Goal: Task Accomplishment & Management: Manage account settings

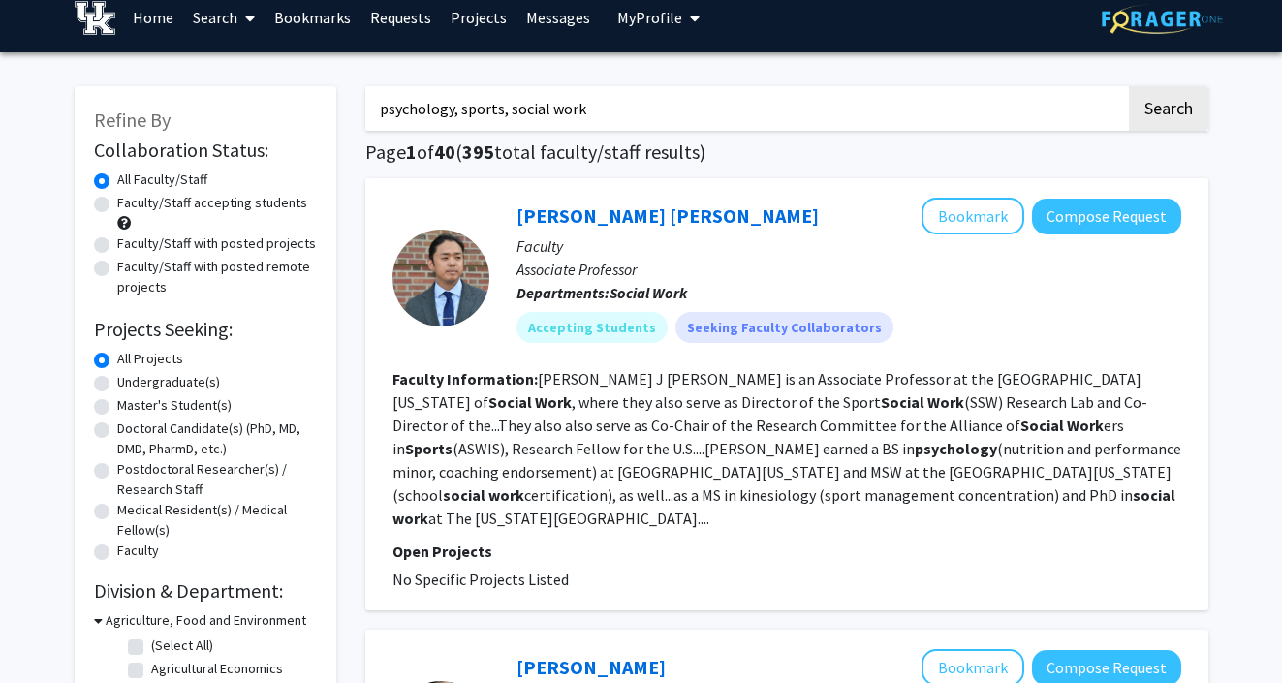
scroll to position [23, 0]
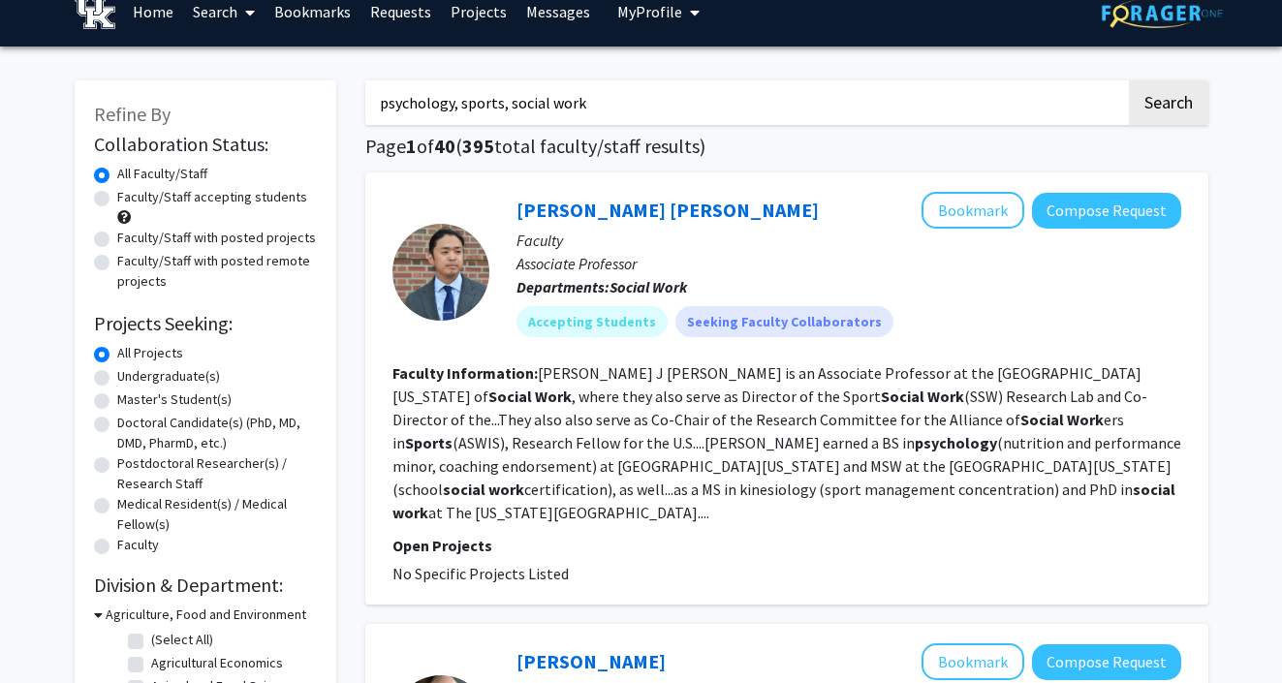
click at [563, 109] on input "psychology, sports, social work" at bounding box center [745, 102] width 760 height 45
type input "astrochemistry"
click at [1129, 80] on button "Search" at bounding box center [1168, 102] width 79 height 45
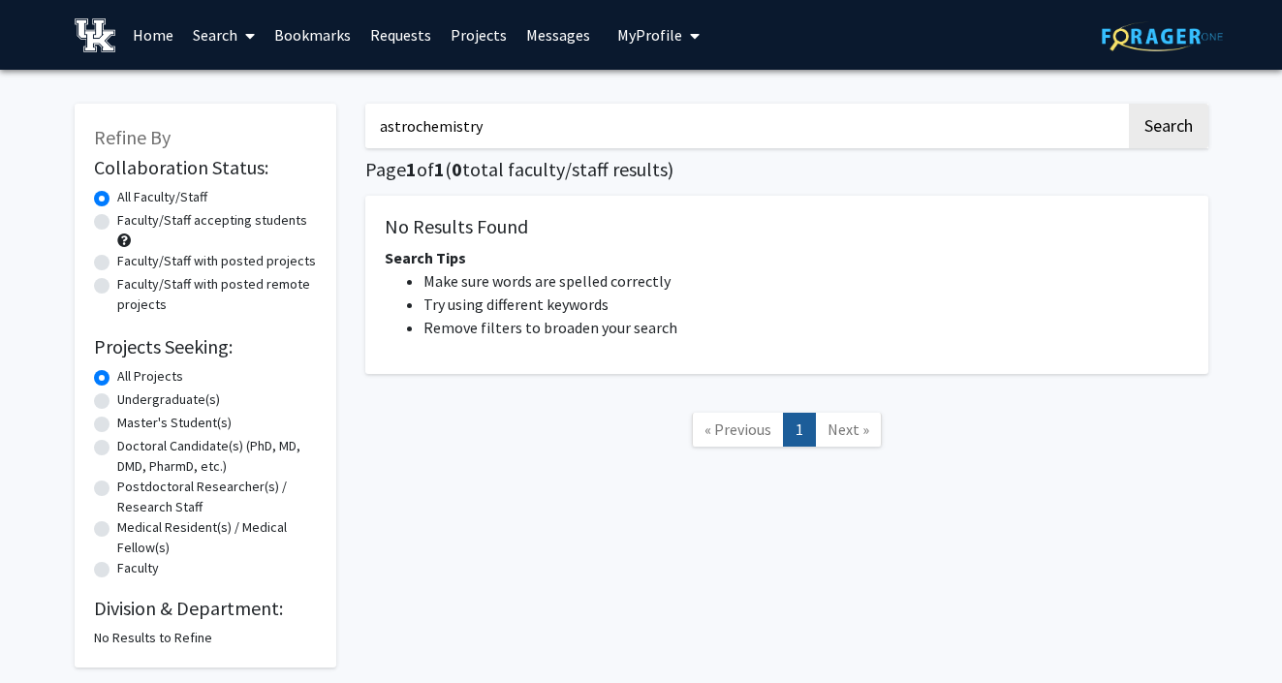
click at [501, 123] on input "astrochemistry" at bounding box center [745, 126] width 760 height 45
click at [108, 41] on img at bounding box center [96, 35] width 42 height 34
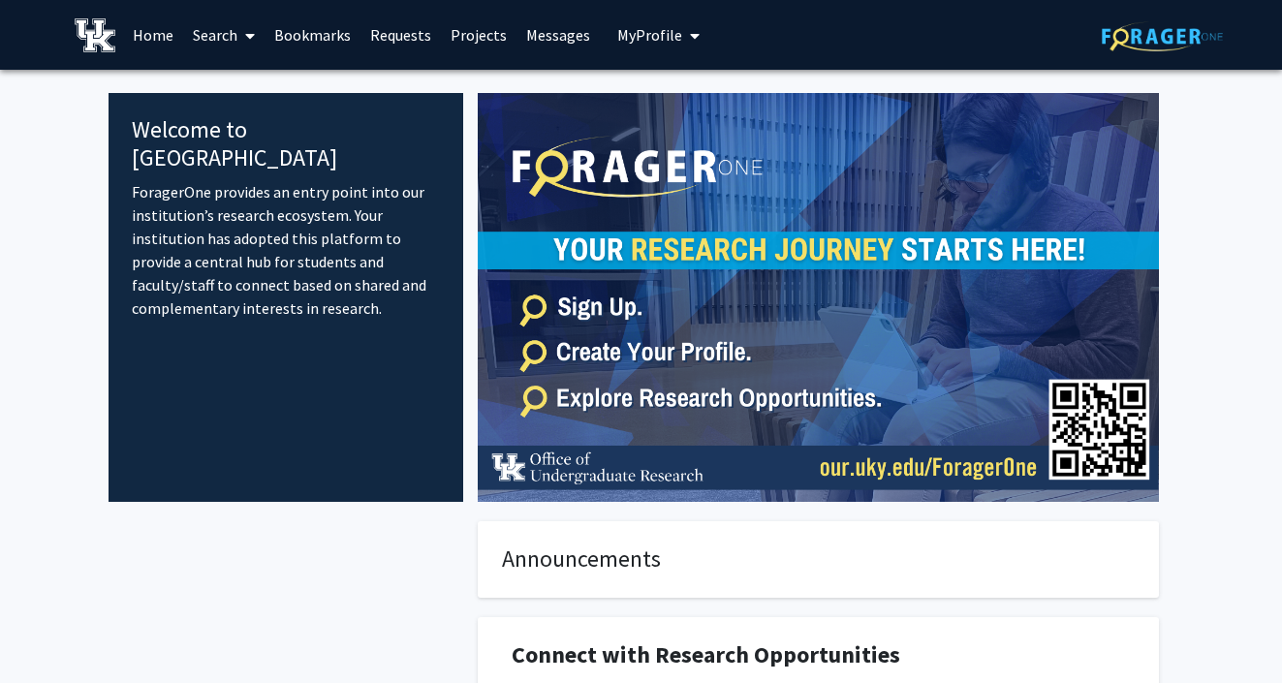
click at [654, 47] on button "My Profile" at bounding box center [658, 35] width 94 height 70
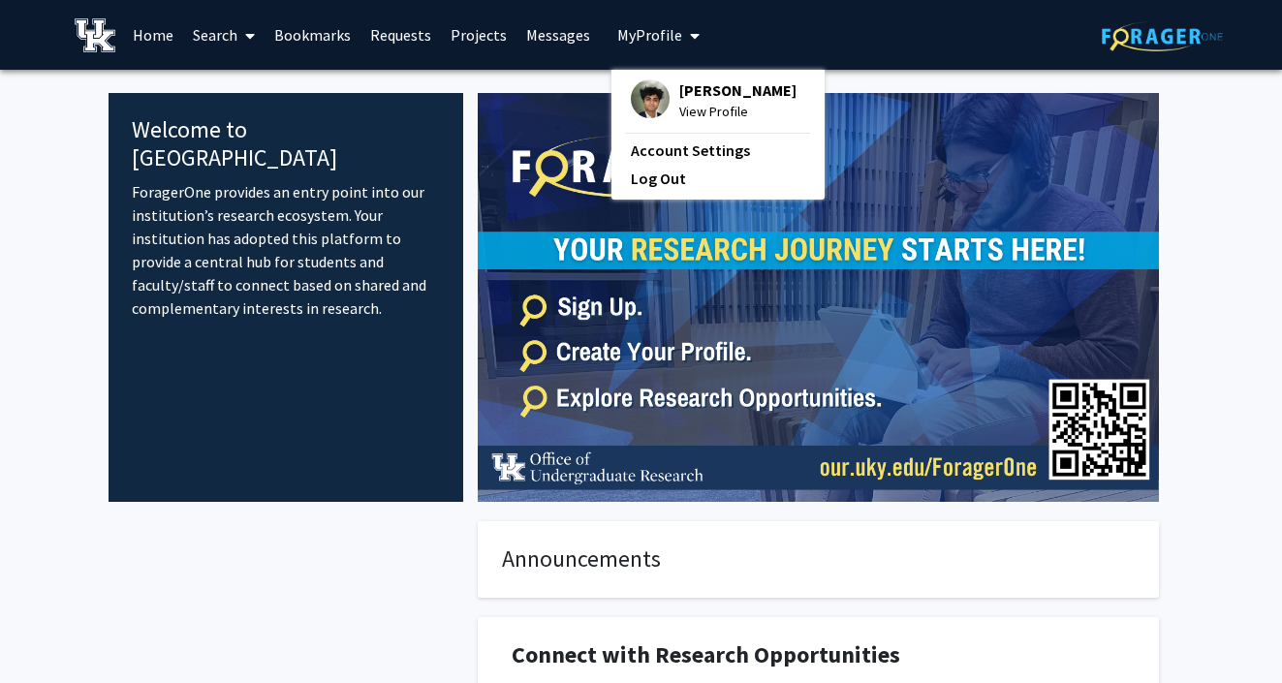
click at [653, 76] on div "Mohit Patel View Profile Account Settings Log Out" at bounding box center [717, 135] width 213 height 130
click at [686, 85] on span "[PERSON_NAME]" at bounding box center [737, 89] width 117 height 21
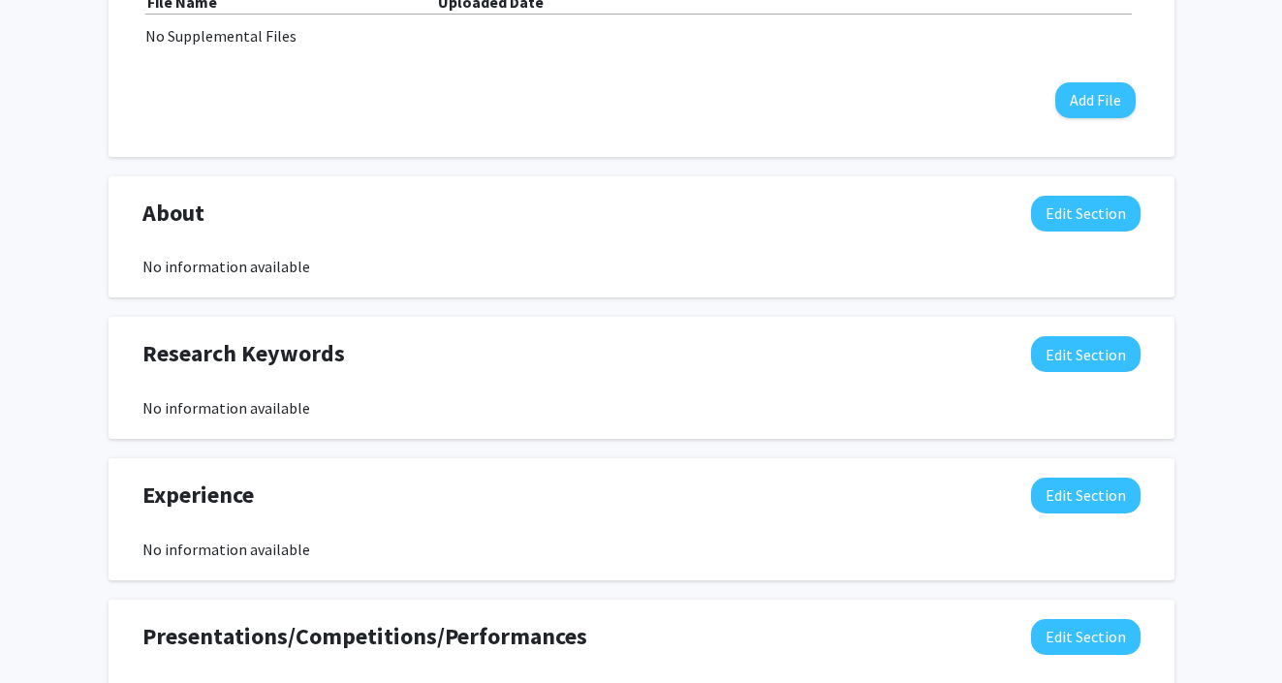
scroll to position [1072, 0]
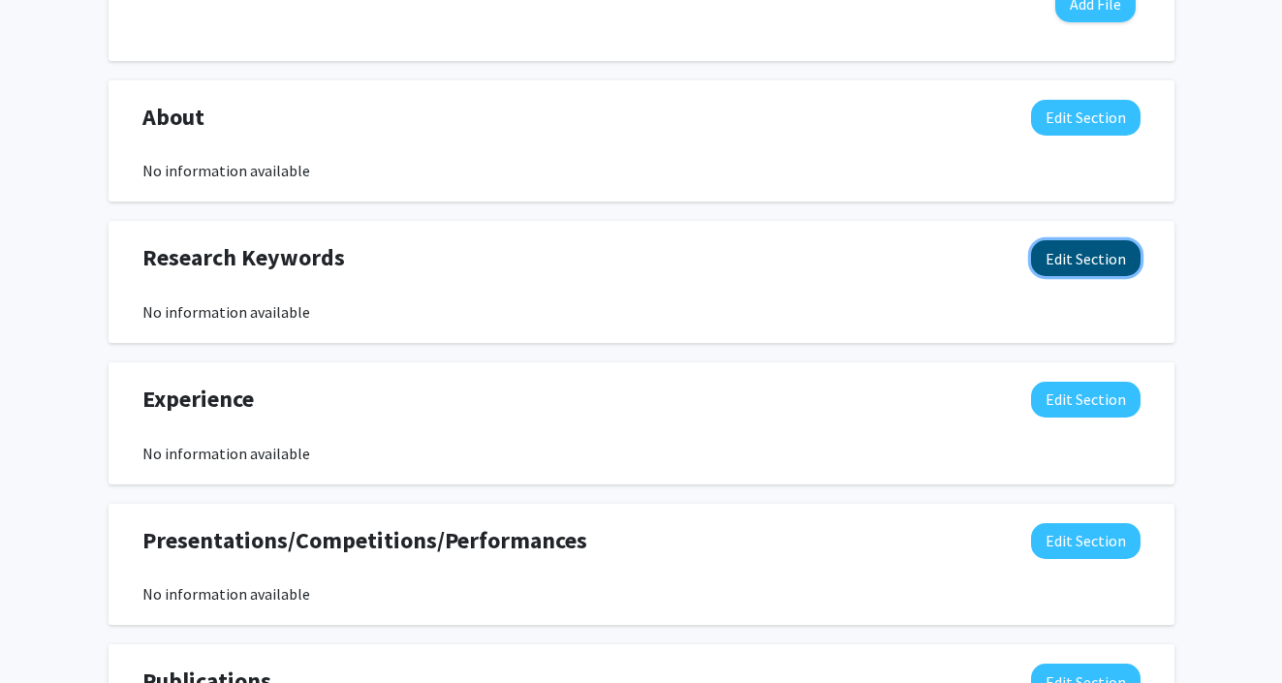
click at [1052, 260] on button "Edit Section" at bounding box center [1085, 258] width 109 height 36
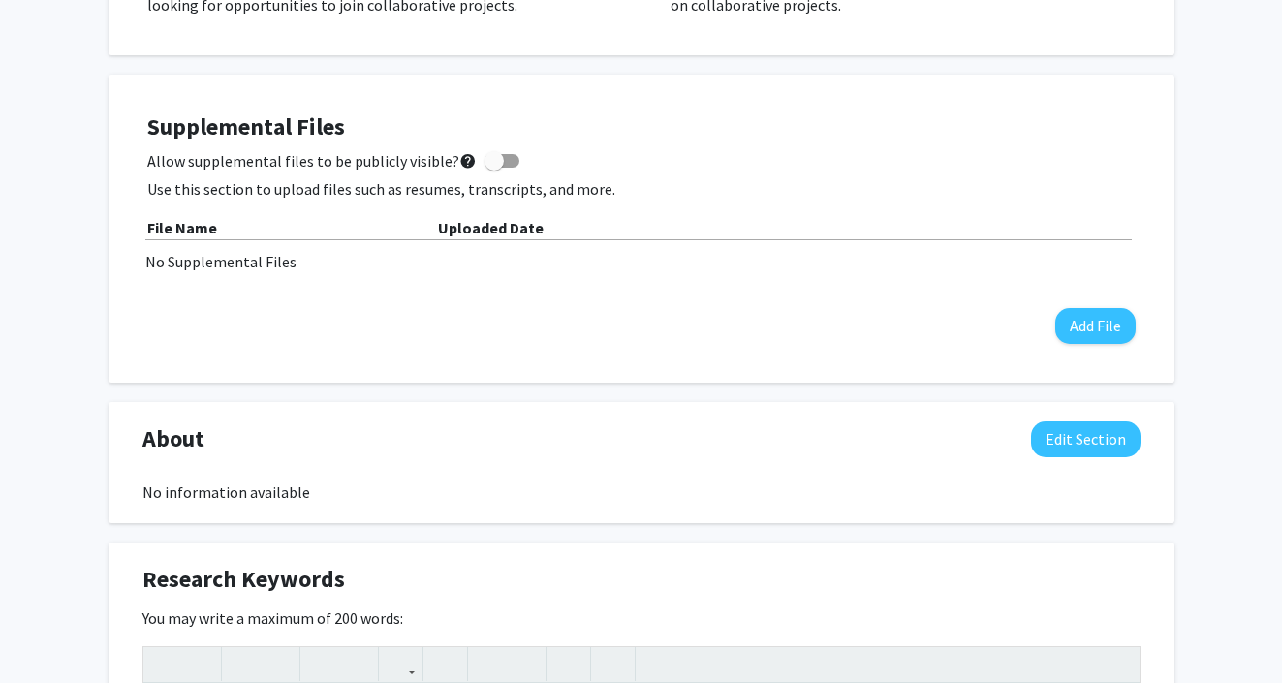
scroll to position [0, 0]
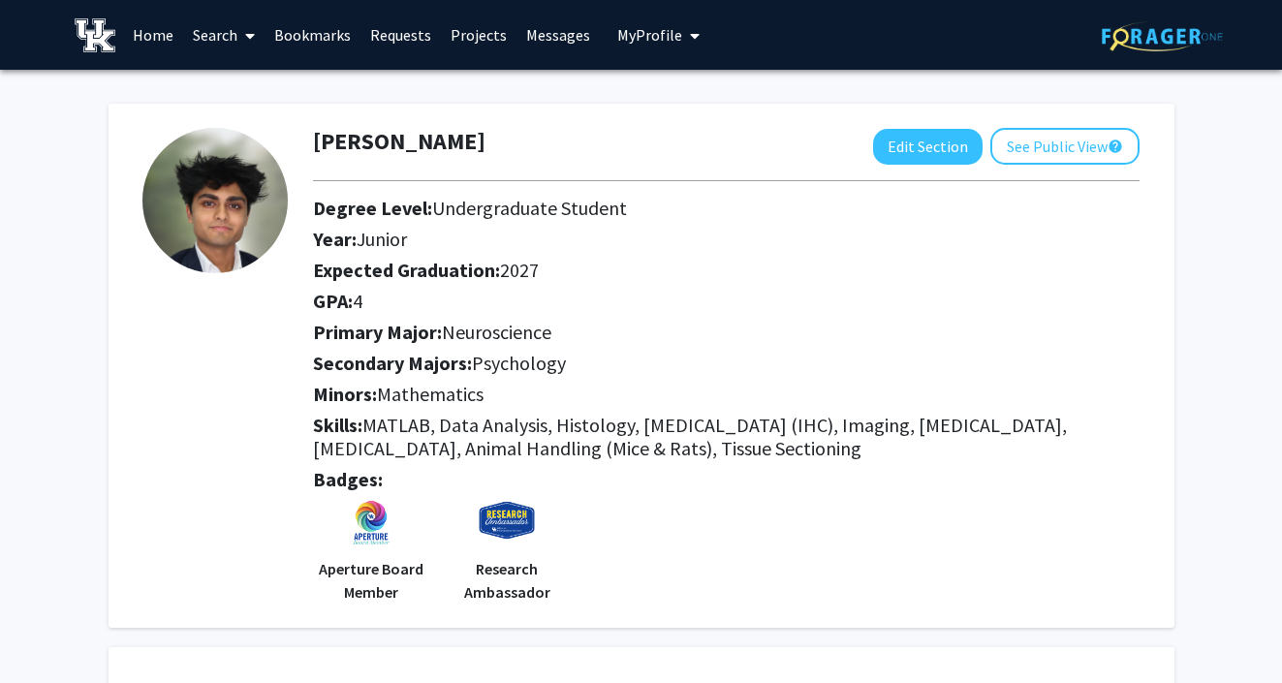
click at [212, 29] on link "Search" at bounding box center [223, 35] width 81 height 68
click at [219, 82] on span "Faculty/Staff" at bounding box center [254, 89] width 142 height 39
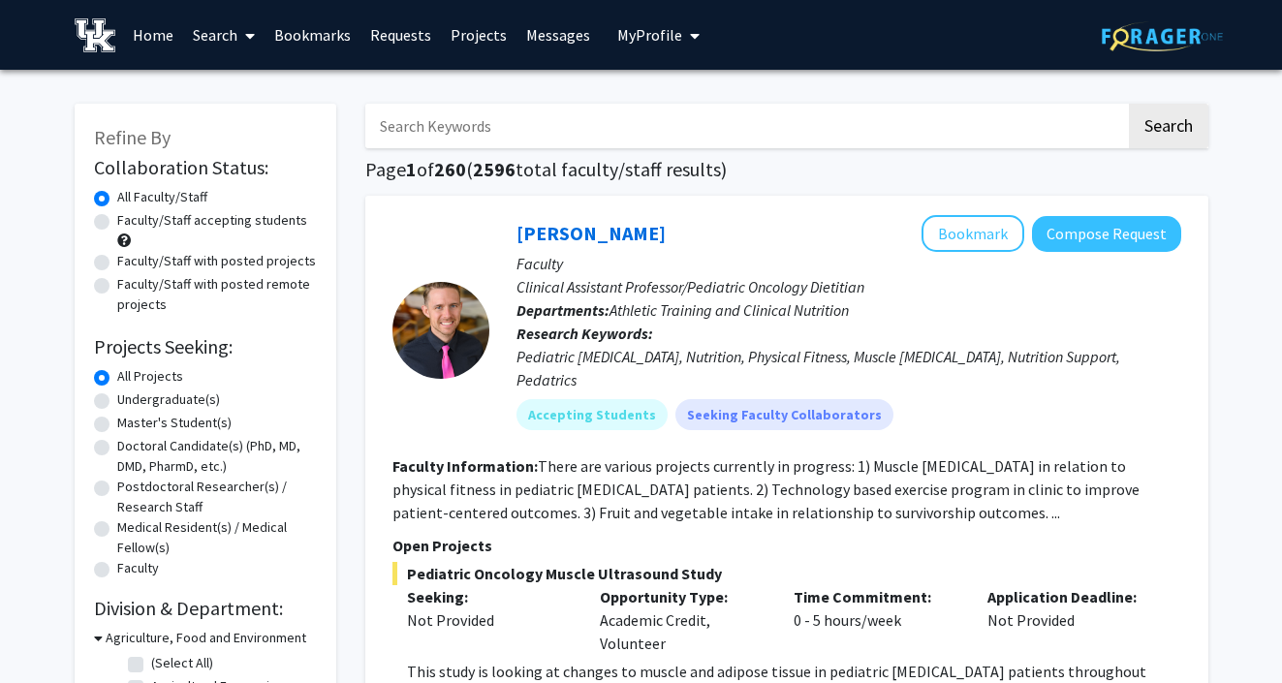
click at [617, 140] on input "Search Keywords" at bounding box center [745, 126] width 760 height 45
click at [1129, 104] on button "Search" at bounding box center [1168, 126] width 79 height 45
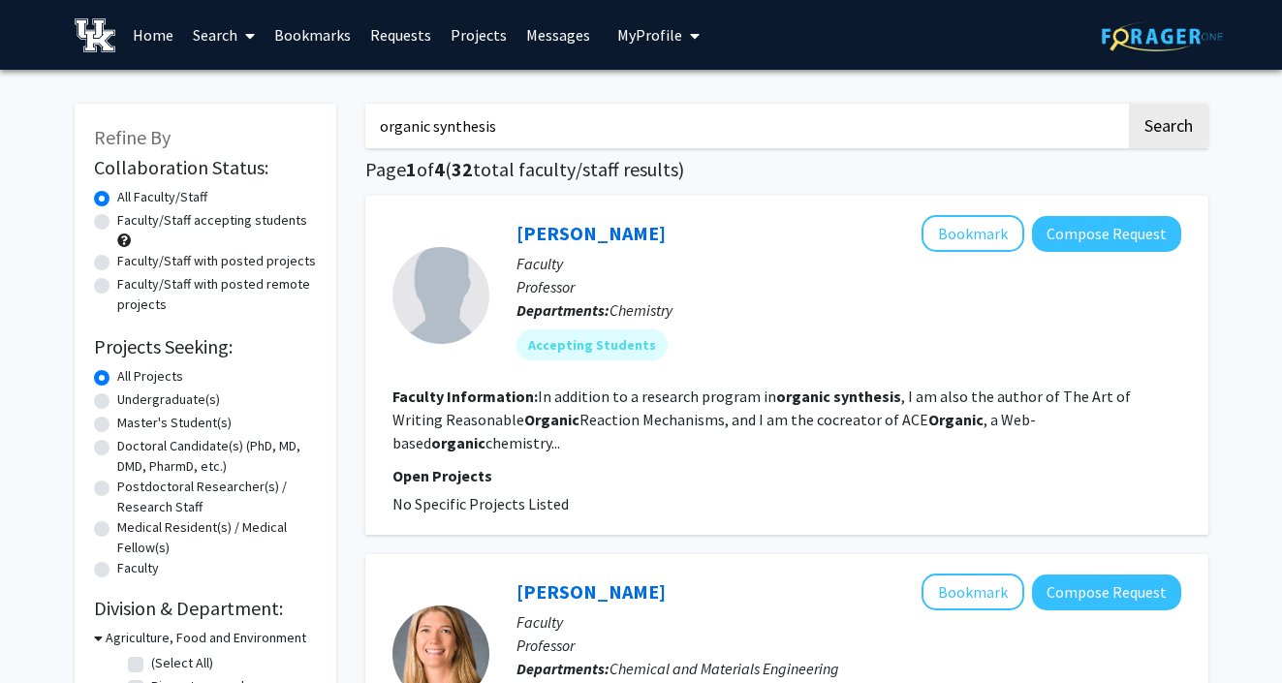
click at [525, 126] on input "organic synthesis" at bounding box center [745, 126] width 760 height 45
type input "inorganic synthesis"
click at [1129, 104] on button "Search" at bounding box center [1168, 126] width 79 height 45
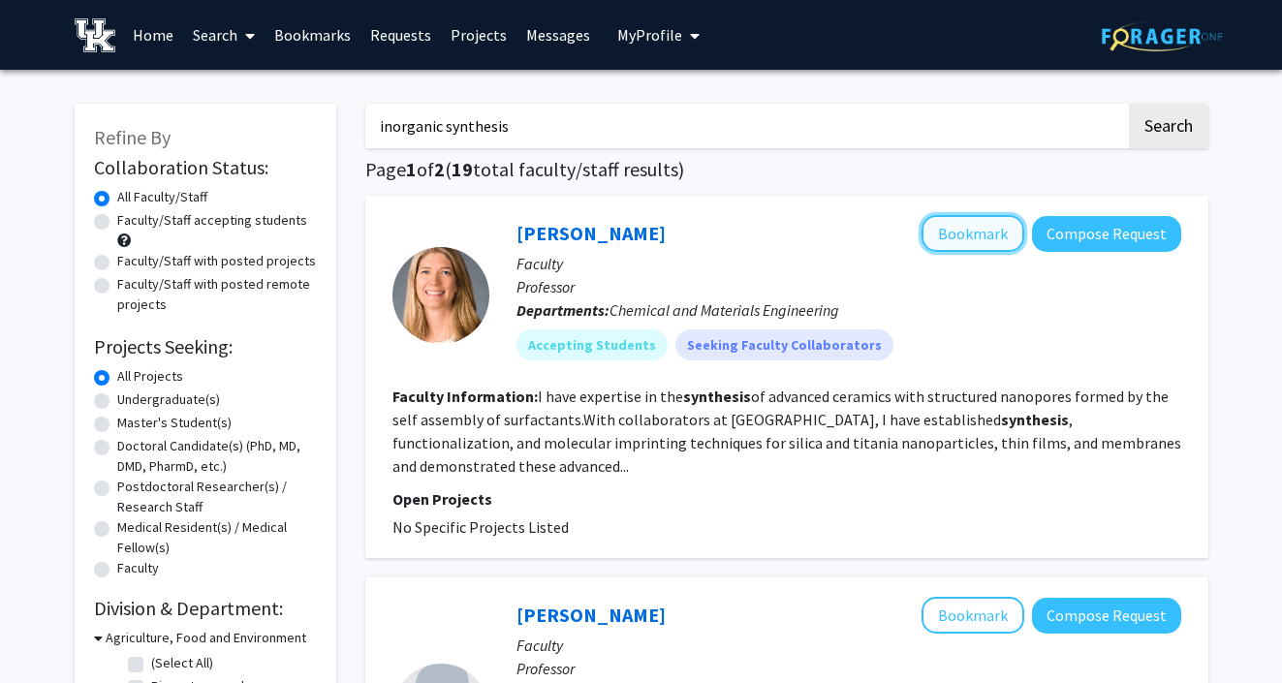
click at [945, 232] on button "Bookmark" at bounding box center [972, 233] width 103 height 37
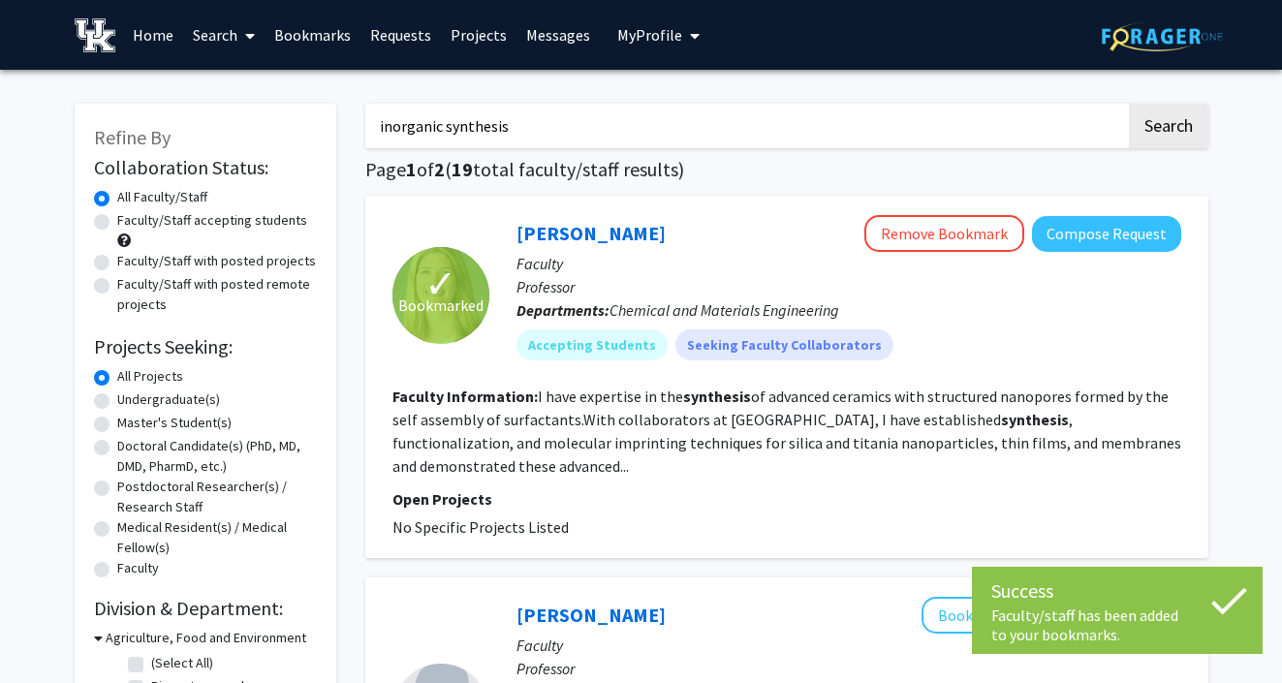
click at [312, 15] on link "Bookmarks" at bounding box center [312, 35] width 96 height 68
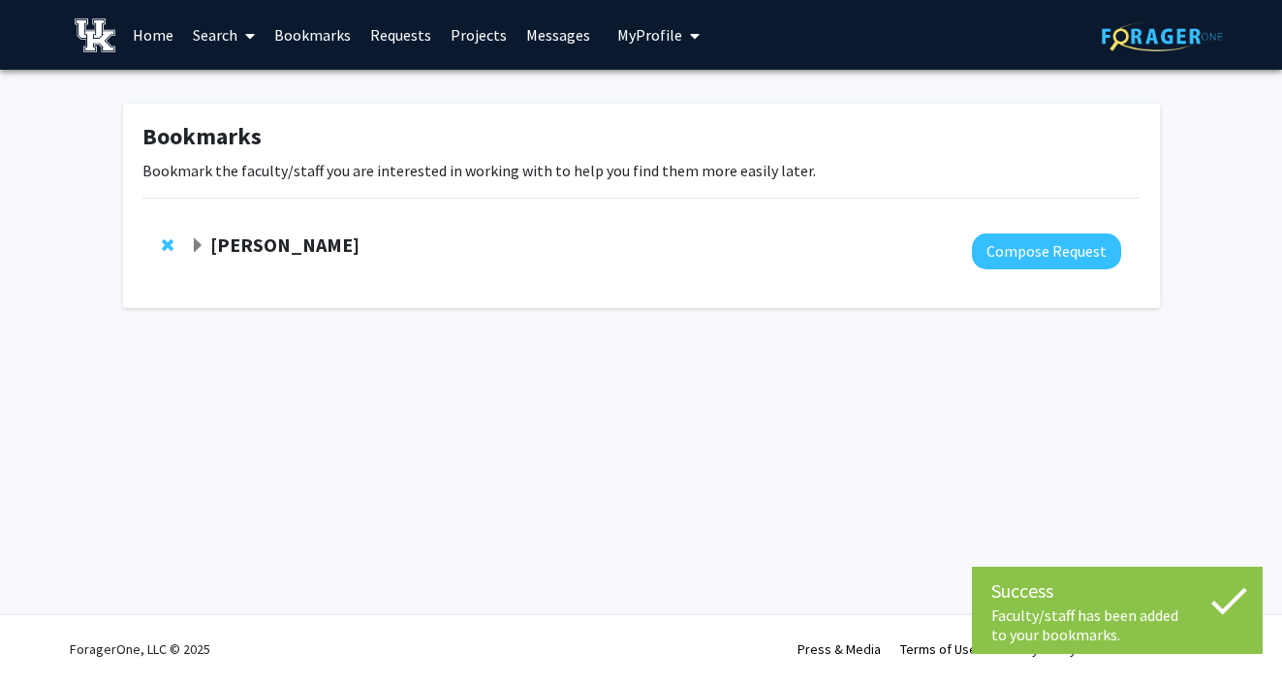
click at [252, 244] on strong "Barbara Knutson" at bounding box center [284, 245] width 149 height 24
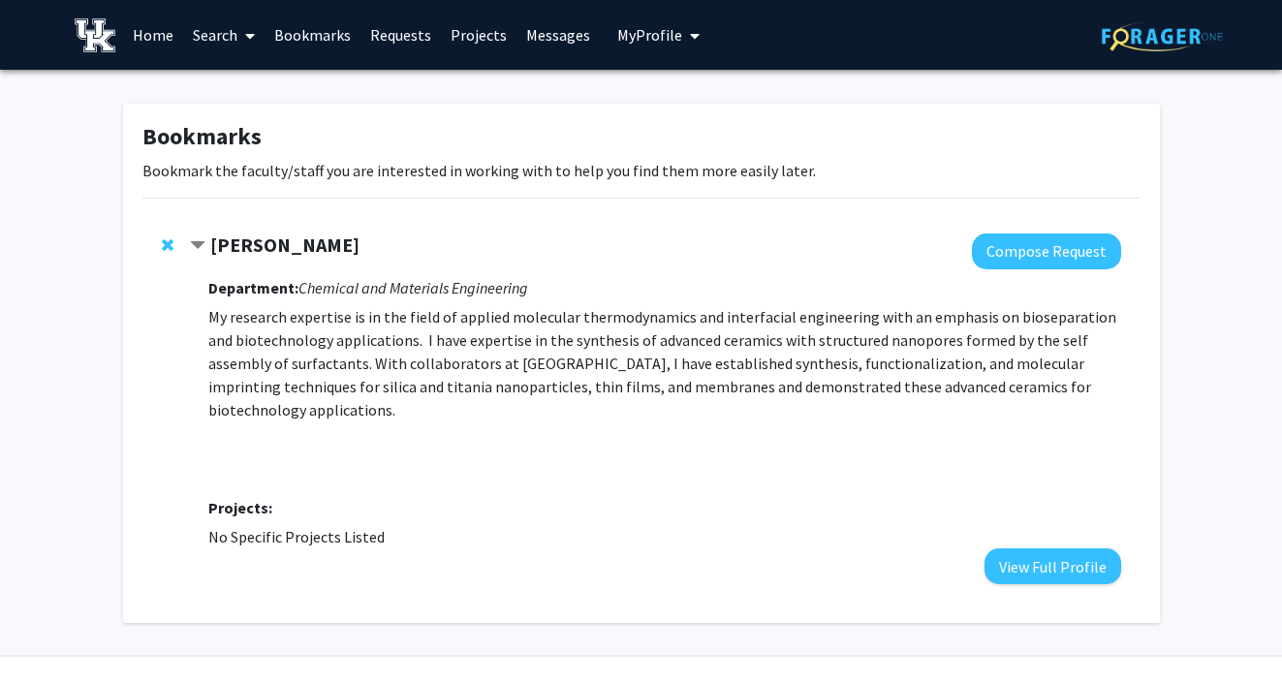
scroll to position [18, 0]
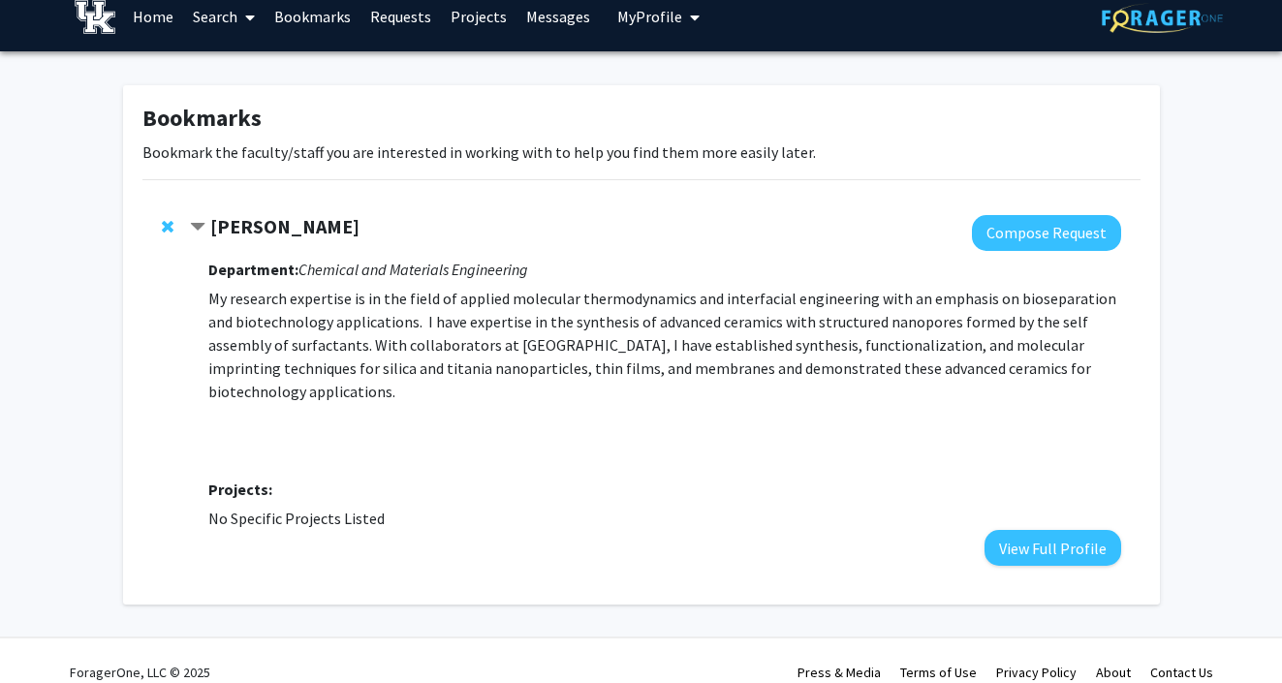
click at [168, 229] on span "Remove Barbara Knutson from bookmarks" at bounding box center [168, 227] width 12 height 16
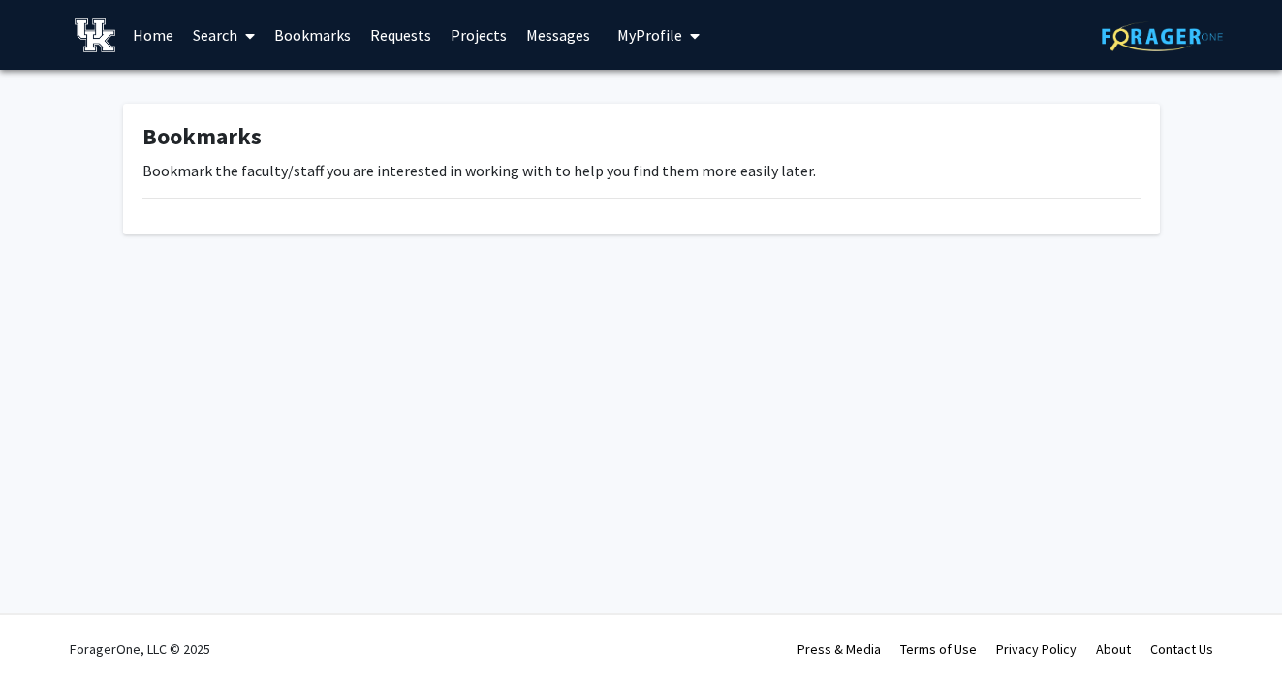
click at [1174, 46] on img at bounding box center [1161, 36] width 121 height 30
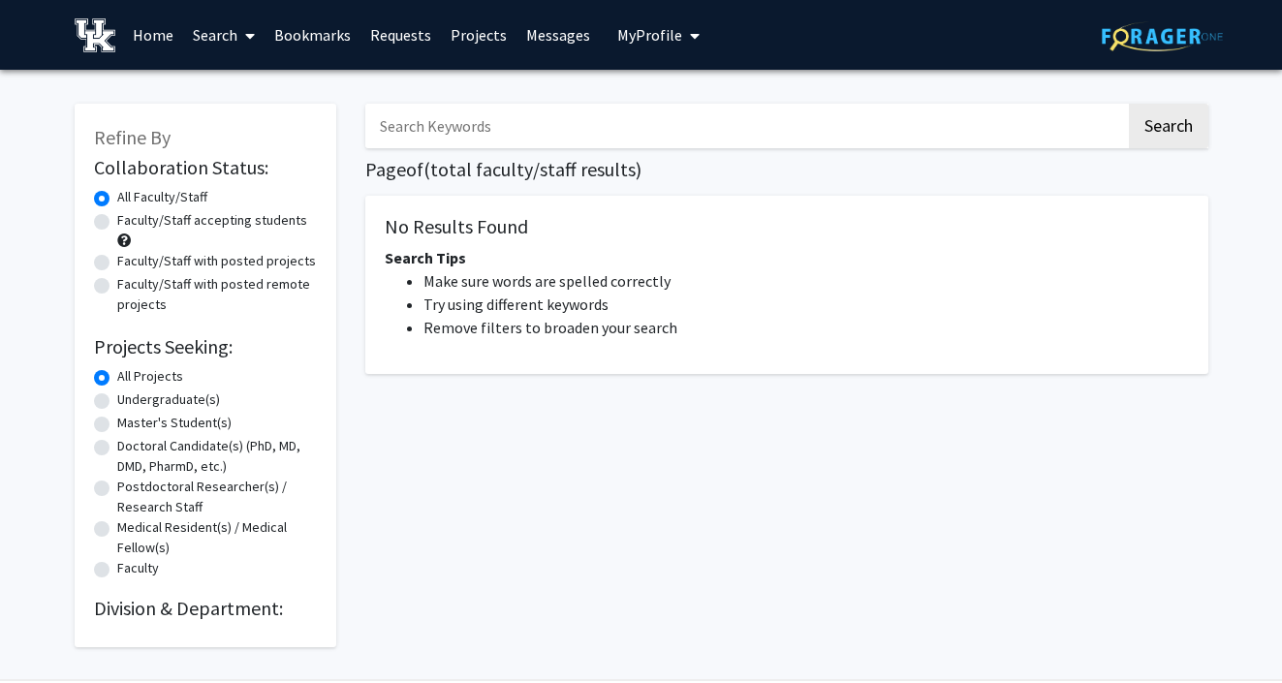
click at [635, 37] on span "My Profile" at bounding box center [649, 34] width 65 height 19
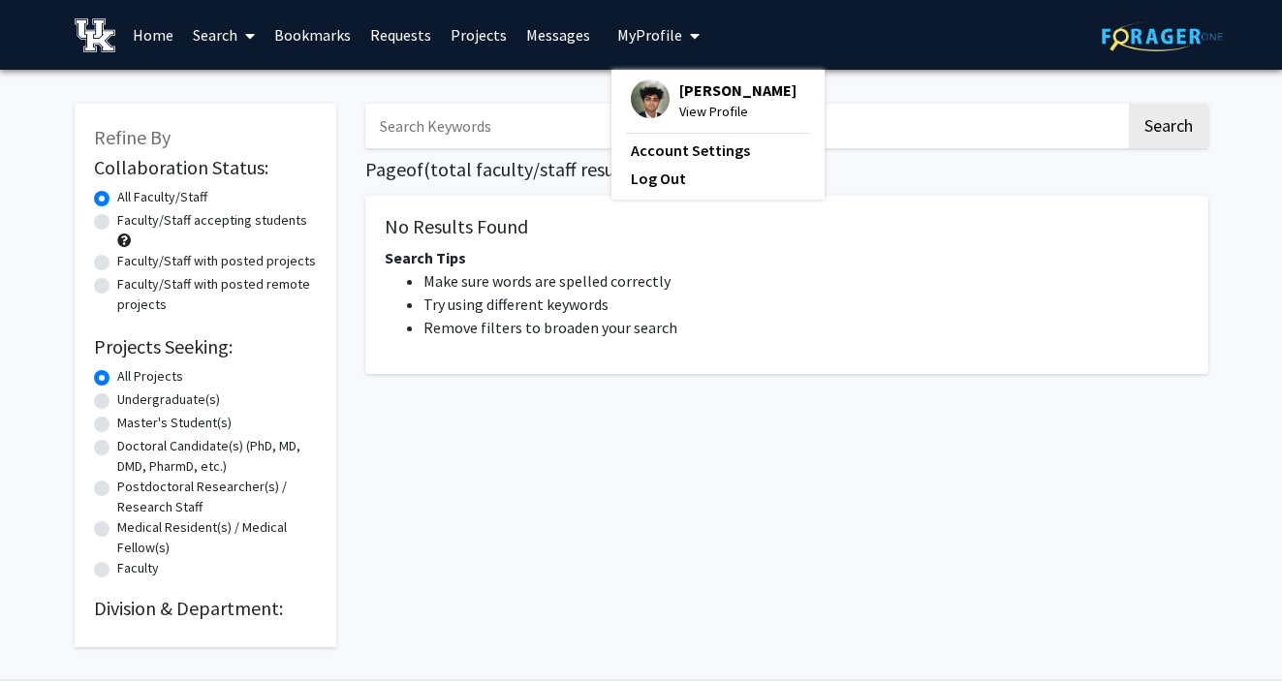
click at [648, 97] on img at bounding box center [650, 98] width 39 height 39
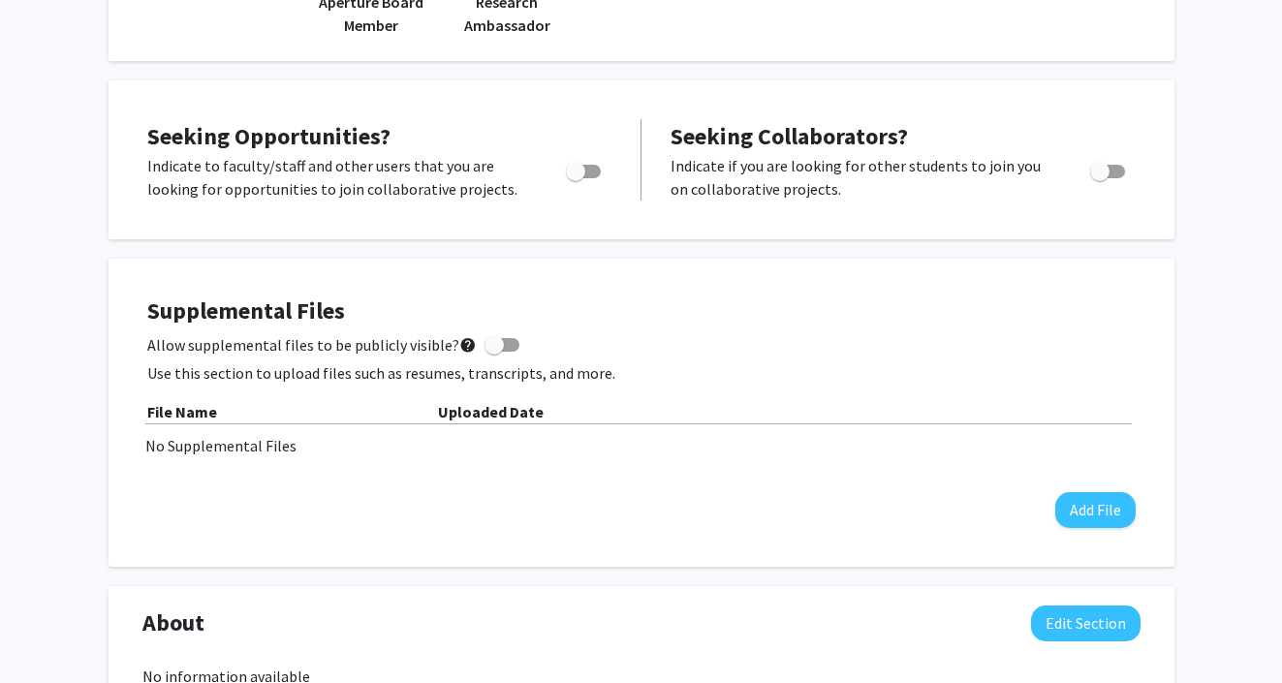
click at [932, 413] on div "Uploaded Date" at bounding box center [787, 411] width 698 height 23
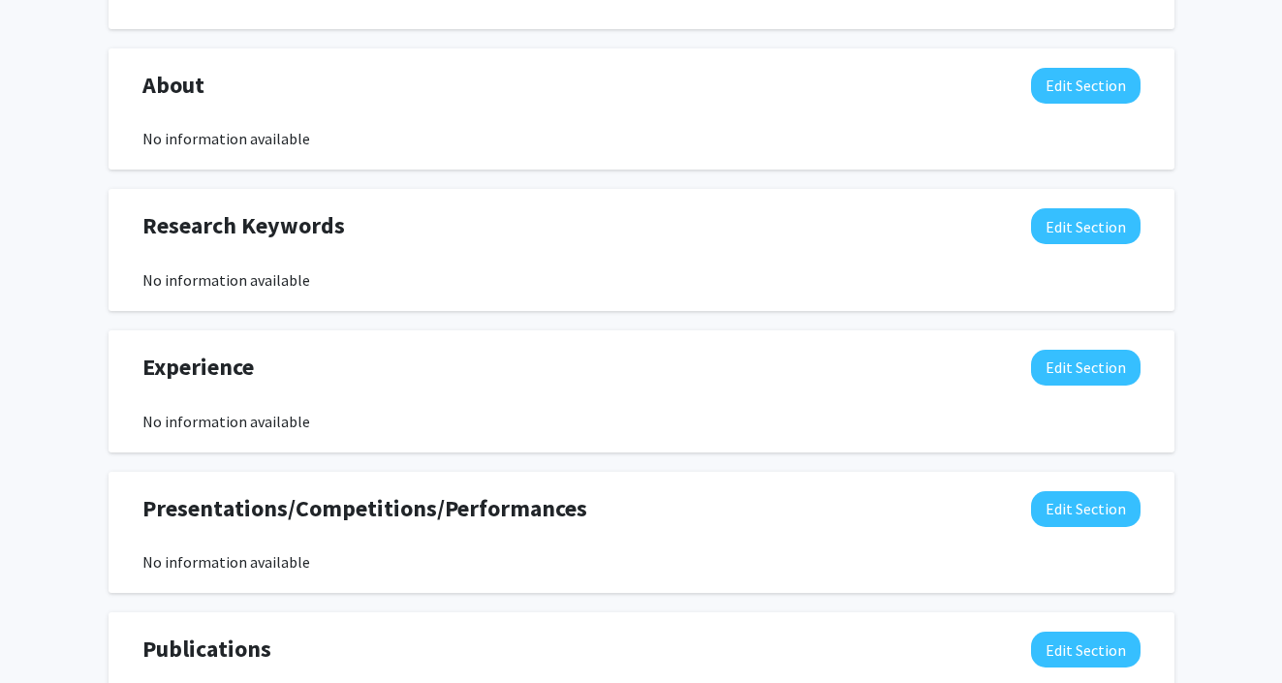
scroll to position [1099, 0]
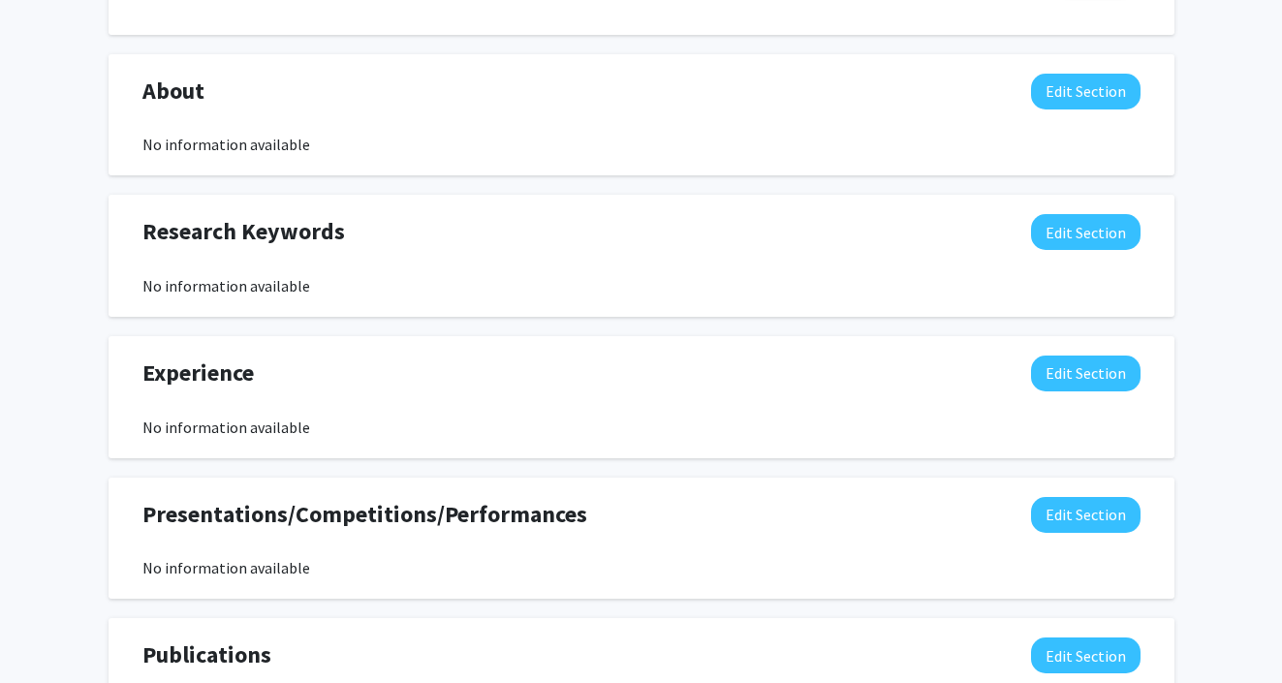
click at [405, 445] on div "Experience Edit Section No information available You may write a maximum of 750…" at bounding box center [642, 397] width 1066 height 122
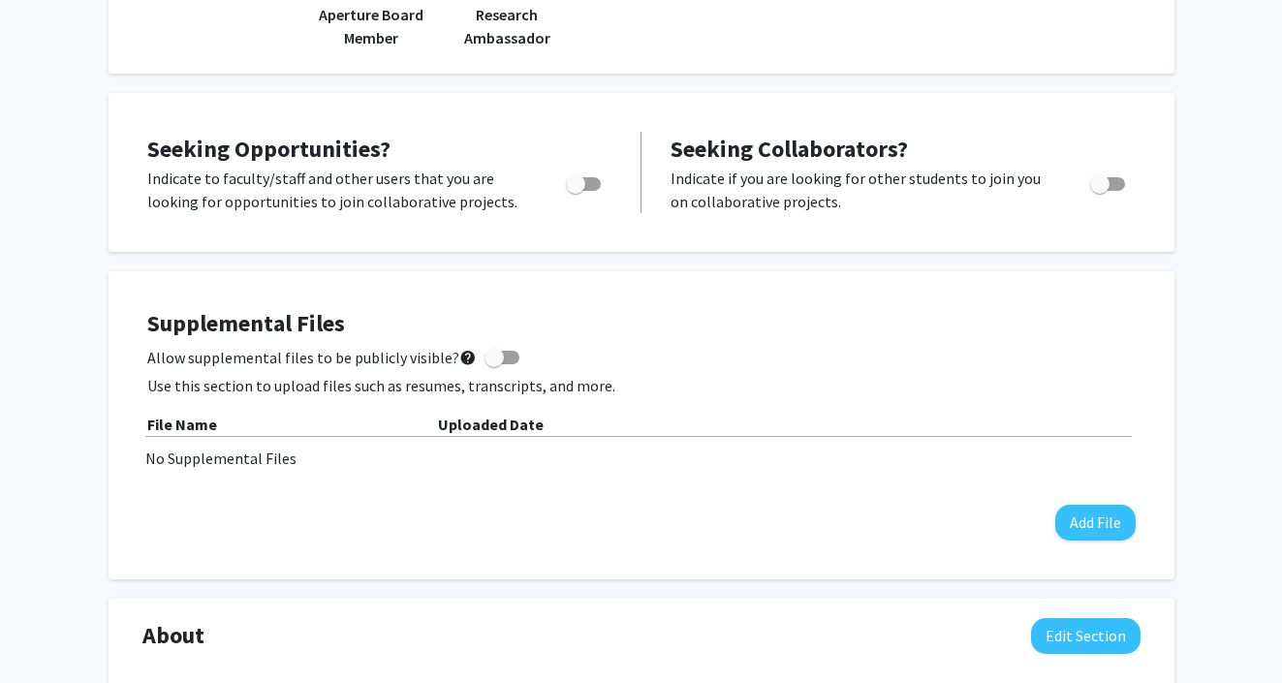
scroll to position [0, 0]
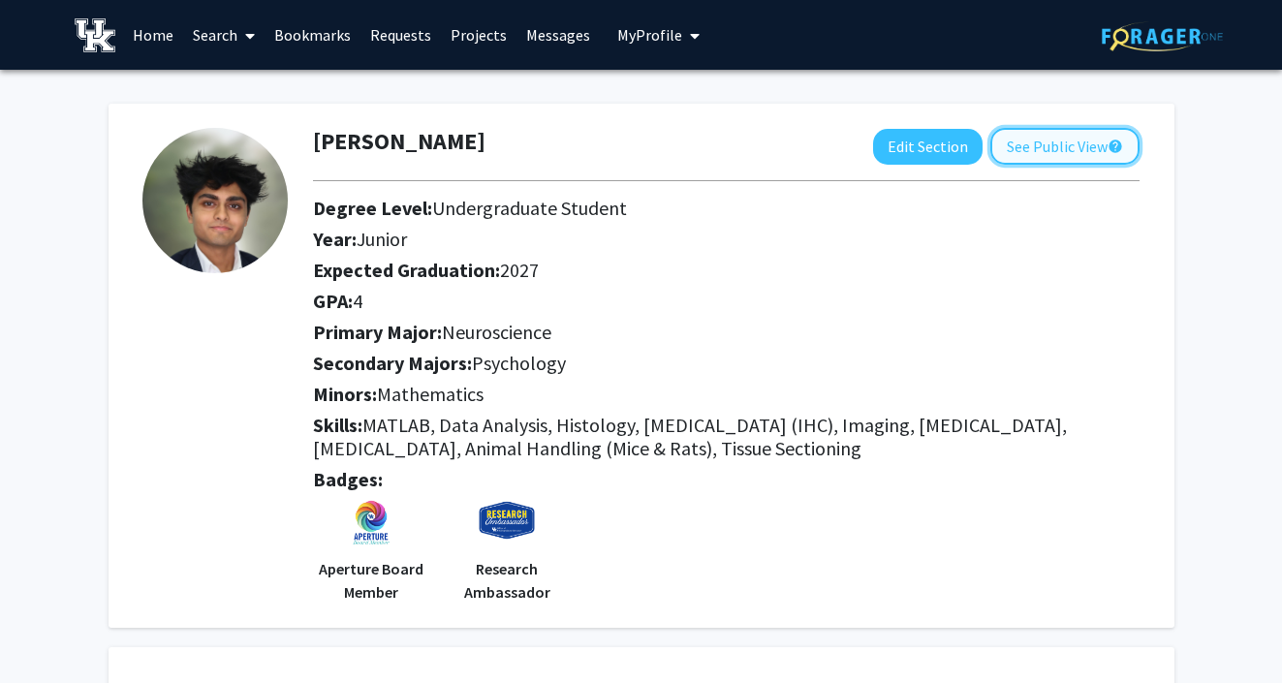
click at [1024, 132] on button "See Public View help" at bounding box center [1064, 146] width 149 height 37
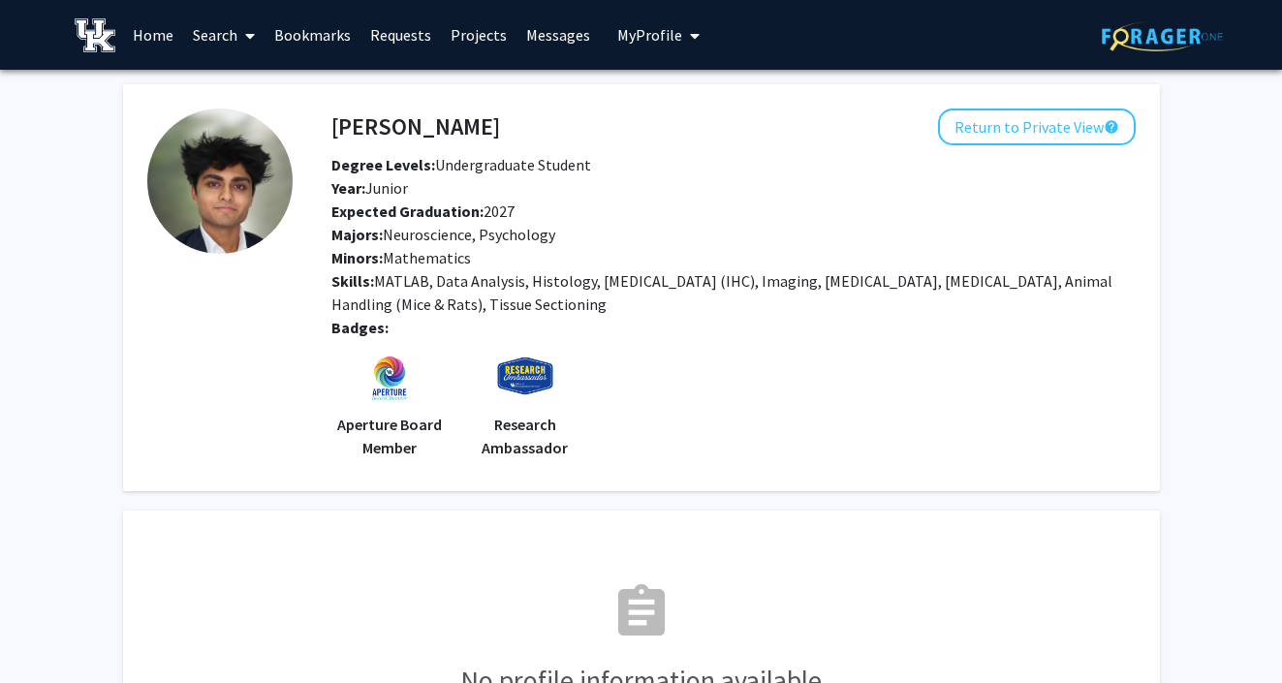
click at [193, 37] on link "Search" at bounding box center [223, 35] width 81 height 68
click at [219, 126] on span "Students" at bounding box center [242, 128] width 118 height 39
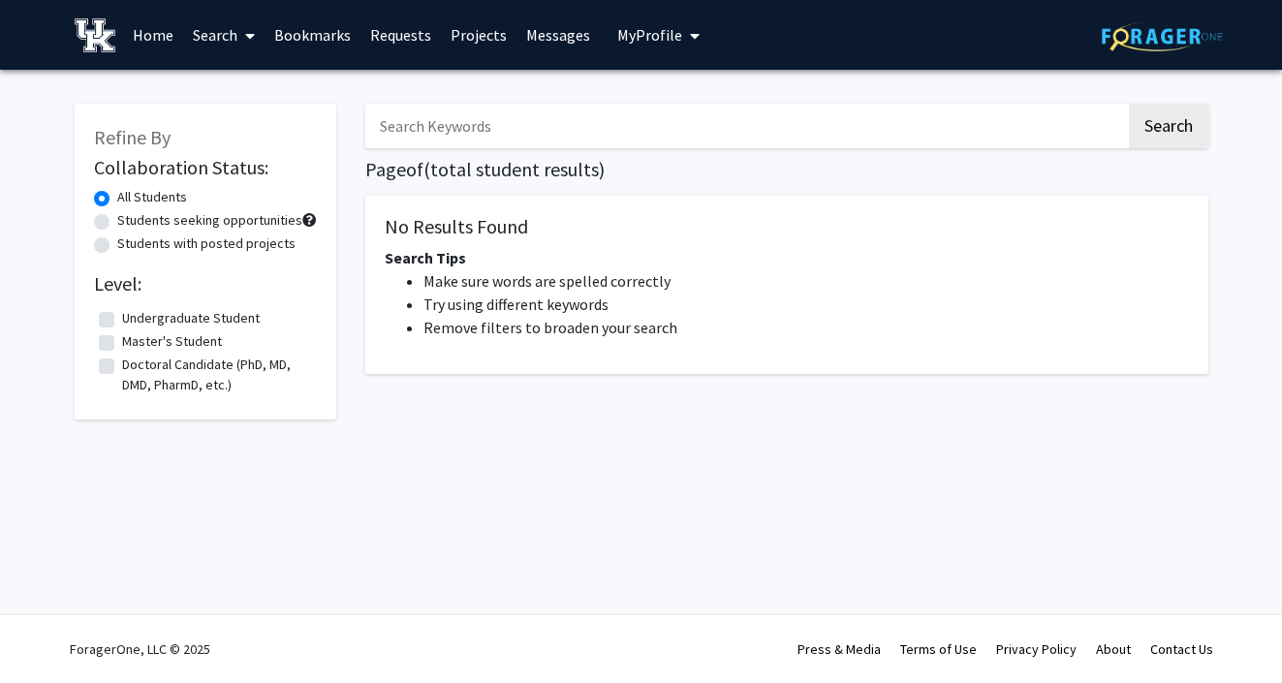
click at [565, 110] on input "Search Keywords" at bounding box center [745, 126] width 760 height 45
click at [160, 318] on label "Undergraduate Student" at bounding box center [191, 318] width 138 height 20
click at [135, 318] on input "Undergraduate Student" at bounding box center [128, 314] width 13 height 13
checkbox input "true"
click at [1156, 122] on button "Search" at bounding box center [1168, 126] width 79 height 45
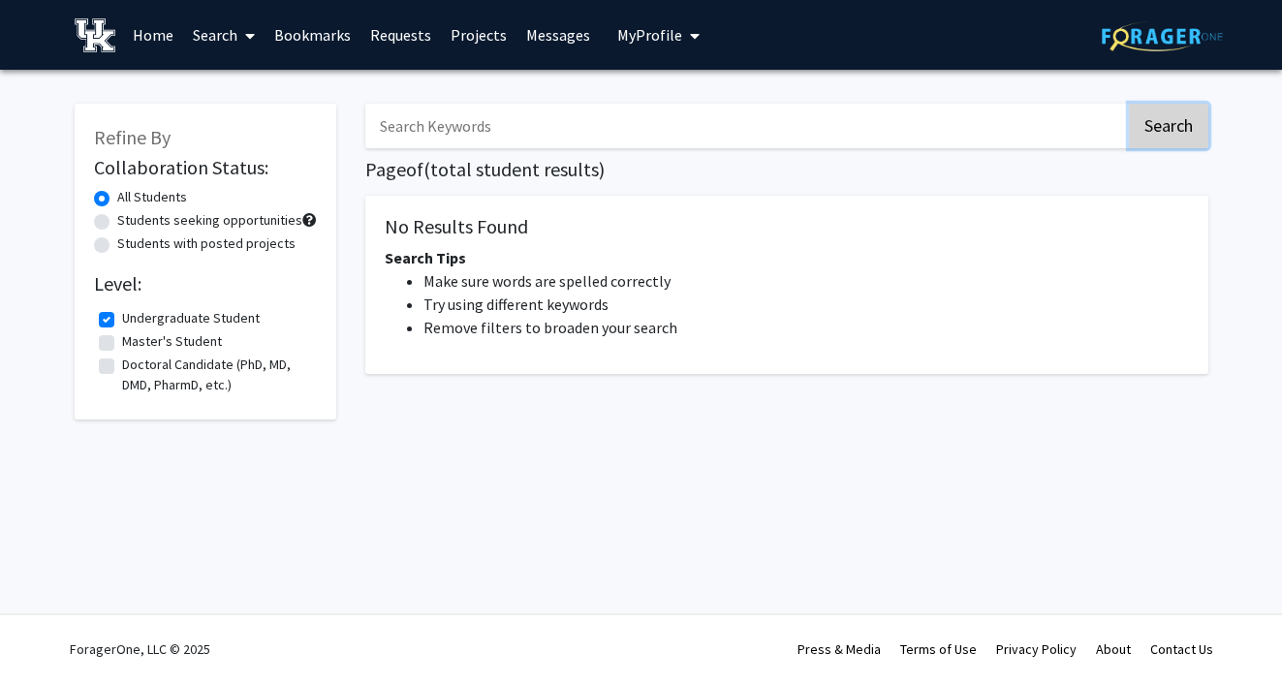
click at [1154, 138] on button "Search" at bounding box center [1168, 126] width 79 height 45
click at [177, 216] on label "Students seeking opportunities" at bounding box center [209, 220] width 185 height 20
click at [130, 216] on input "Students seeking opportunities" at bounding box center [123, 216] width 13 height 13
radio input "true"
click at [1169, 132] on button "Search" at bounding box center [1168, 126] width 79 height 45
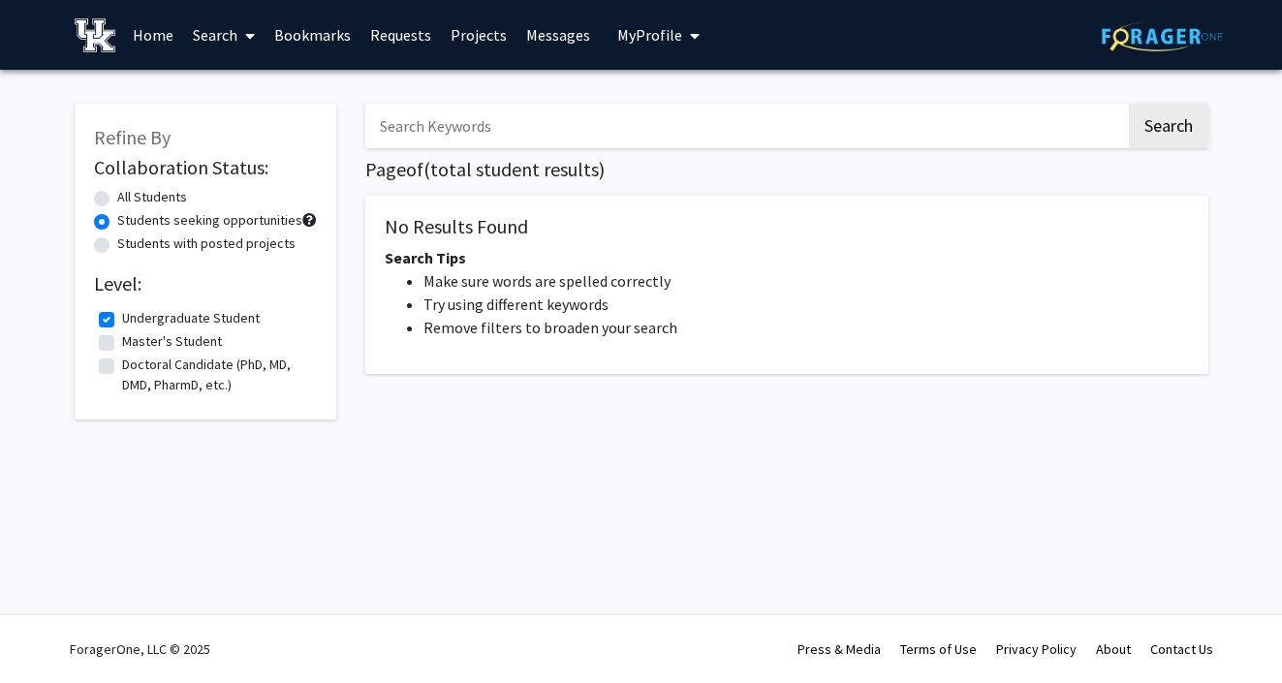
click at [839, 135] on input "Search Keywords" at bounding box center [745, 126] width 760 height 45
click at [1129, 104] on button "Search" at bounding box center [1168, 126] width 79 height 45
click at [1230, 149] on div "Refine By Collaboration Status: All Students Students seeking opportunities Stu…" at bounding box center [641, 283] width 1282 height 426
click at [1173, 139] on button "Search" at bounding box center [1168, 126] width 79 height 45
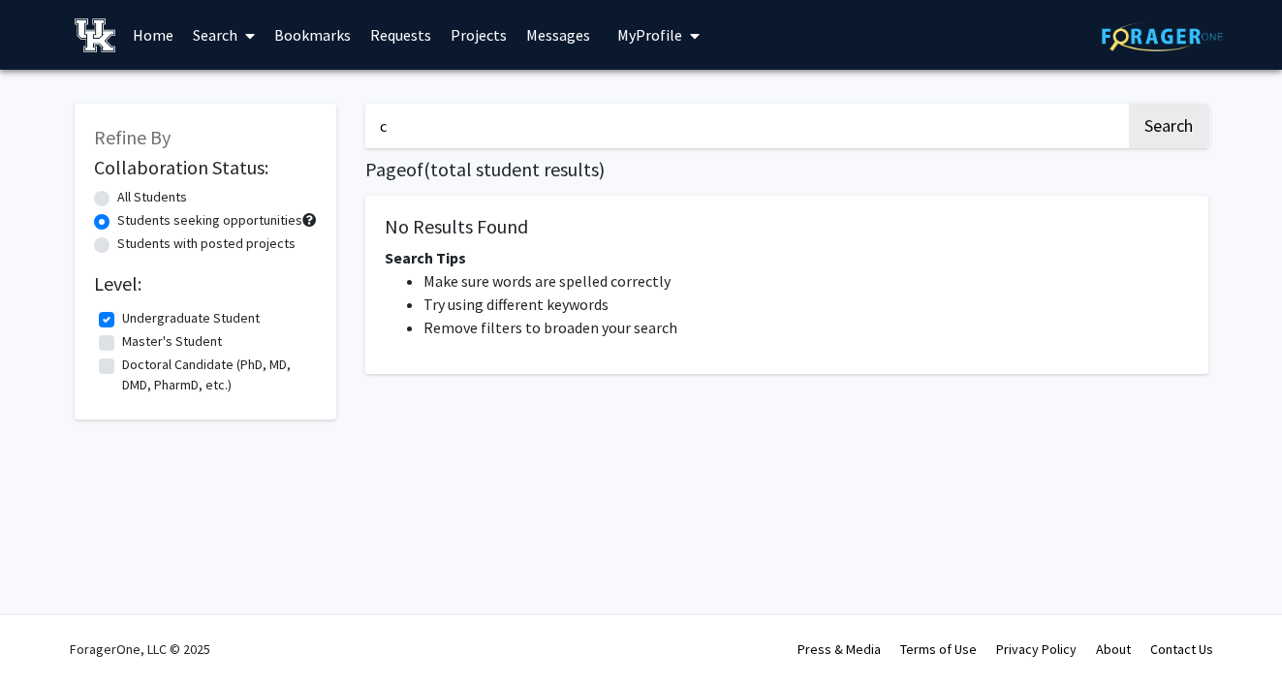
click at [866, 130] on input "c" at bounding box center [745, 126] width 760 height 45
type input "connor"
click at [1129, 104] on button "Search" at bounding box center [1168, 126] width 79 height 45
click at [117, 192] on label "All Students" at bounding box center [152, 197] width 70 height 20
click at [117, 192] on input "All Students" at bounding box center [123, 193] width 13 height 13
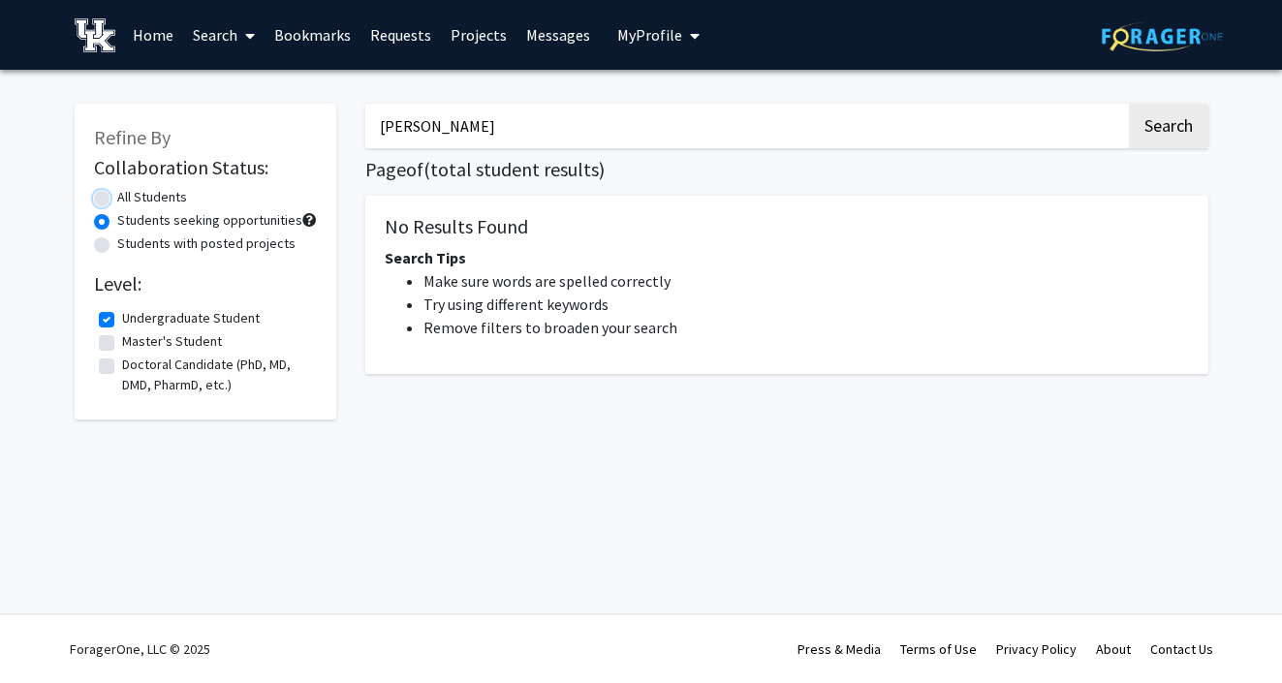
radio input "true"
click at [1153, 112] on button "Search" at bounding box center [1168, 126] width 79 height 45
click at [1153, 113] on button "Search" at bounding box center [1168, 126] width 79 height 45
click at [420, 125] on input "connor" at bounding box center [745, 126] width 760 height 45
click at [122, 315] on label "Undergraduate Student" at bounding box center [191, 318] width 138 height 20
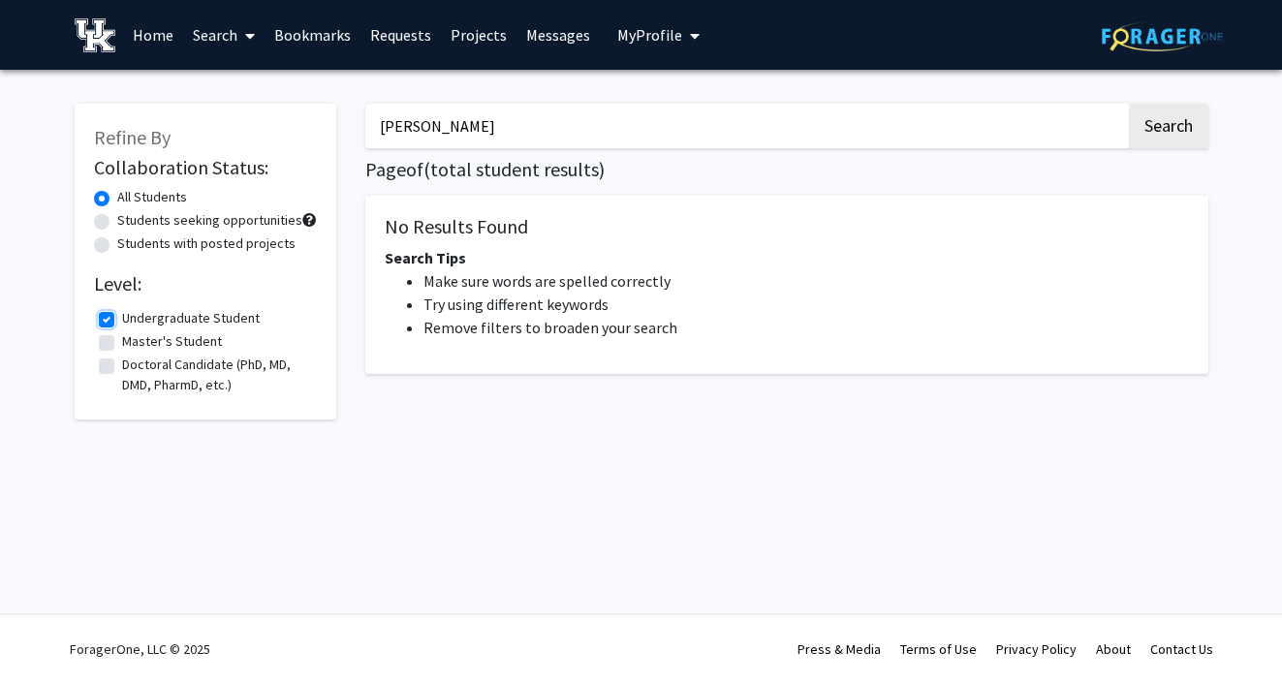
click at [122, 315] on input "Undergraduate Student" at bounding box center [128, 314] width 13 height 13
checkbox input "false"
click at [1137, 110] on button "Search" at bounding box center [1168, 126] width 79 height 45
click at [1158, 122] on button "Search" at bounding box center [1168, 126] width 79 height 45
click at [660, 128] on input "connor" at bounding box center [745, 126] width 760 height 45
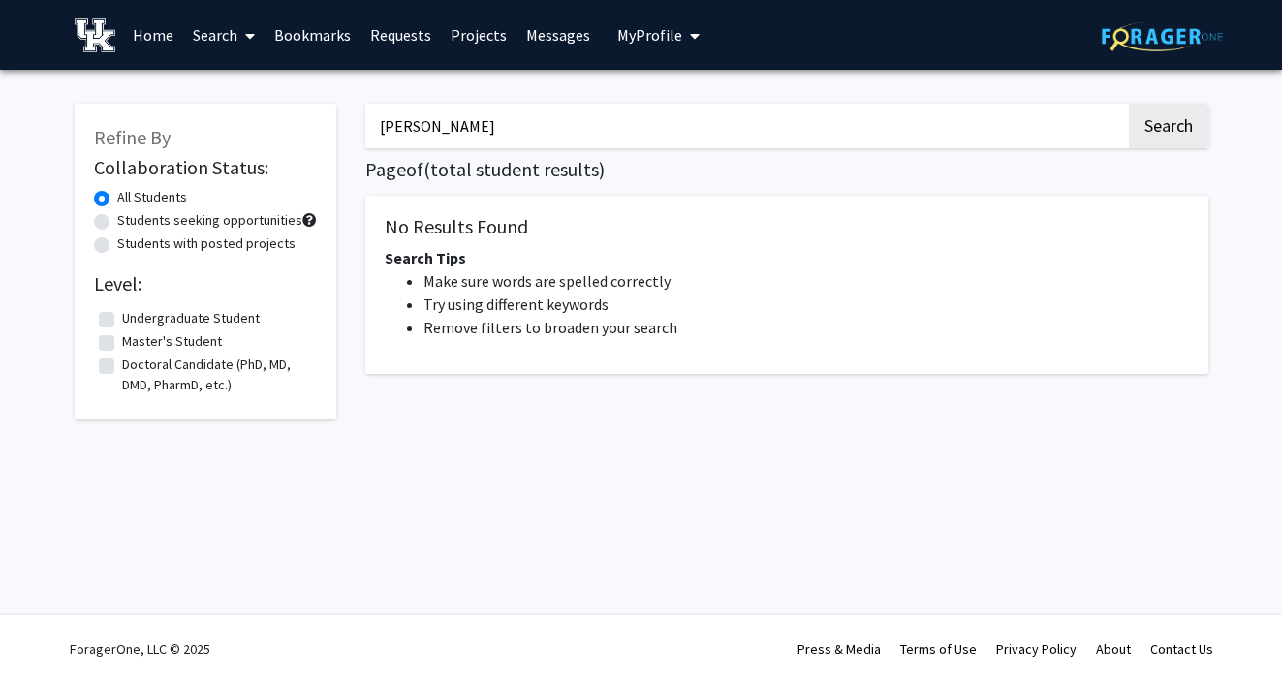
click at [660, 128] on input "connor" at bounding box center [745, 126] width 760 height 45
type input "stuart"
click at [1129, 104] on button "Search" at bounding box center [1168, 126] width 79 height 45
click at [207, 40] on link "Search" at bounding box center [223, 35] width 81 height 68
click at [226, 115] on span "Students" at bounding box center [242, 128] width 118 height 39
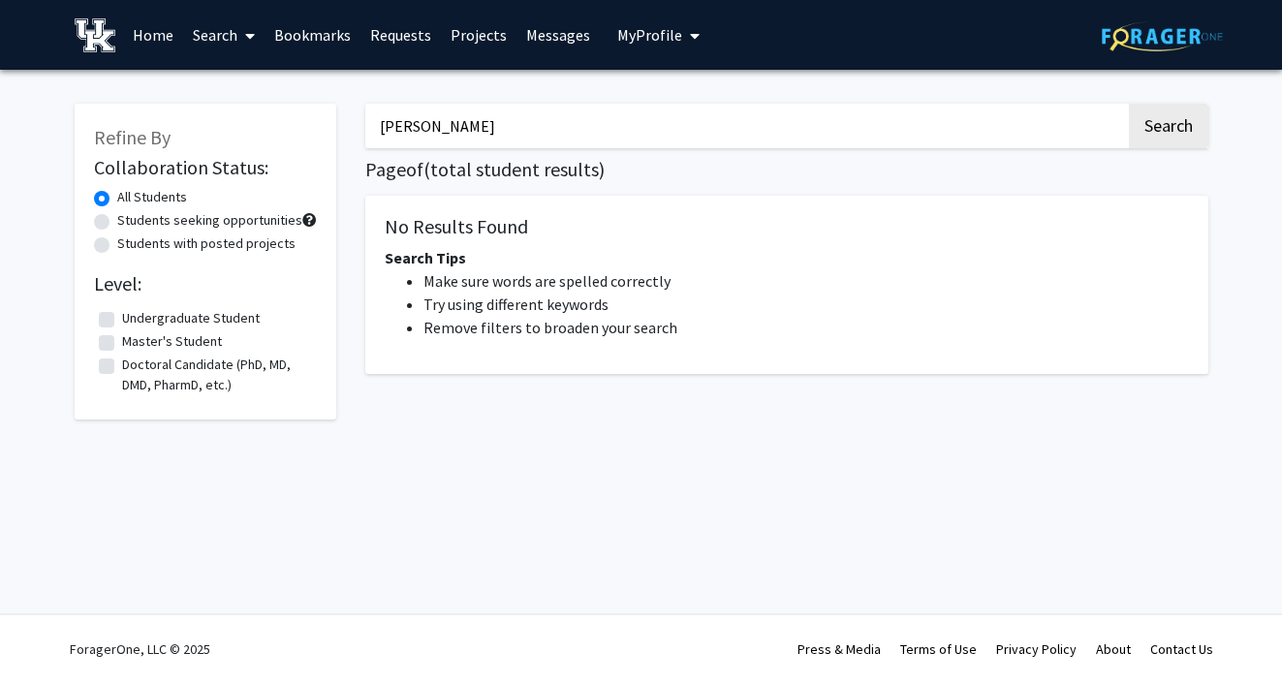
click at [204, 16] on link "Search" at bounding box center [223, 35] width 81 height 68
click at [221, 86] on span "Faculty/Staff" at bounding box center [254, 89] width 142 height 39
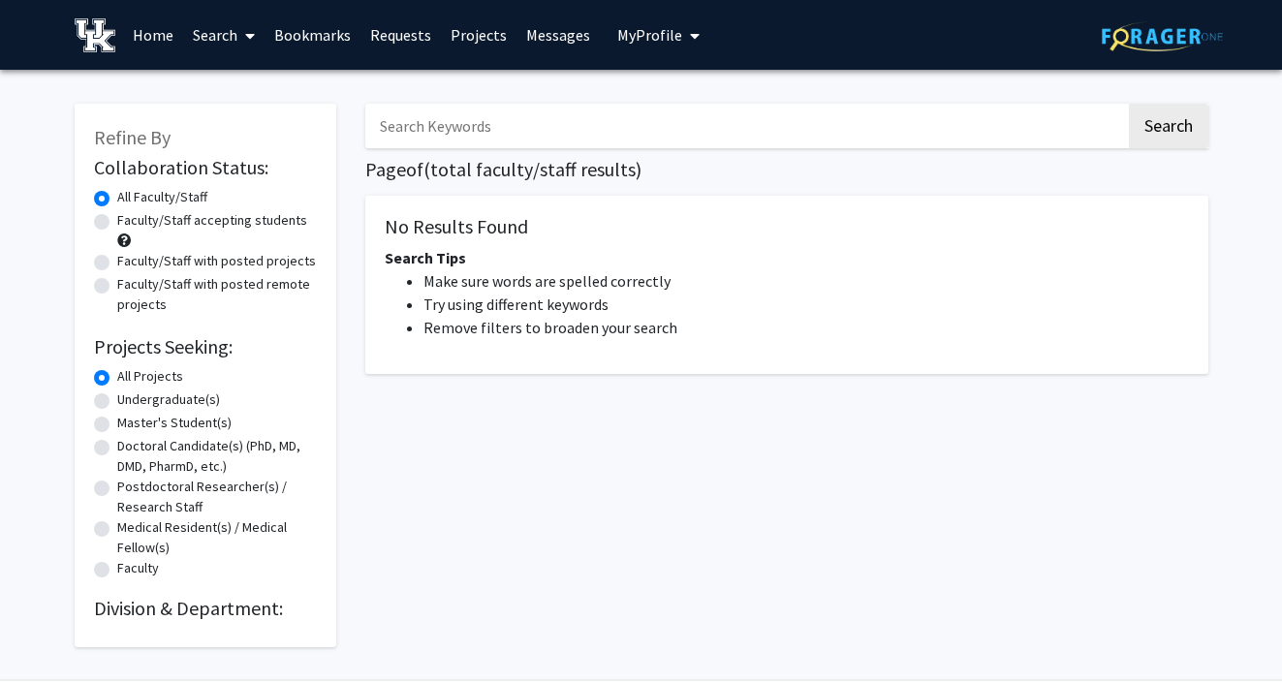
click at [445, 128] on input "Search Keywords" at bounding box center [745, 126] width 760 height 45
click at [348, 104] on div "Refine By Collaboration Status: Collaboration Status All Faculty/Staff Collabor…" at bounding box center [205, 365] width 291 height 563
click at [164, 31] on link "Home" at bounding box center [153, 35] width 60 height 68
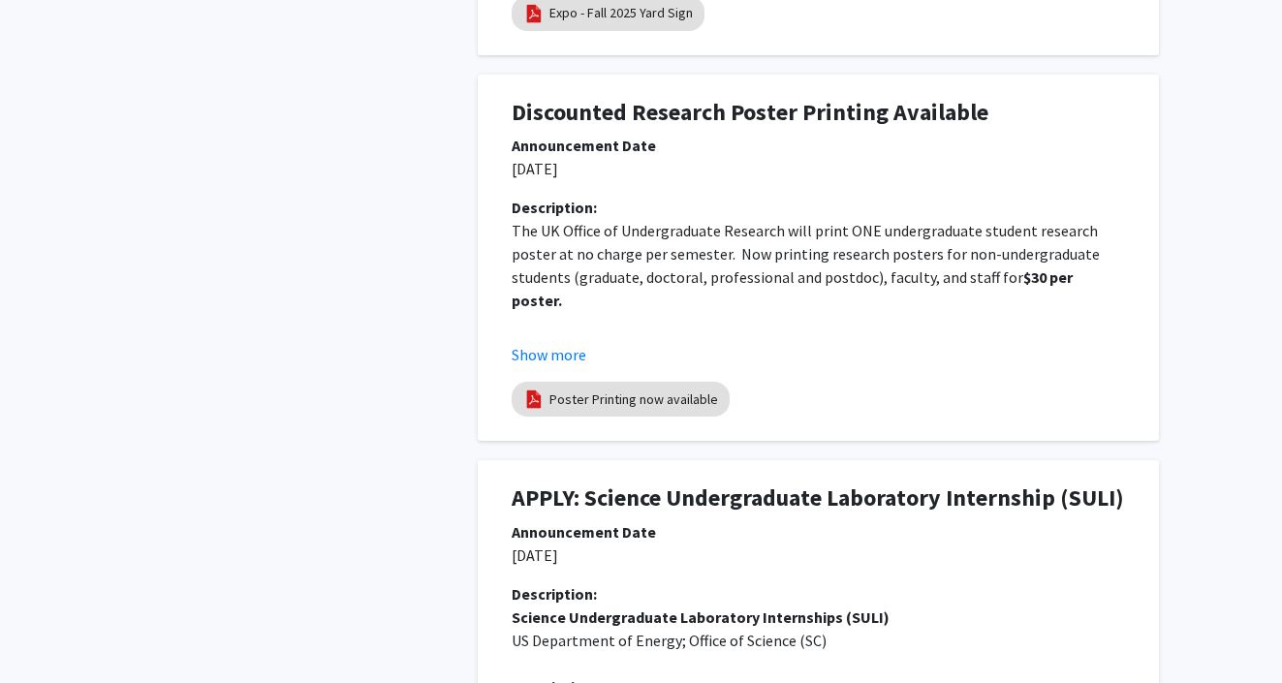
scroll to position [932, 0]
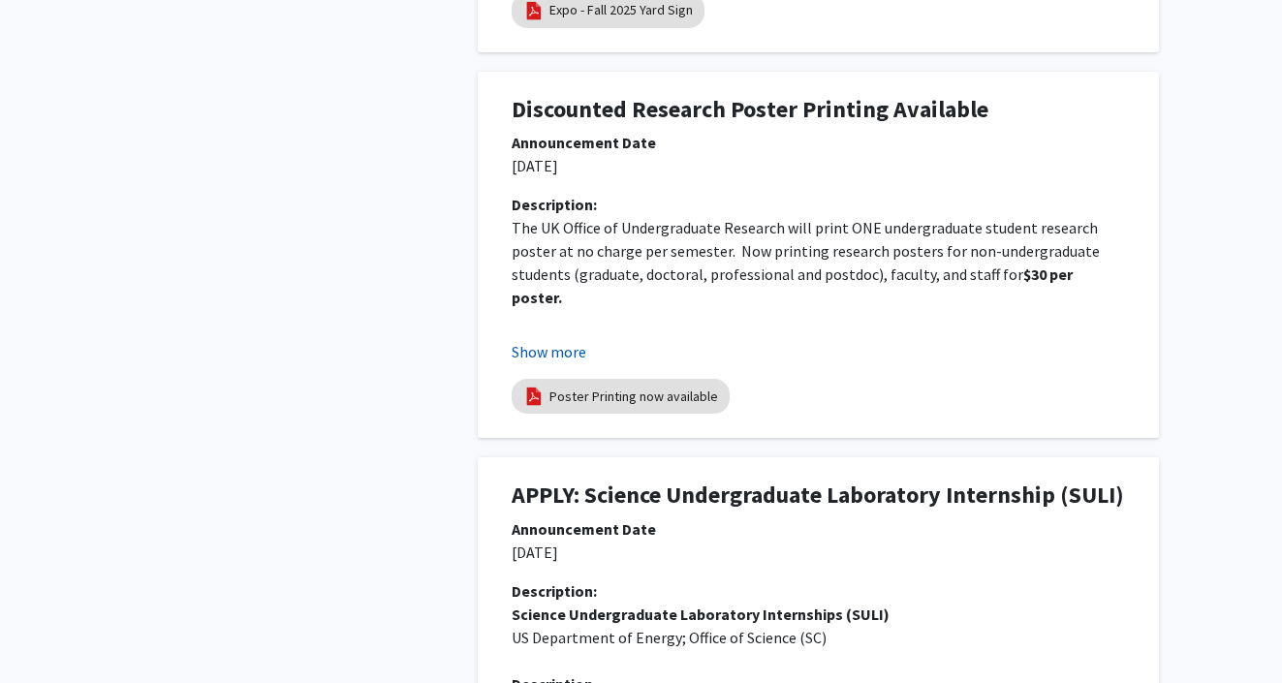
click at [567, 357] on button "Show more" at bounding box center [549, 351] width 75 height 23
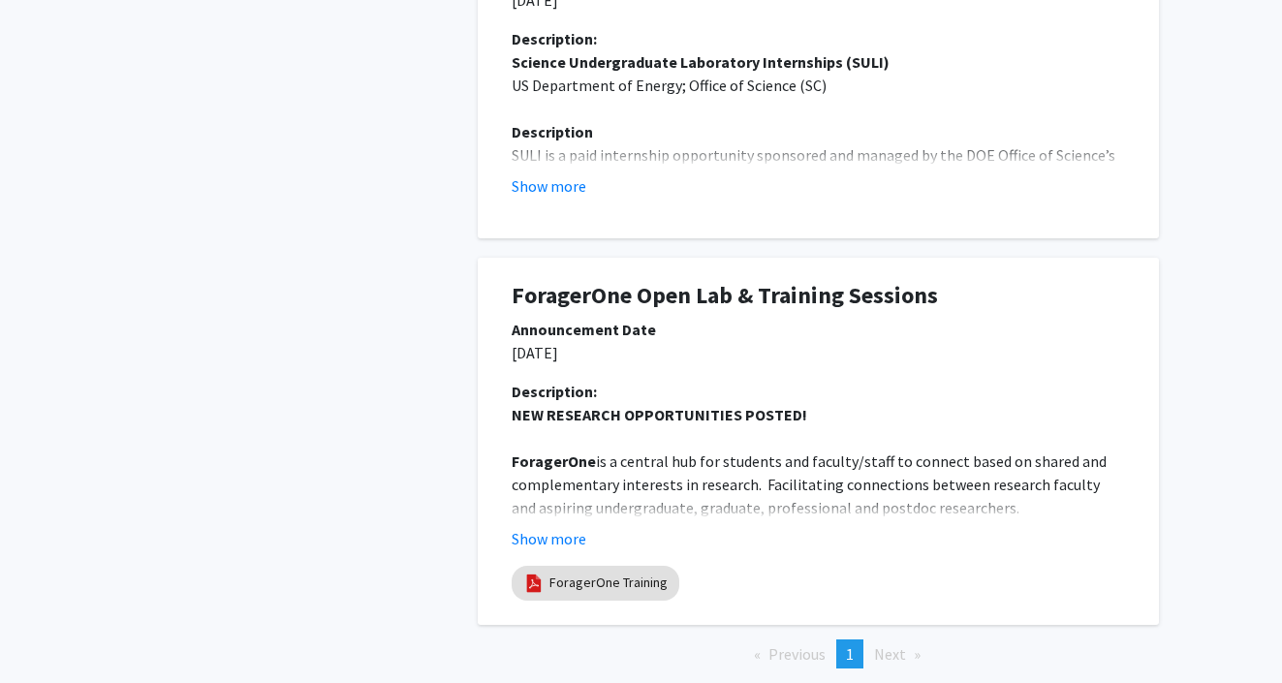
scroll to position [1713, 0]
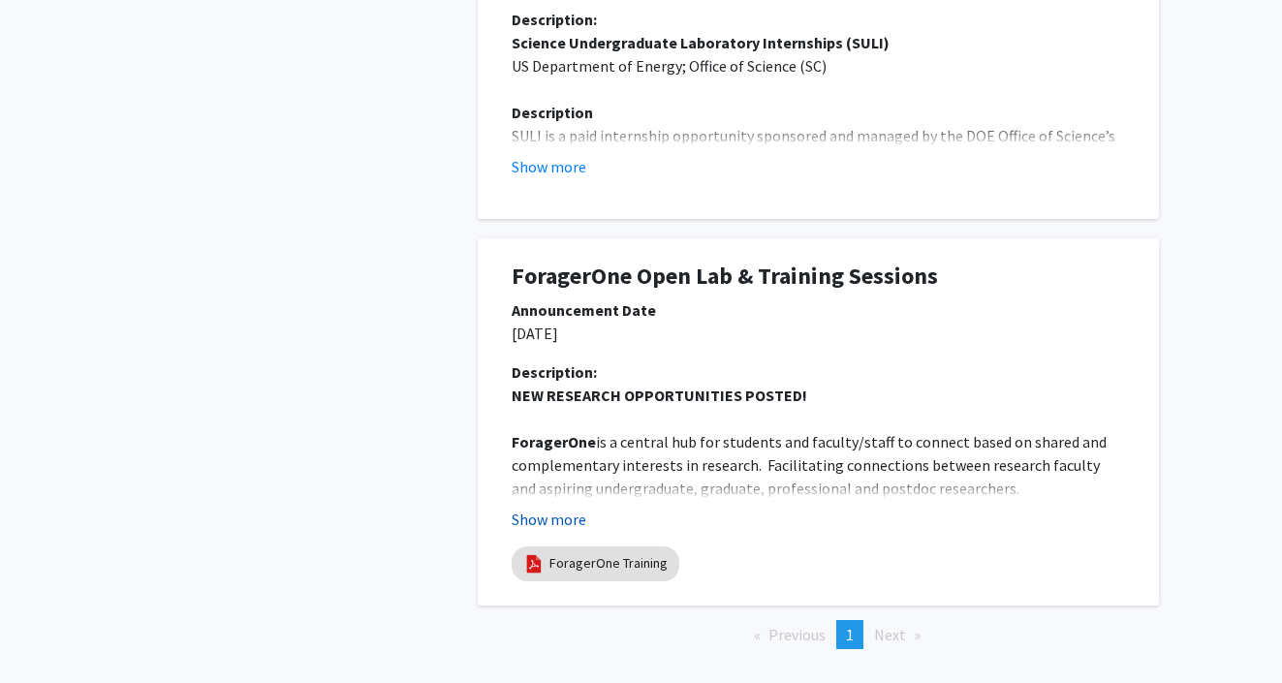
click at [564, 508] on button "Show more" at bounding box center [549, 519] width 75 height 23
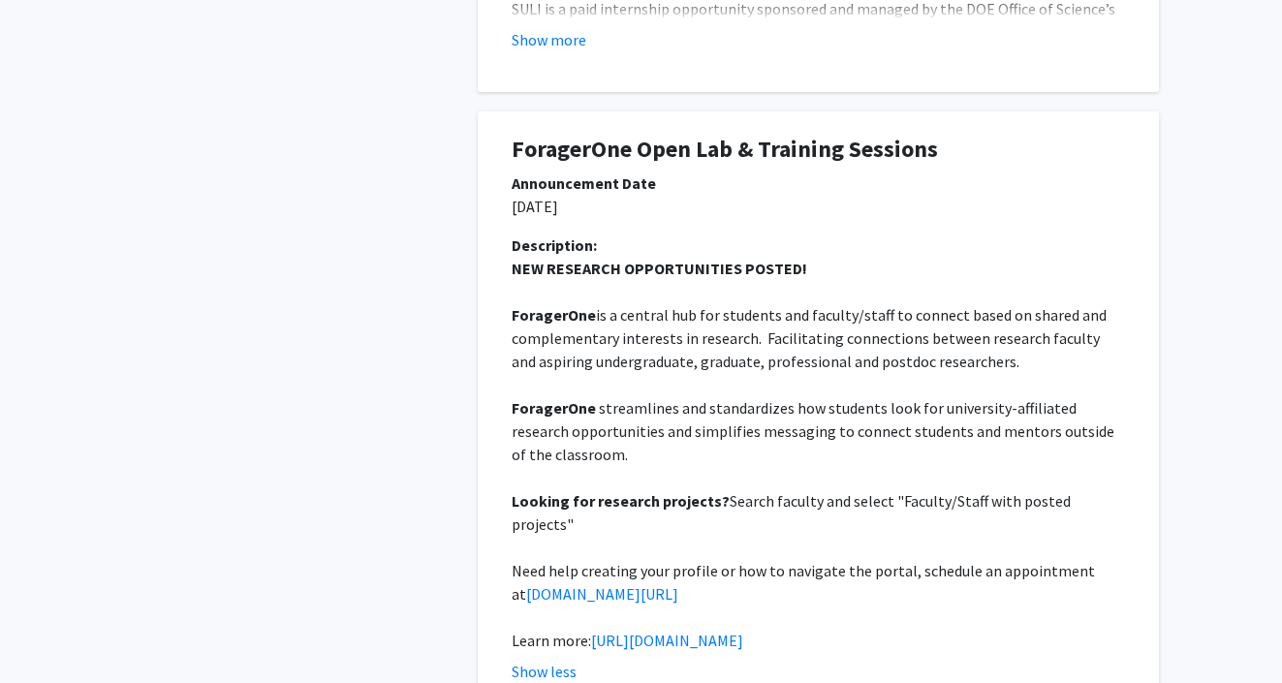
scroll to position [1854, 0]
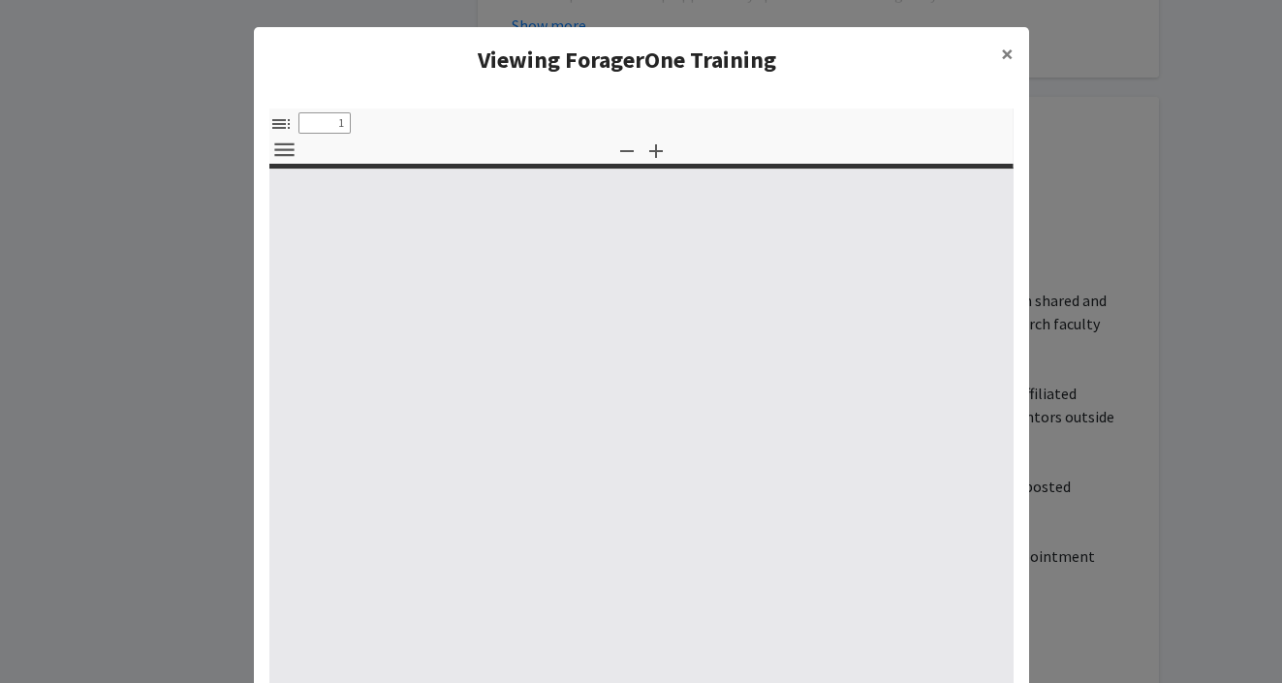
select select "custom"
type input "0"
select select "custom"
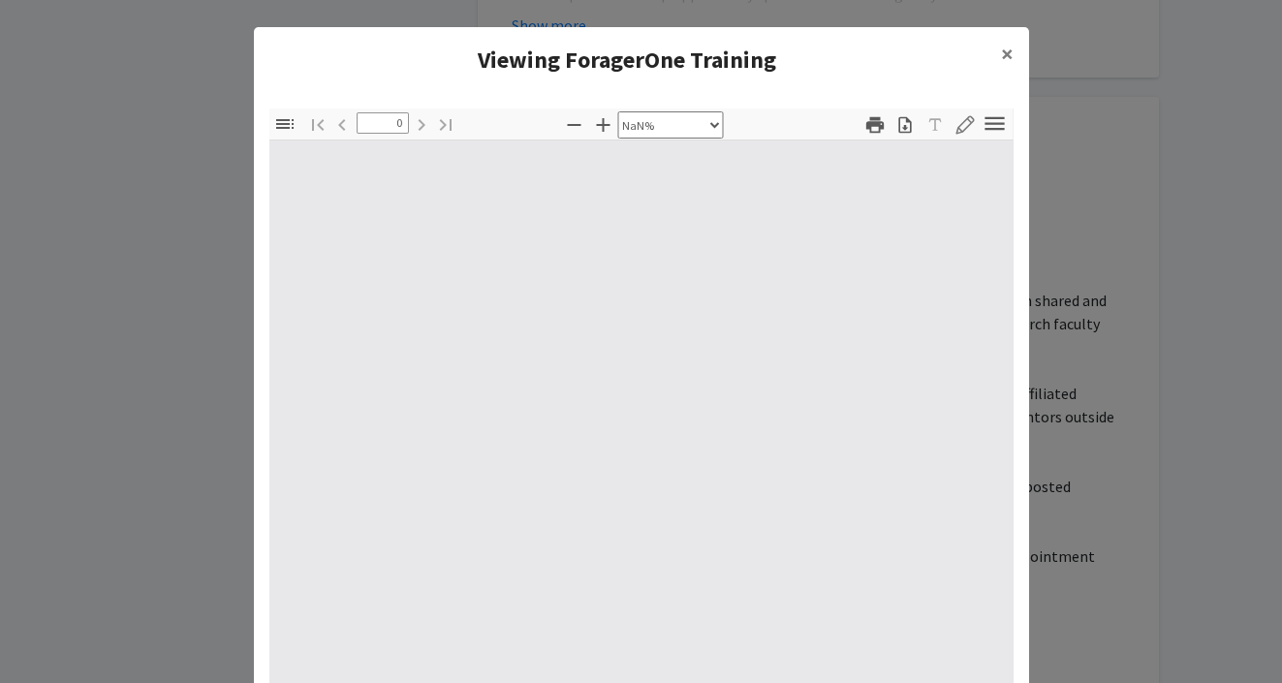
type input "1"
select select "auto"
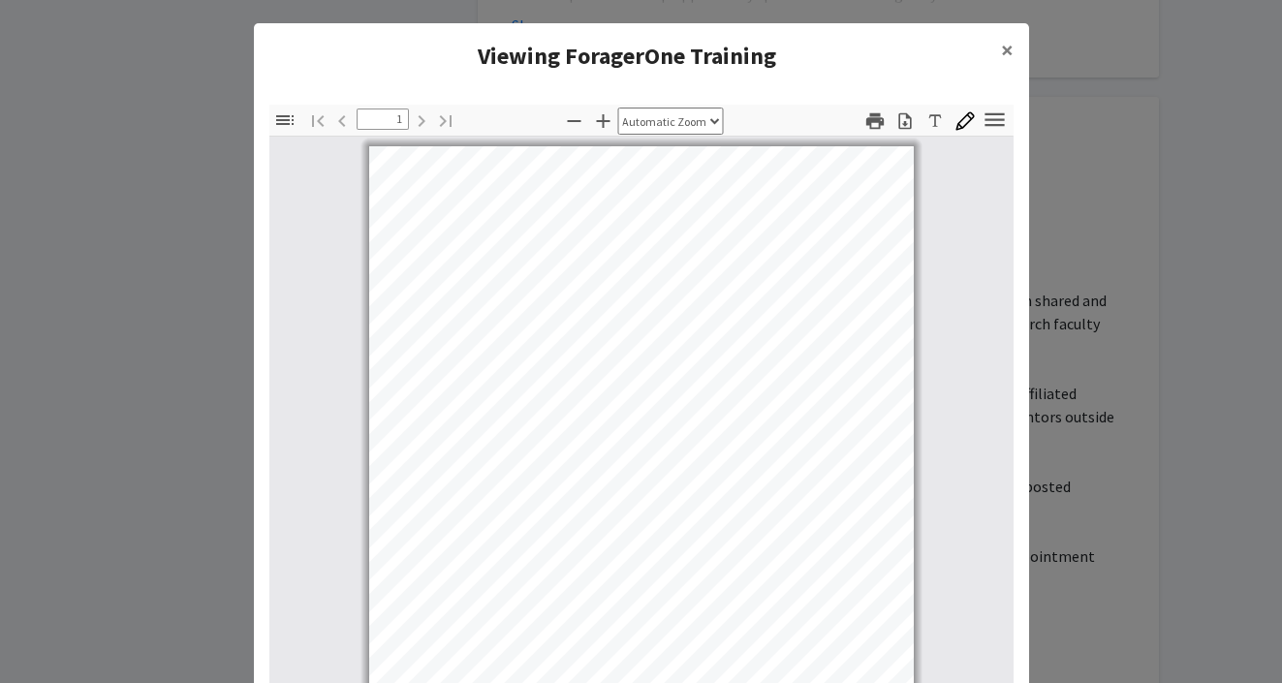
scroll to position [0, 0]
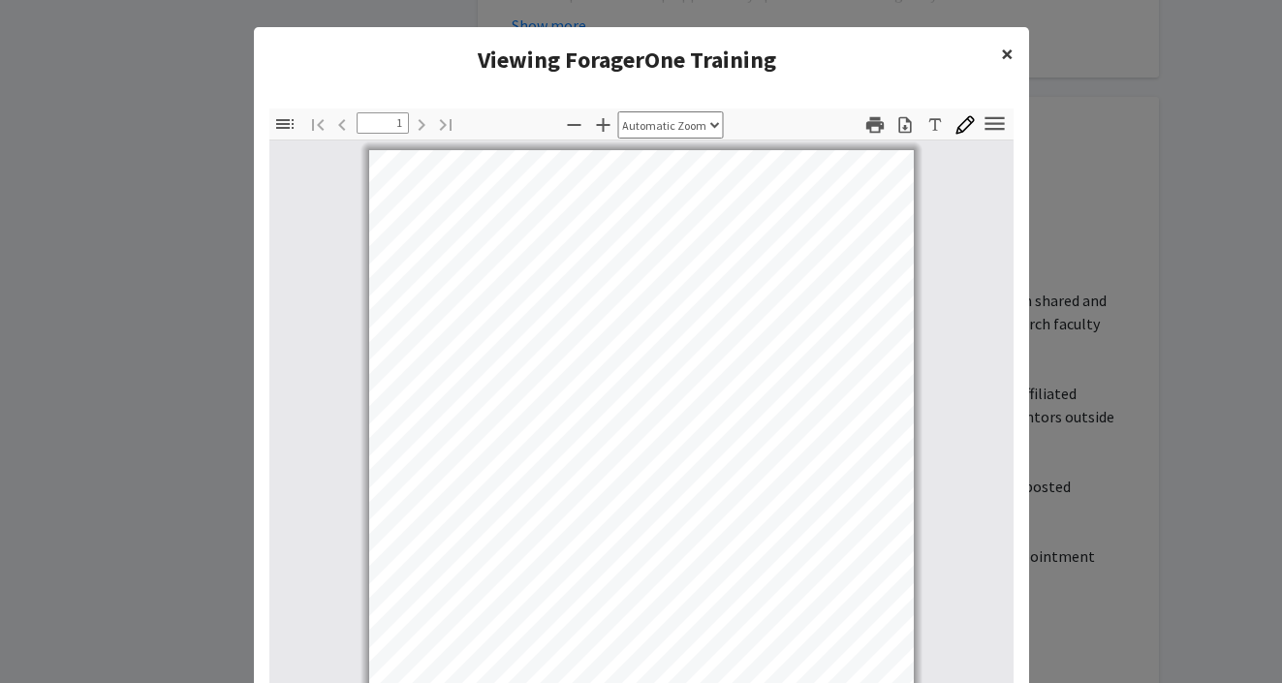
click at [996, 49] on button "×" at bounding box center [1007, 54] width 44 height 54
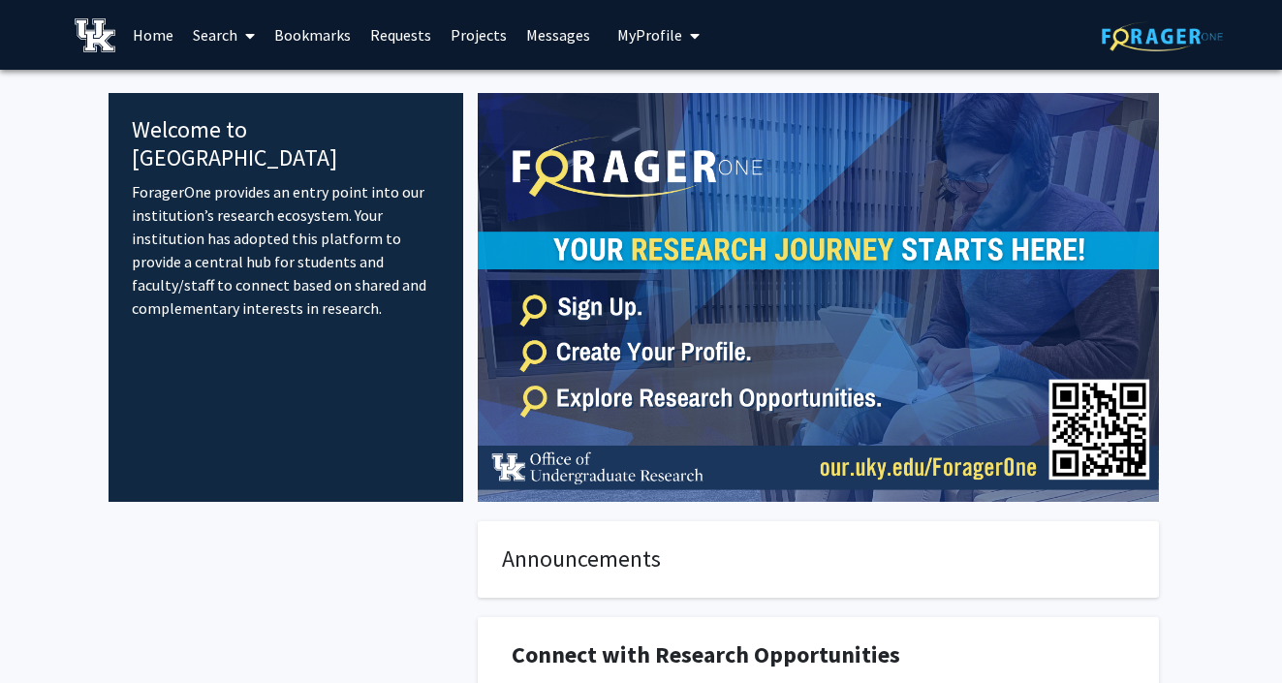
click at [559, 32] on link "Messages" at bounding box center [557, 35] width 83 height 68
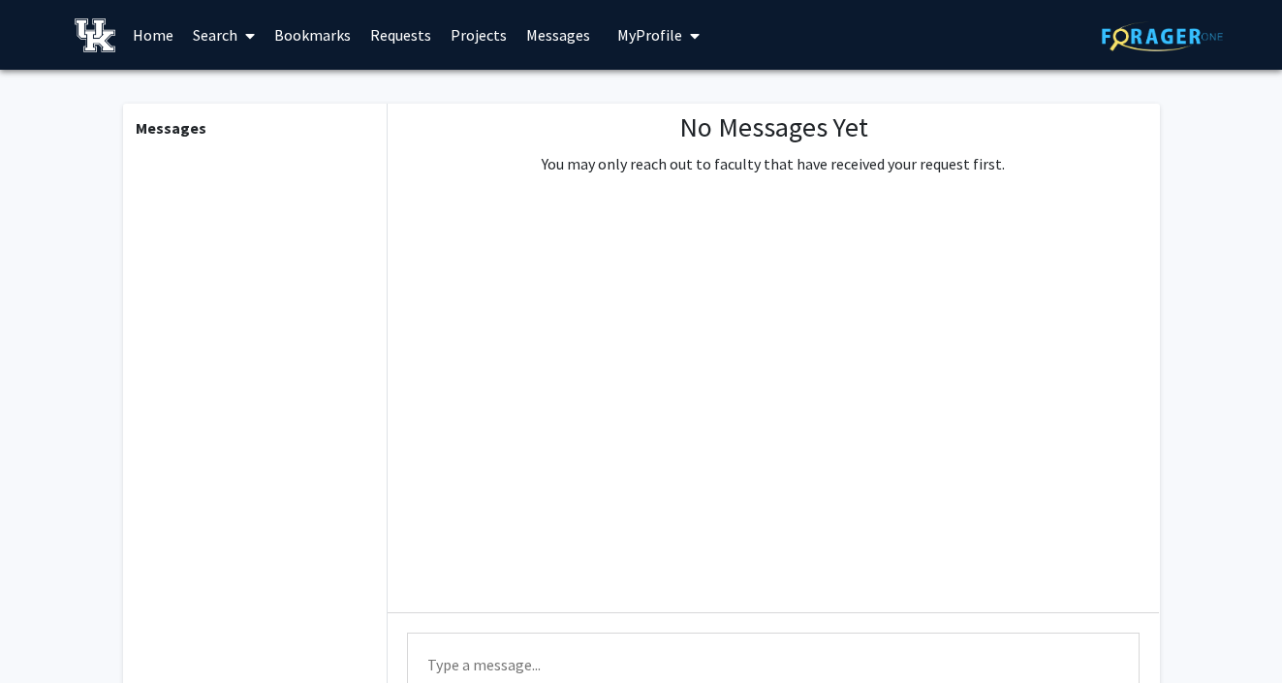
click at [477, 55] on link "Projects" at bounding box center [479, 35] width 76 height 68
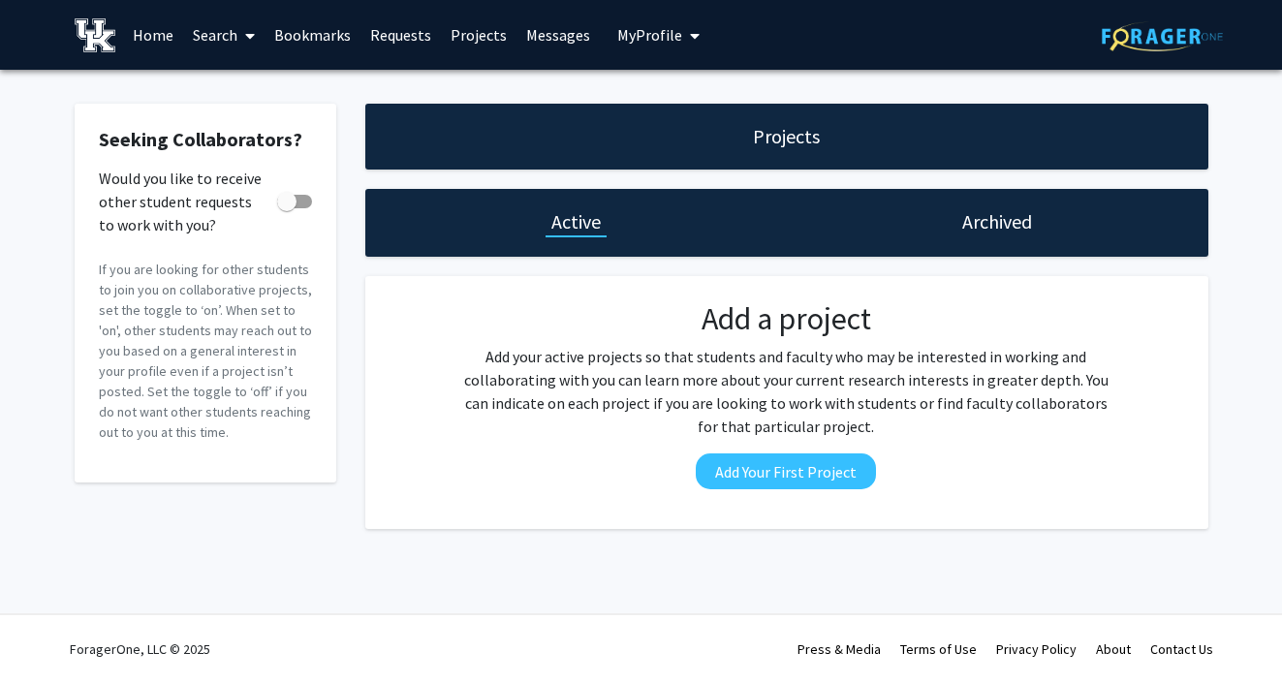
click at [620, 34] on span "My Profile" at bounding box center [649, 34] width 65 height 19
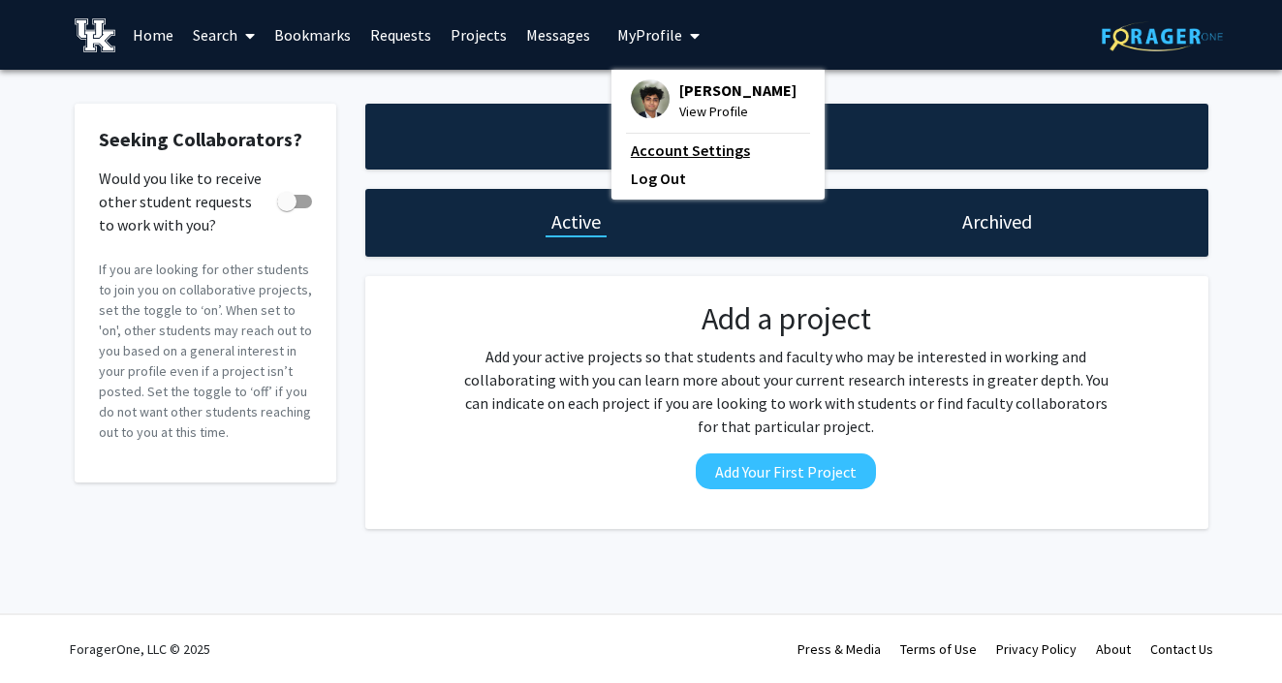
click at [648, 143] on link "Account Settings" at bounding box center [718, 150] width 174 height 23
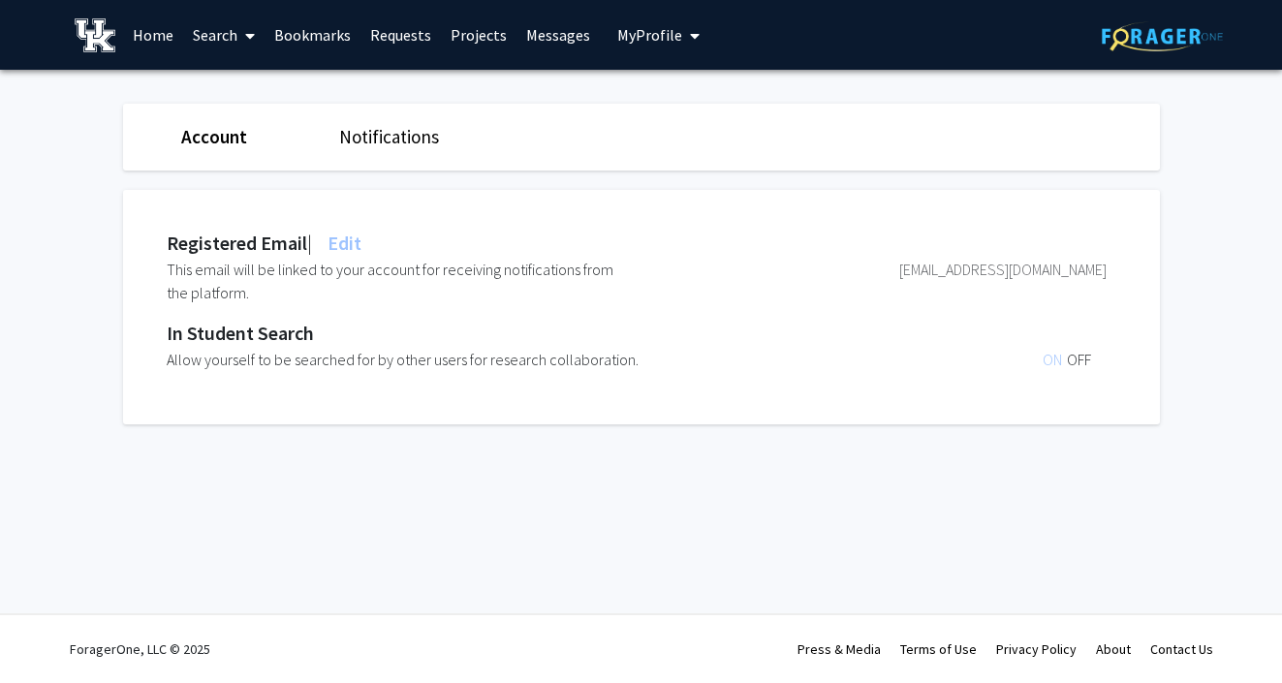
click at [1049, 360] on span "ON" at bounding box center [1054, 359] width 24 height 19
click at [164, 31] on link "Home" at bounding box center [153, 35] width 60 height 68
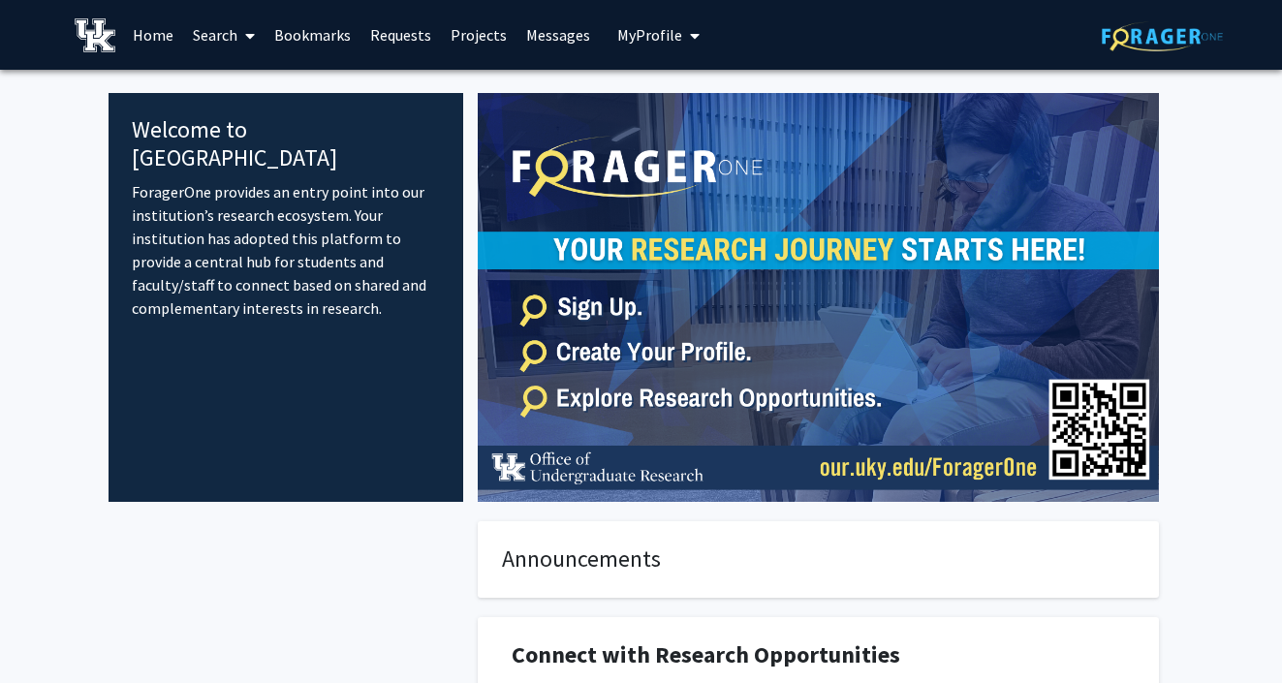
click at [232, 30] on link "Search" at bounding box center [223, 35] width 81 height 68
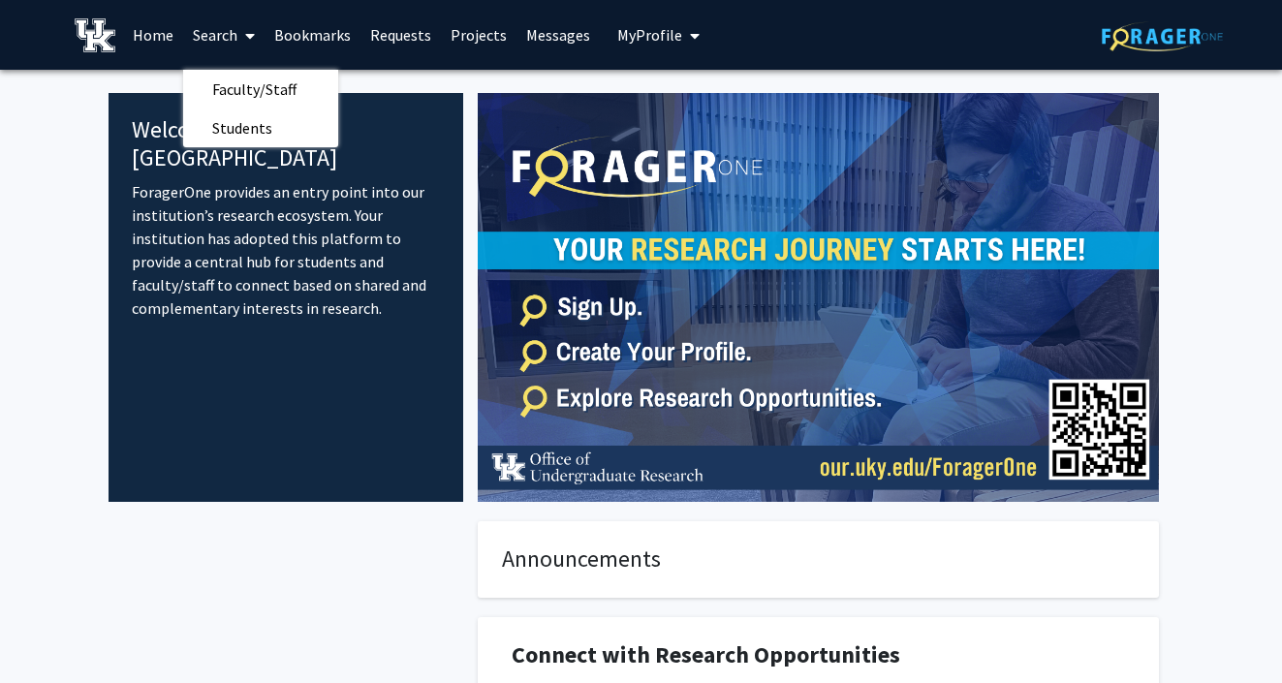
click at [250, 150] on div "Welcome to ForagerOne ForagerOne provides an entry point into our institution’s…" at bounding box center [287, 297] width 356 height 409
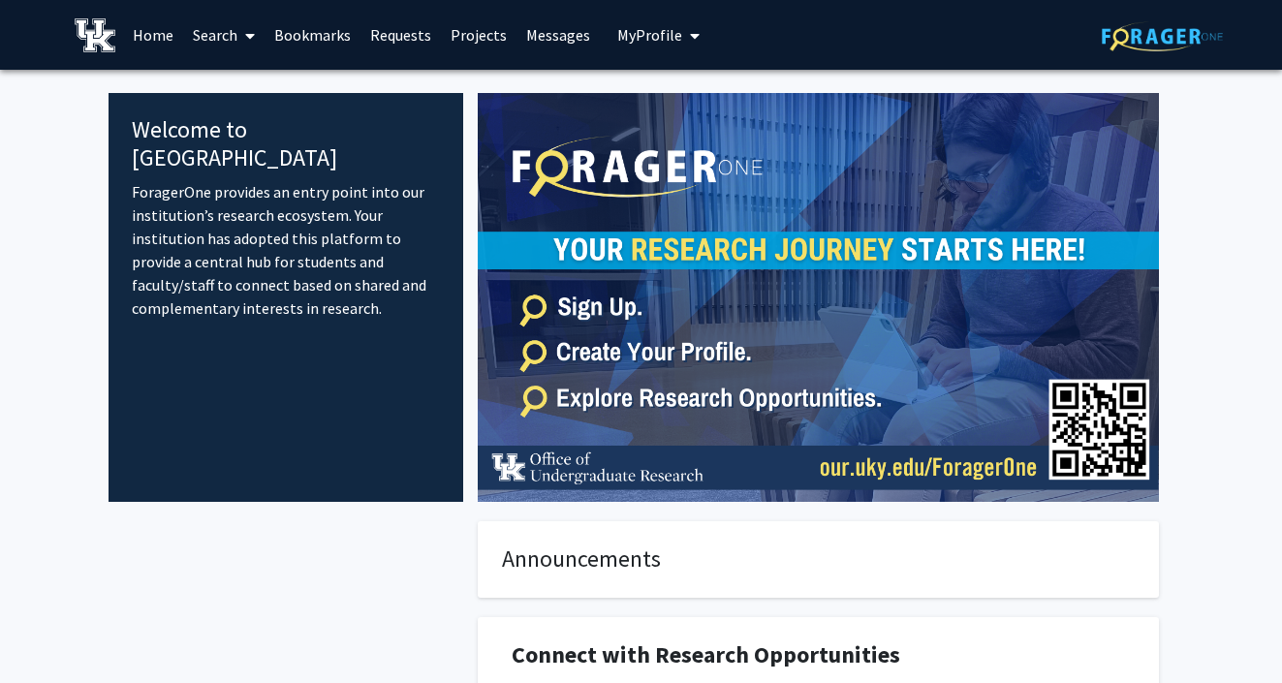
click at [220, 60] on link "Search" at bounding box center [223, 35] width 81 height 68
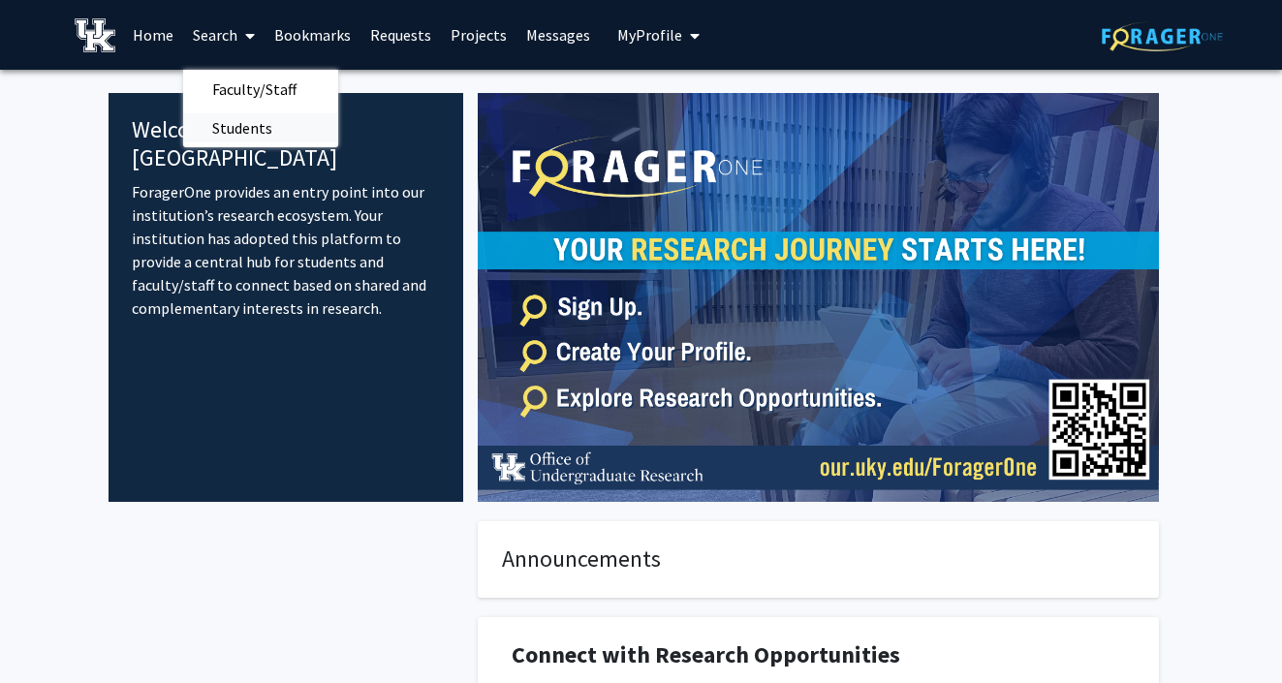
click at [233, 127] on span "Students" at bounding box center [242, 128] width 118 height 39
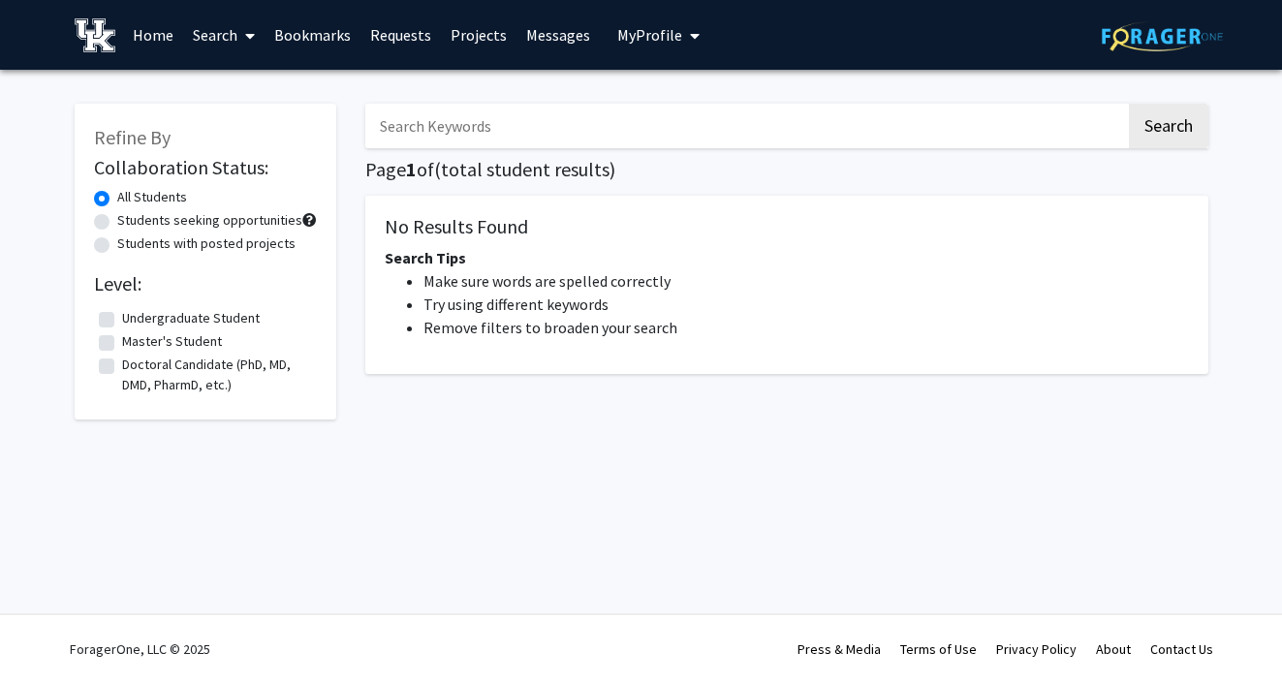
click at [486, 112] on input "Search Keywords" at bounding box center [745, 126] width 760 height 45
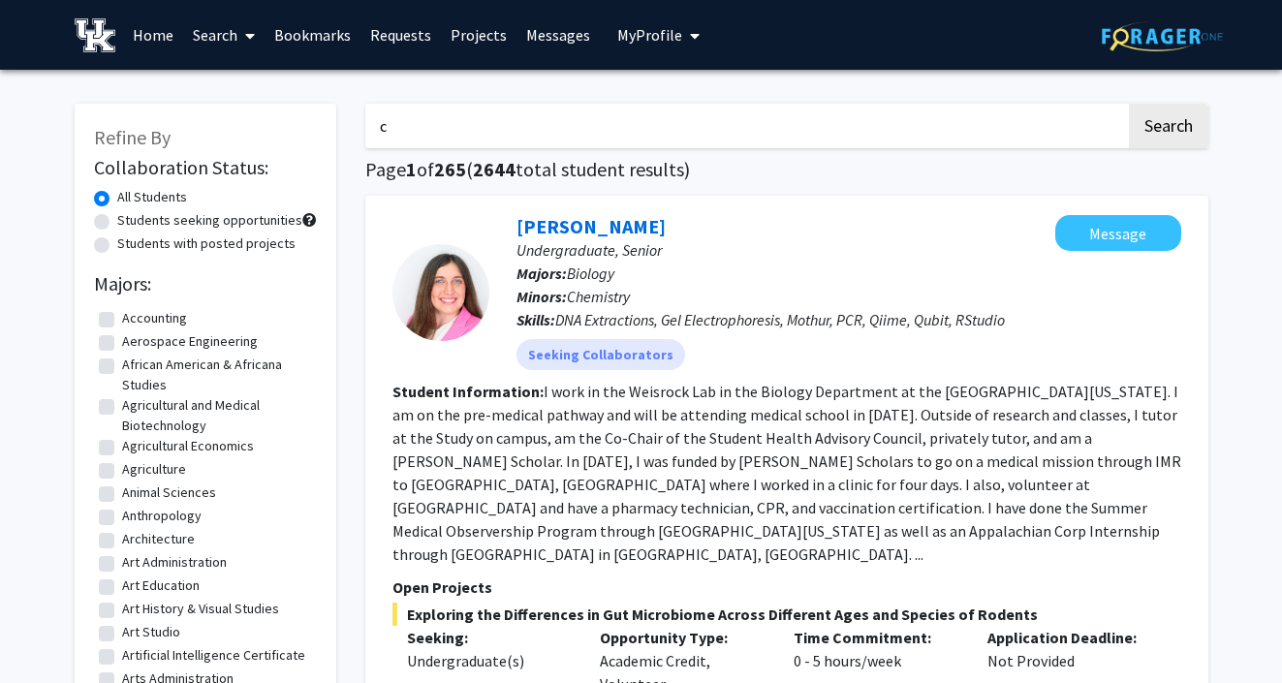
click at [766, 163] on h1 "Page 1 of 265 ( 2644 total student results)" at bounding box center [786, 169] width 843 height 23
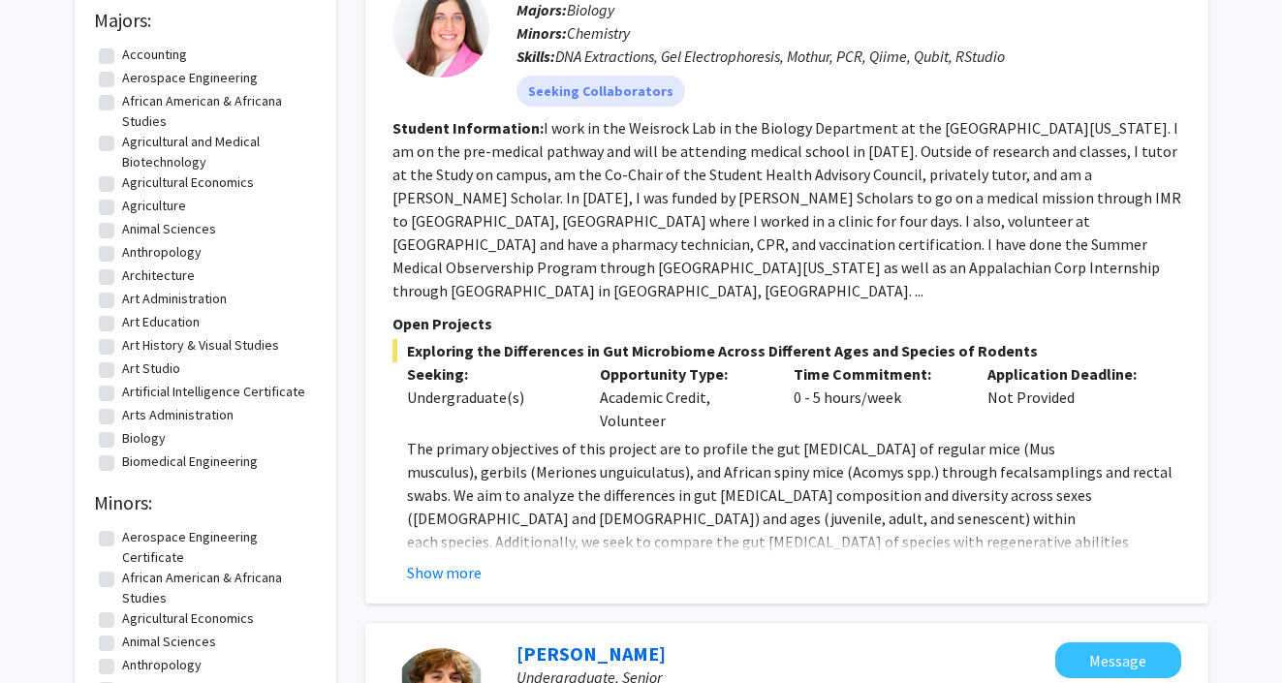
scroll to position [277, 0]
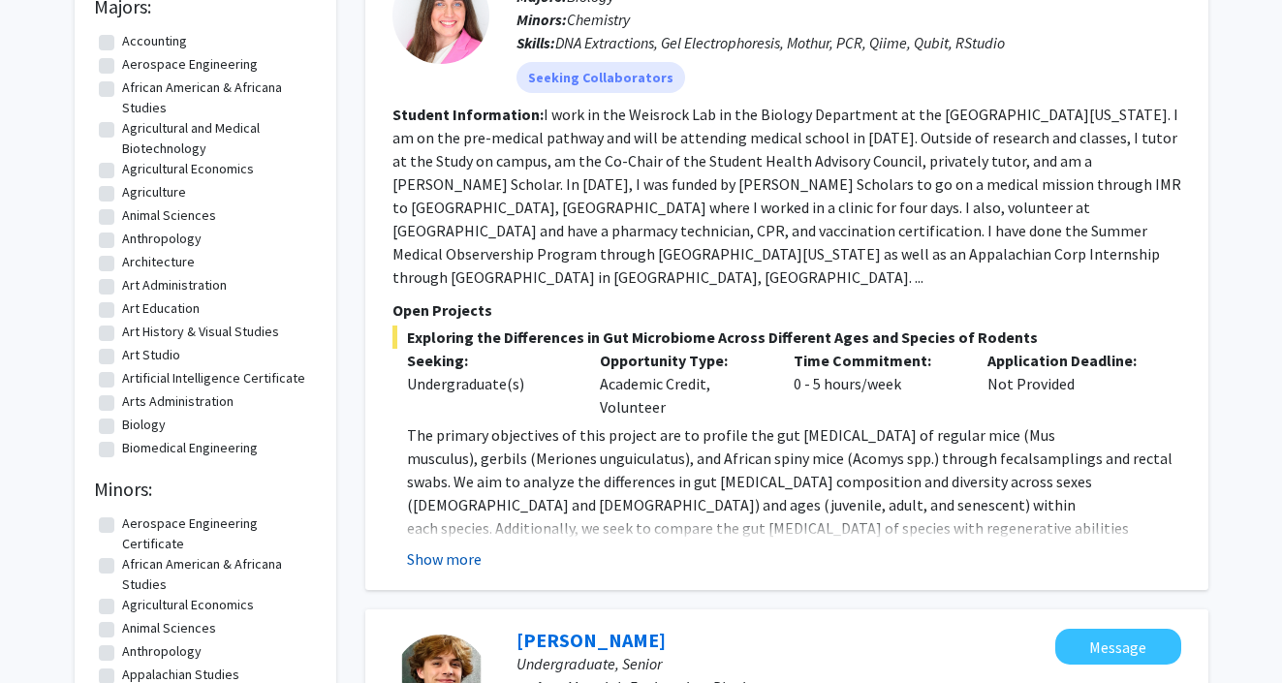
click at [442, 547] on button "Show more" at bounding box center [444, 558] width 75 height 23
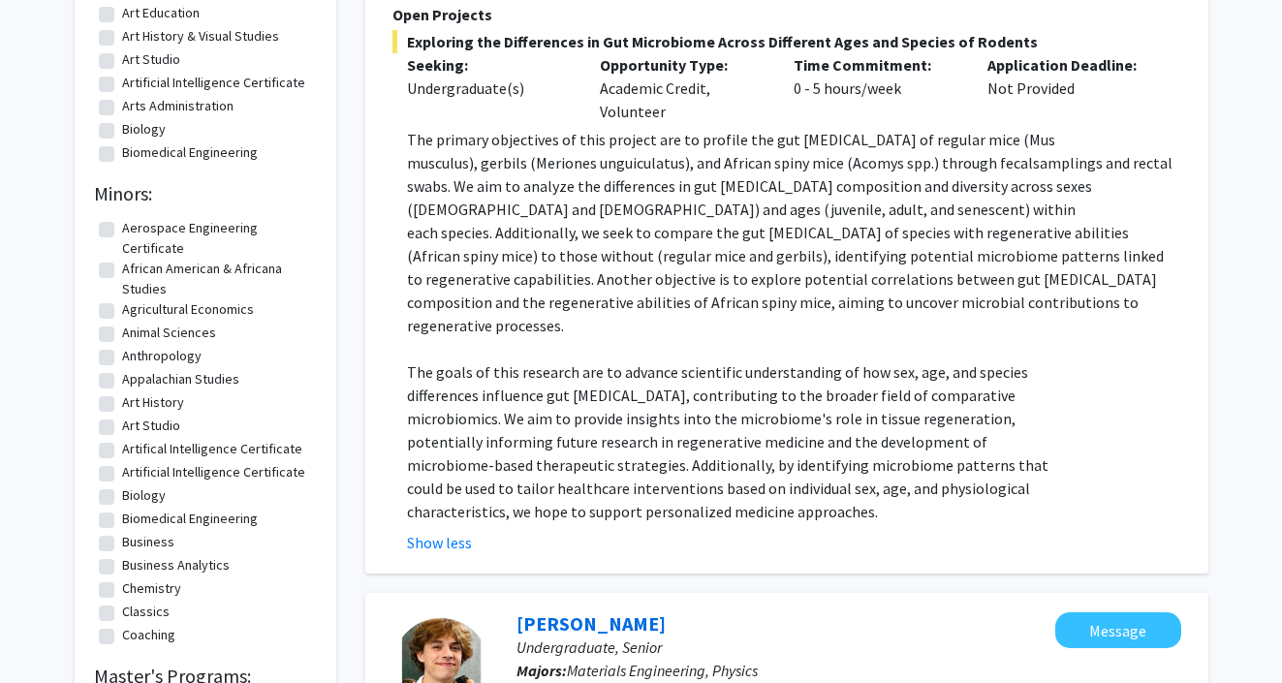
scroll to position [0, 0]
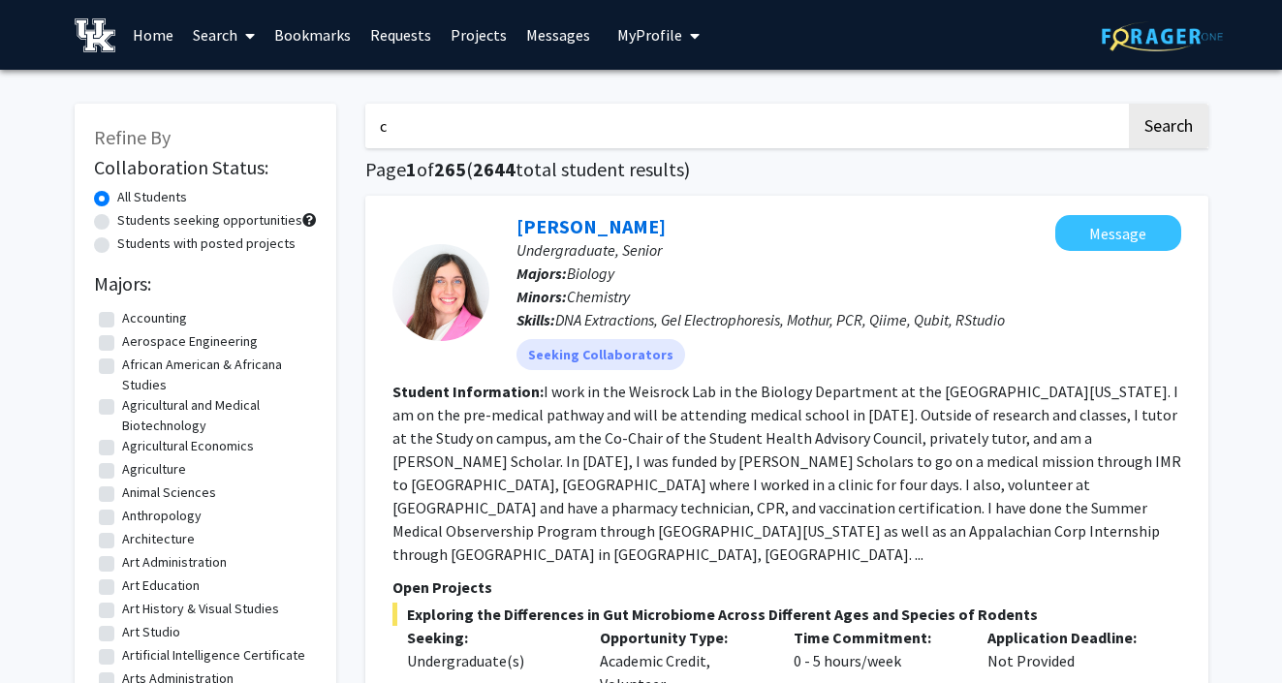
click at [530, 121] on input "c" at bounding box center [745, 126] width 760 height 45
click at [1129, 104] on button "Search" at bounding box center [1168, 126] width 79 height 45
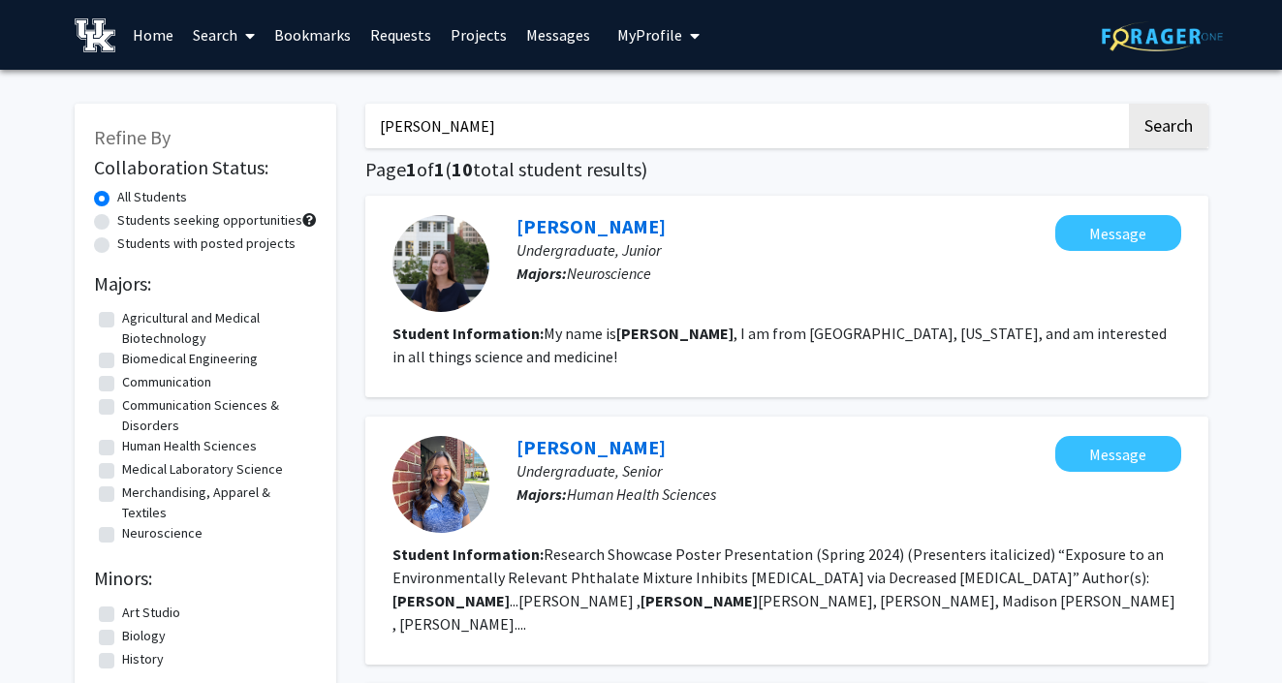
click at [534, 136] on input "caroline" at bounding box center [745, 126] width 760 height 45
click at [1129, 104] on button "Search" at bounding box center [1168, 126] width 79 height 45
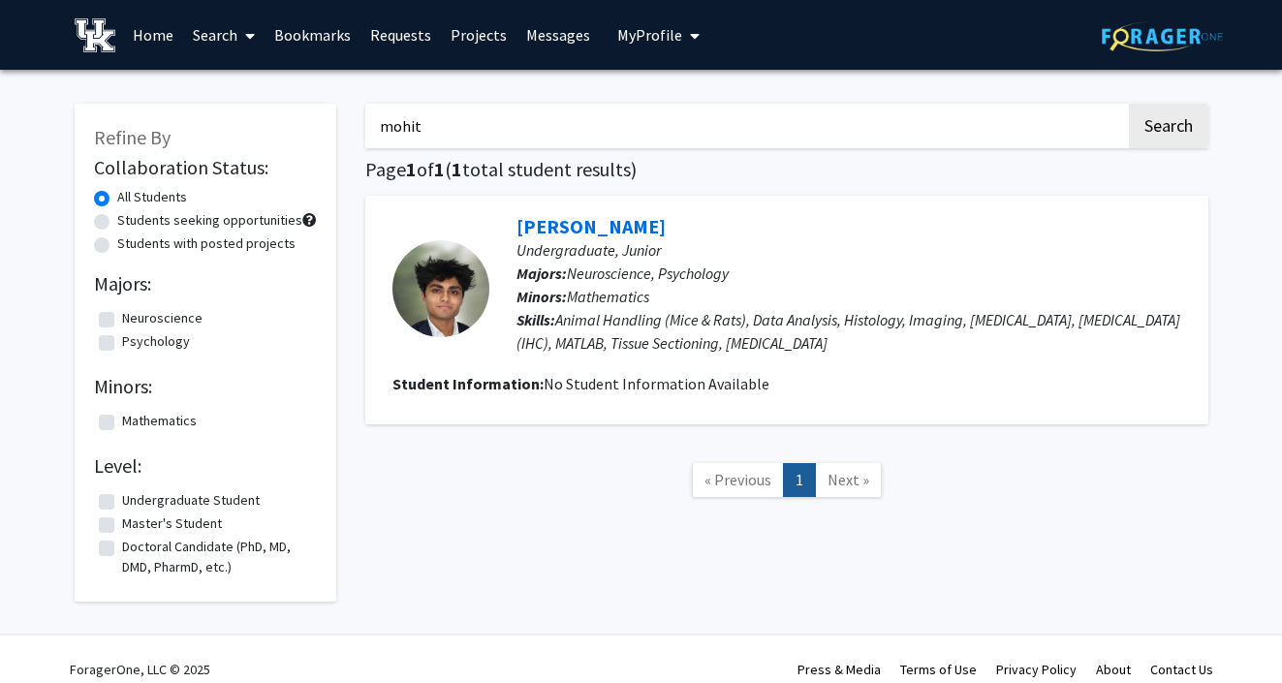
click at [529, 136] on input "mohit" at bounding box center [745, 126] width 760 height 45
click at [441, 118] on input "mohit" at bounding box center [745, 126] width 760 height 45
type input "connor"
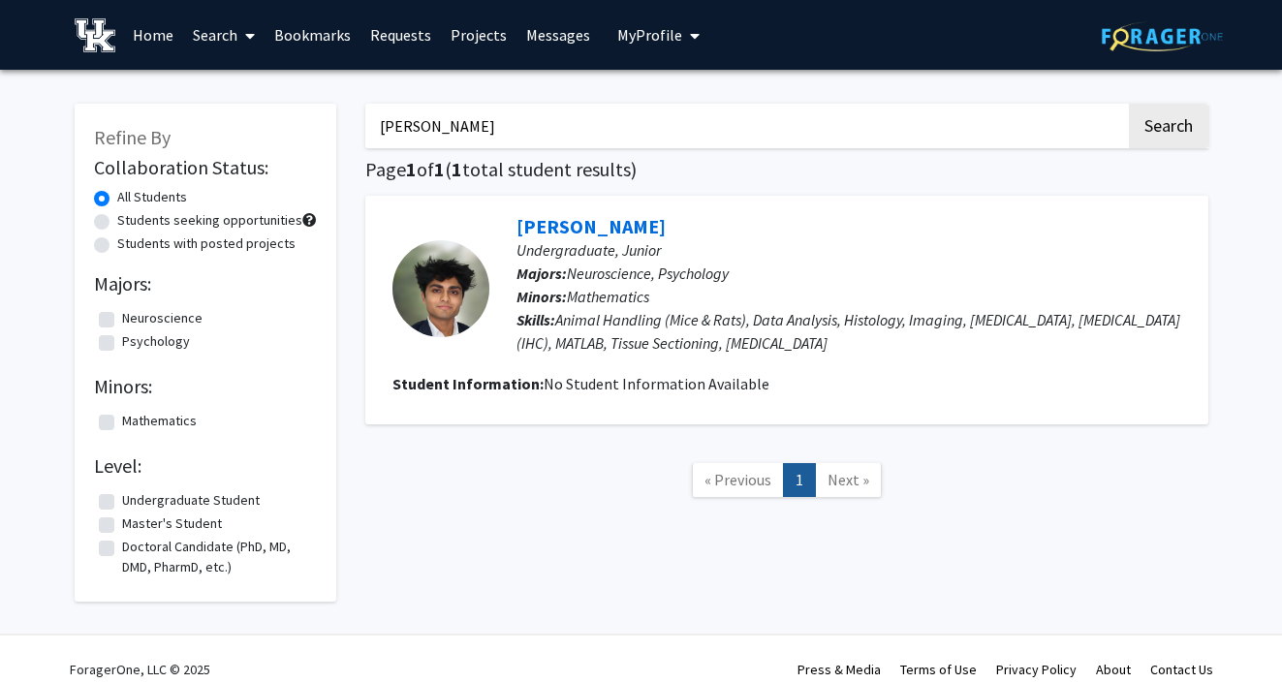
click at [1129, 104] on button "Search" at bounding box center [1168, 126] width 79 height 45
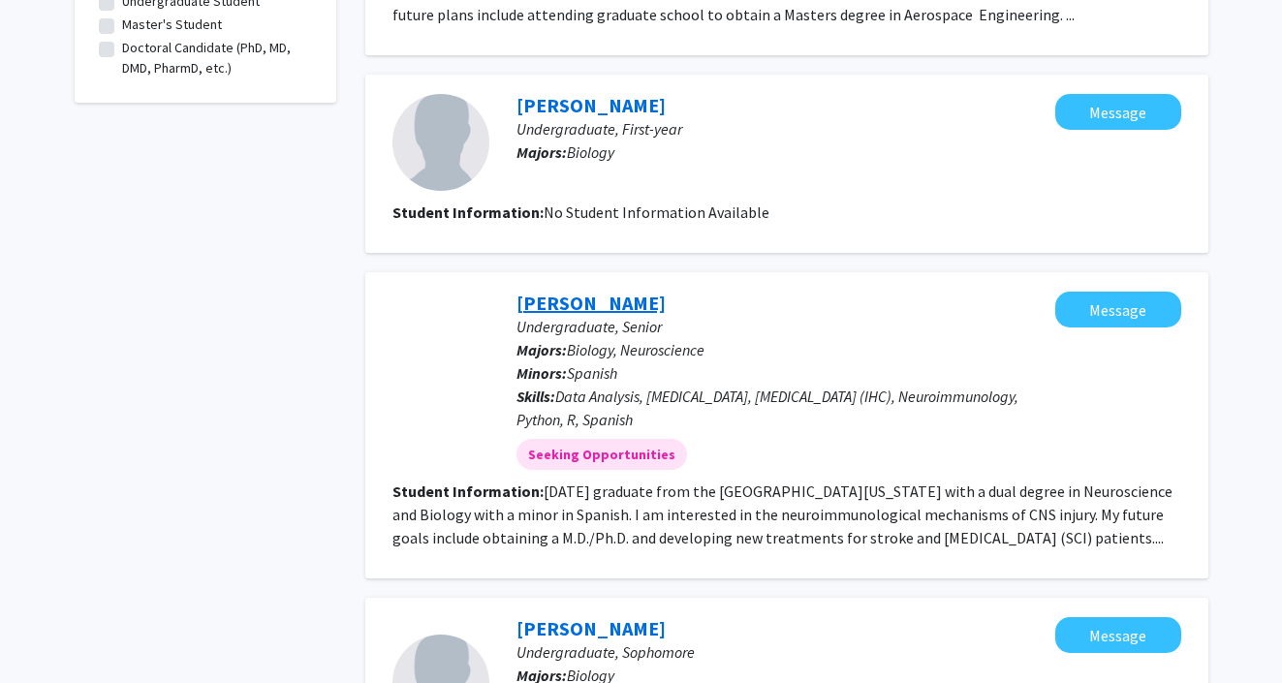
scroll to position [664, 0]
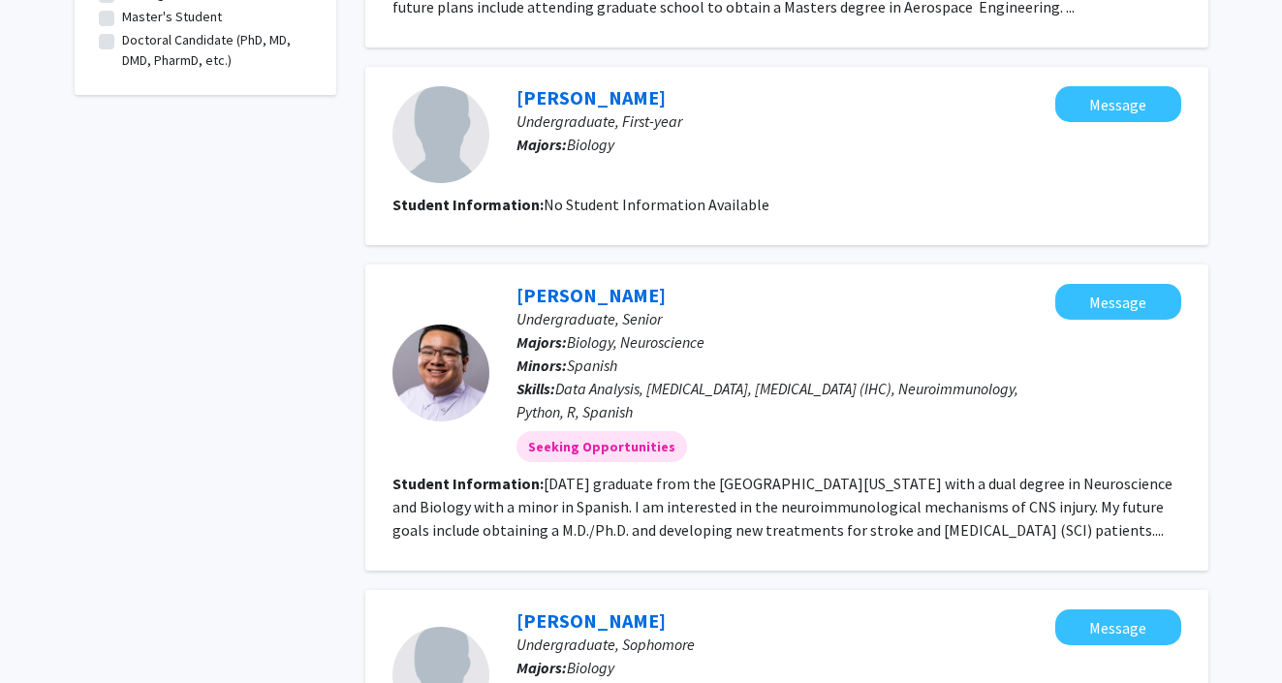
click at [808, 518] on section "Student Information: May 2025 graduate from the University of Kentucky with a d…" at bounding box center [786, 507] width 789 height 70
click at [596, 293] on link "Connor Stuart" at bounding box center [590, 295] width 149 height 24
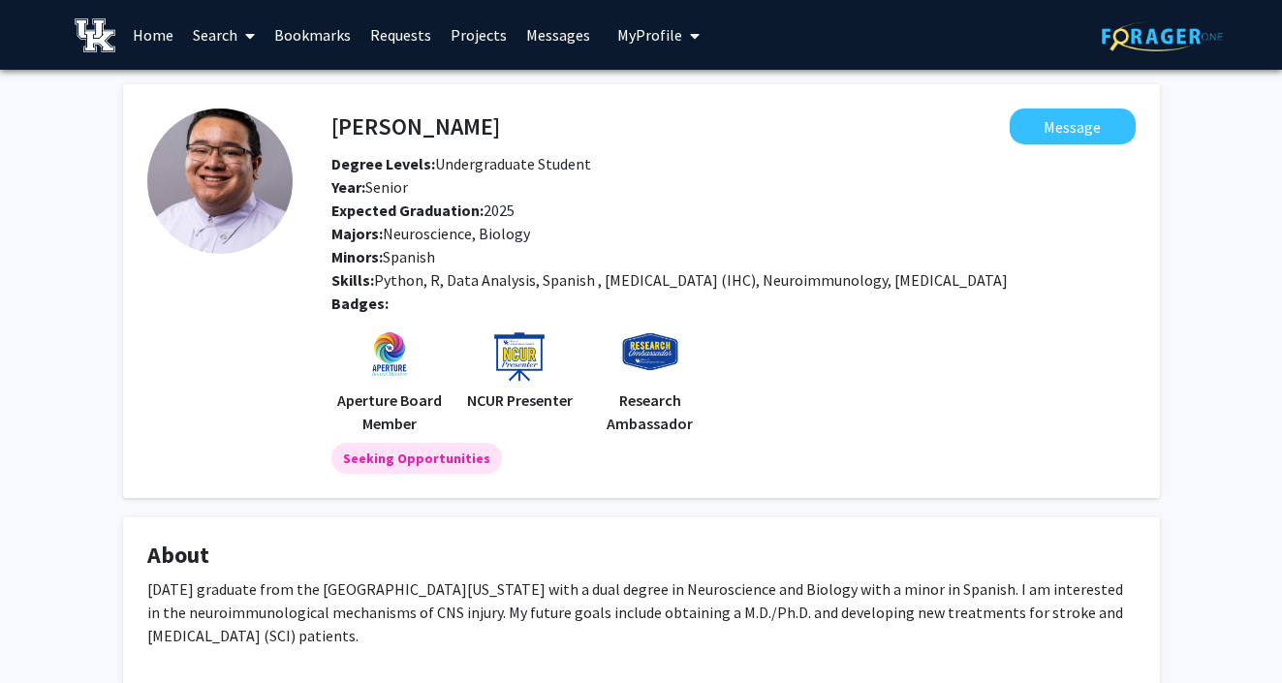
click at [661, 28] on span "My Profile" at bounding box center [649, 34] width 65 height 19
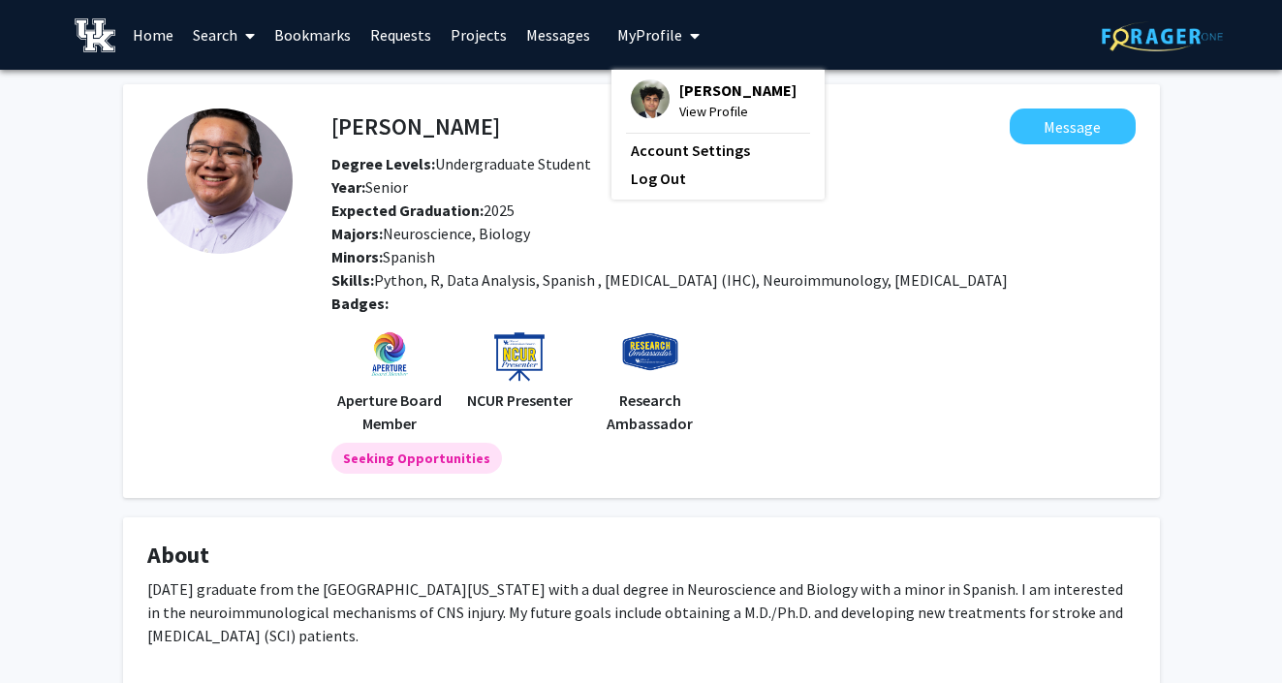
click at [198, 38] on link "Search" at bounding box center [223, 35] width 81 height 68
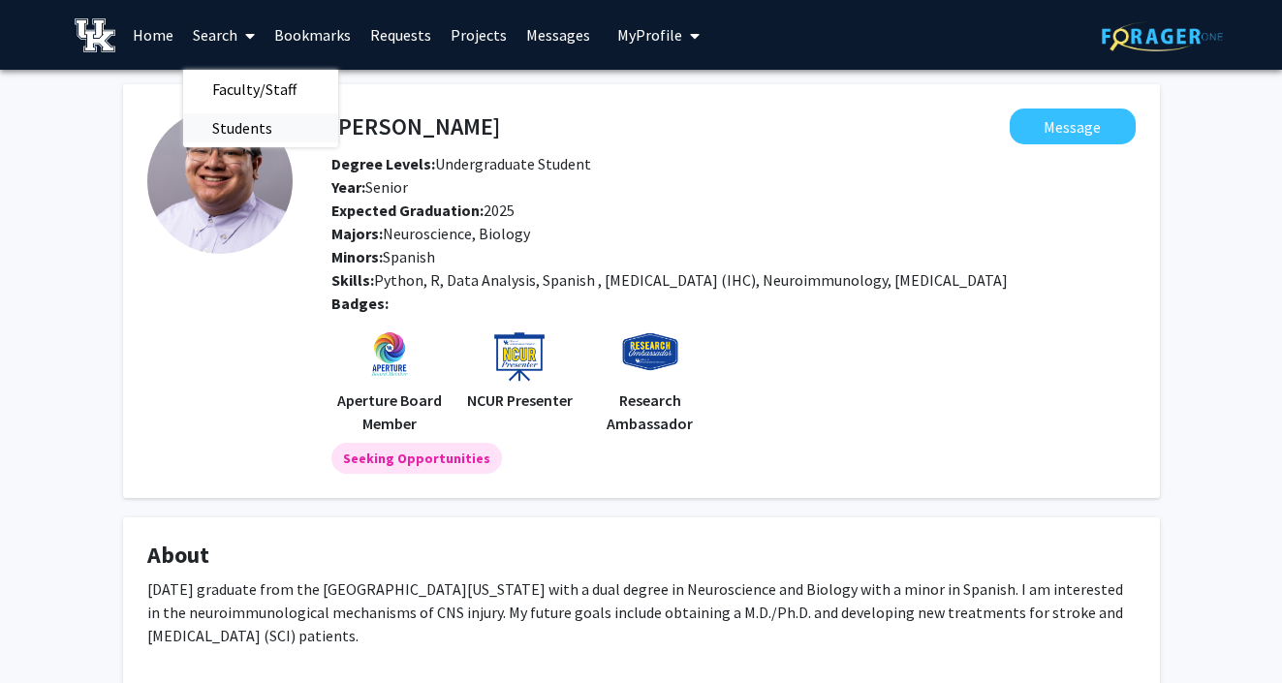
click at [223, 117] on span "Students" at bounding box center [242, 128] width 118 height 39
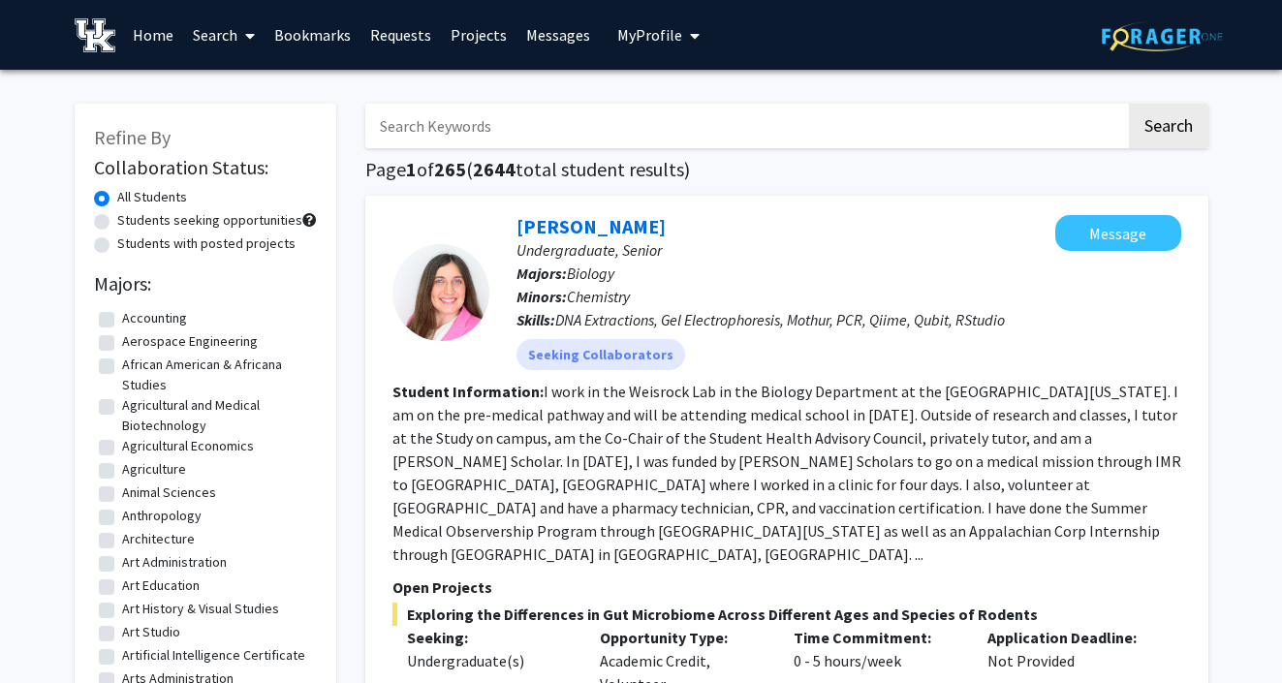
click at [480, 133] on input "Search Keywords" at bounding box center [745, 126] width 760 height 45
type input "connor stuart"
click at [1129, 104] on button "Search" at bounding box center [1168, 126] width 79 height 45
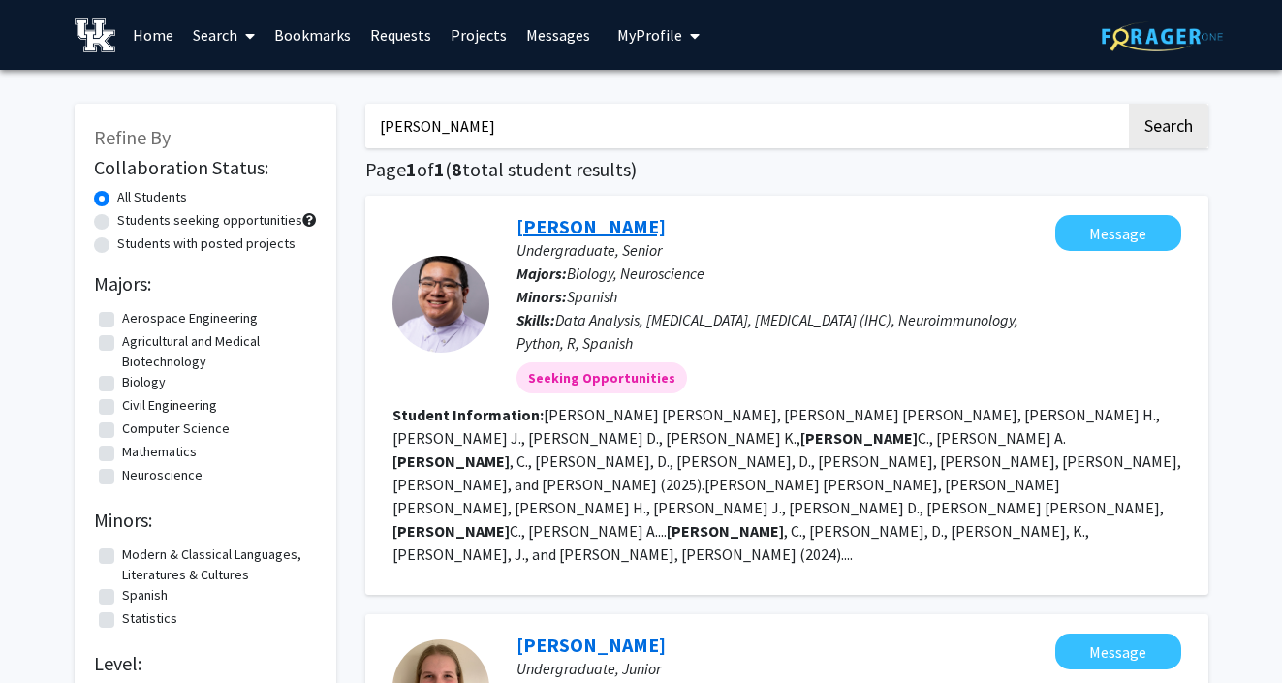
click at [580, 217] on link "Connor Stuart" at bounding box center [590, 226] width 149 height 24
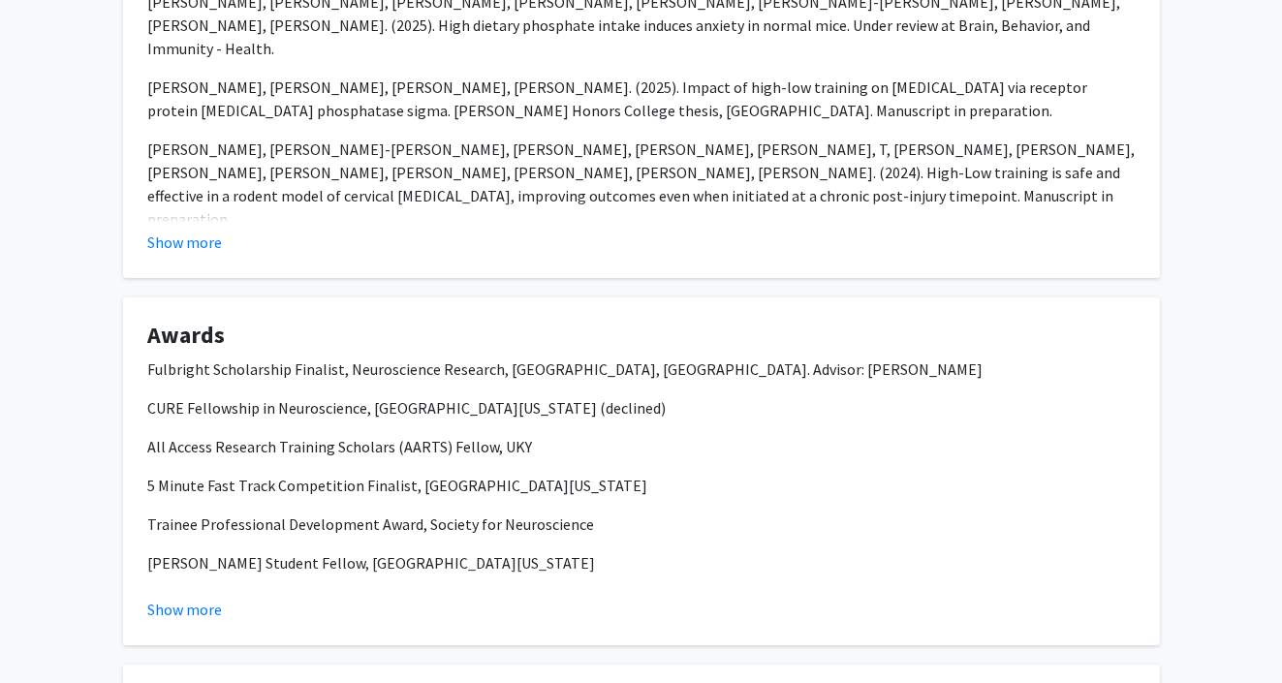
scroll to position [1594, 0]
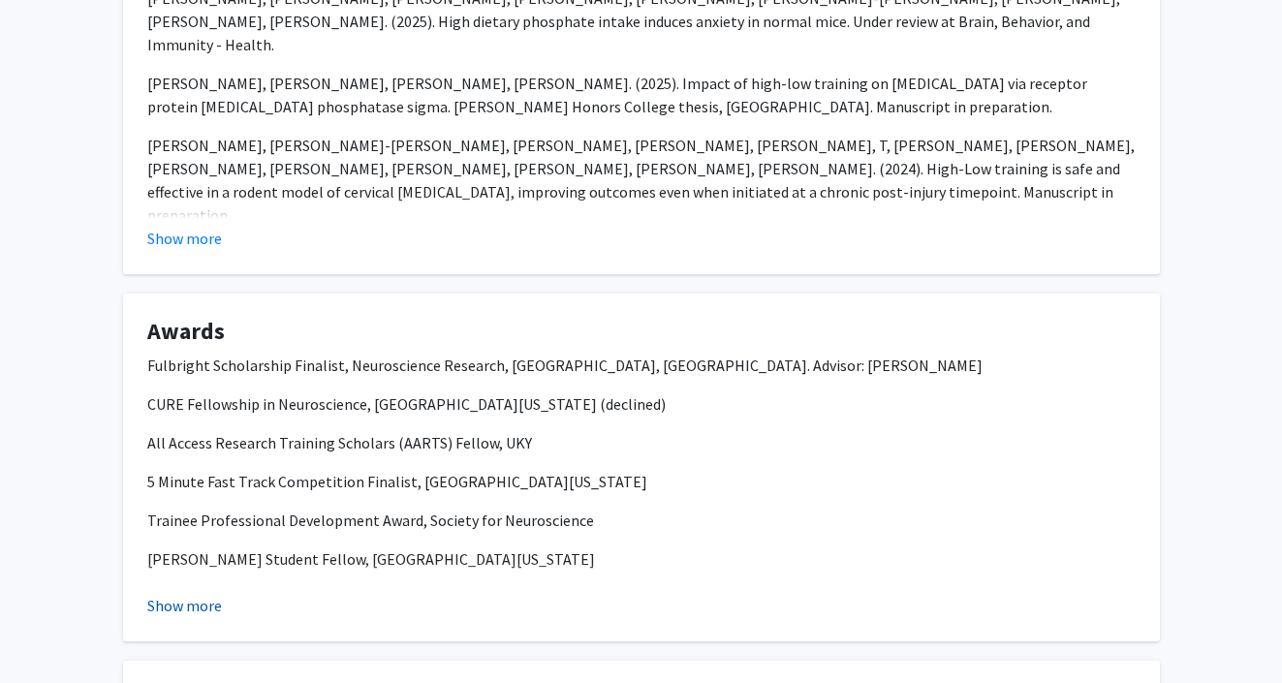
click at [197, 594] on button "Show more" at bounding box center [184, 605] width 75 height 23
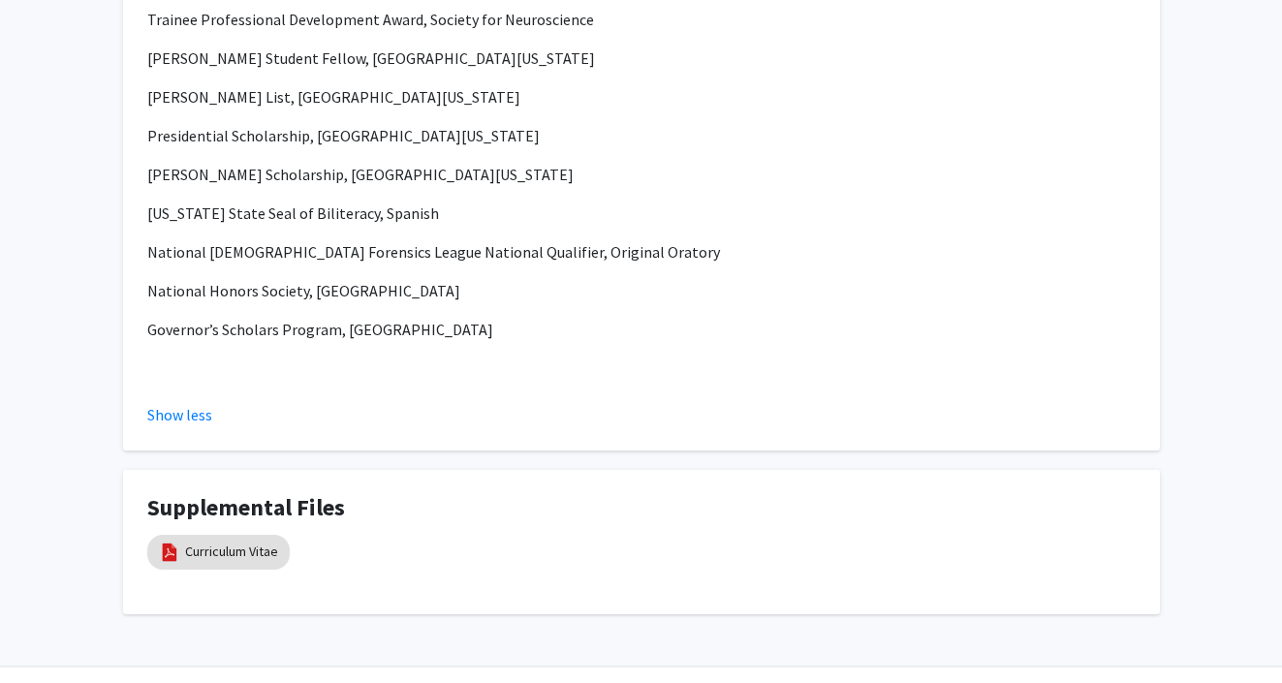
scroll to position [2123, 0]
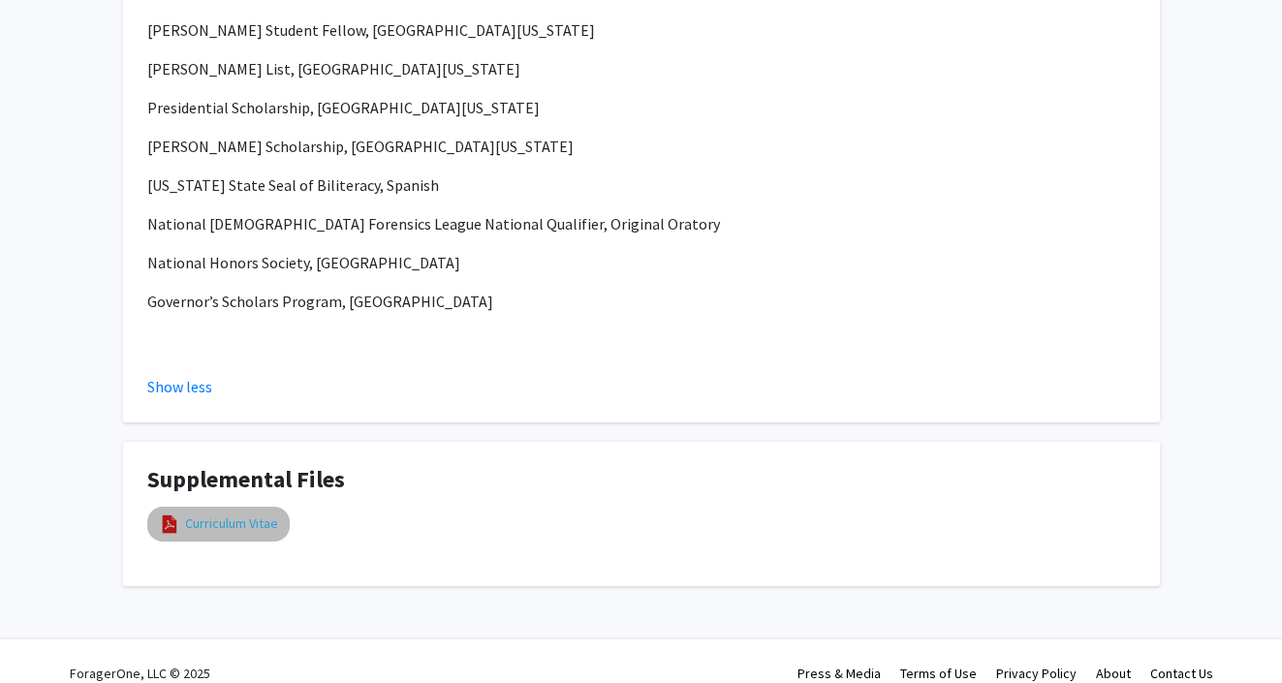
click at [221, 513] on link "Curriculum Vitae" at bounding box center [231, 523] width 93 height 20
select select "custom"
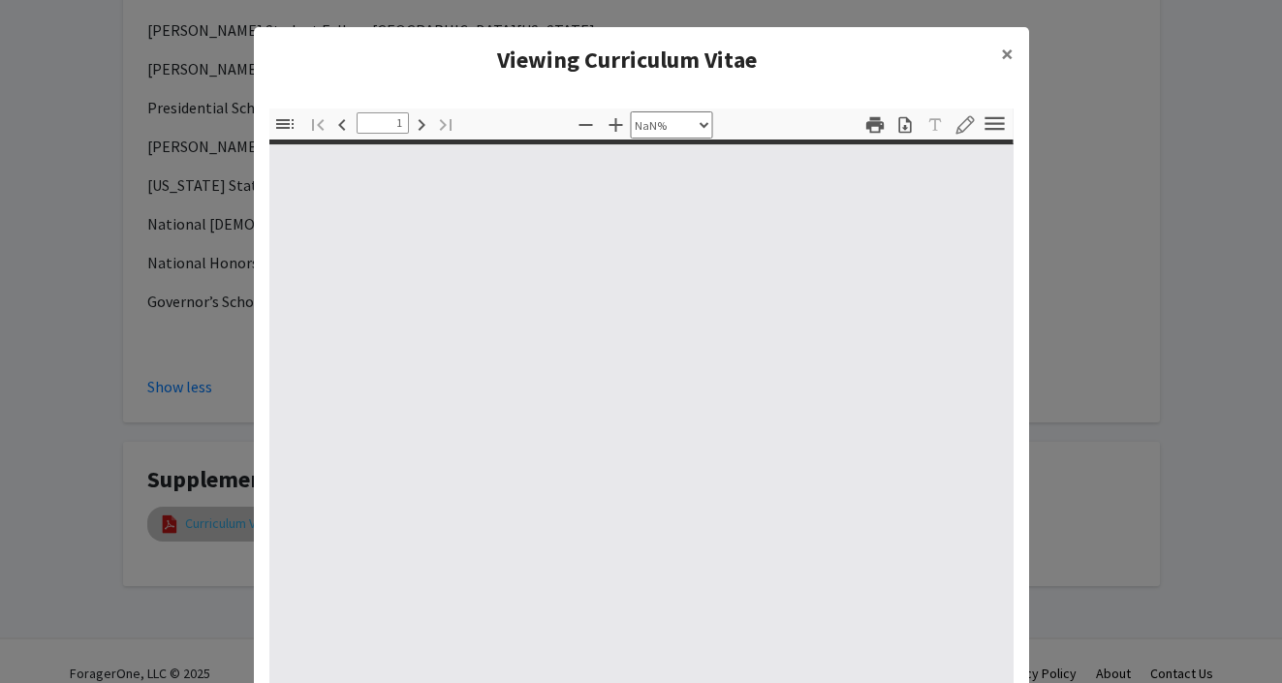
type input "0"
select select "custom"
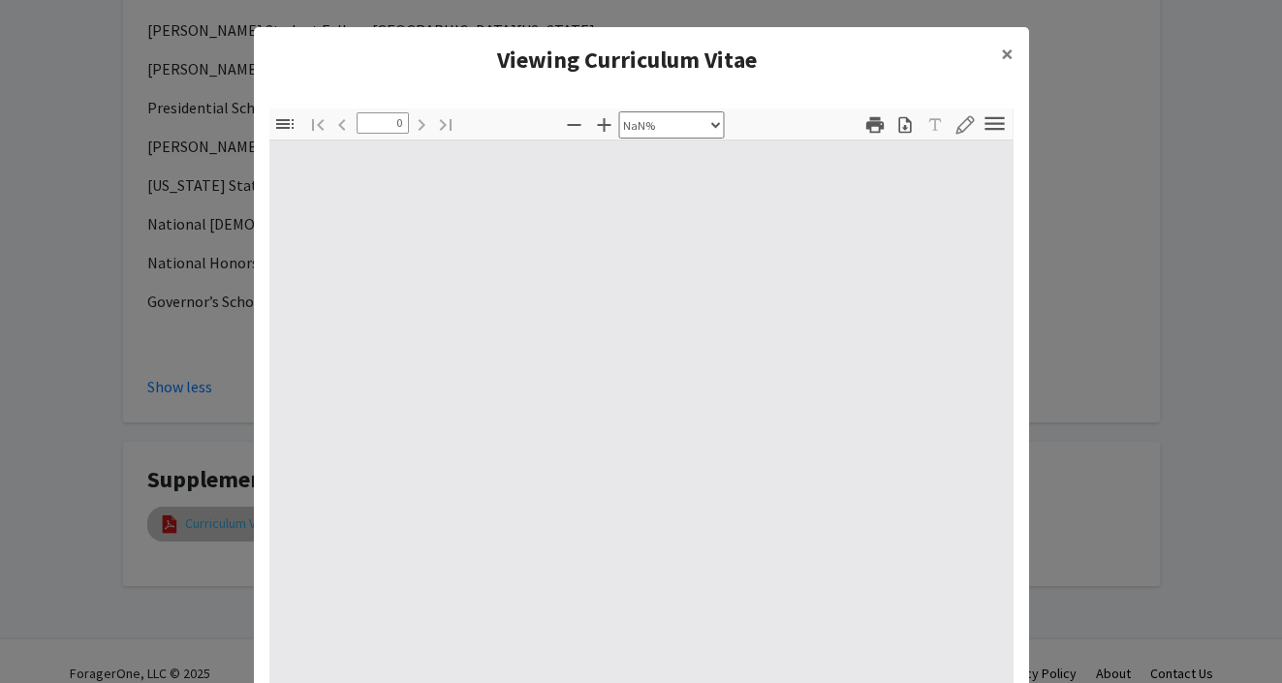
type input "1"
select select "auto"
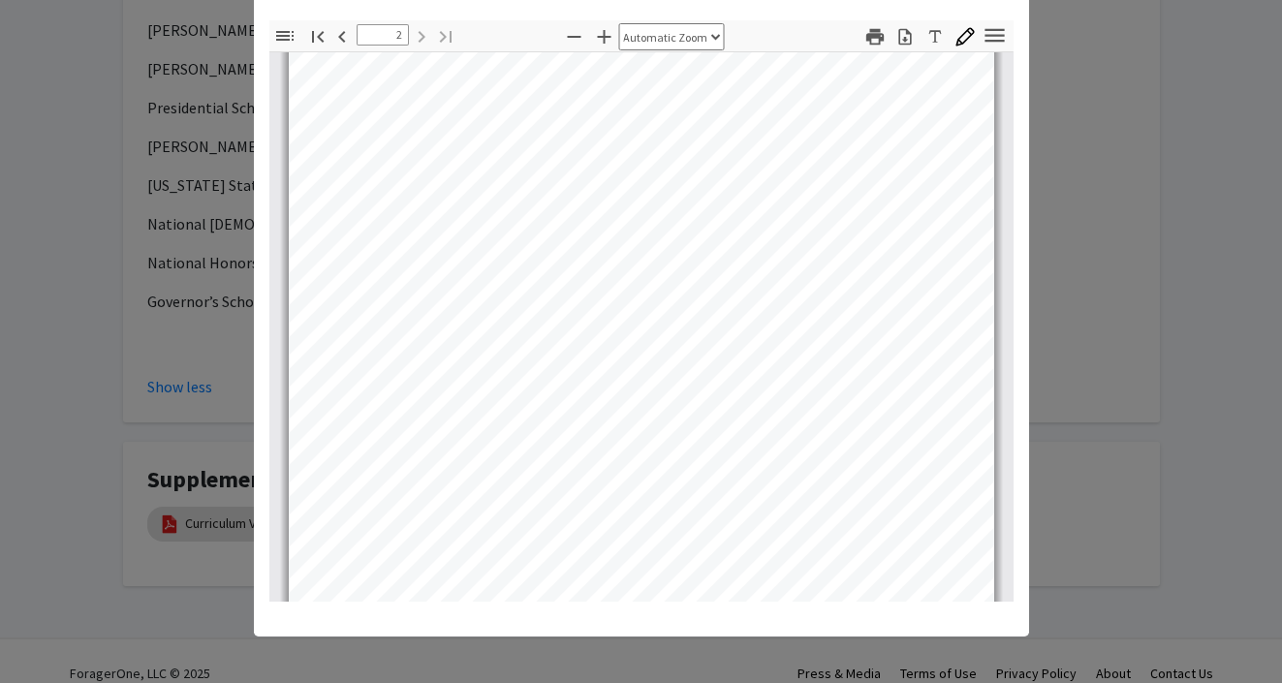
scroll to position [1182, 0]
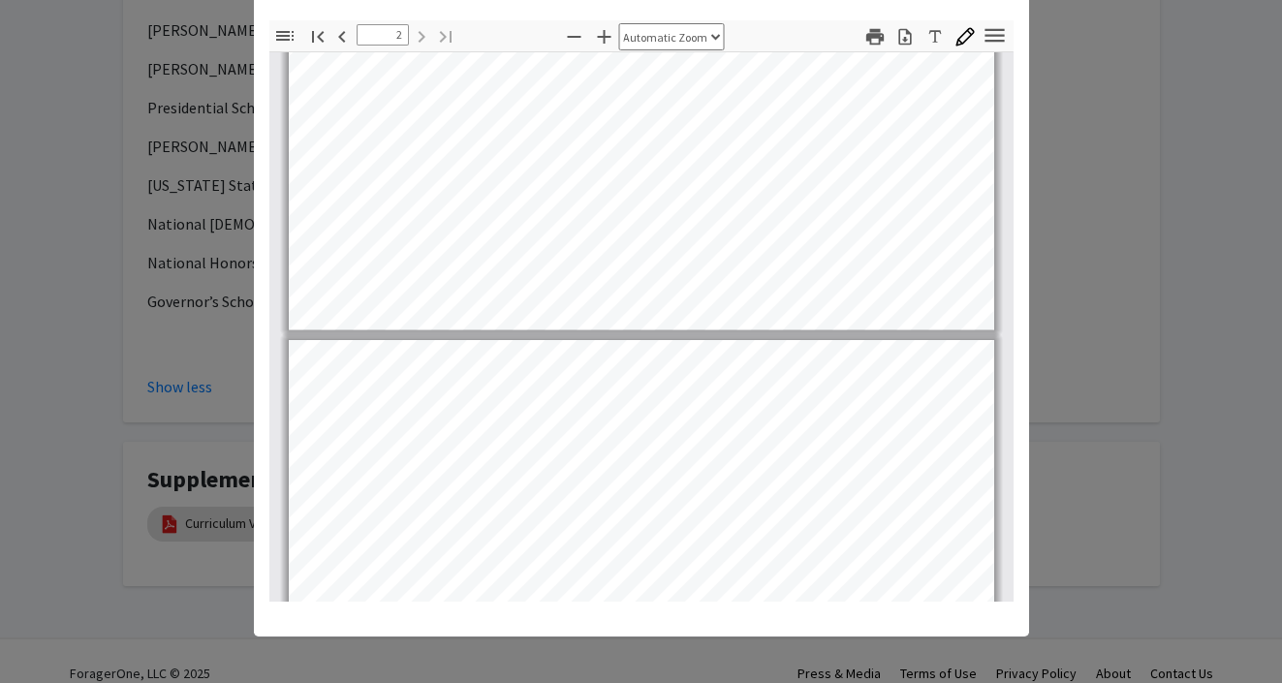
type input "1"
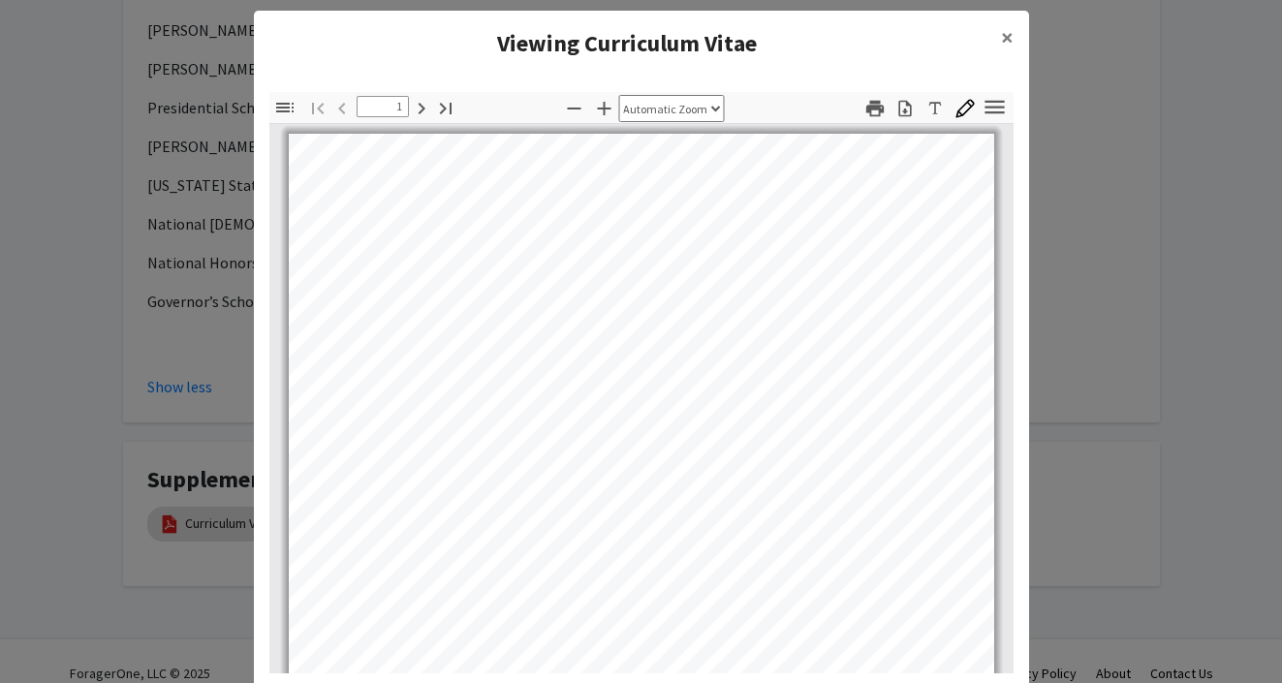
scroll to position [0, 0]
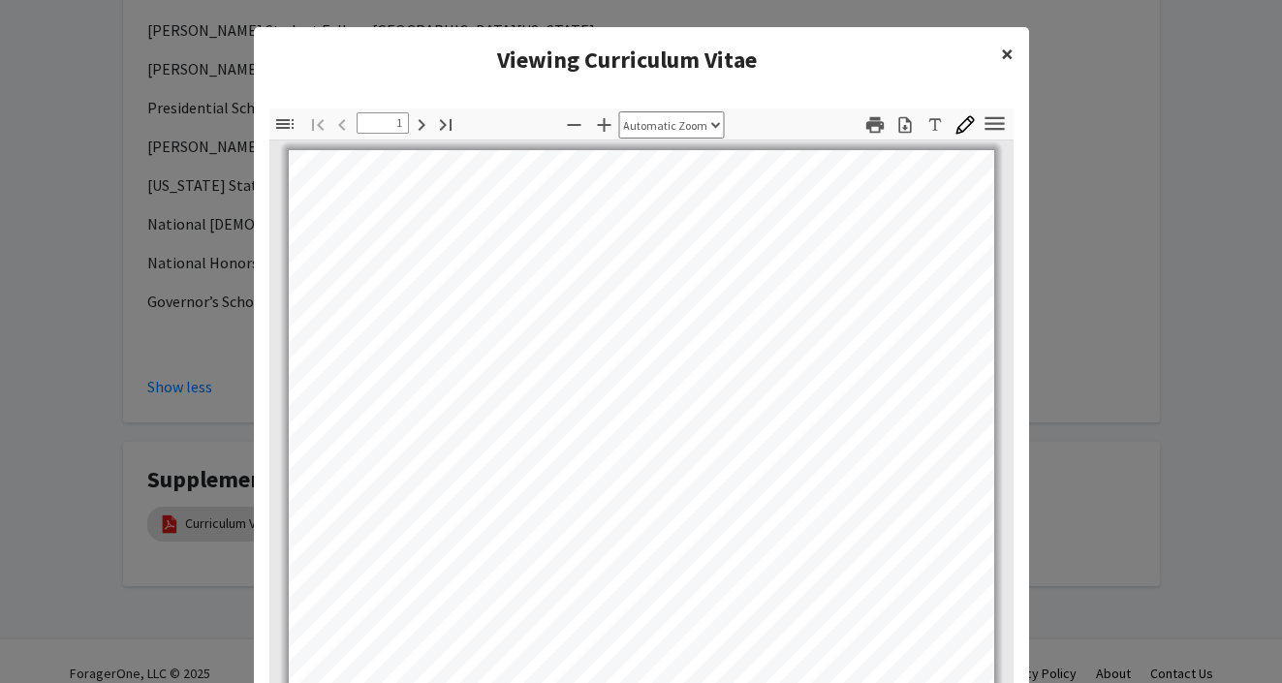
click at [1002, 50] on span "×" at bounding box center [1007, 54] width 13 height 30
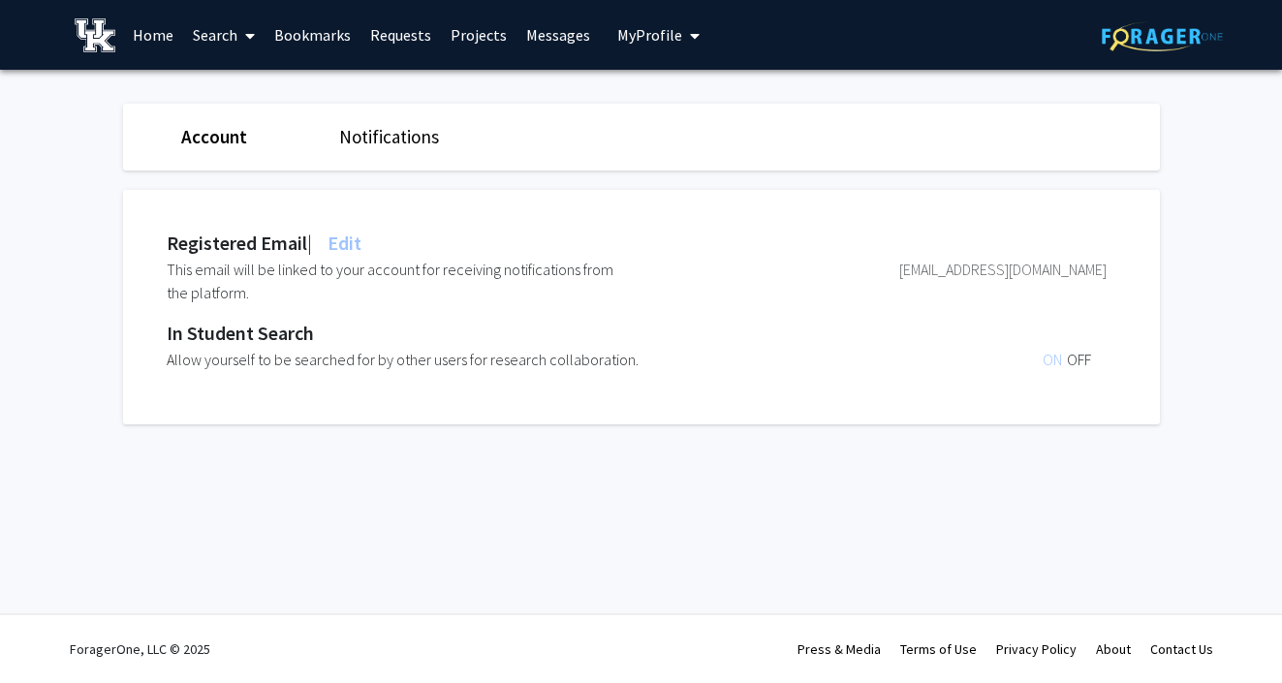
click at [709, 32] on div "Skip navigation Home Search Bookmarks Requests Projects Messages My Profile Moh…" at bounding box center [641, 35] width 1163 height 70
click at [664, 32] on span "My Profile" at bounding box center [649, 34] width 65 height 19
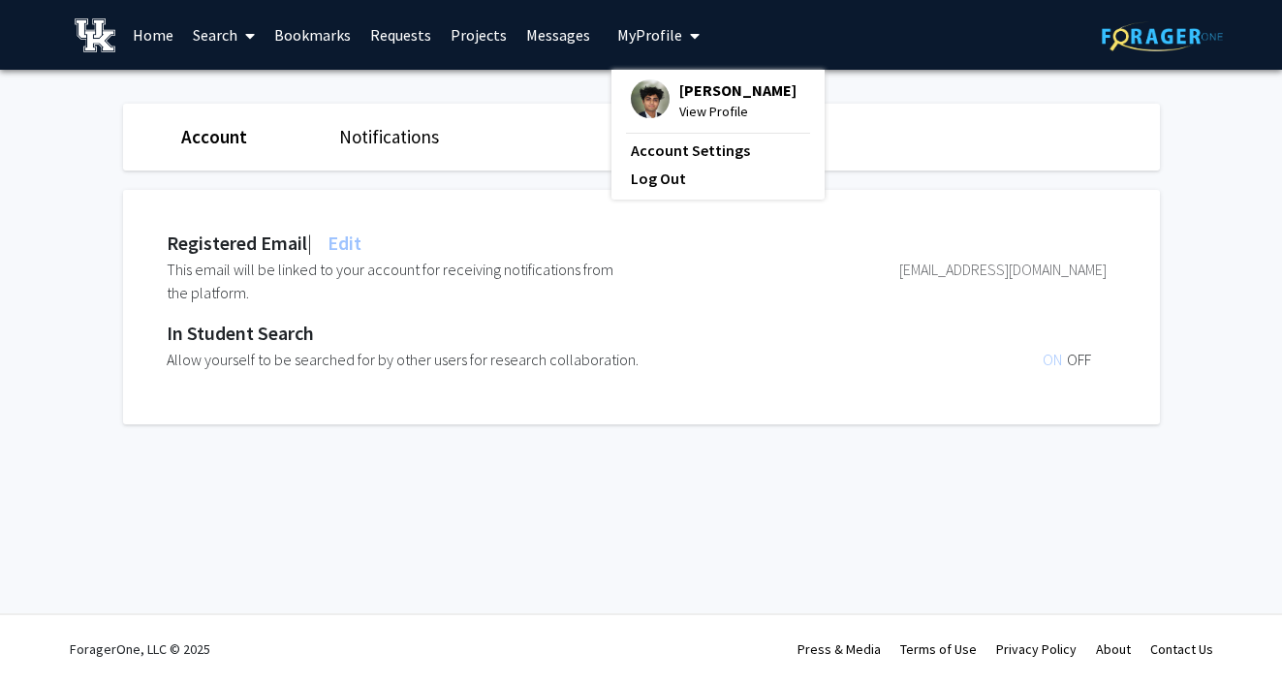
click at [652, 81] on fg-profile-picture at bounding box center [650, 100] width 39 height 43
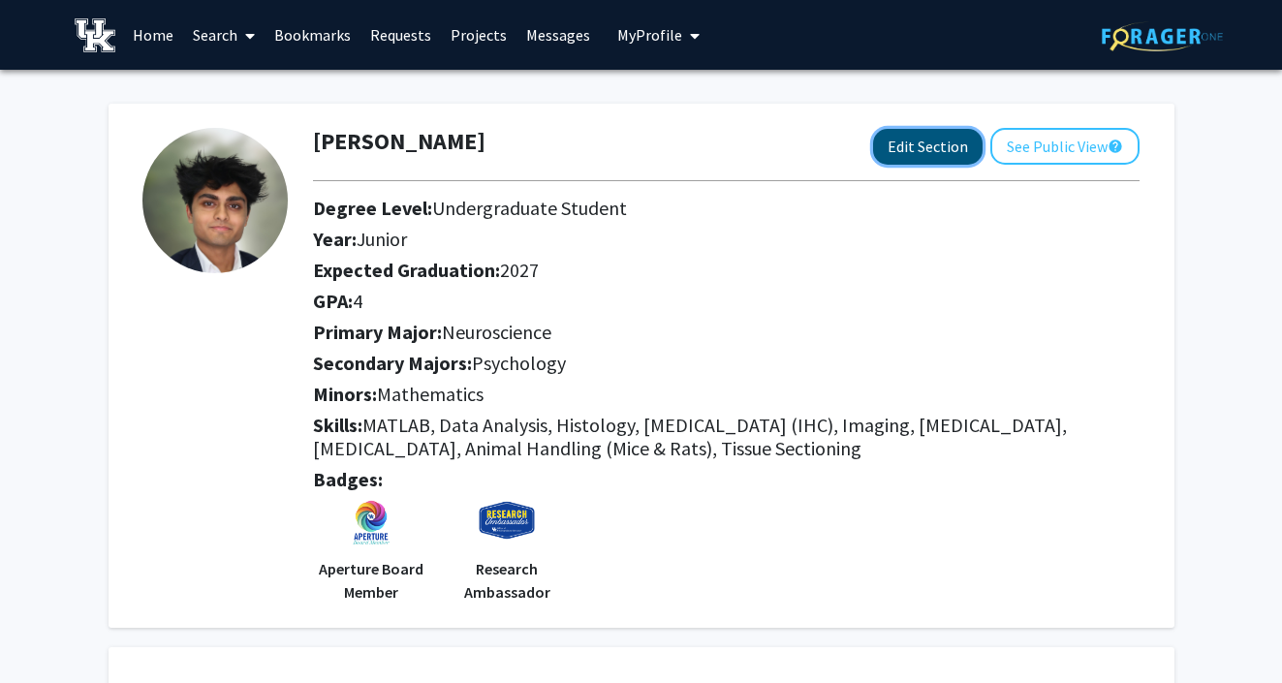
click at [934, 145] on button "Edit Section" at bounding box center [927, 147] width 109 height 36
select select "junior"
select select "2027"
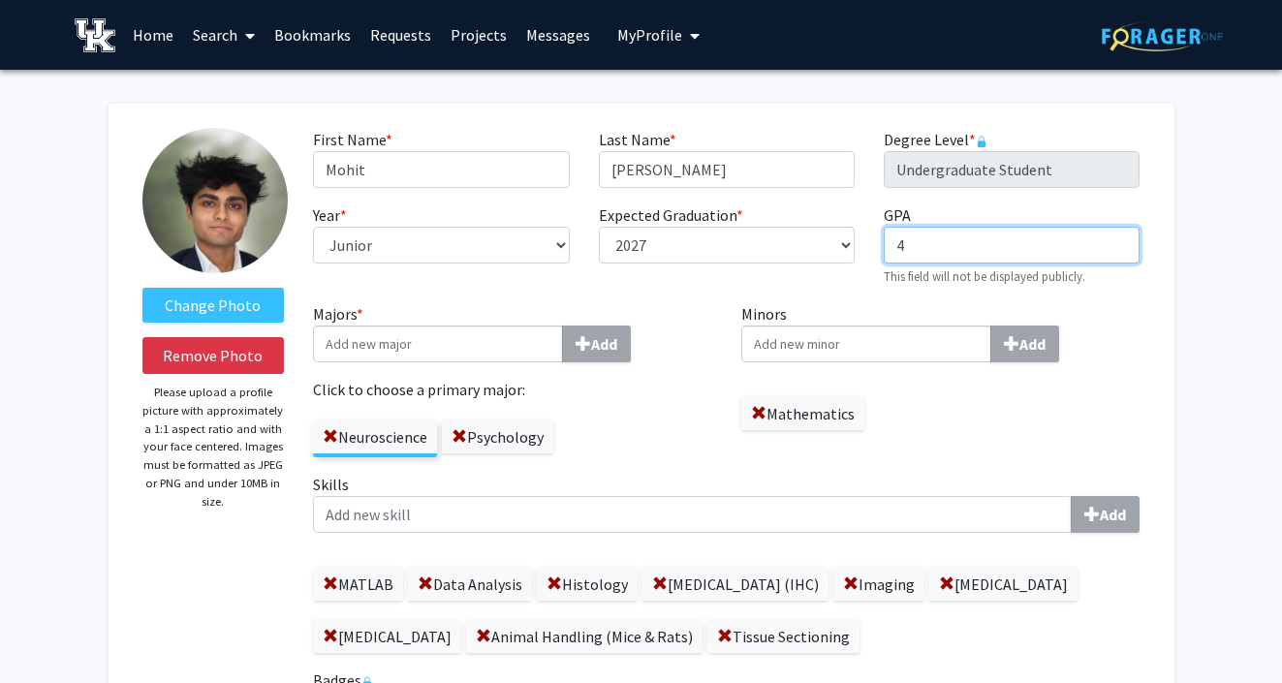
click at [915, 255] on input "4" at bounding box center [1012, 245] width 256 height 37
type input "4.00"
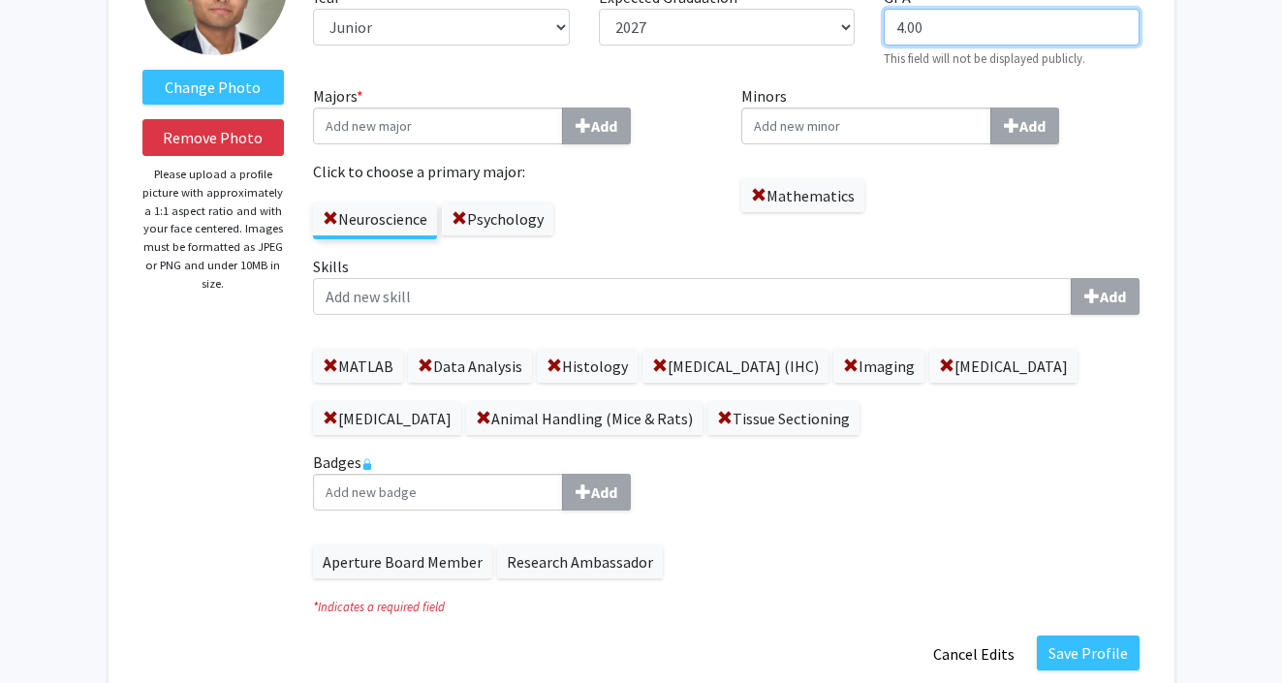
scroll to position [220, 0]
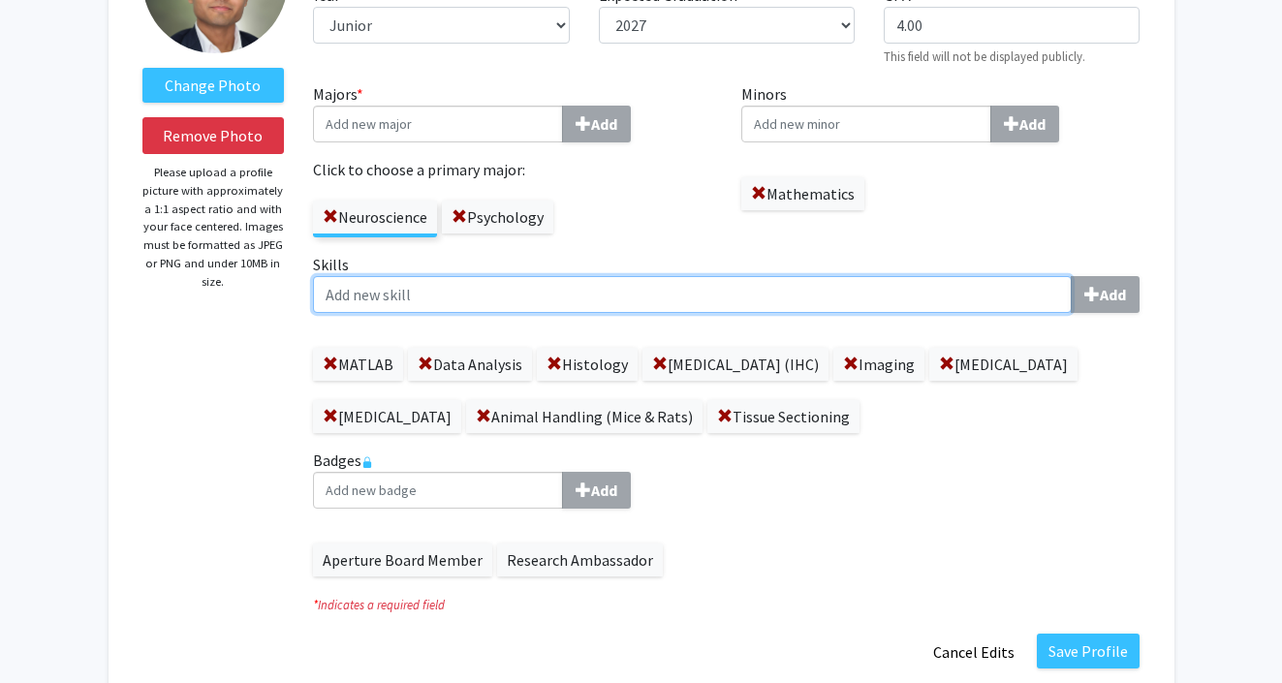
click at [648, 288] on input "Skills Add" at bounding box center [692, 294] width 759 height 37
type input "Microsoft Office"
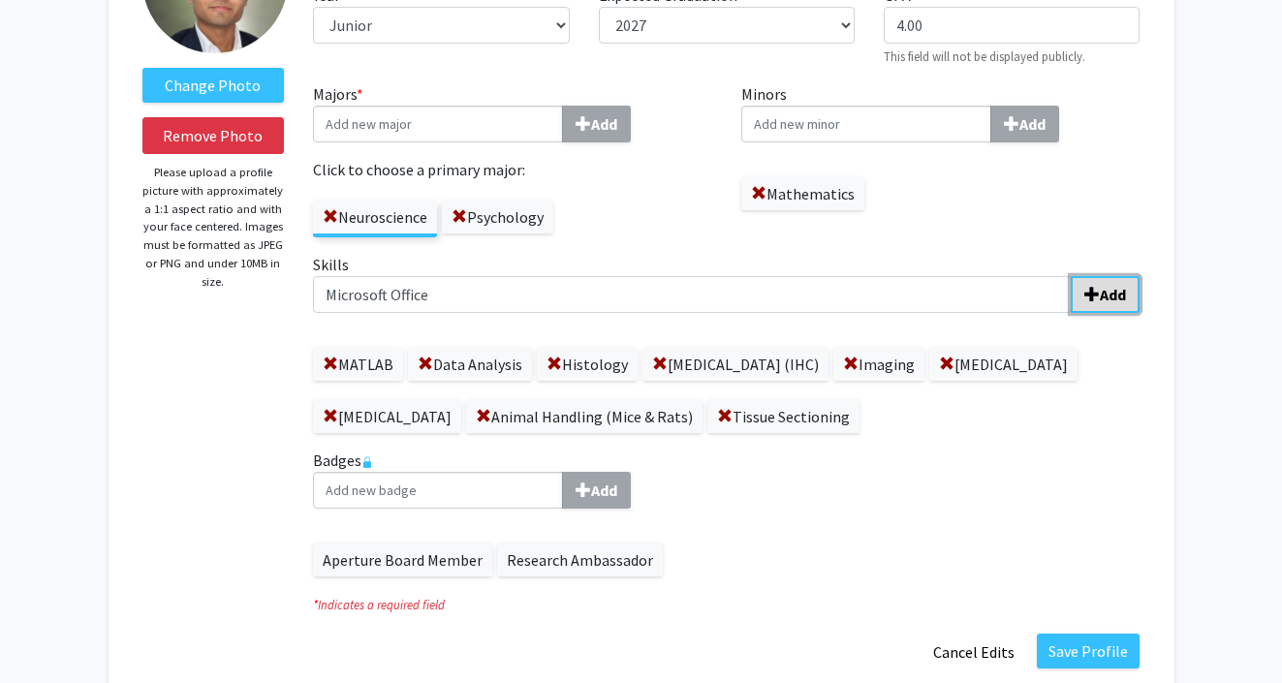
click at [1112, 295] on b "Add" at bounding box center [1113, 294] width 26 height 19
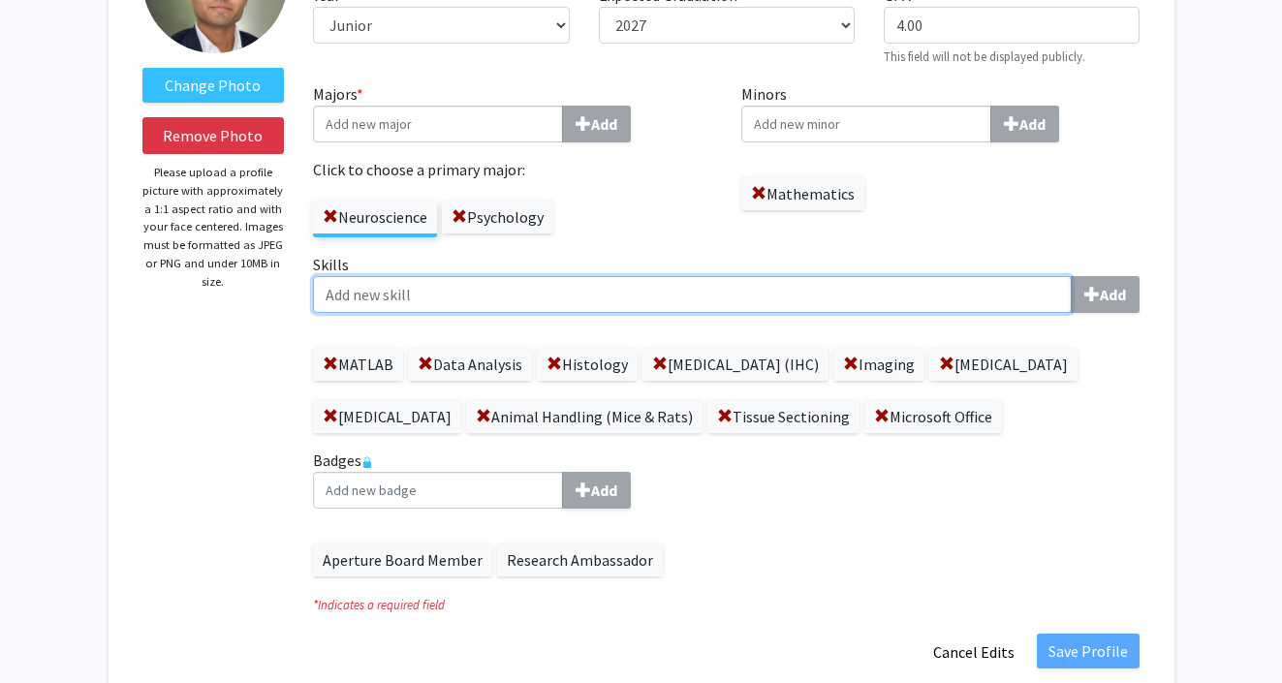
click at [958, 287] on input "Skills Add" at bounding box center [692, 294] width 759 height 37
click at [396, 297] on input "AlphaFold Software/Analysis" at bounding box center [692, 294] width 759 height 37
click at [837, 296] on input "AlphaFold Protein Structure Software/Analysis" at bounding box center [692, 294] width 759 height 37
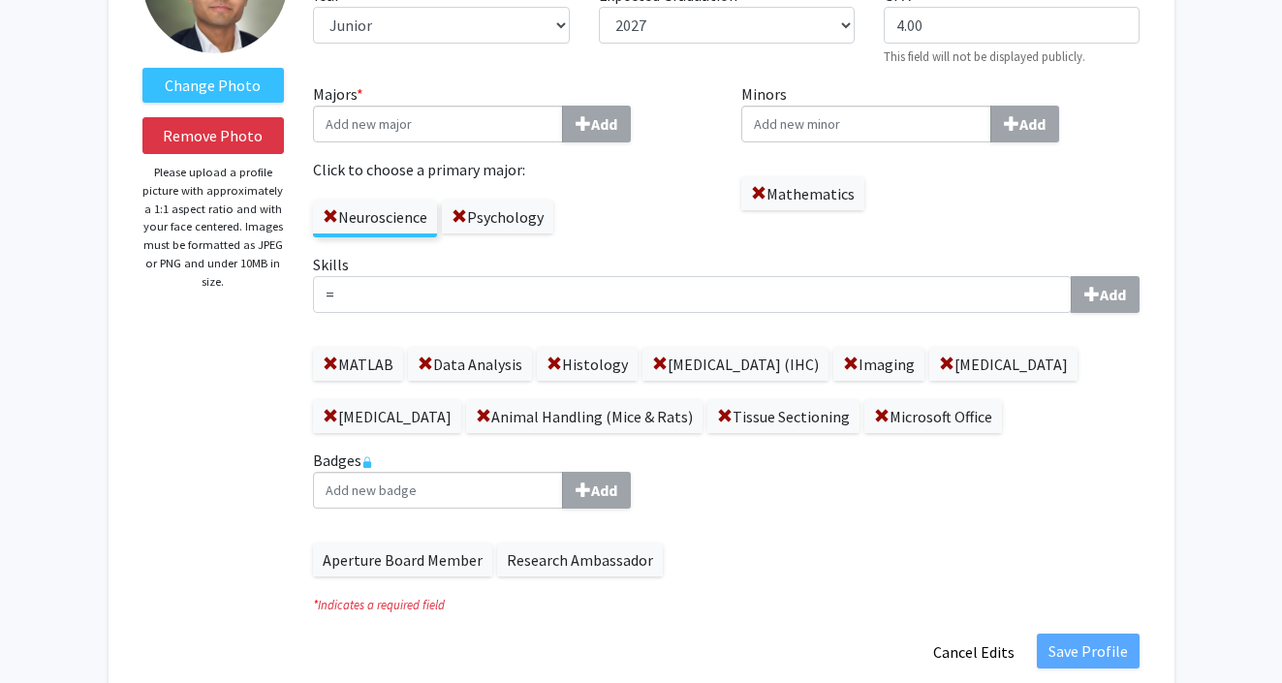
click at [712, 575] on div "Aperture Board Member Research Ambassador" at bounding box center [726, 550] width 826 height 52
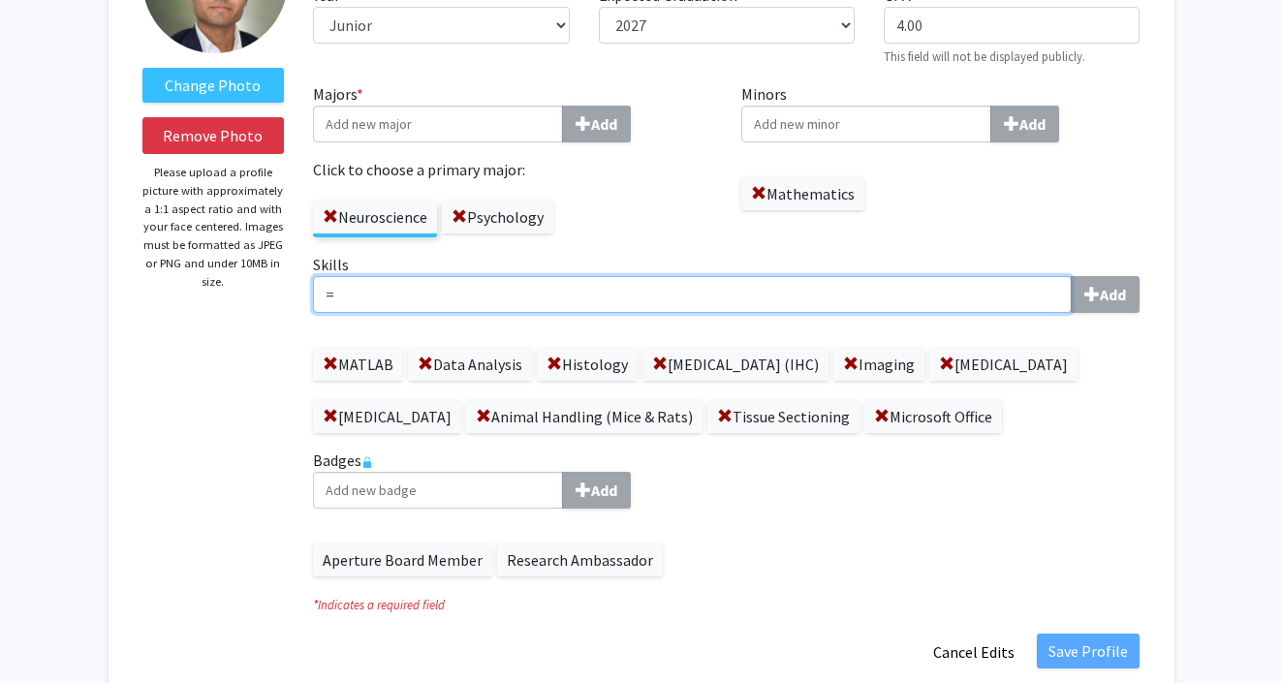
click at [627, 308] on input "=" at bounding box center [692, 294] width 759 height 37
type input "="
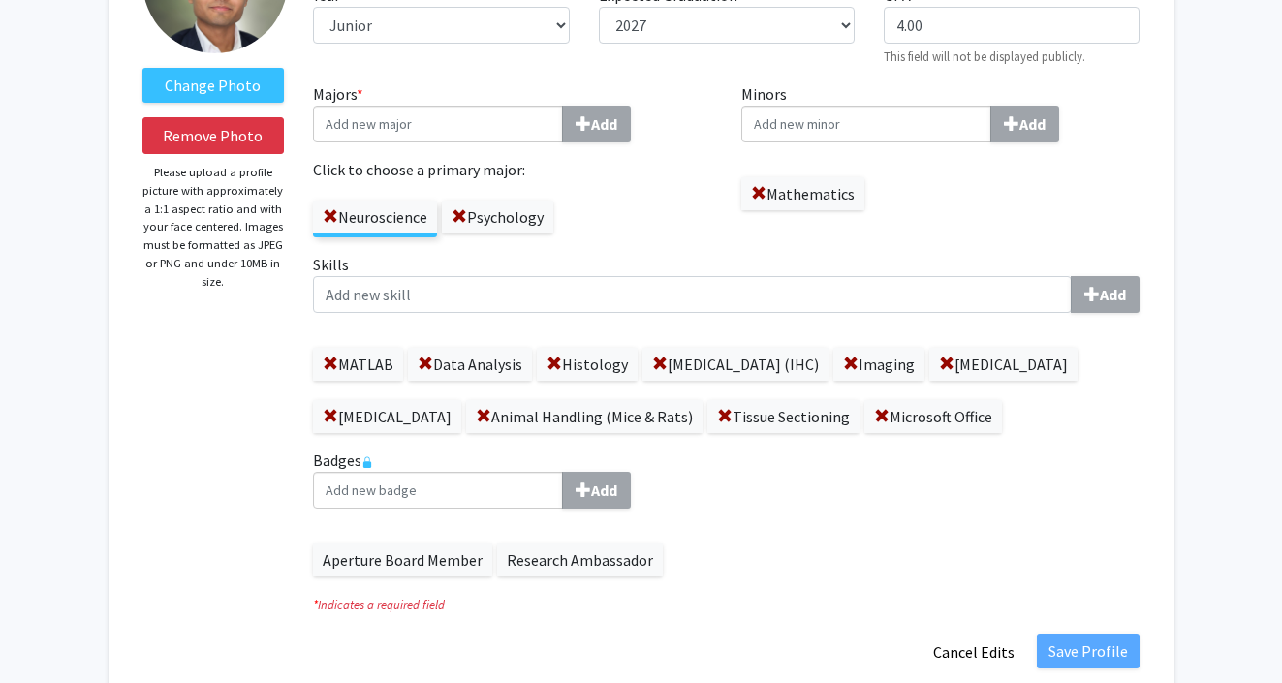
click at [638, 250] on div "Majors * Add Click to choose a primary major: Neuroscience Psychology" at bounding box center [512, 167] width 428 height 171
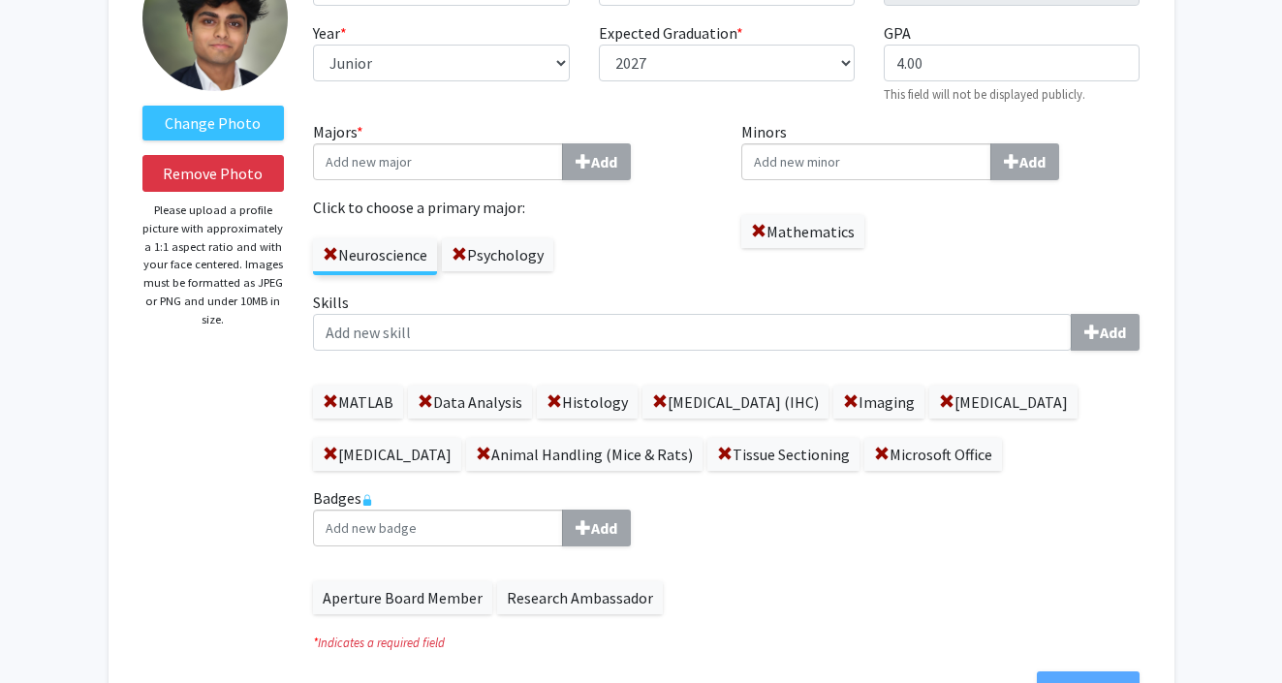
scroll to position [144, 0]
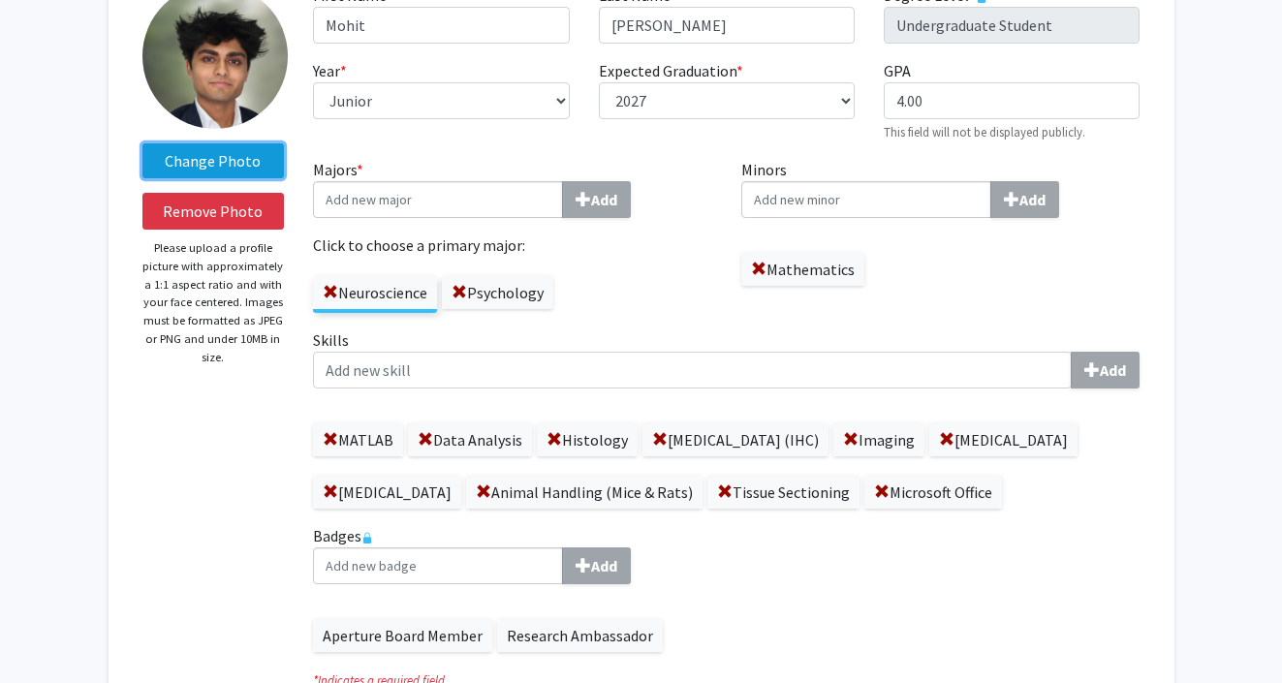
click at [242, 169] on label "Change Photo" at bounding box center [213, 160] width 142 height 35
click at [0, 0] on input "Change Photo" at bounding box center [0, 0] width 0 height 0
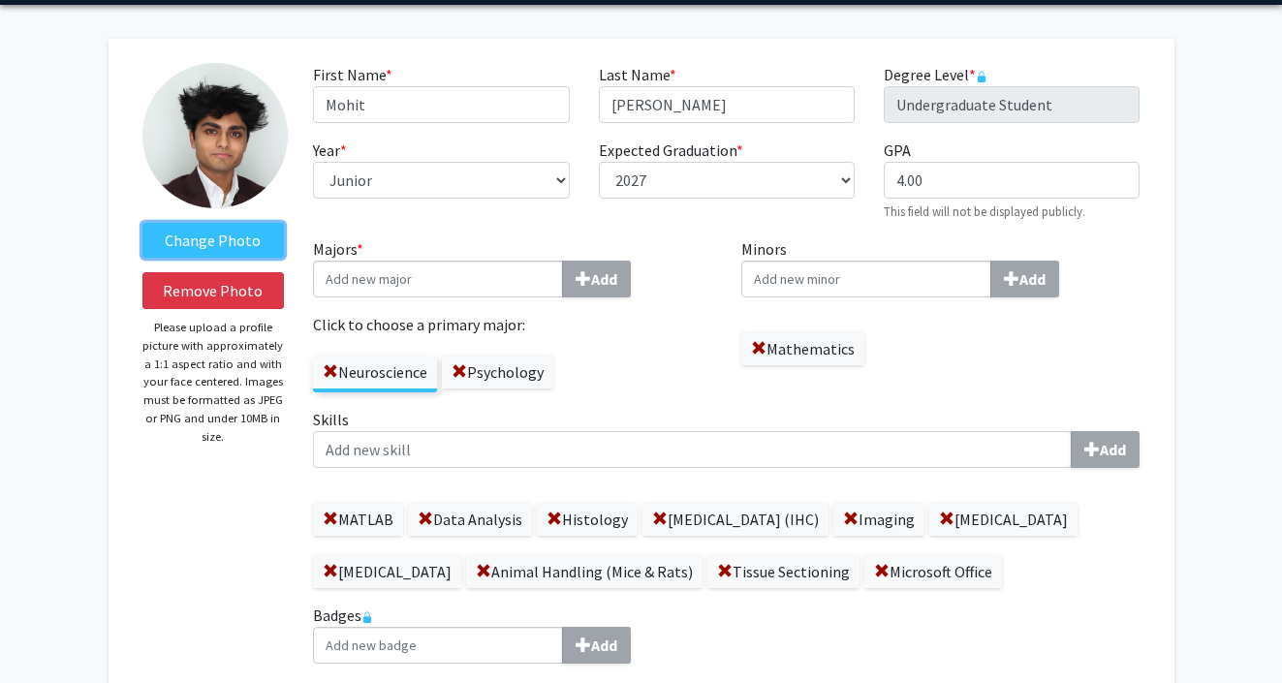
scroll to position [0, 0]
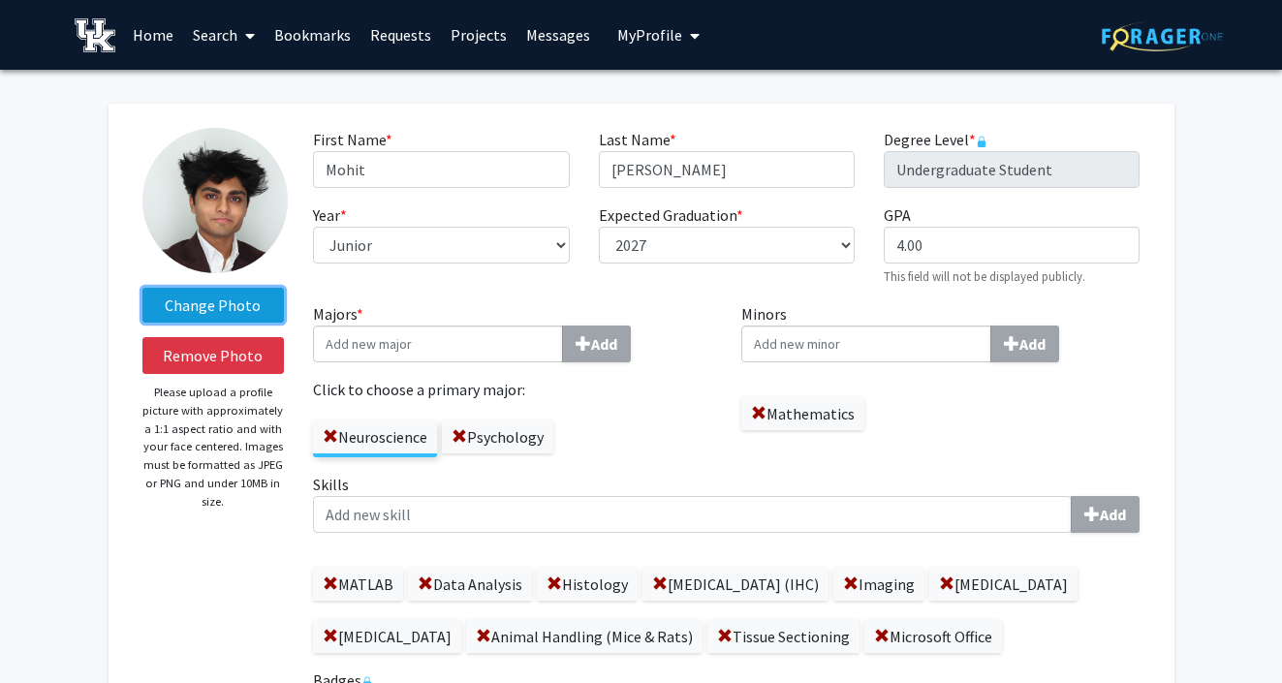
click at [257, 301] on label "Change Photo" at bounding box center [213, 305] width 142 height 35
click at [0, 0] on input "Change Photo" at bounding box center [0, 0] width 0 height 0
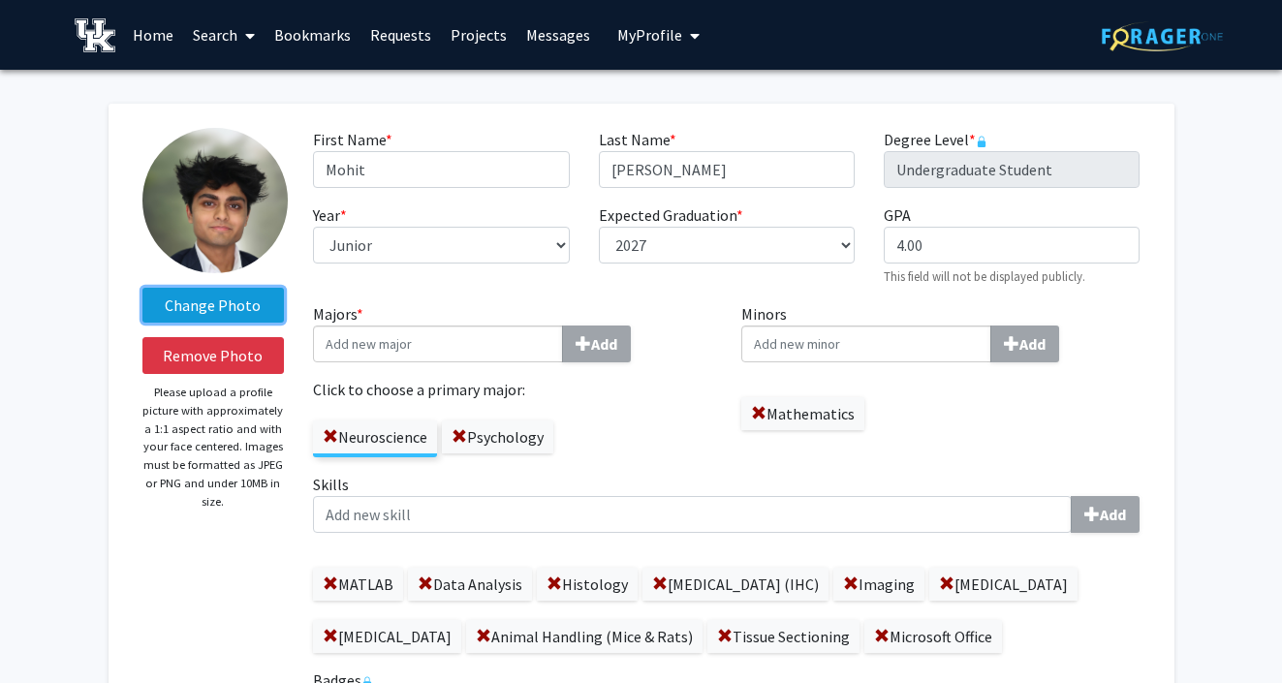
click at [261, 309] on label "Change Photo" at bounding box center [213, 305] width 142 height 35
click at [0, 0] on input "Change Photo" at bounding box center [0, 0] width 0 height 0
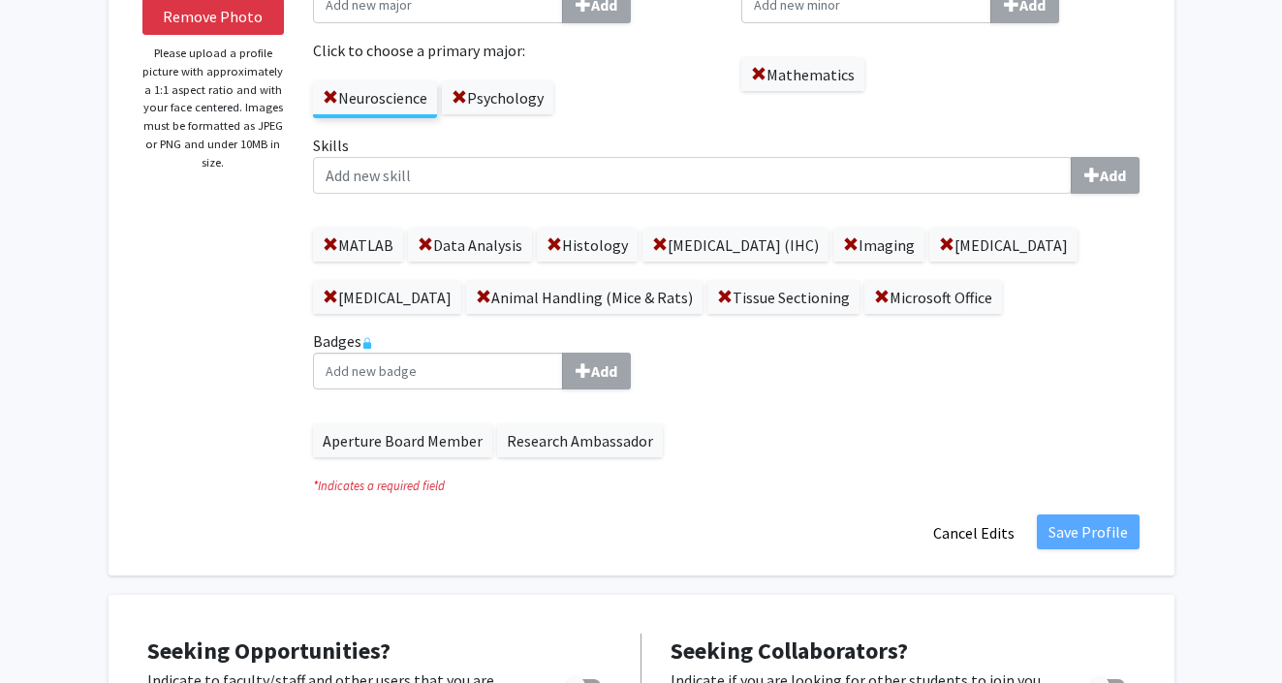
scroll to position [400, 0]
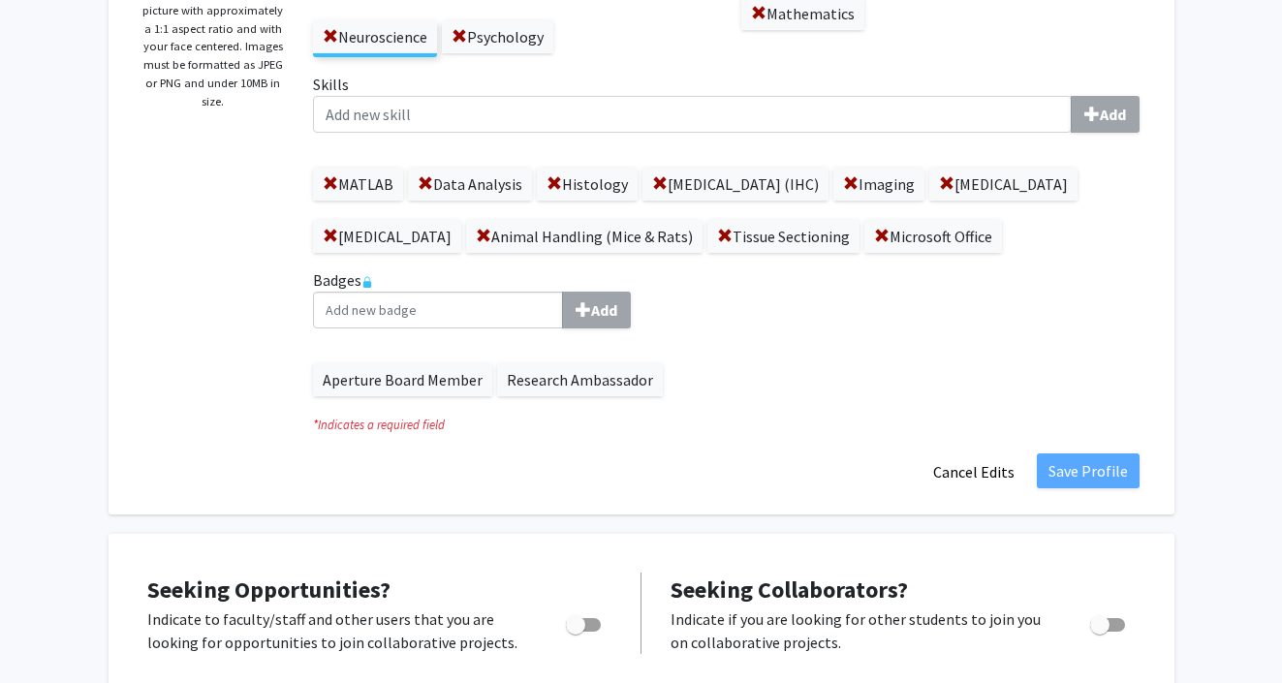
click at [1079, 303] on fg-title-edit "First Name * required Mohit Last Name * required Patel Degree Level * required …" at bounding box center [726, 109] width 826 height 762
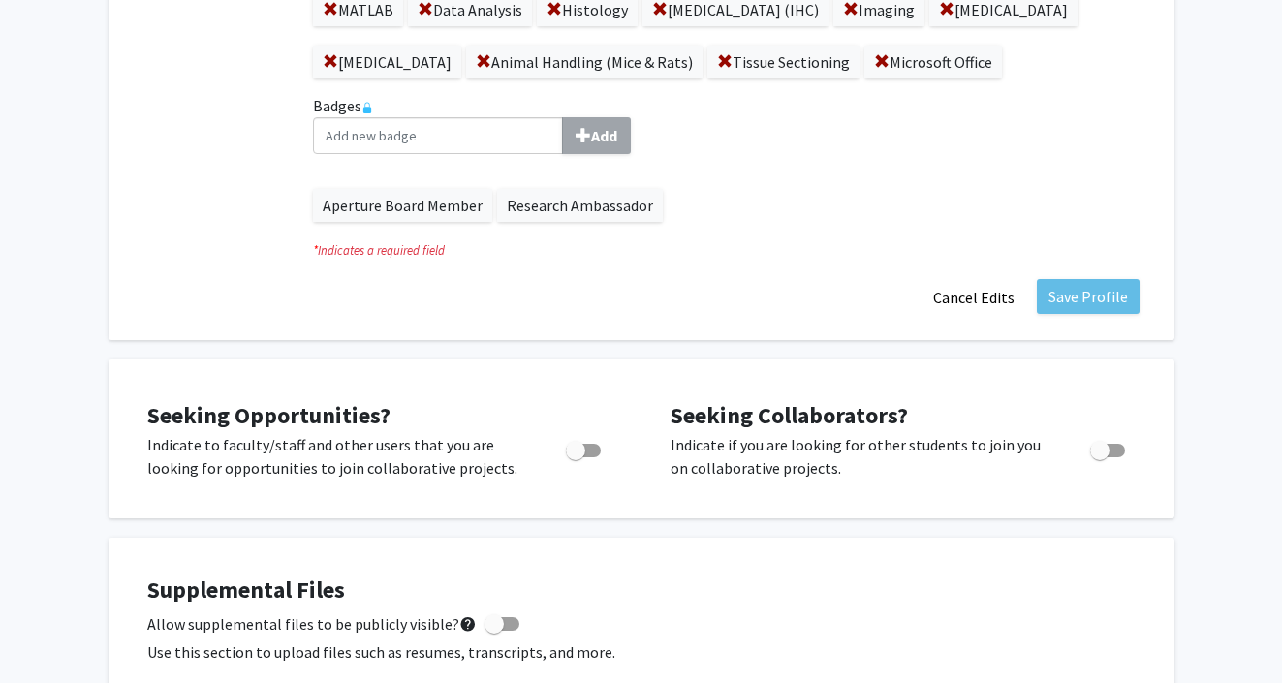
scroll to position [624, 0]
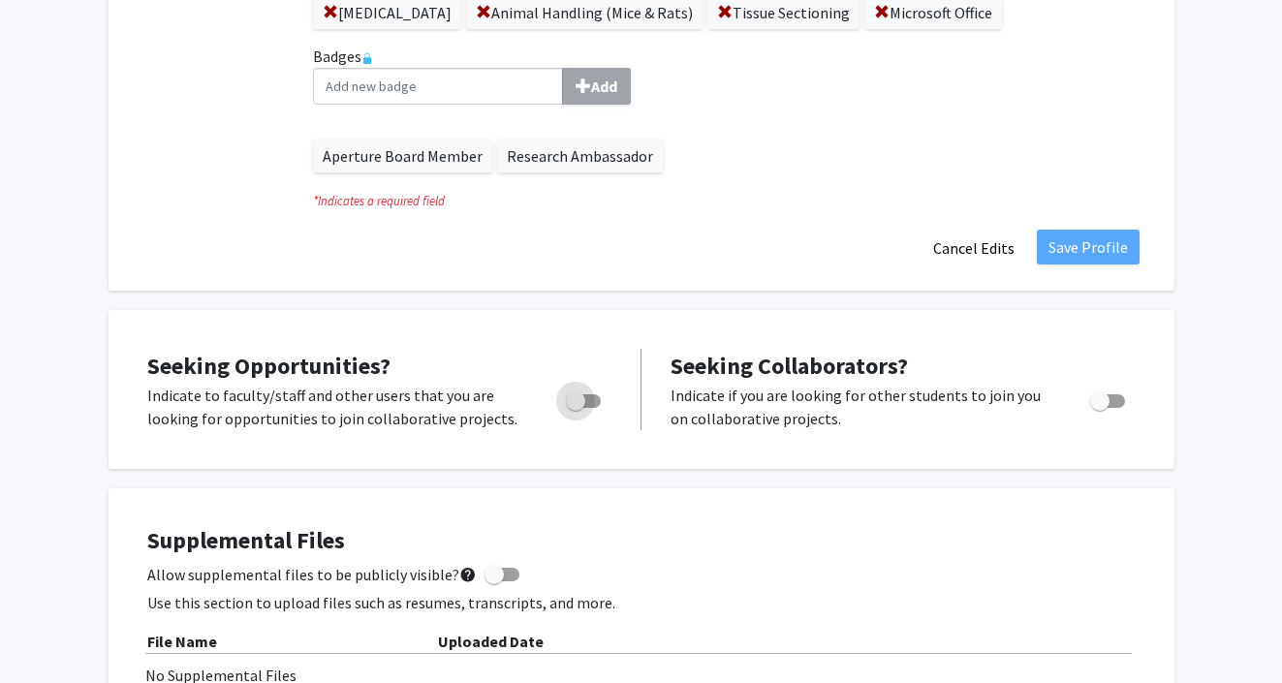
click at [574, 411] on span "Toggle" at bounding box center [575, 400] width 19 height 19
click at [574, 409] on input "Are you actively seeking opportunities?" at bounding box center [574, 408] width 1 height 1
checkbox input "true"
click at [1109, 408] on span "Toggle" at bounding box center [1107, 401] width 35 height 14
click at [1100, 409] on input "Would you like to receive other student requests to work with you?" at bounding box center [1099, 408] width 1 height 1
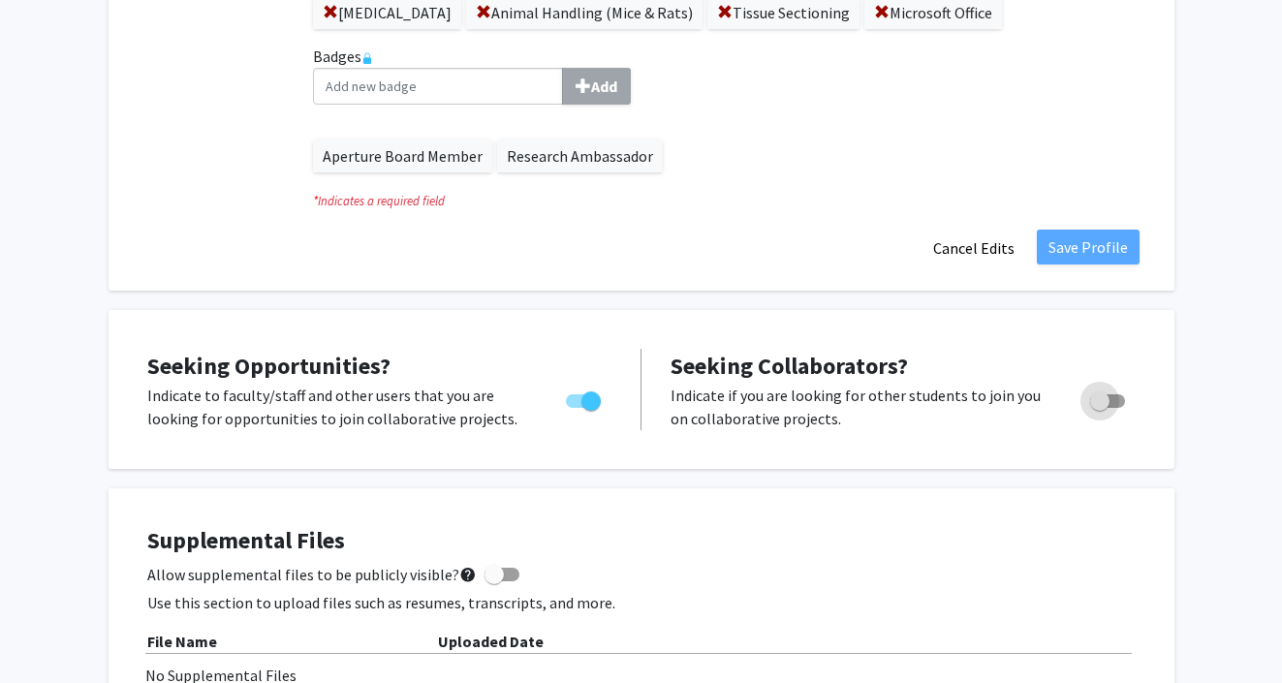
checkbox input "true"
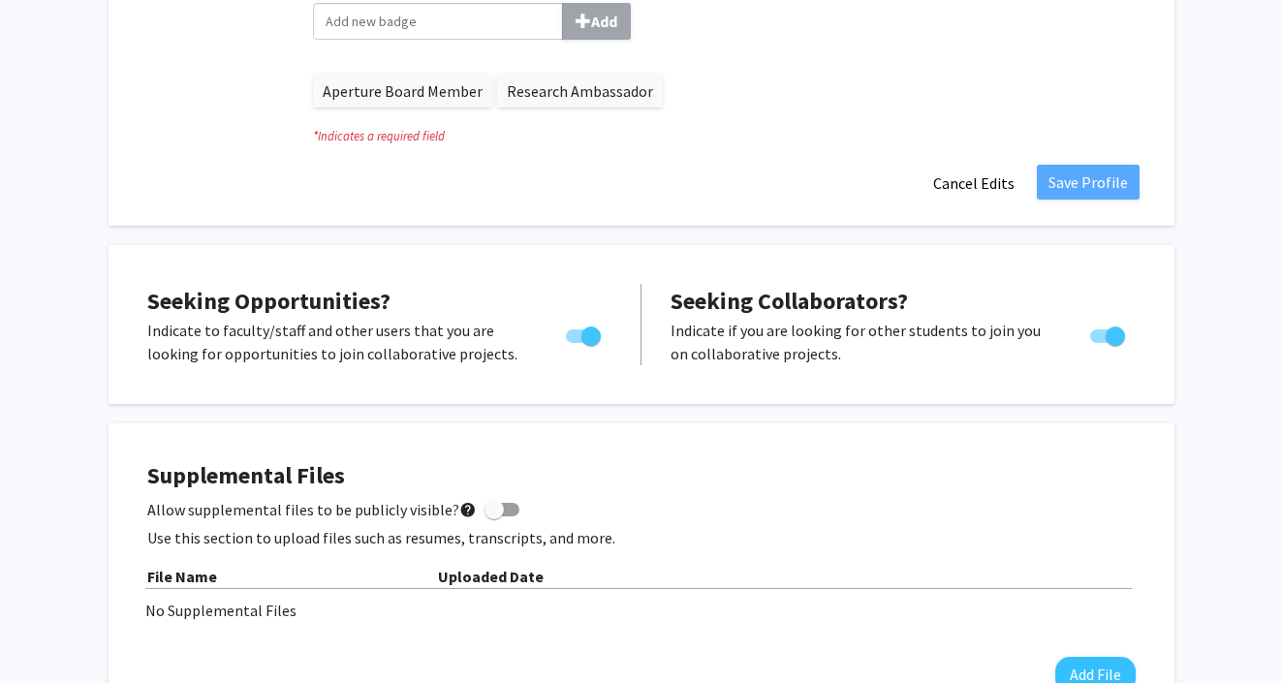
scroll to position [0, 0]
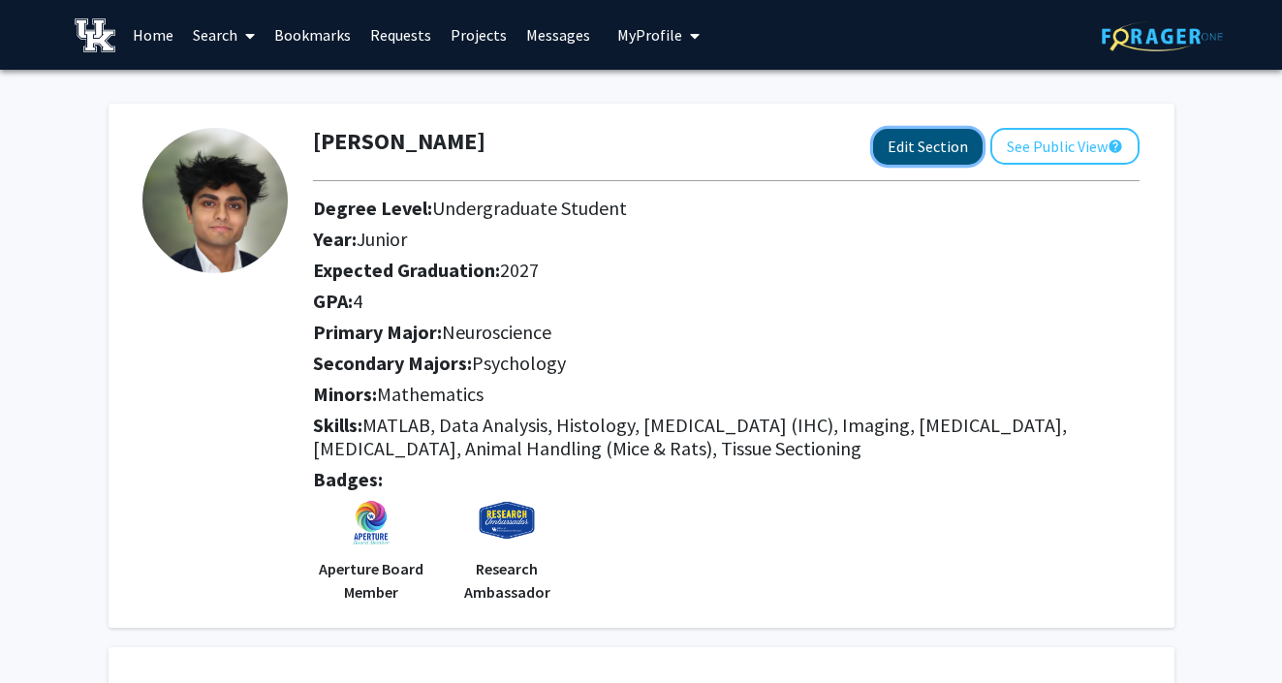
click at [959, 142] on button "Edit Section" at bounding box center [927, 147] width 109 height 36
select select "junior"
select select "2027"
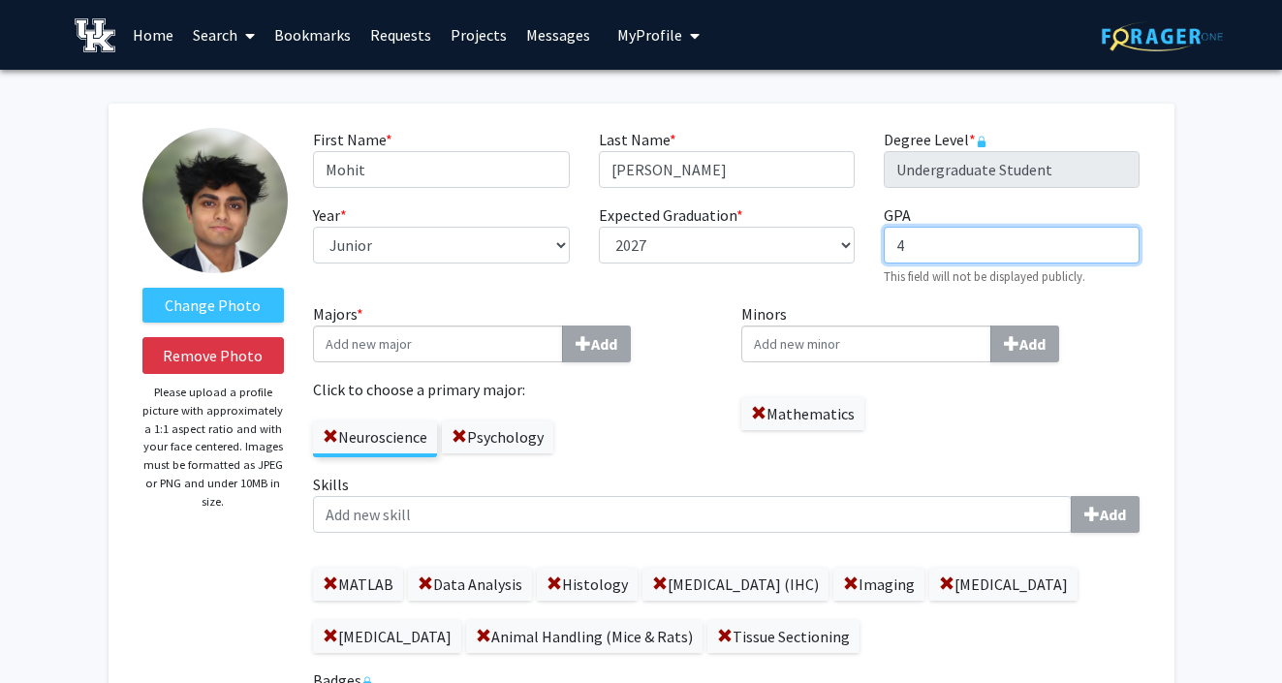
click at [984, 256] on input "4" at bounding box center [1012, 245] width 256 height 37
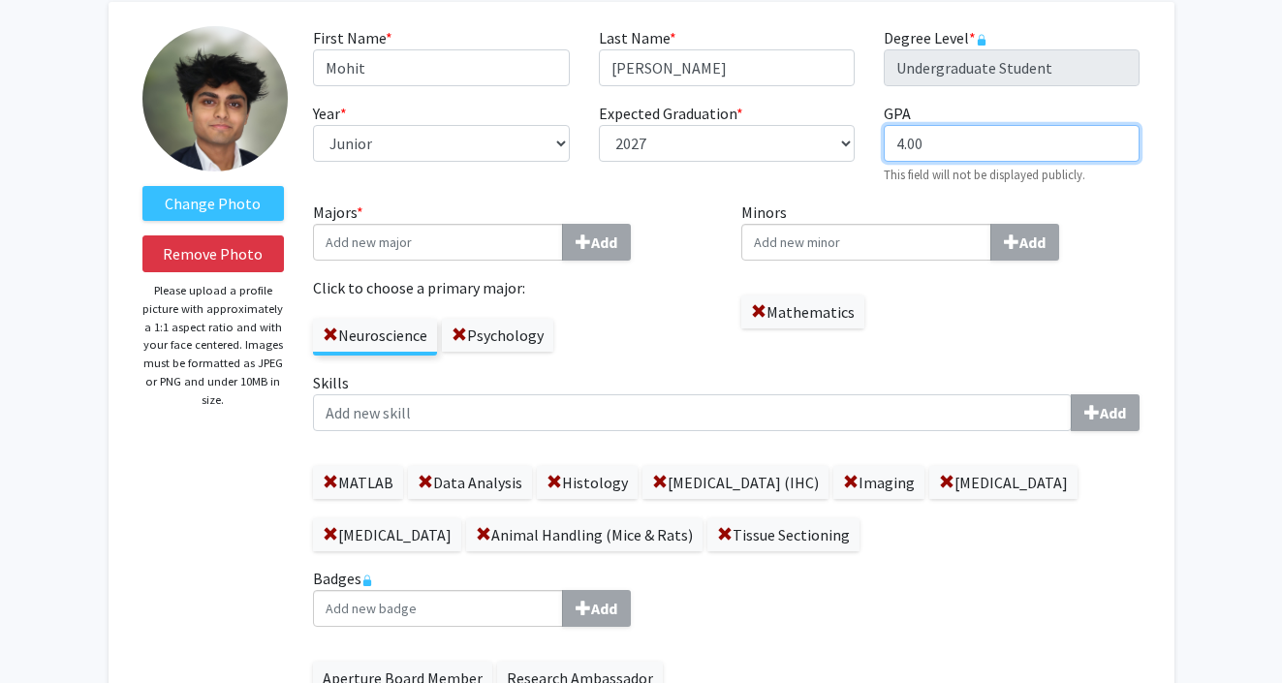
scroll to position [106, 0]
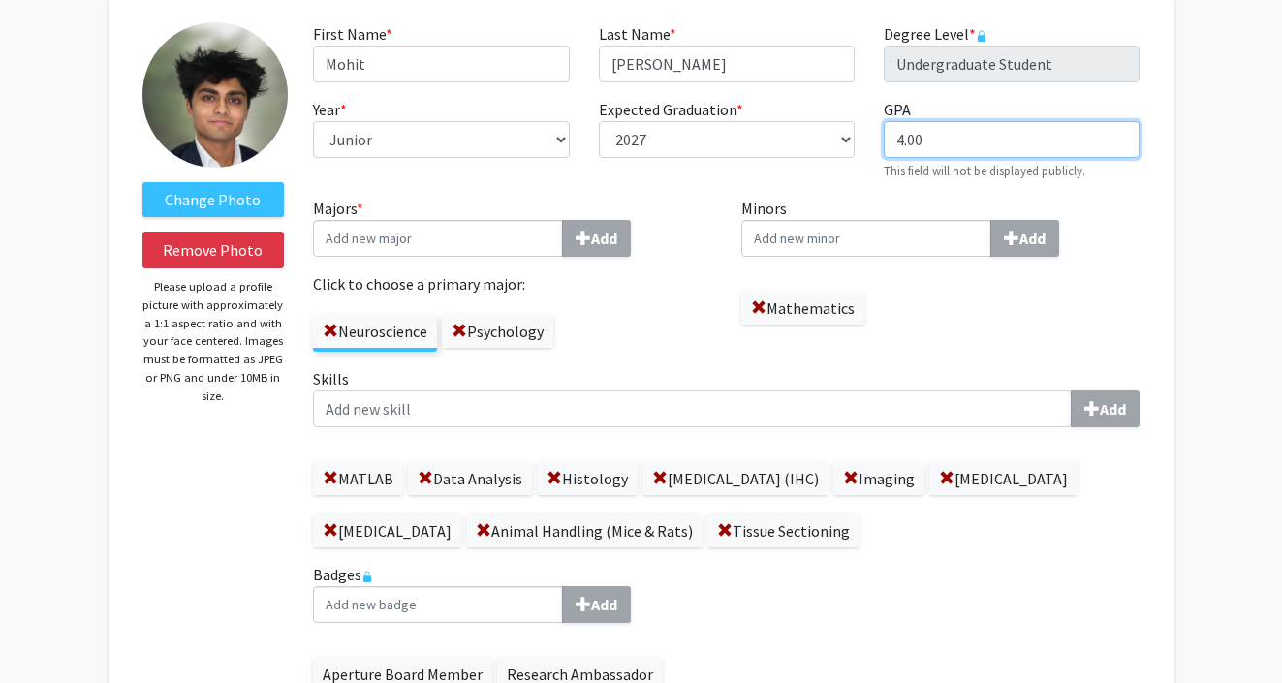
type input "4.00"
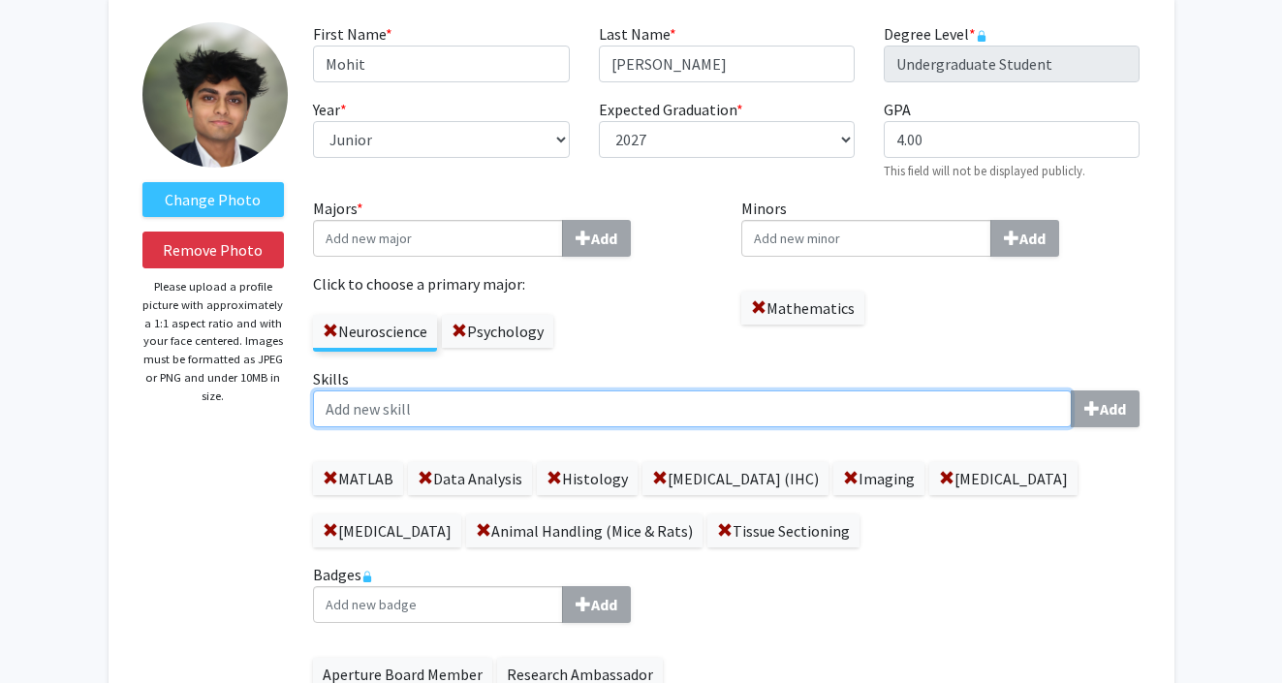
click at [668, 394] on input "Skills Add" at bounding box center [692, 408] width 759 height 37
type input "Microsoft Office"
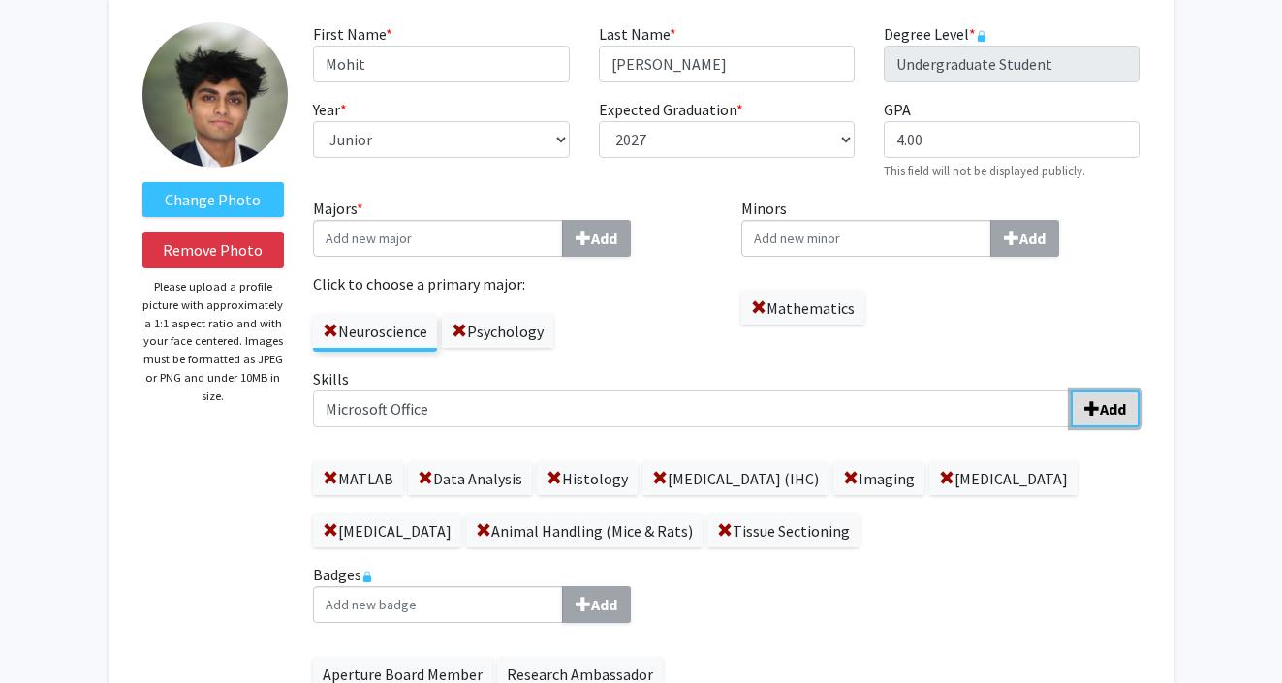
click at [1071, 408] on button "Add" at bounding box center [1104, 408] width 69 height 37
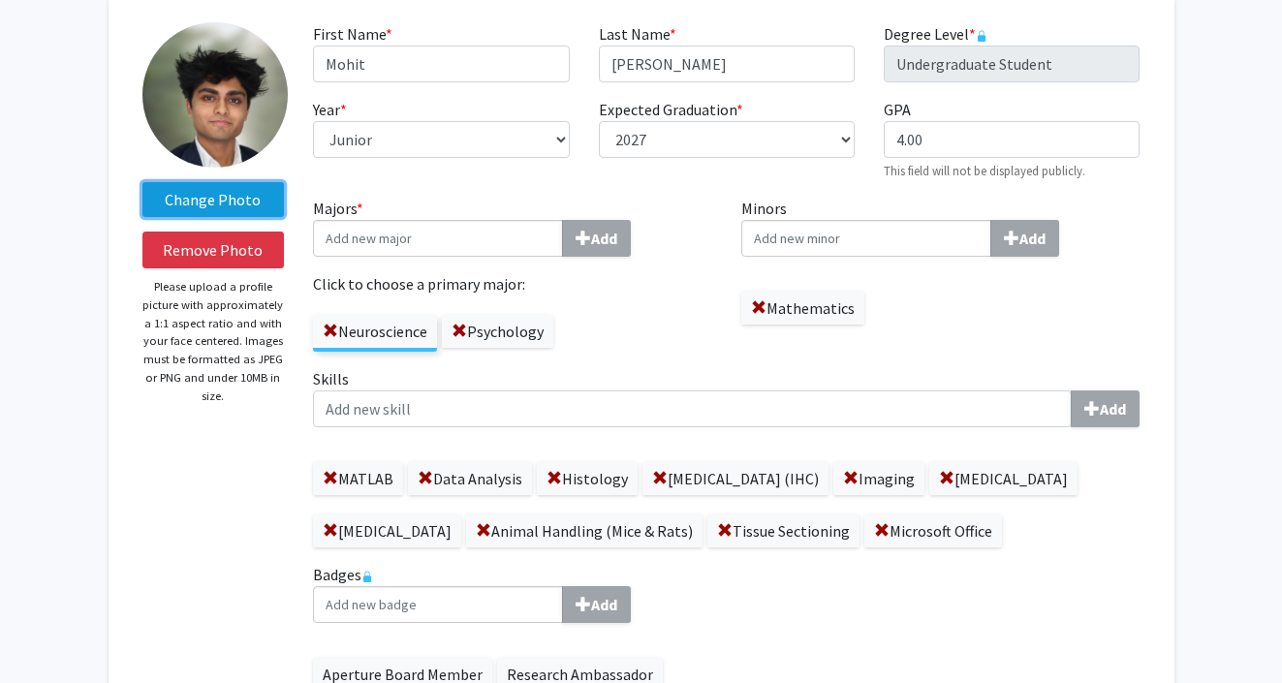
click at [228, 198] on label "Change Photo" at bounding box center [213, 199] width 142 height 35
click at [0, 0] on input "Change Photo" at bounding box center [0, 0] width 0 height 0
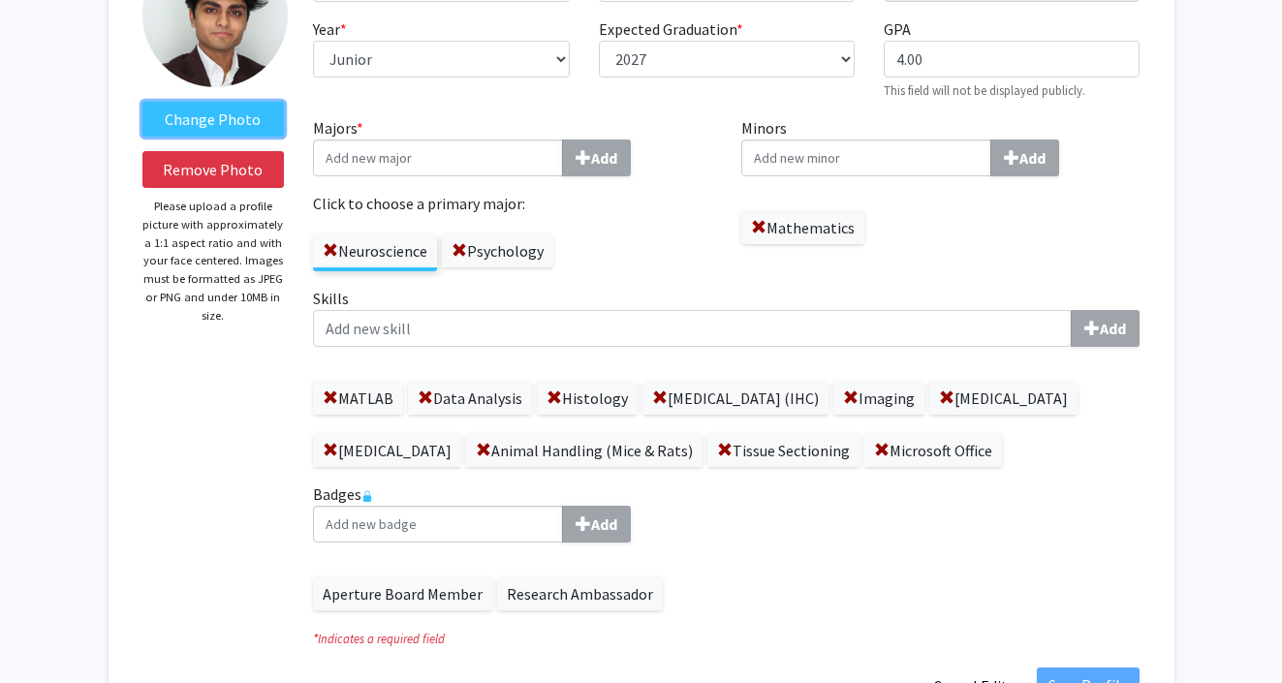
scroll to position [194, 0]
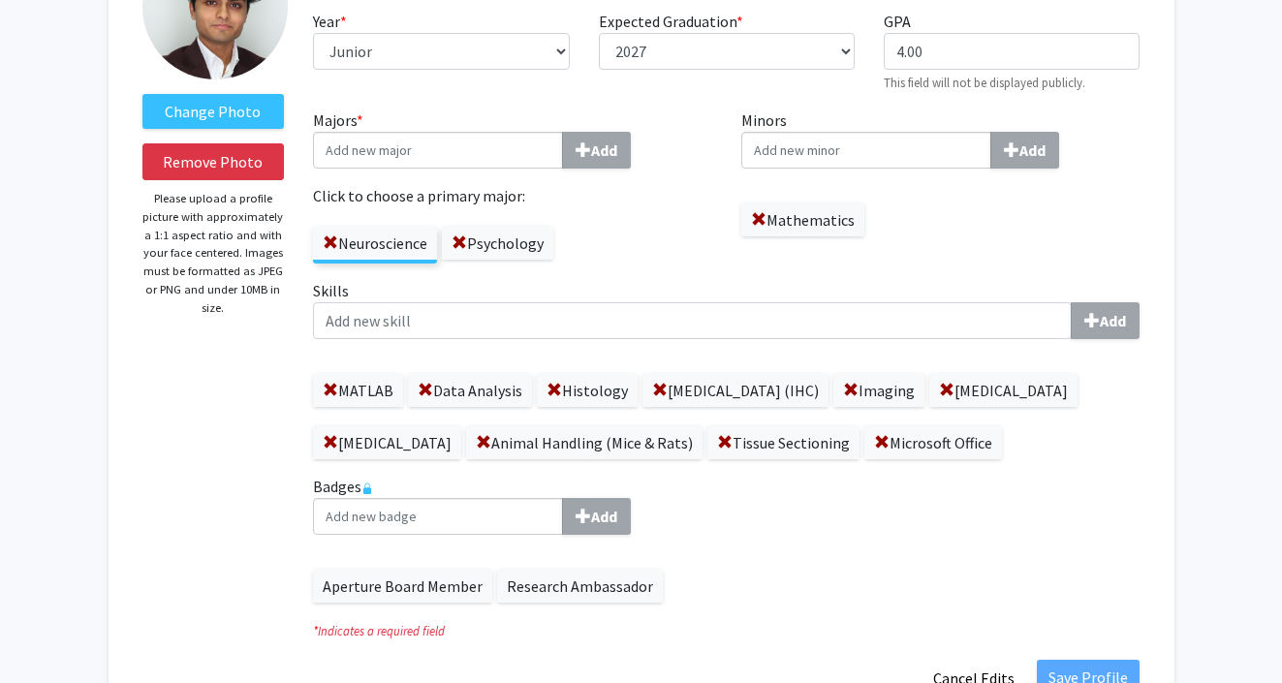
drag, startPoint x: 224, startPoint y: 49, endPoint x: 537, endPoint y: 211, distance: 352.3
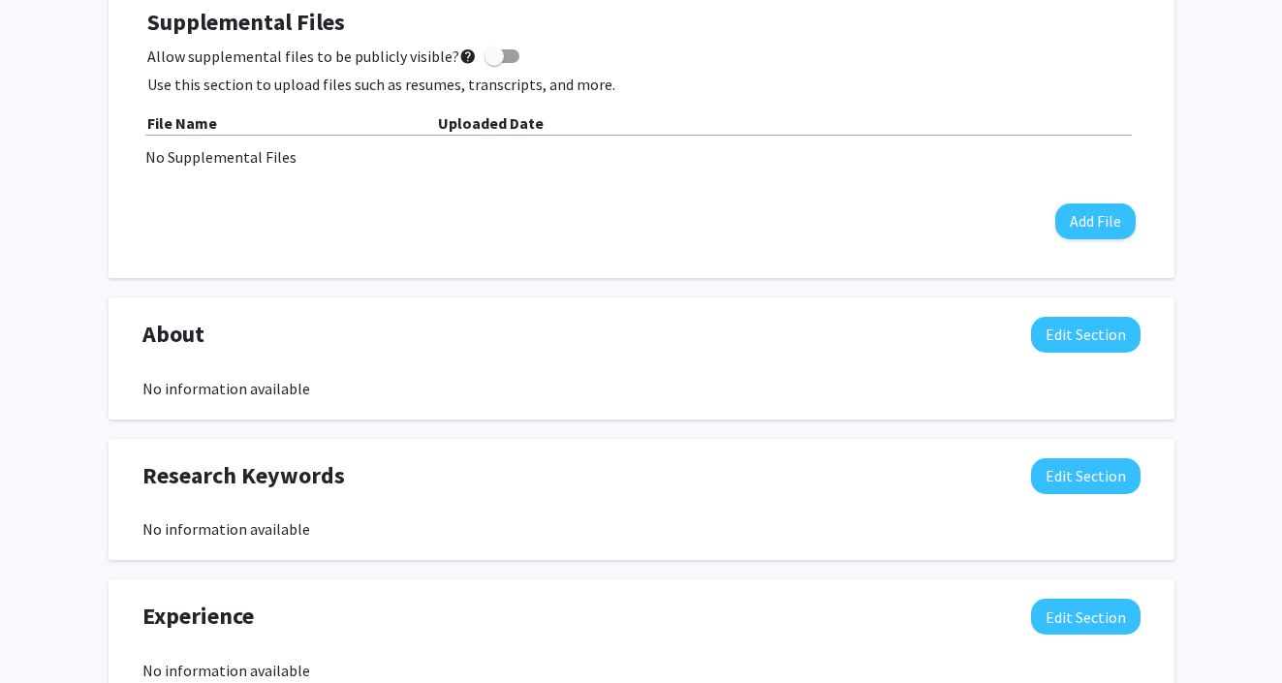
scroll to position [1149, 0]
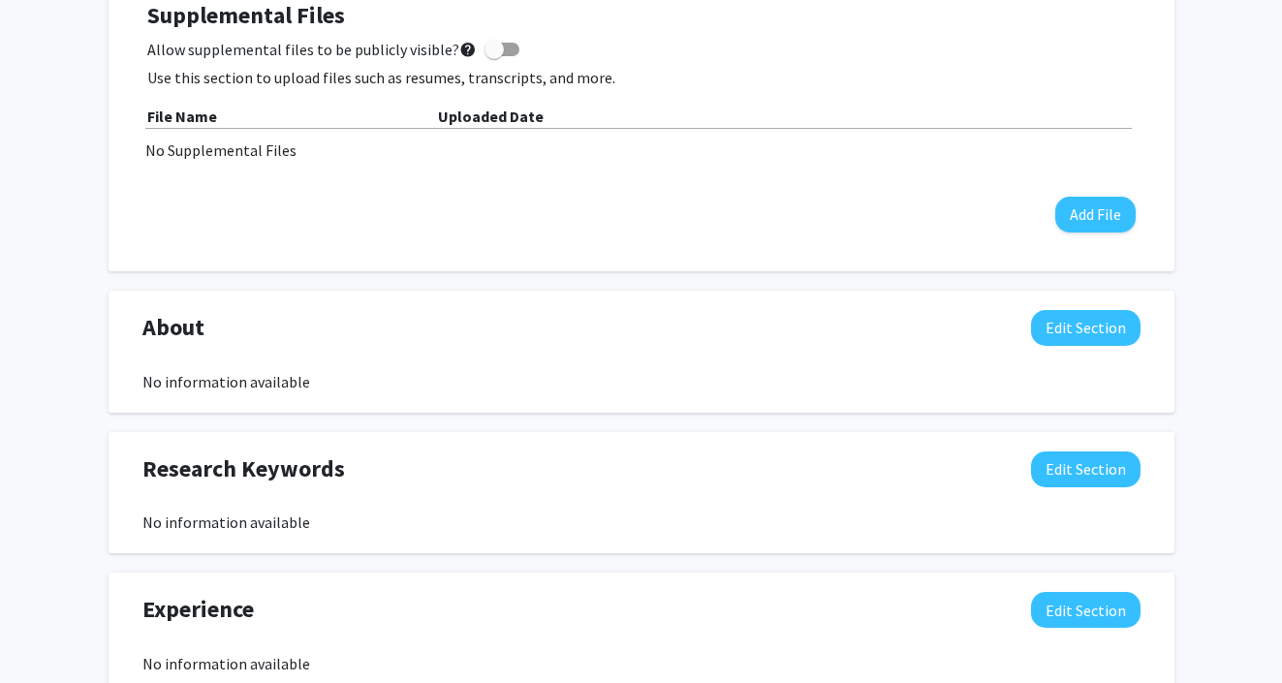
click at [489, 59] on span at bounding box center [493, 49] width 19 height 19
click at [493, 57] on input "Allow supplemental files to be publicly visible? help" at bounding box center [493, 56] width 1 height 1
click at [500, 59] on span at bounding box center [509, 49] width 19 height 19
click at [494, 57] on input "Allow supplemental files to be publicly visible? help" at bounding box center [493, 56] width 1 height 1
checkbox input "false"
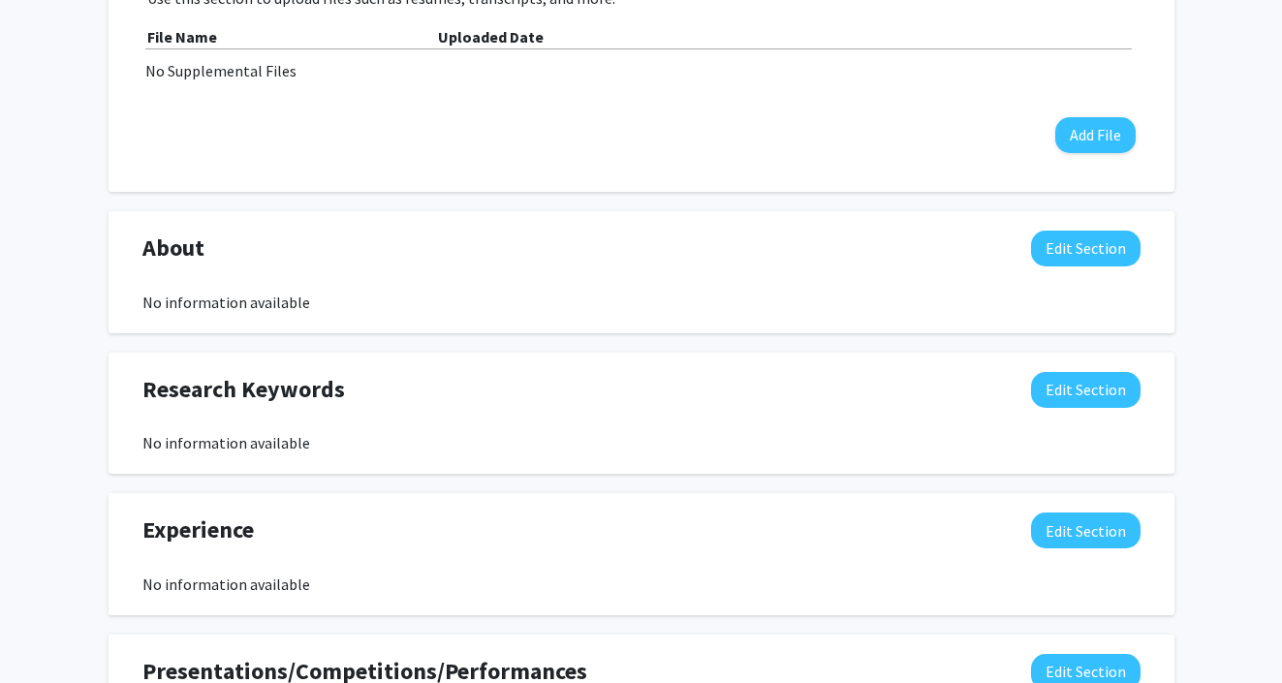
scroll to position [1235, 0]
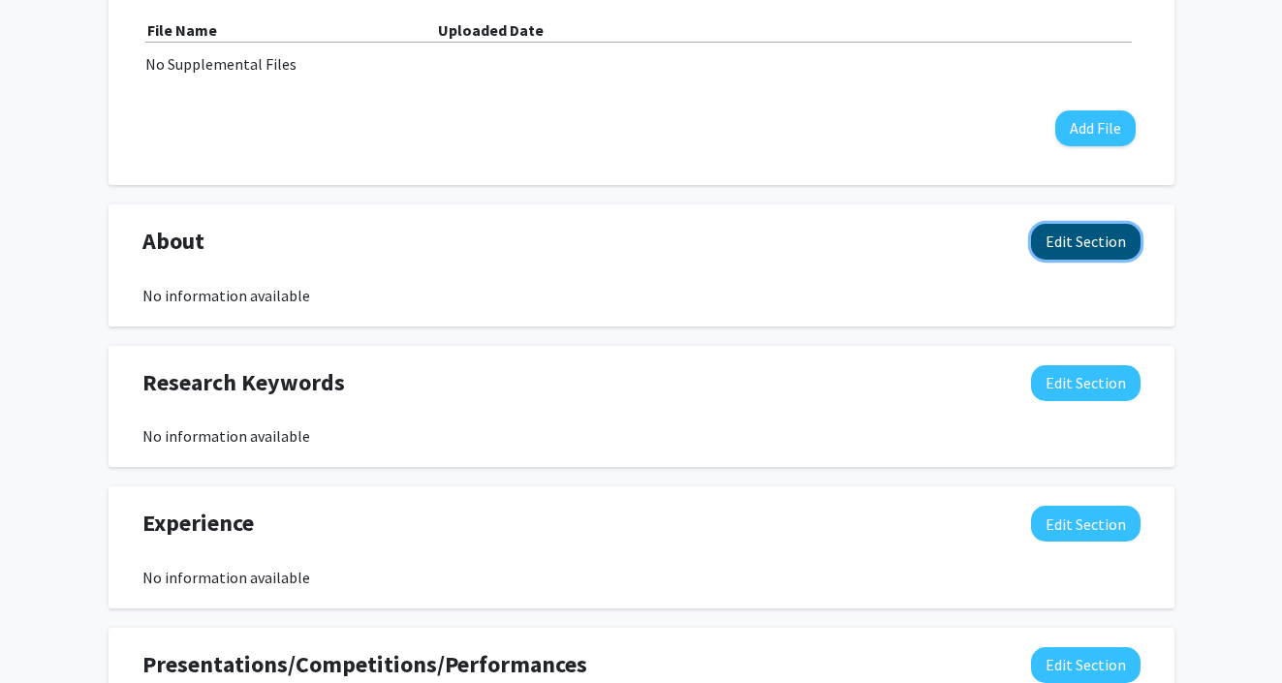
click at [1071, 260] on button "Edit Section" at bounding box center [1085, 242] width 109 height 36
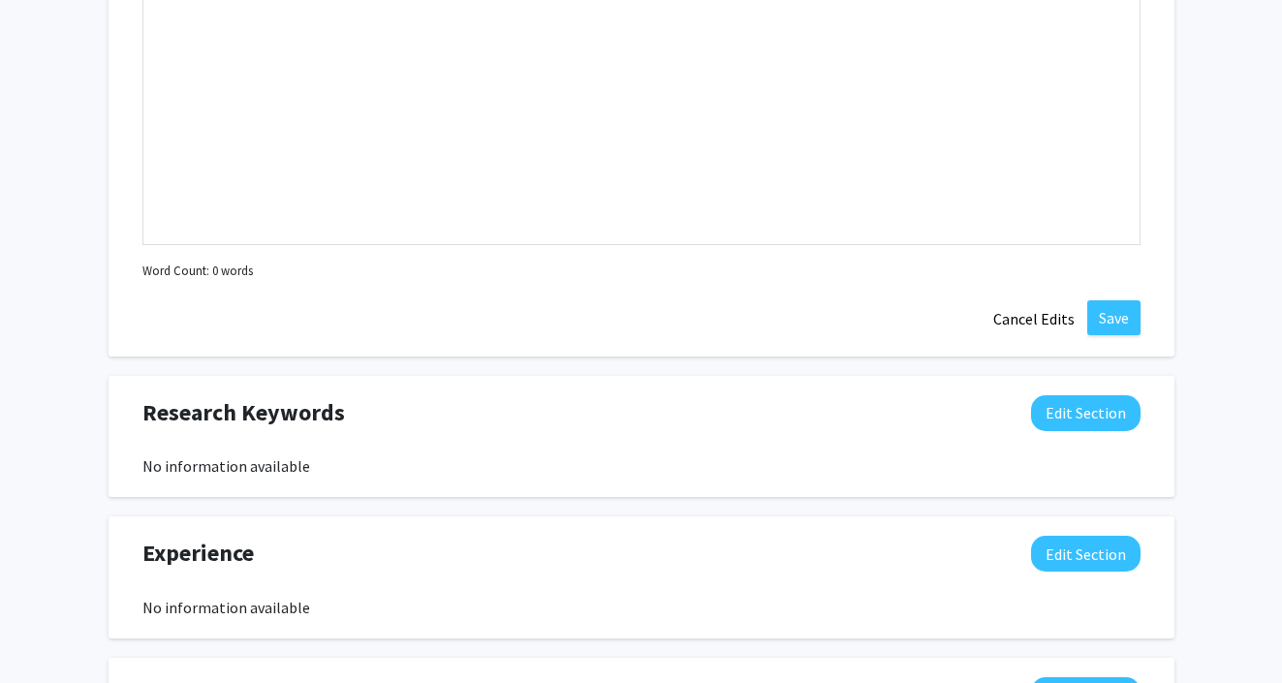
scroll to position [1556, 0]
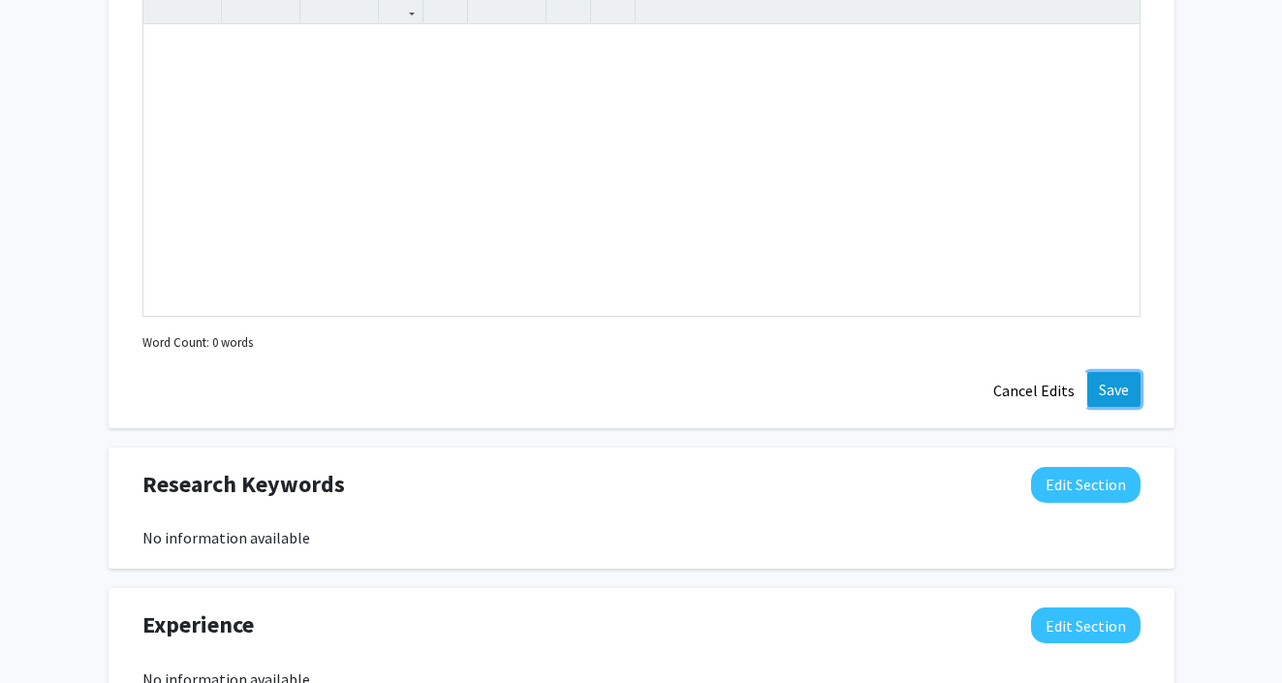
click at [1113, 407] on button "Save" at bounding box center [1113, 389] width 53 height 35
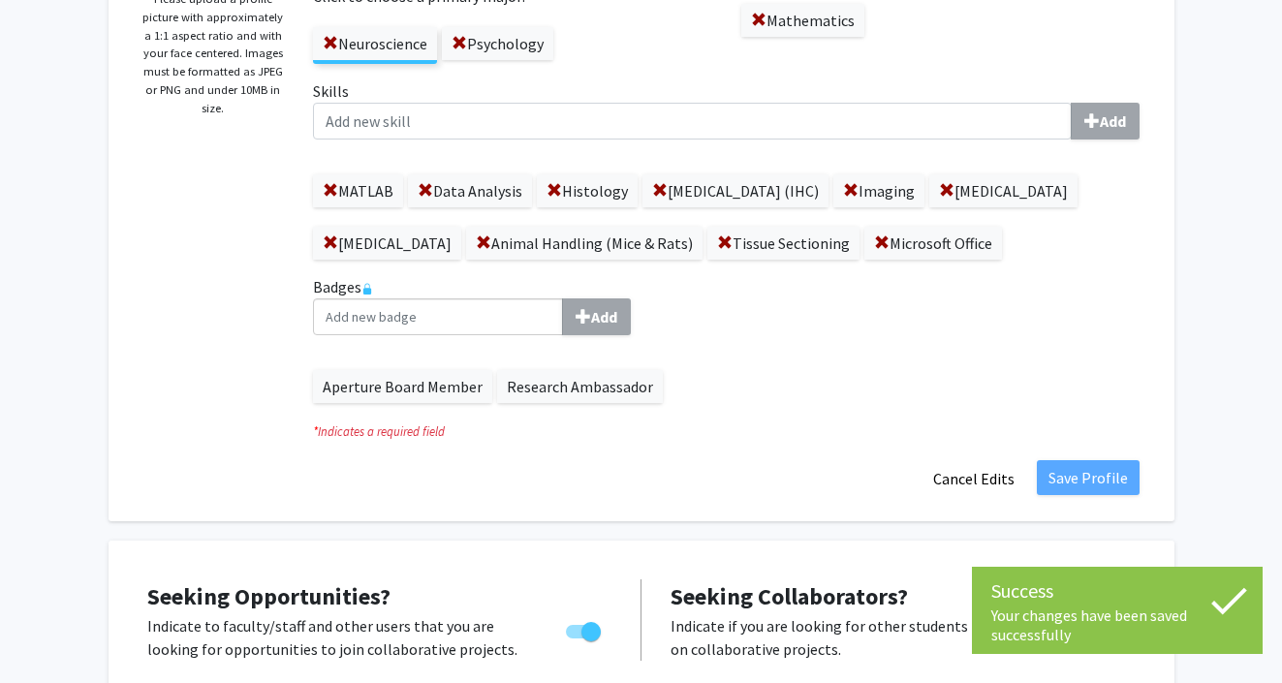
scroll to position [0, 0]
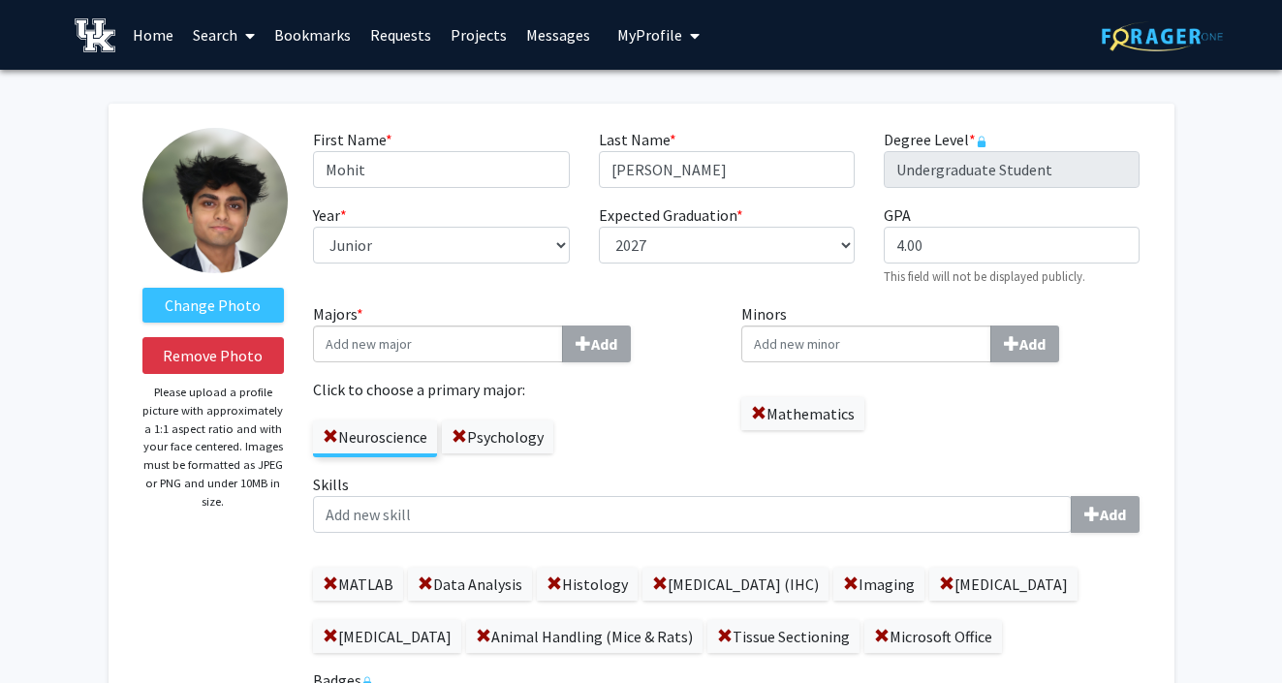
click at [646, 25] on span "My Profile" at bounding box center [649, 34] width 65 height 19
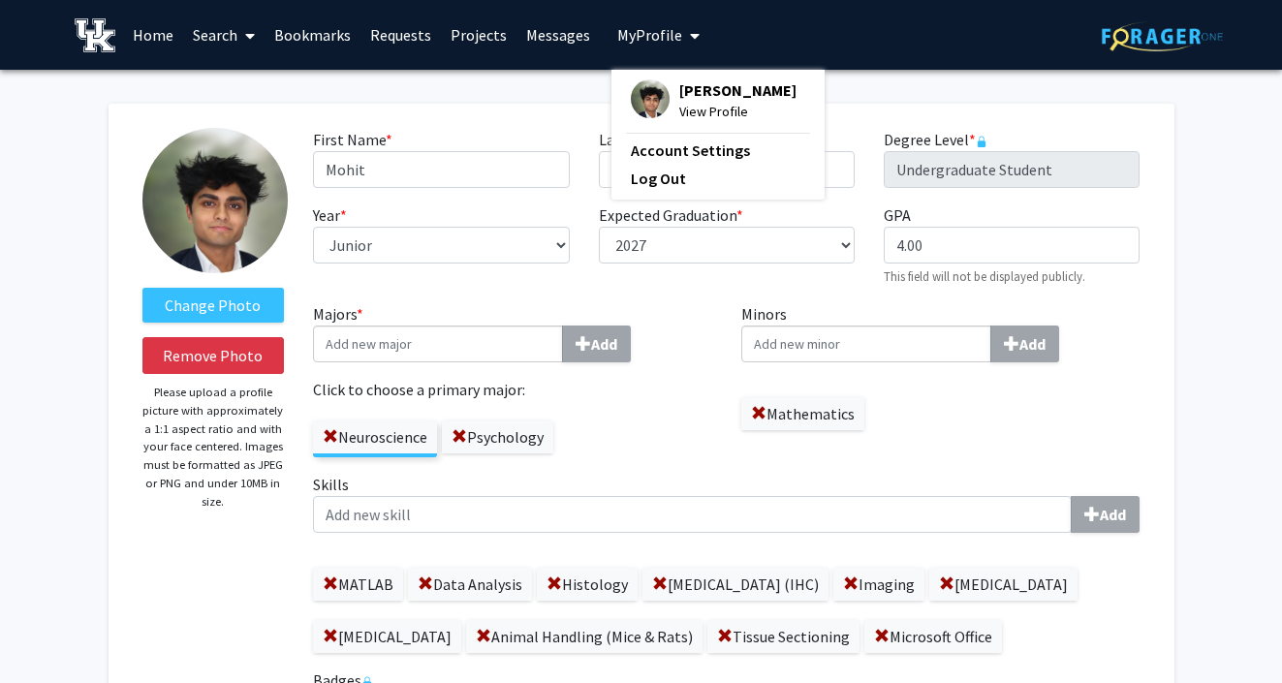
click at [666, 72] on div "Mohit Patel View Profile Account Settings Log Out" at bounding box center [717, 135] width 213 height 130
click at [666, 80] on div "Mohit Patel View Profile" at bounding box center [714, 100] width 166 height 43
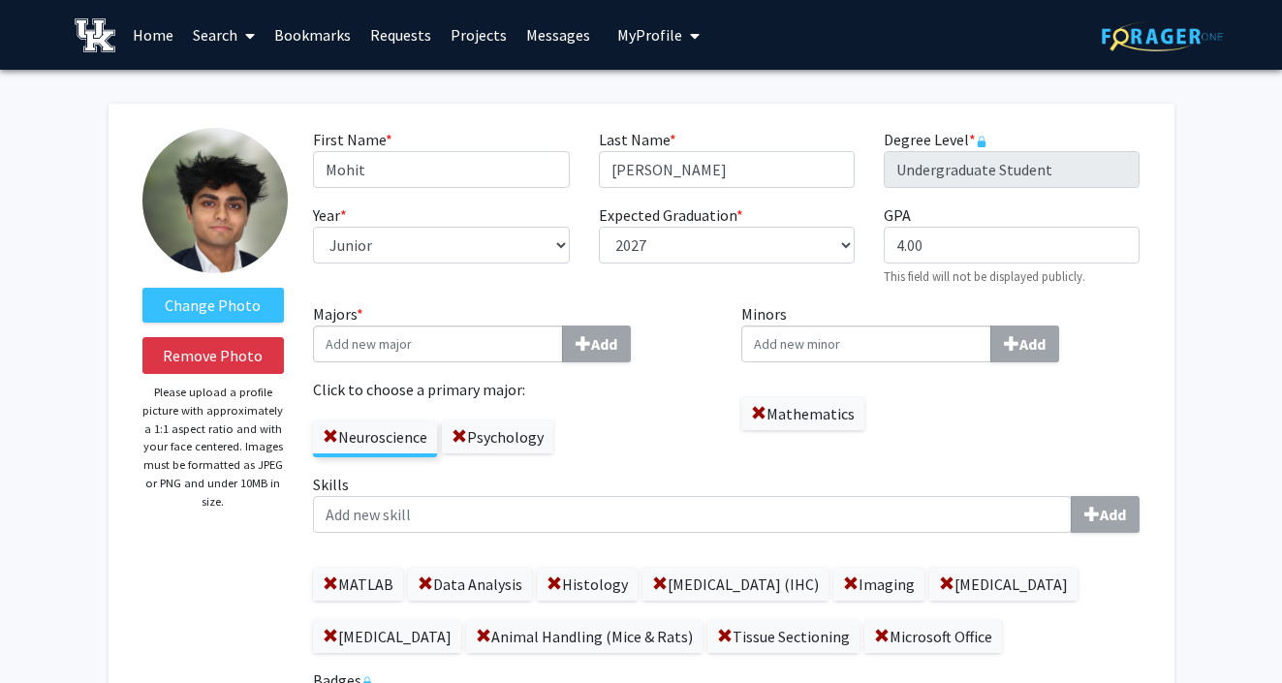
click at [656, 29] on span "My Profile" at bounding box center [649, 34] width 65 height 19
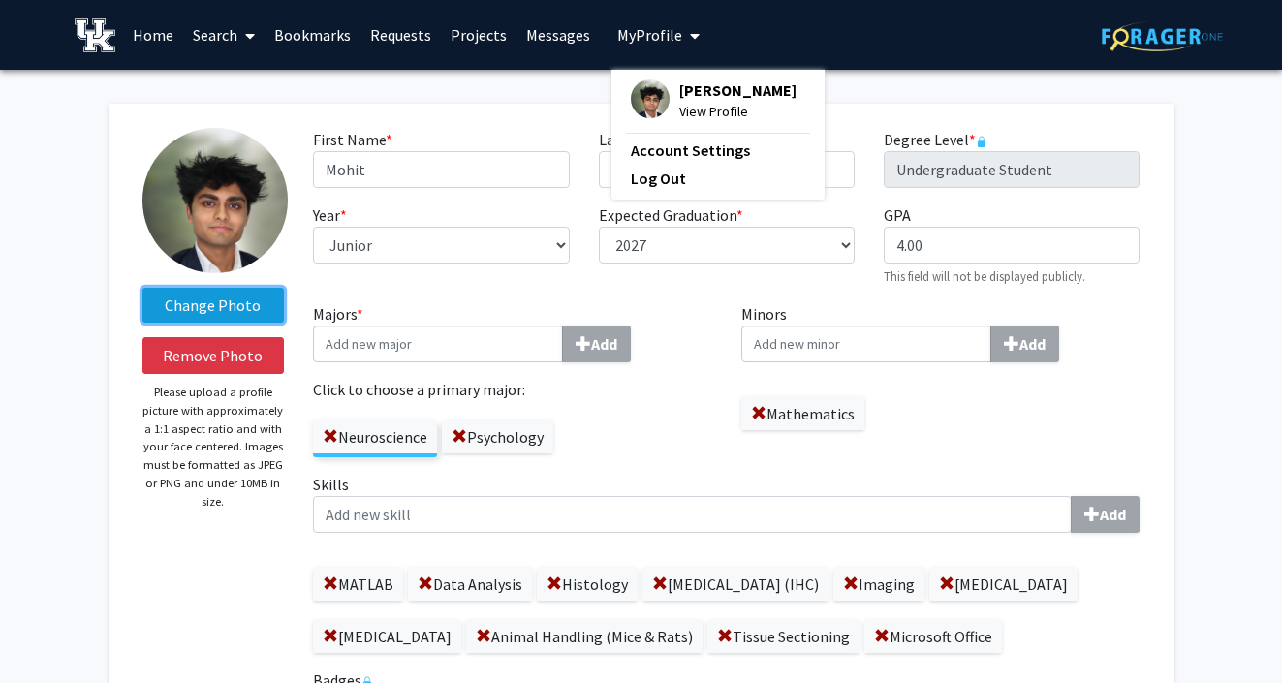
click at [201, 302] on label "Change Photo" at bounding box center [213, 305] width 142 height 35
click at [0, 0] on input "Change Photo" at bounding box center [0, 0] width 0 height 0
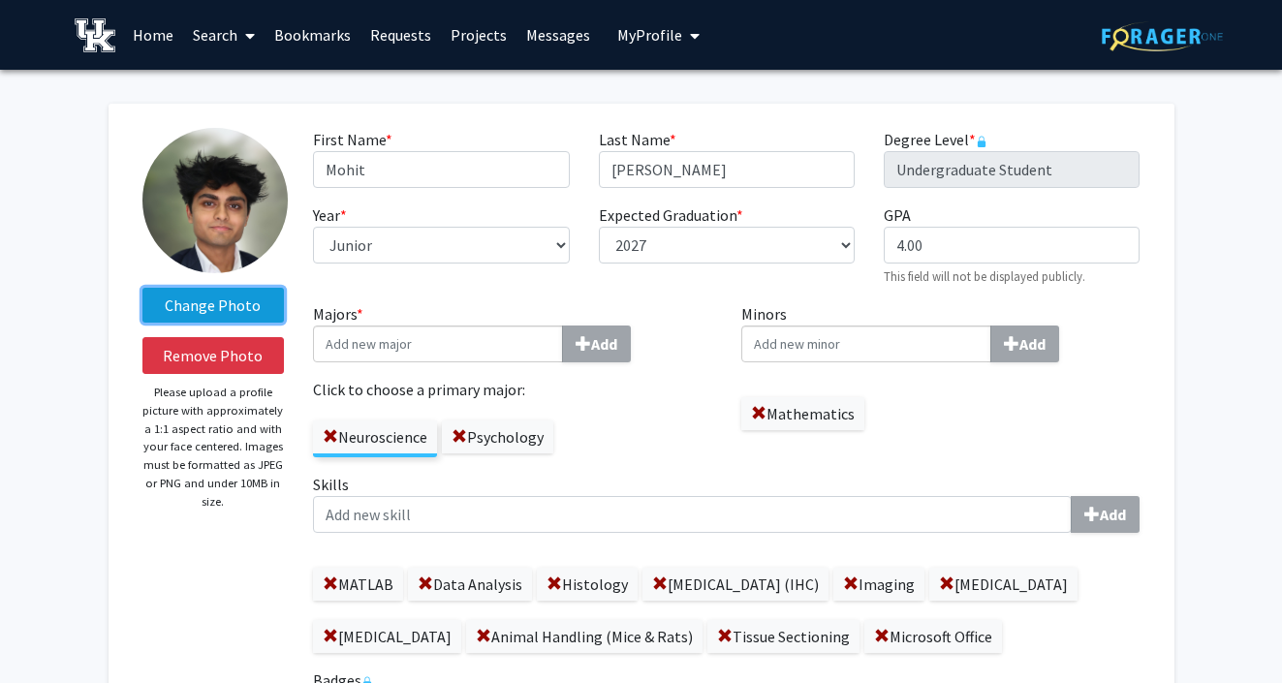
click at [251, 294] on label "Change Photo" at bounding box center [213, 305] width 142 height 35
click at [0, 0] on input "Change Photo" at bounding box center [0, 0] width 0 height 0
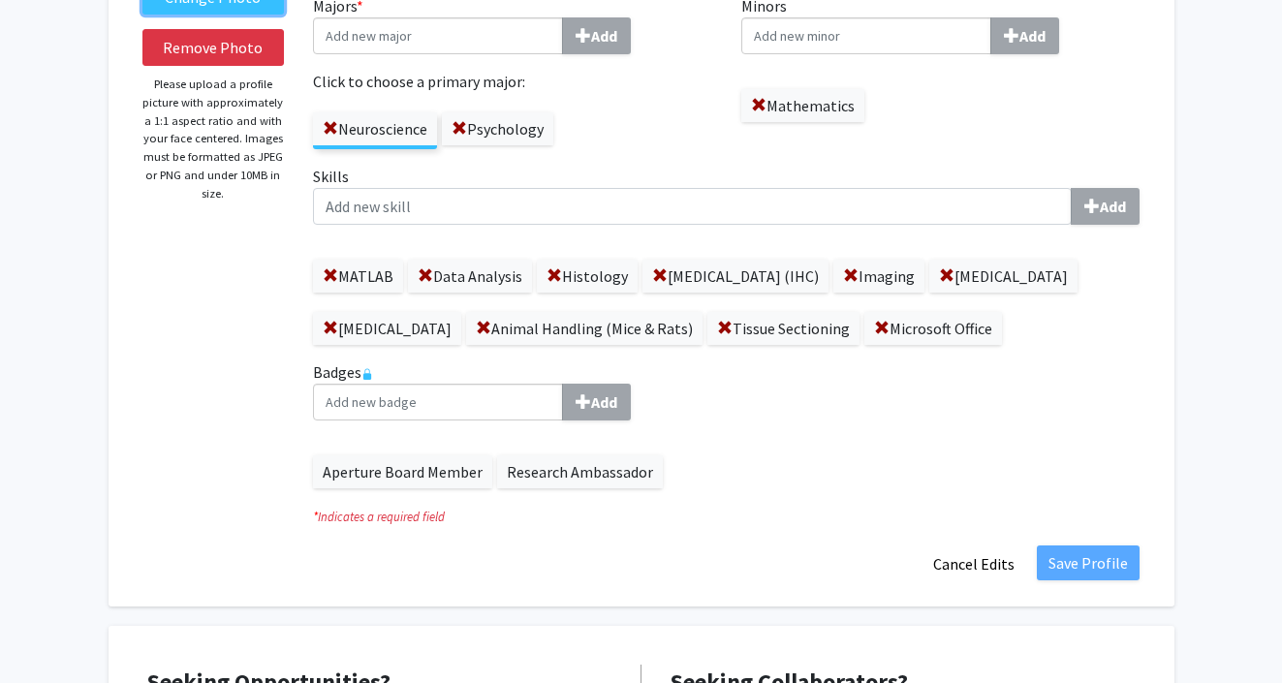
scroll to position [372, 0]
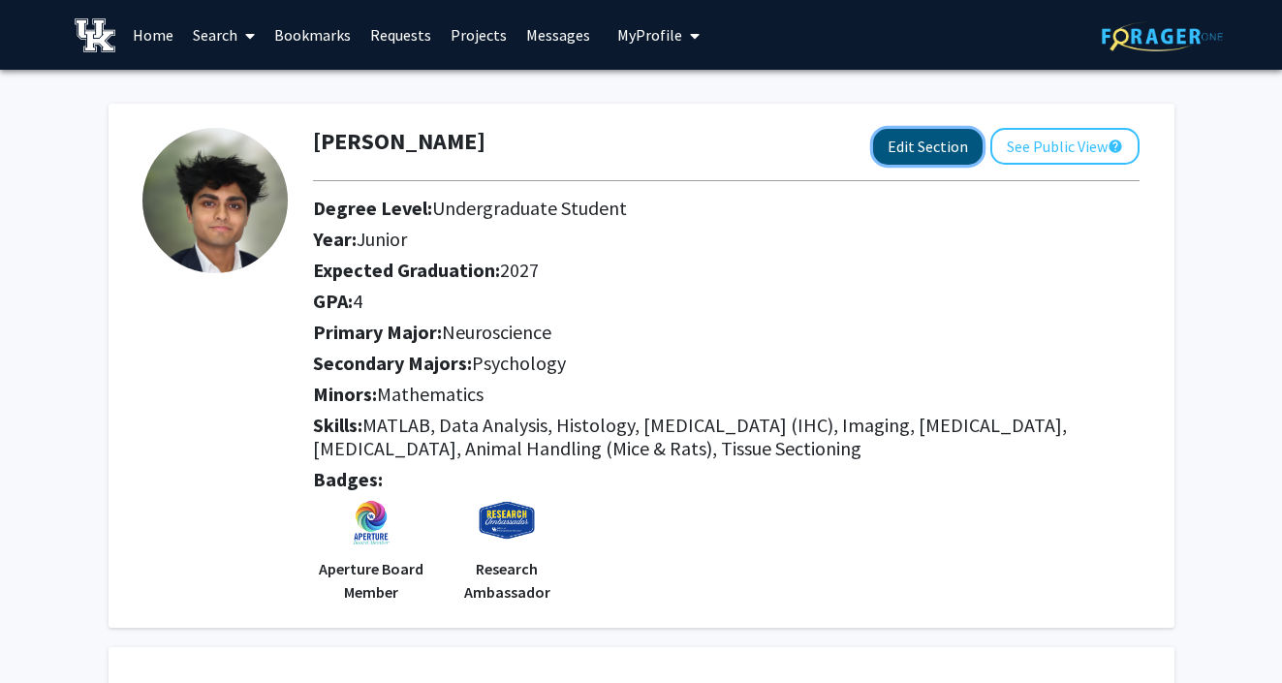
click at [931, 143] on button "Edit Section" at bounding box center [927, 147] width 109 height 36
select select "junior"
select select "2027"
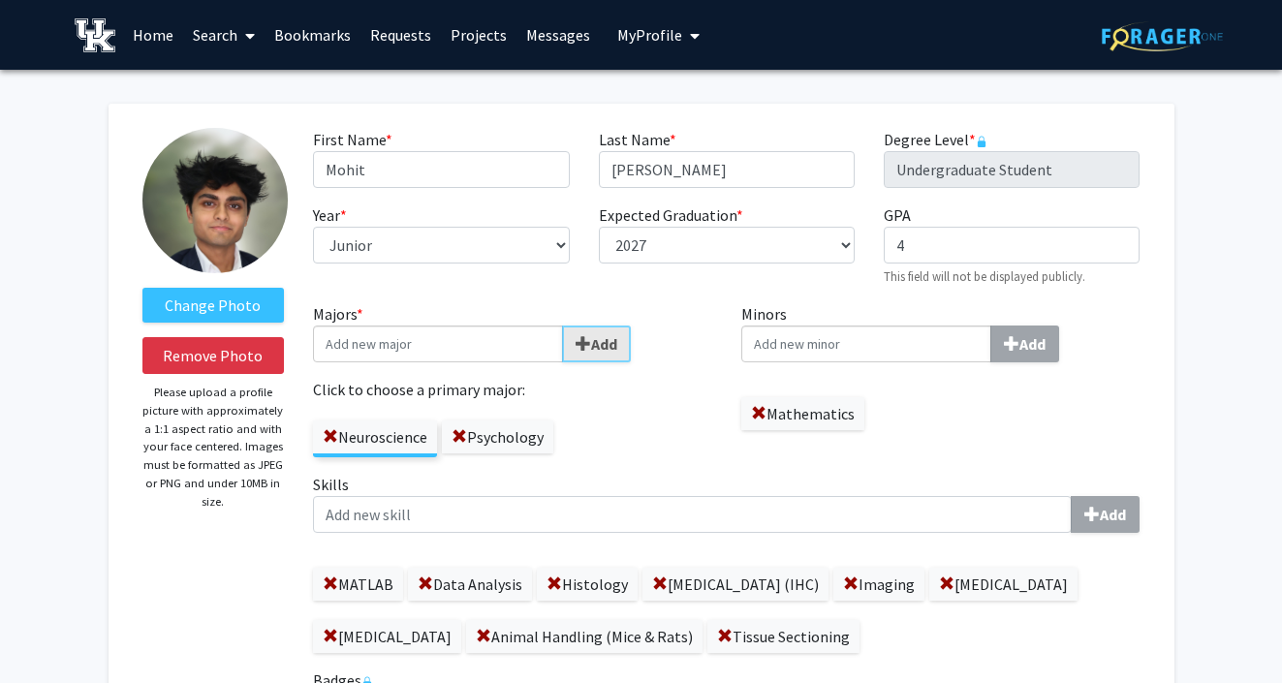
scroll to position [108, 0]
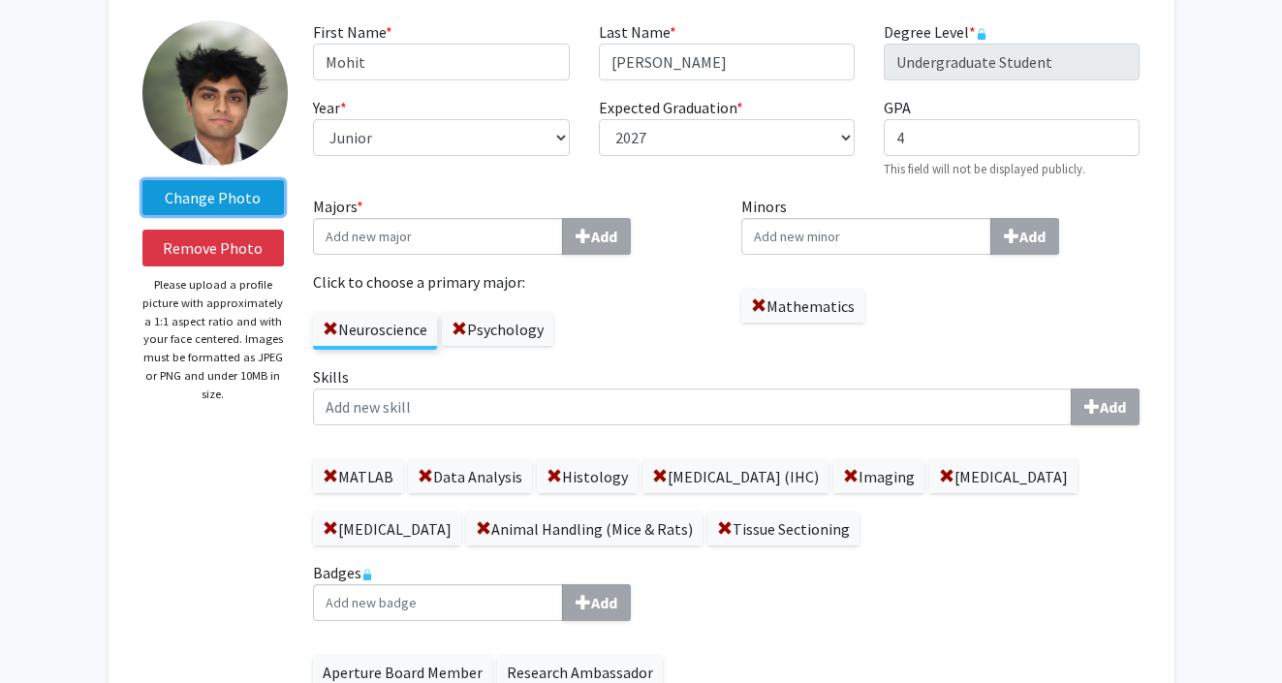
click at [205, 196] on label "Change Photo" at bounding box center [213, 197] width 142 height 35
click at [0, 0] on input "Change Photo" at bounding box center [0, 0] width 0 height 0
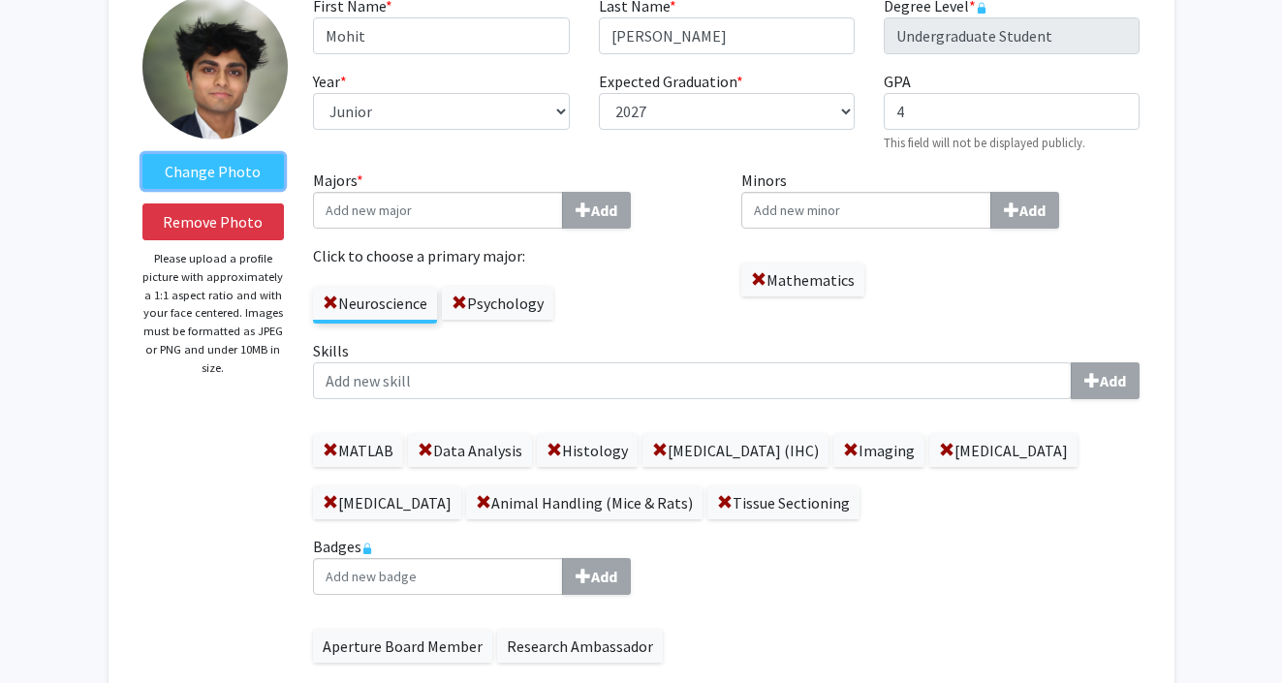
scroll to position [0, 0]
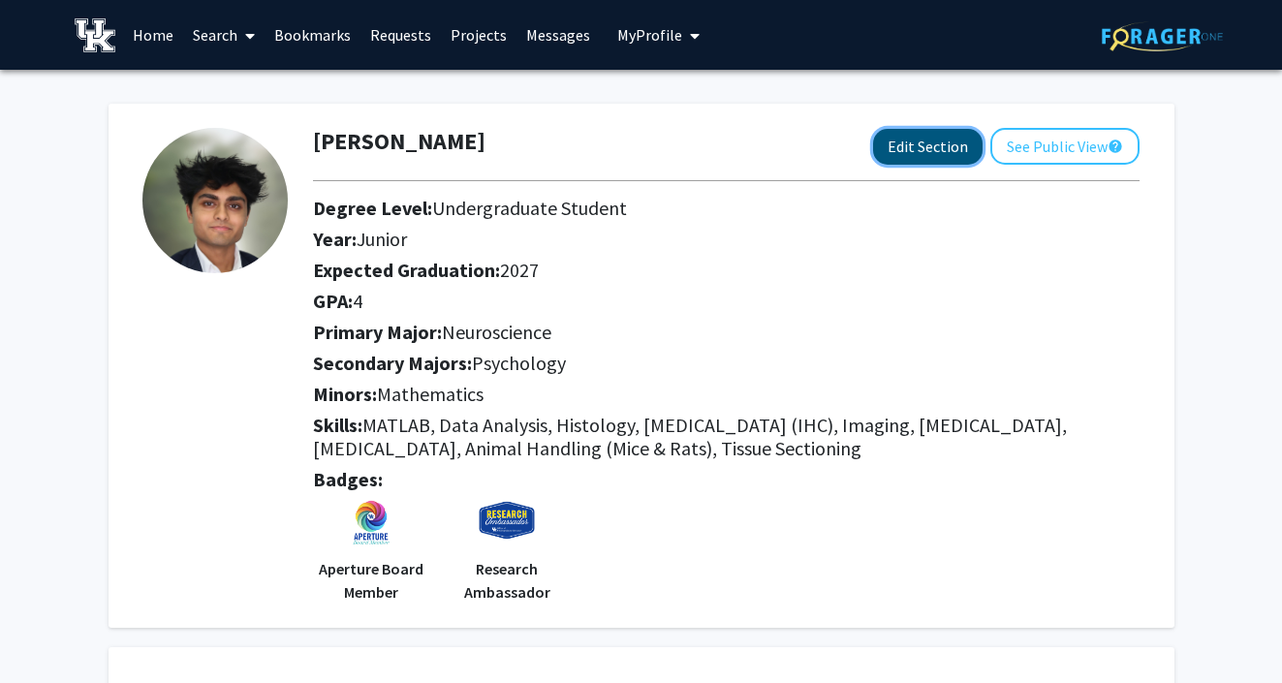
click at [949, 151] on button "Edit Section" at bounding box center [927, 147] width 109 height 36
select select "junior"
select select "2027"
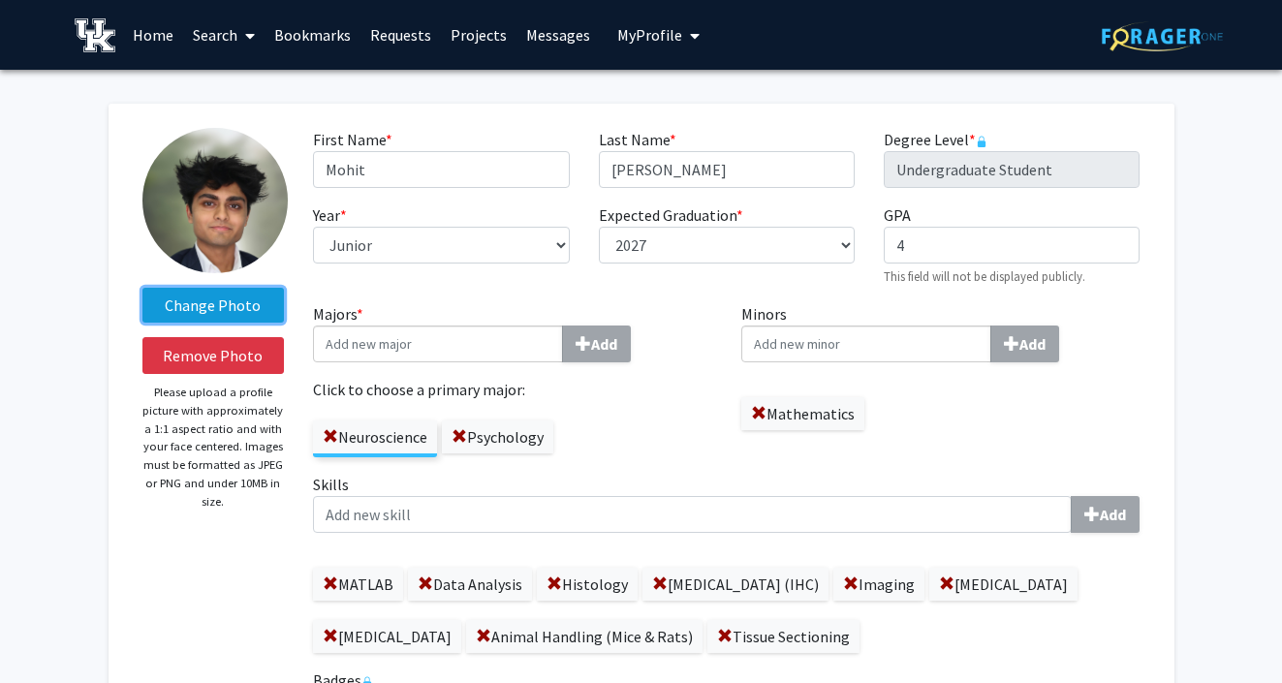
click at [226, 305] on label "Change Photo" at bounding box center [213, 305] width 142 height 35
click at [0, 0] on input "Change Photo" at bounding box center [0, 0] width 0 height 0
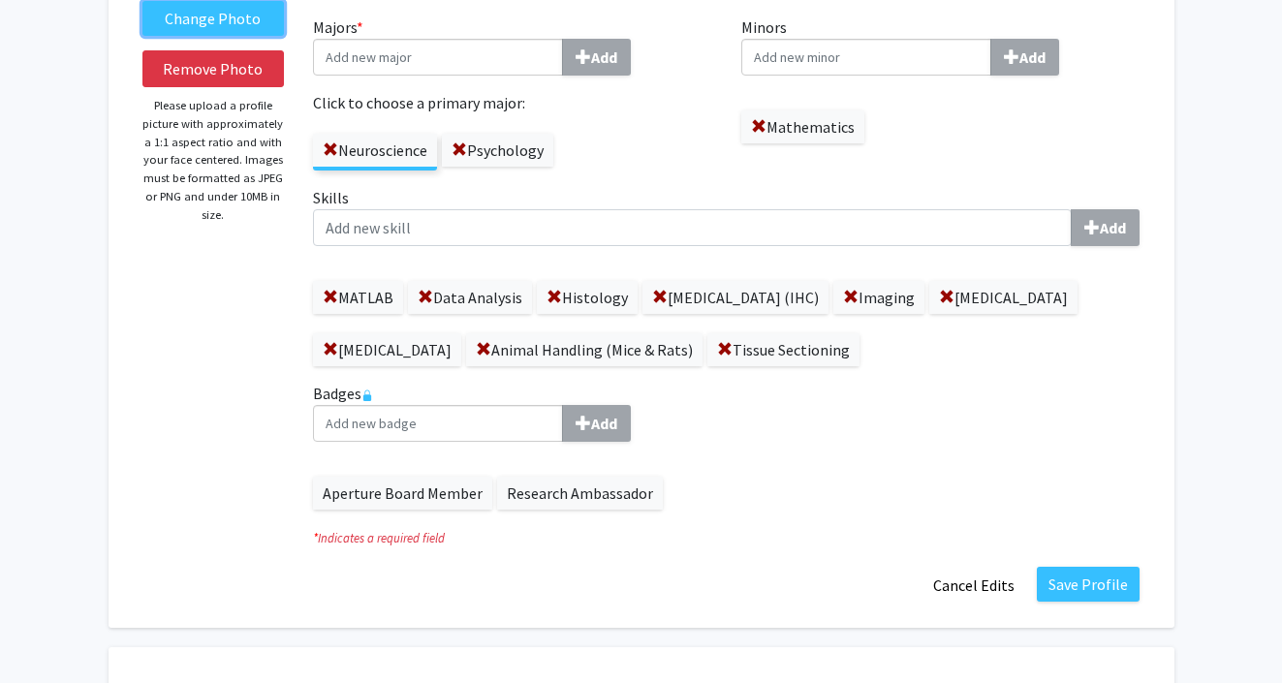
scroll to position [387, 0]
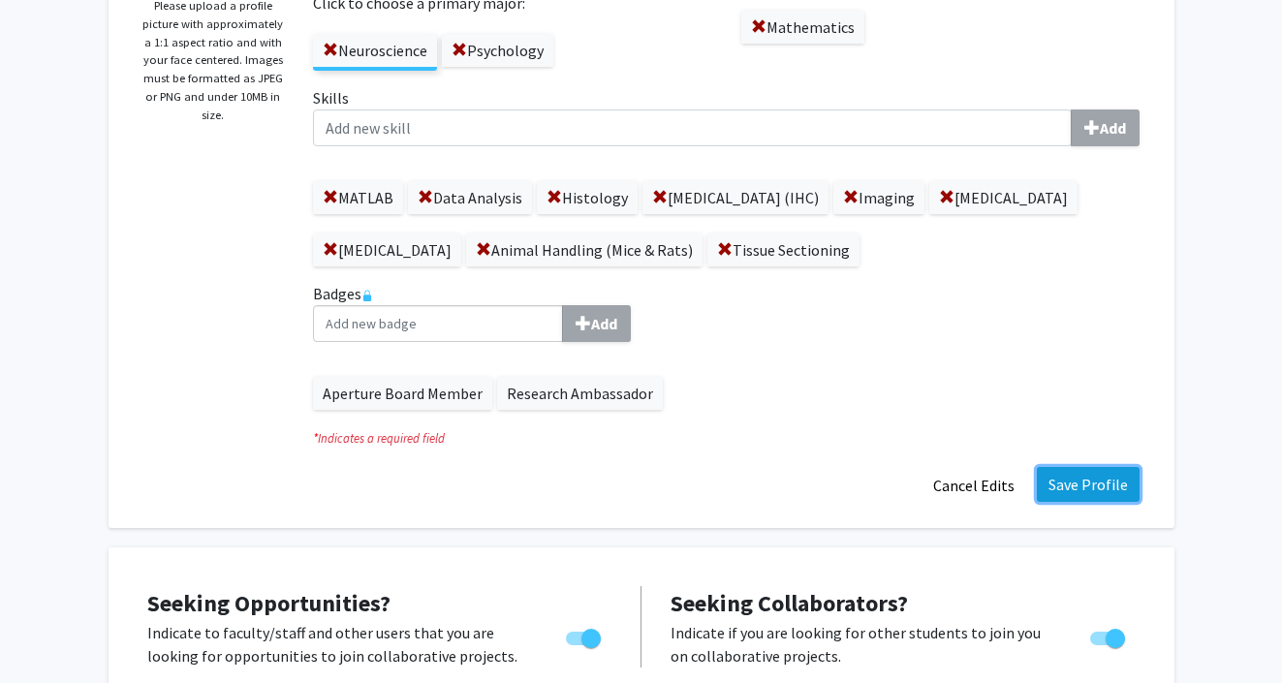
click at [1062, 477] on button "Save Profile" at bounding box center [1088, 484] width 103 height 35
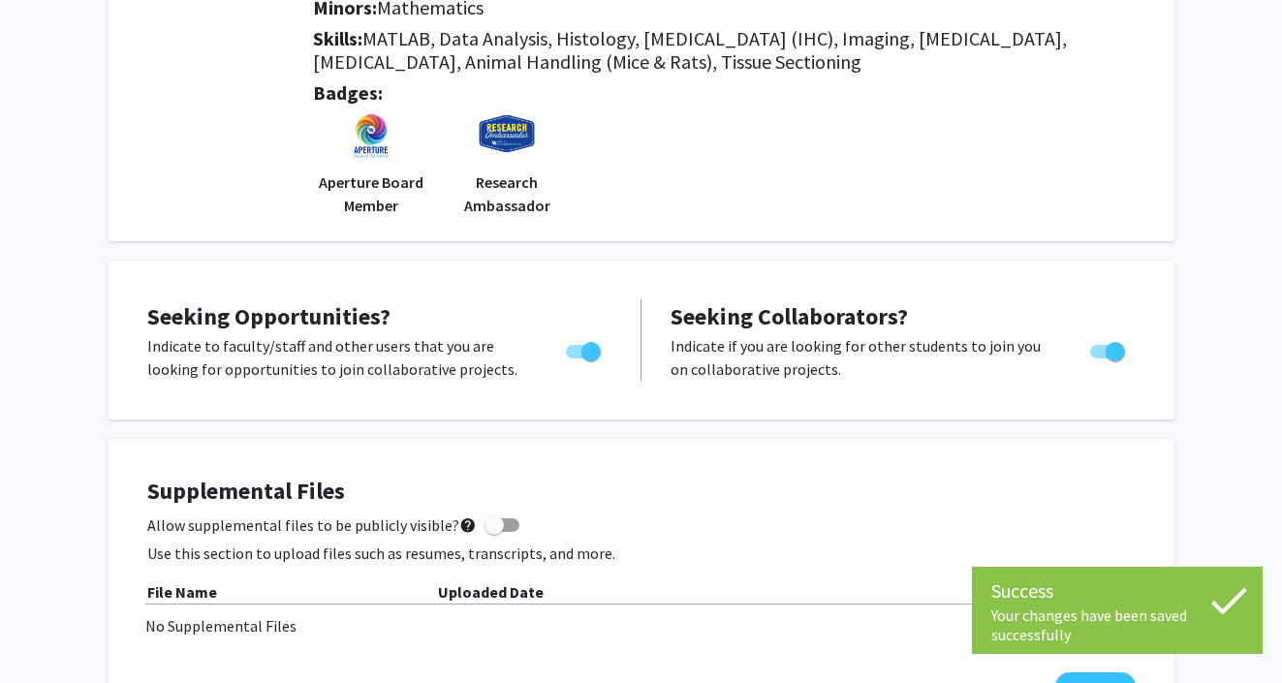
scroll to position [0, 0]
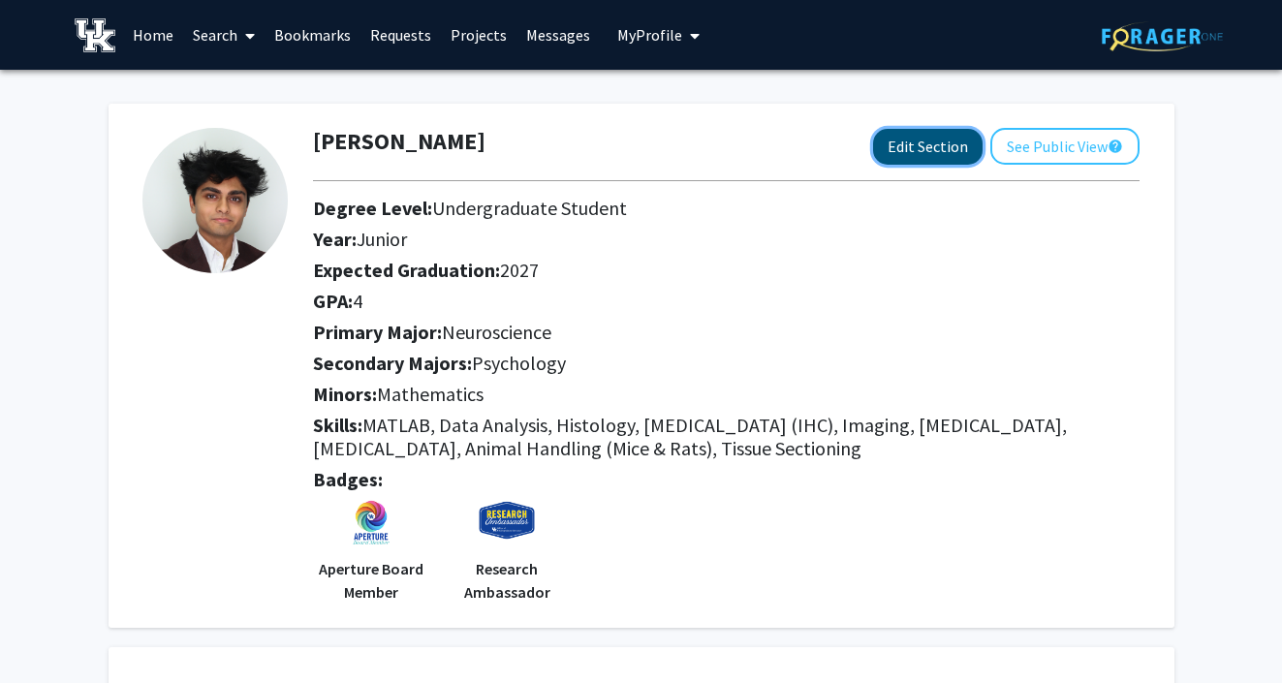
click at [934, 145] on button "Edit Section" at bounding box center [927, 147] width 109 height 36
select select "junior"
select select "2027"
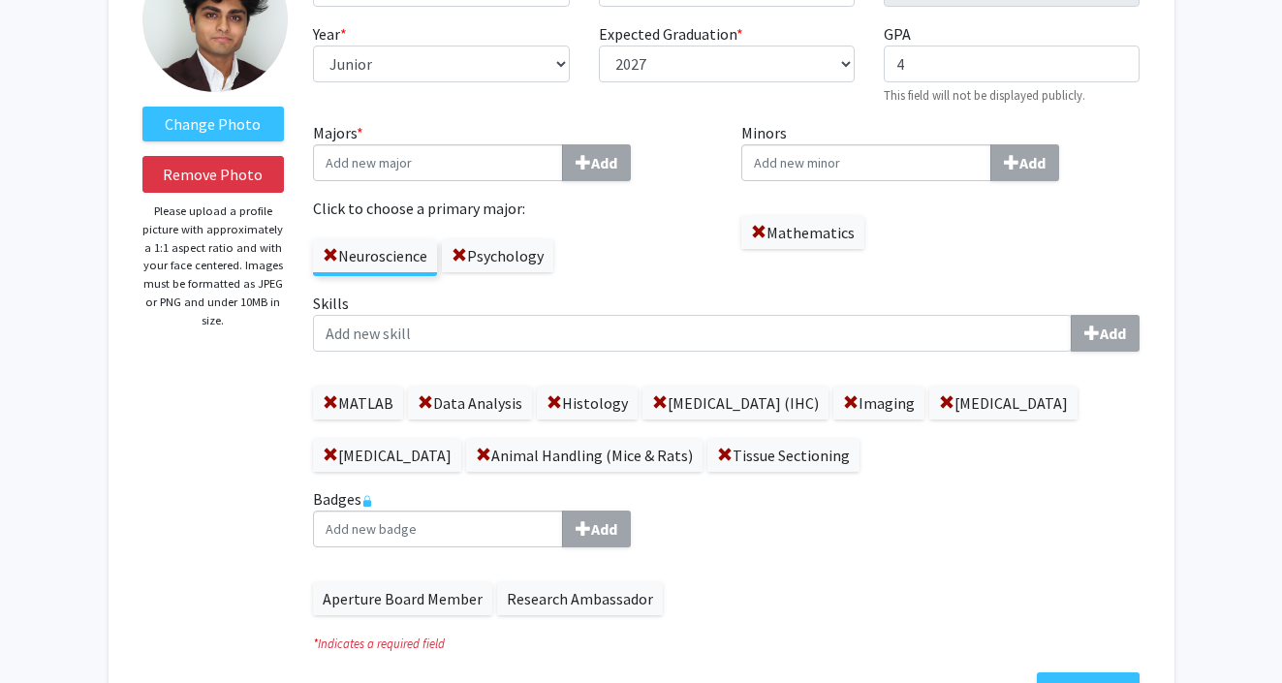
scroll to position [194, 0]
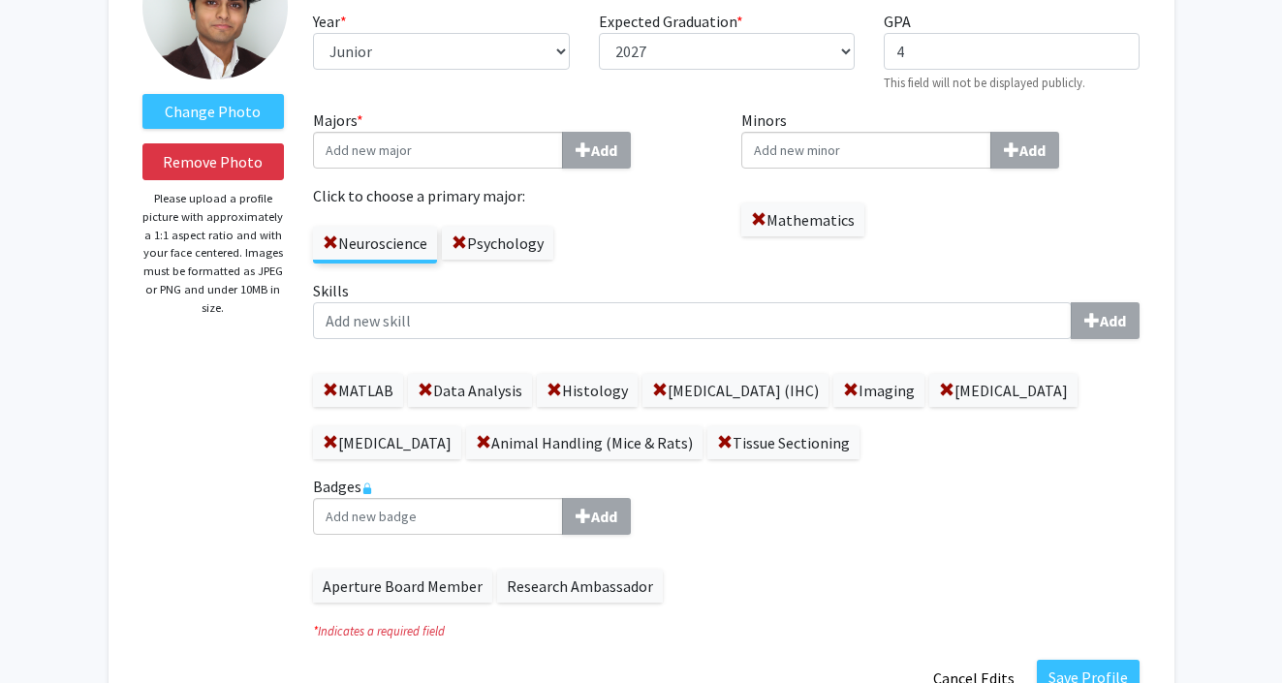
click at [533, 295] on label "Skills Add" at bounding box center [726, 309] width 826 height 60
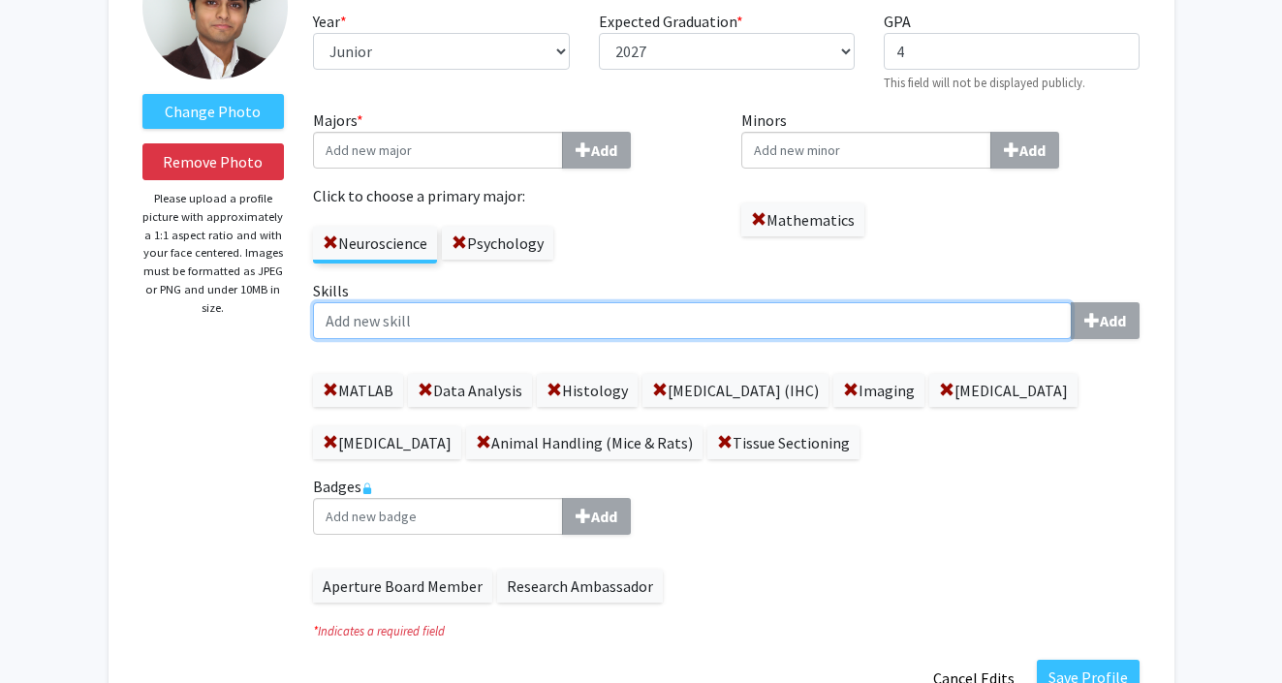
click at [533, 302] on input "Skills Add" at bounding box center [692, 320] width 759 height 37
click at [531, 319] on input "Skills Add" at bounding box center [692, 320] width 759 height 37
type input "Microsoft Office"
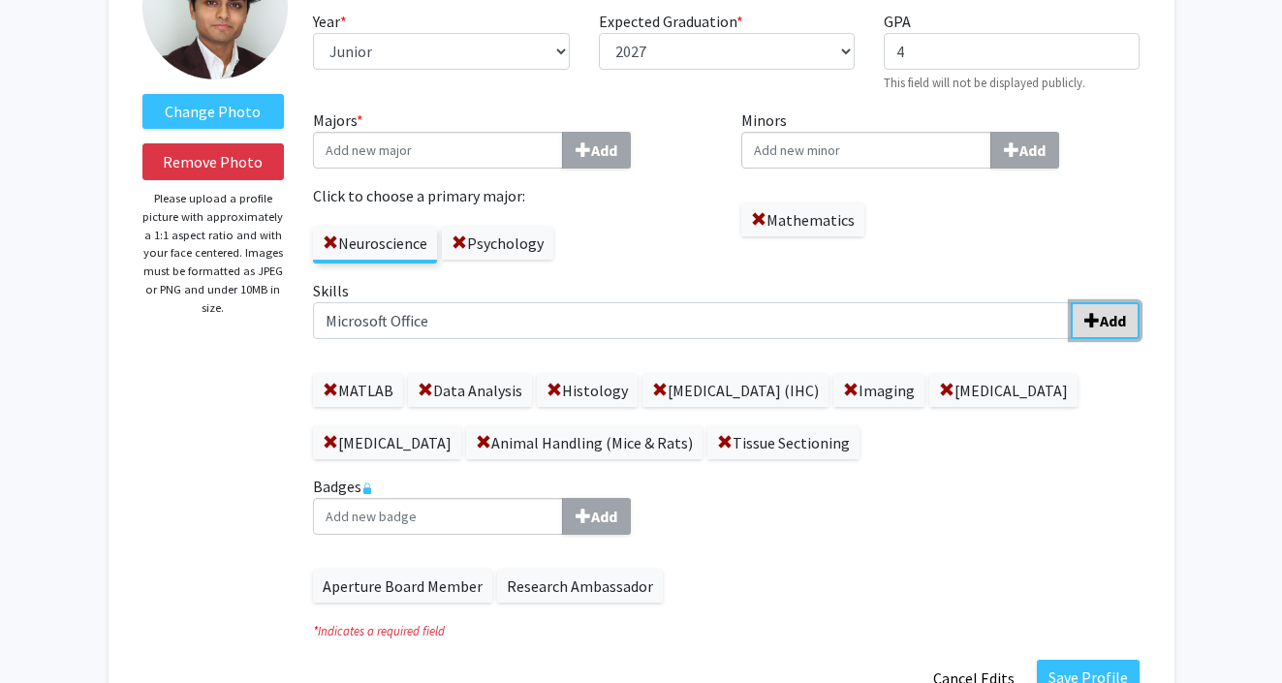
click at [1084, 307] on button "Add" at bounding box center [1104, 320] width 69 height 37
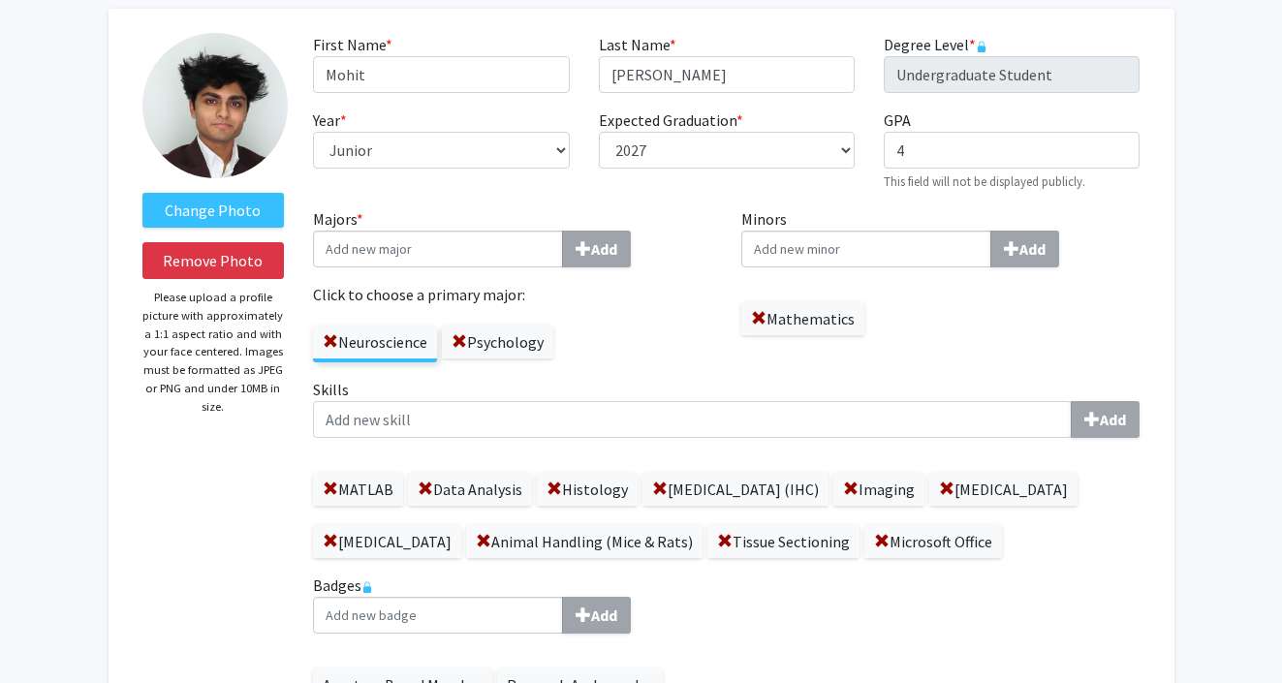
scroll to position [0, 0]
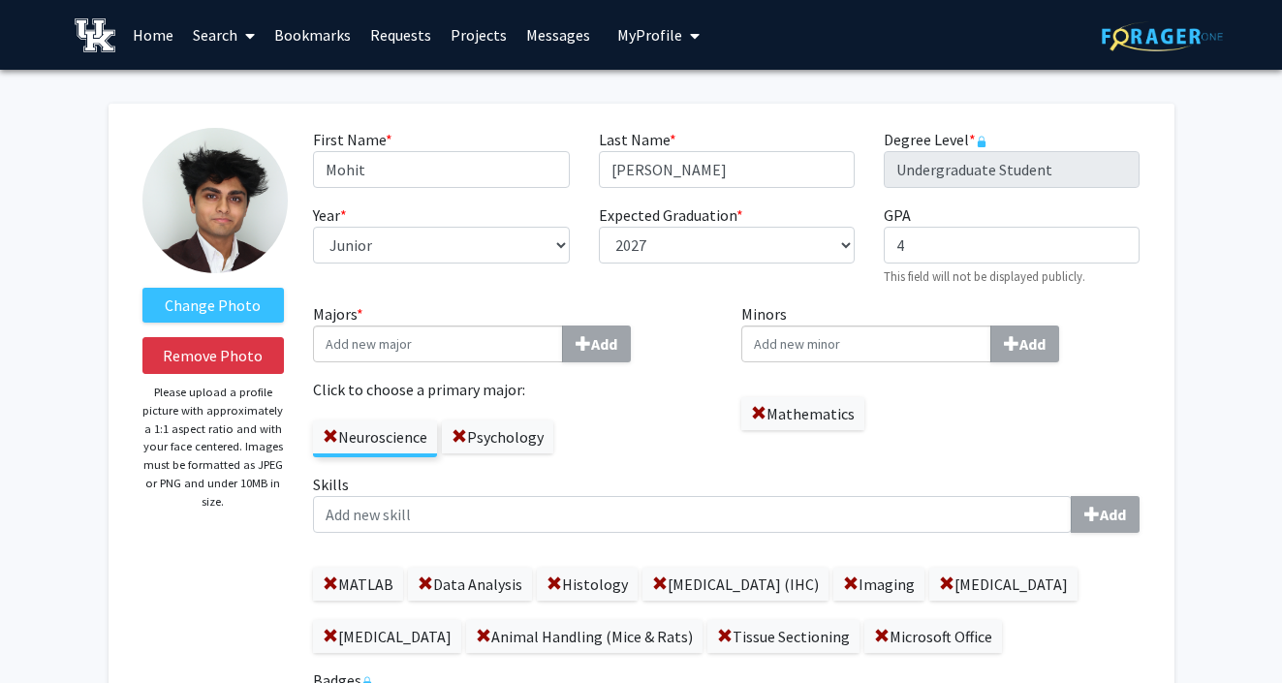
click at [644, 31] on span "My Profile" at bounding box center [649, 34] width 65 height 19
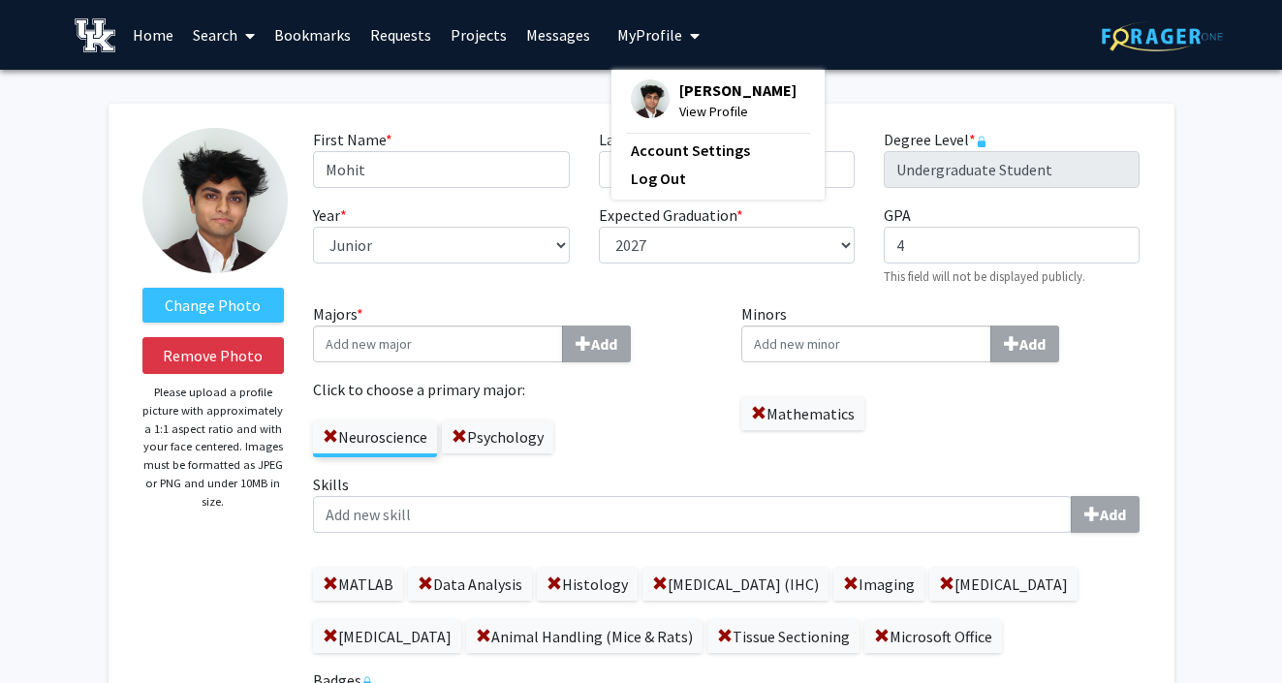
click at [679, 83] on span "[PERSON_NAME]" at bounding box center [737, 89] width 117 height 21
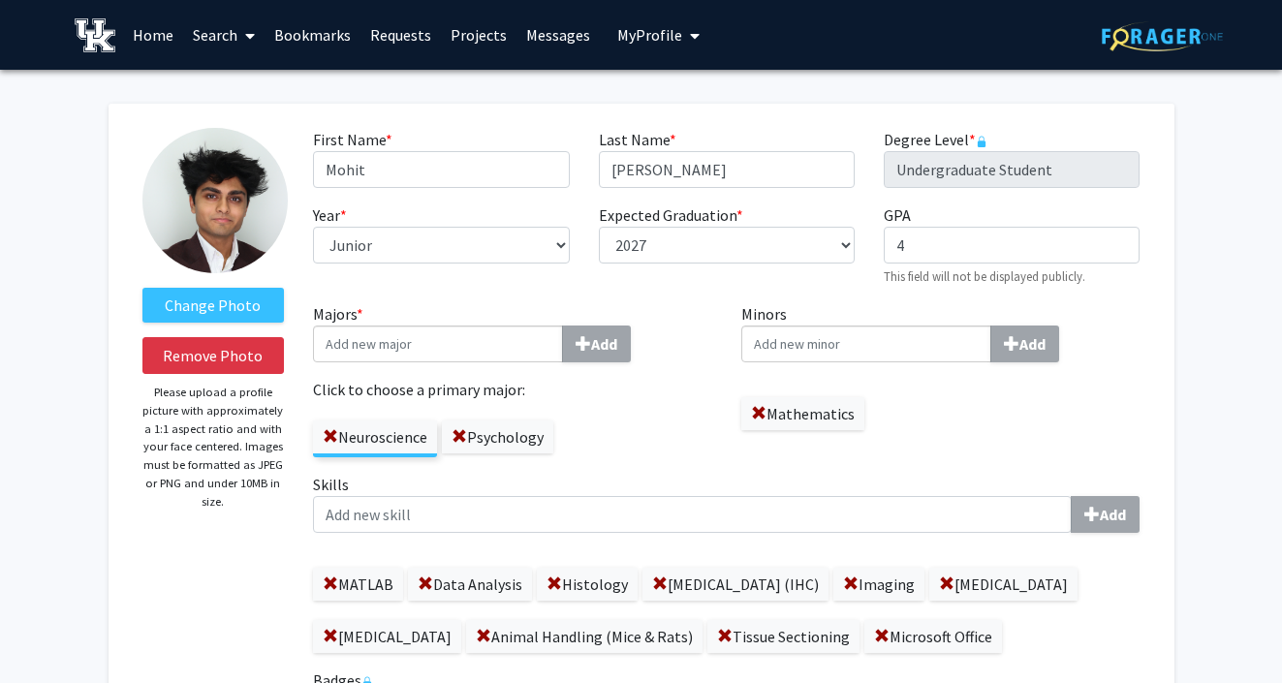
click at [640, 50] on button "My Profile" at bounding box center [658, 35] width 94 height 70
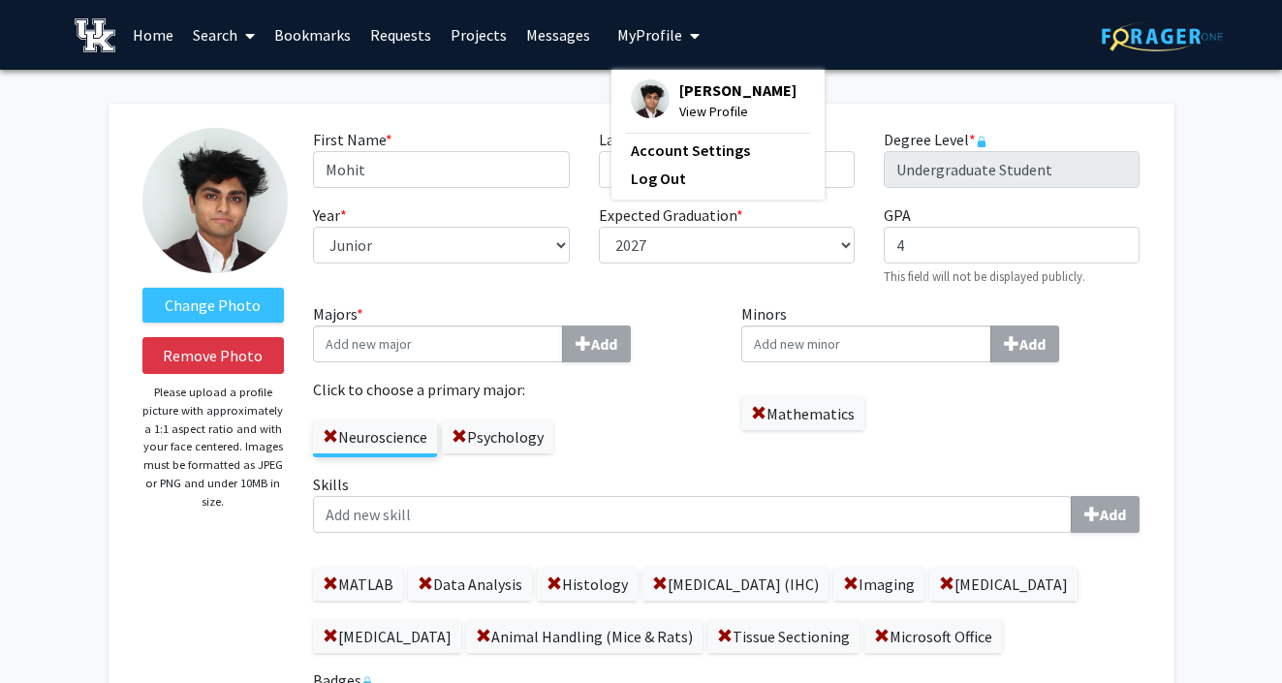
click at [655, 80] on fg-profile-picture at bounding box center [650, 100] width 39 height 43
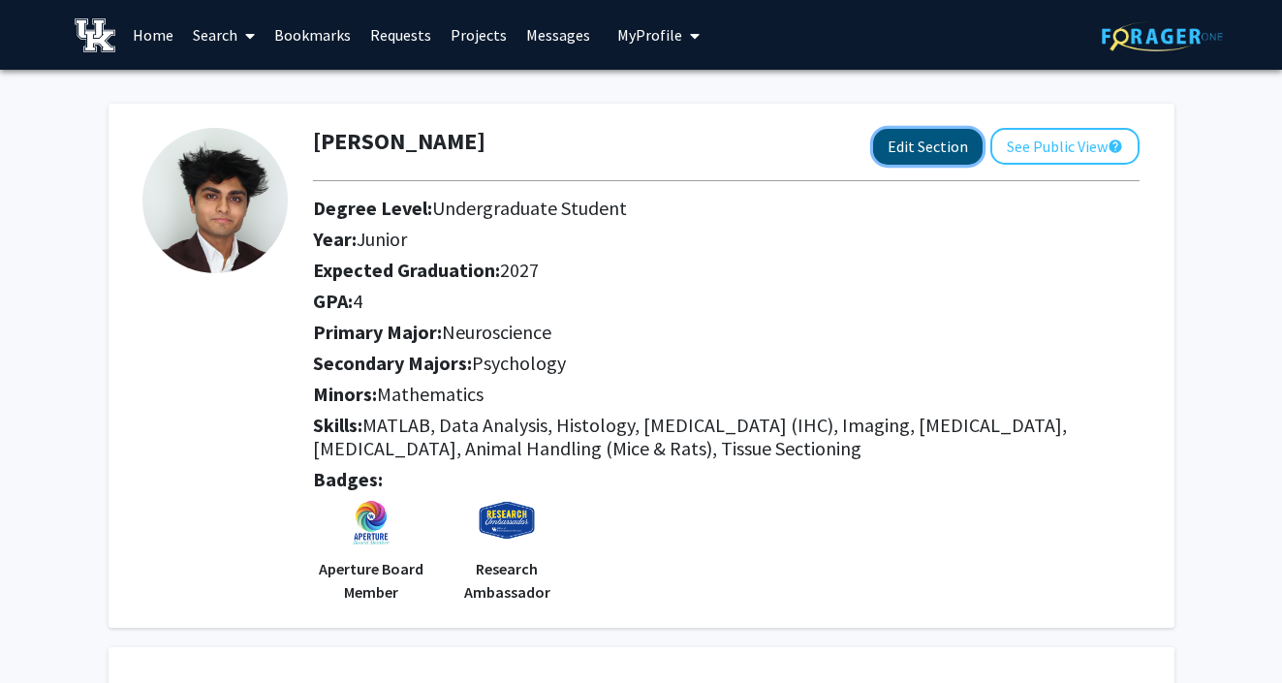
click at [900, 152] on button "Edit Section" at bounding box center [927, 147] width 109 height 36
select select "junior"
select select "2027"
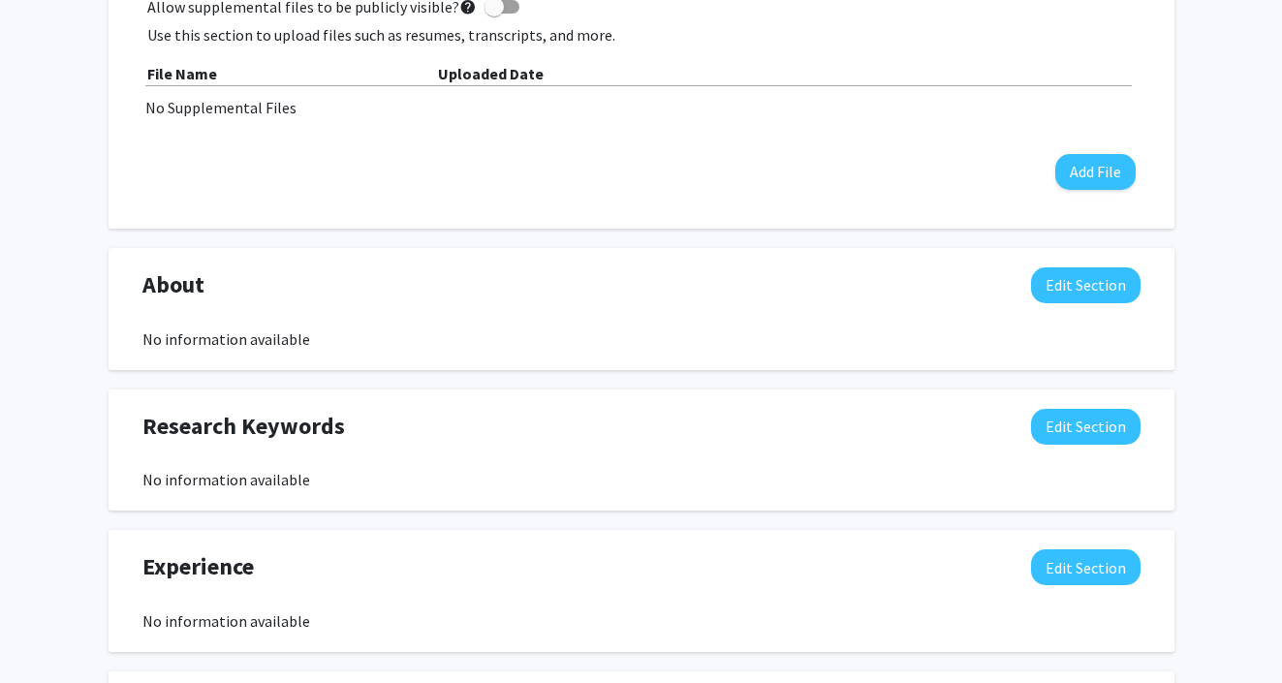
scroll to position [1212, 0]
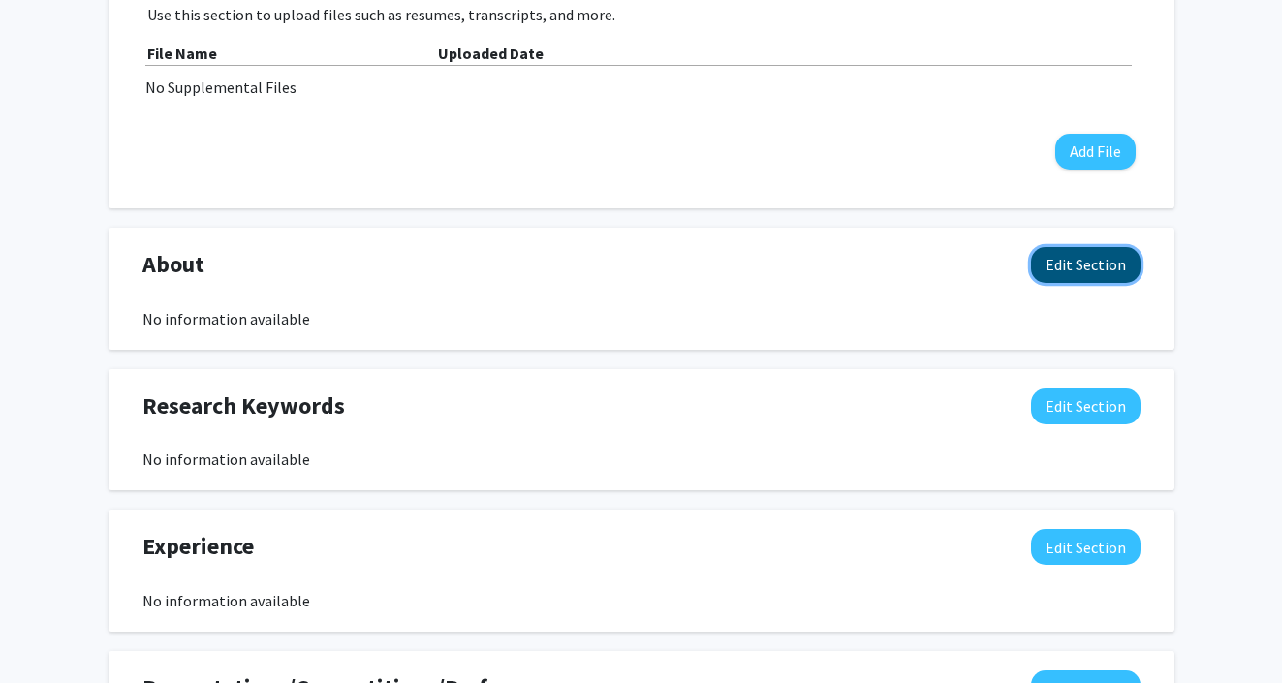
click at [1109, 263] on button "Edit Section" at bounding box center [1085, 265] width 109 height 36
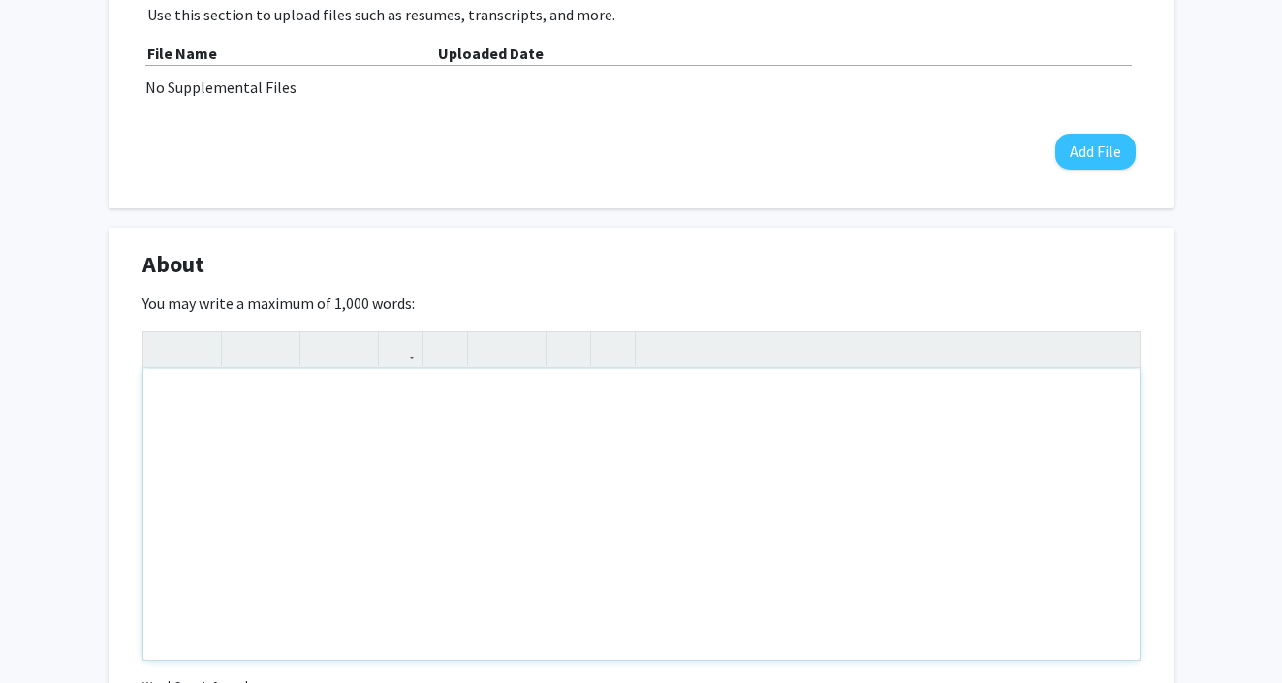
click at [489, 442] on div "Note to users with screen readers: Please deactivate our accessibility plugin f…" at bounding box center [641, 514] width 996 height 291
paste div "Note to users with screen readers: Please deactivate our accessibility plugin f…"
type textarea "<p>I am an undergraduate researcher at the [GEOGRAPHIC_DATA][US_STATE] pursuing…"
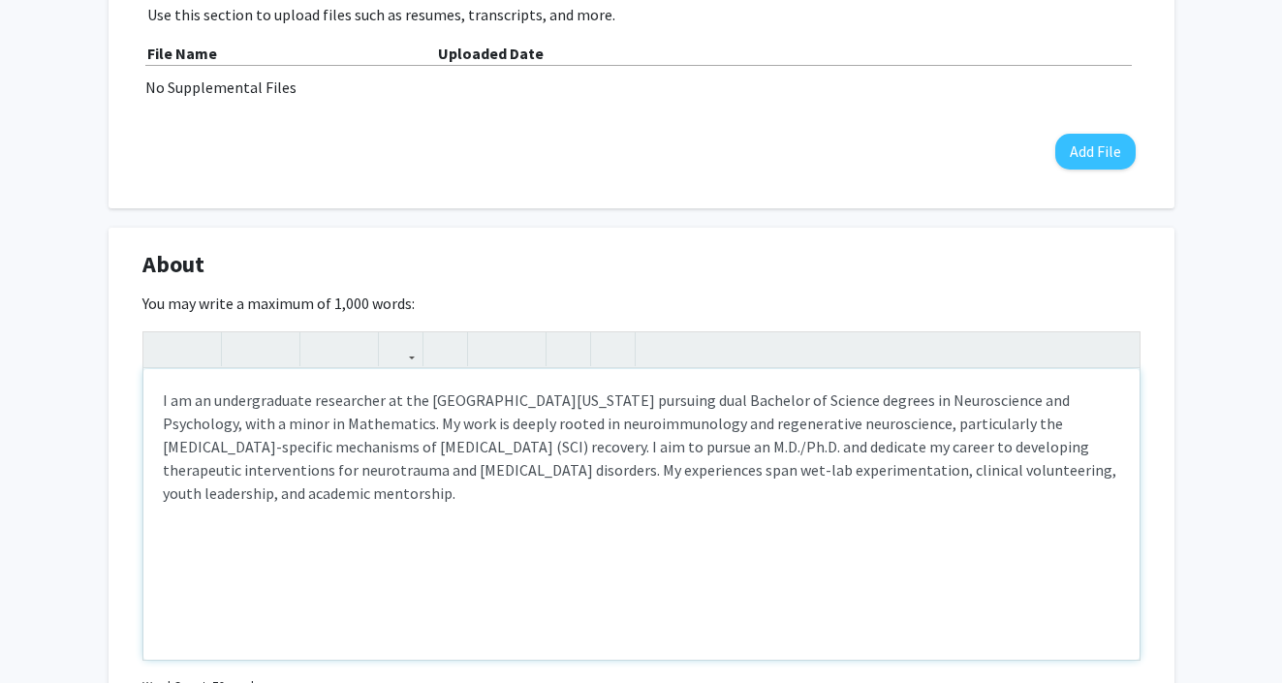
click at [357, 399] on p "I am an undergraduate researcher at the [GEOGRAPHIC_DATA][US_STATE] pursuing du…" at bounding box center [641, 446] width 957 height 116
click at [347, 397] on p "I am an undergraduate student at the [GEOGRAPHIC_DATA][US_STATE] pursuing dual …" at bounding box center [641, 446] width 957 height 116
click at [449, 409] on p "I am an undergraduate student at the [GEOGRAPHIC_DATA][US_STATE] pursuing dual …" at bounding box center [641, 446] width 957 height 116
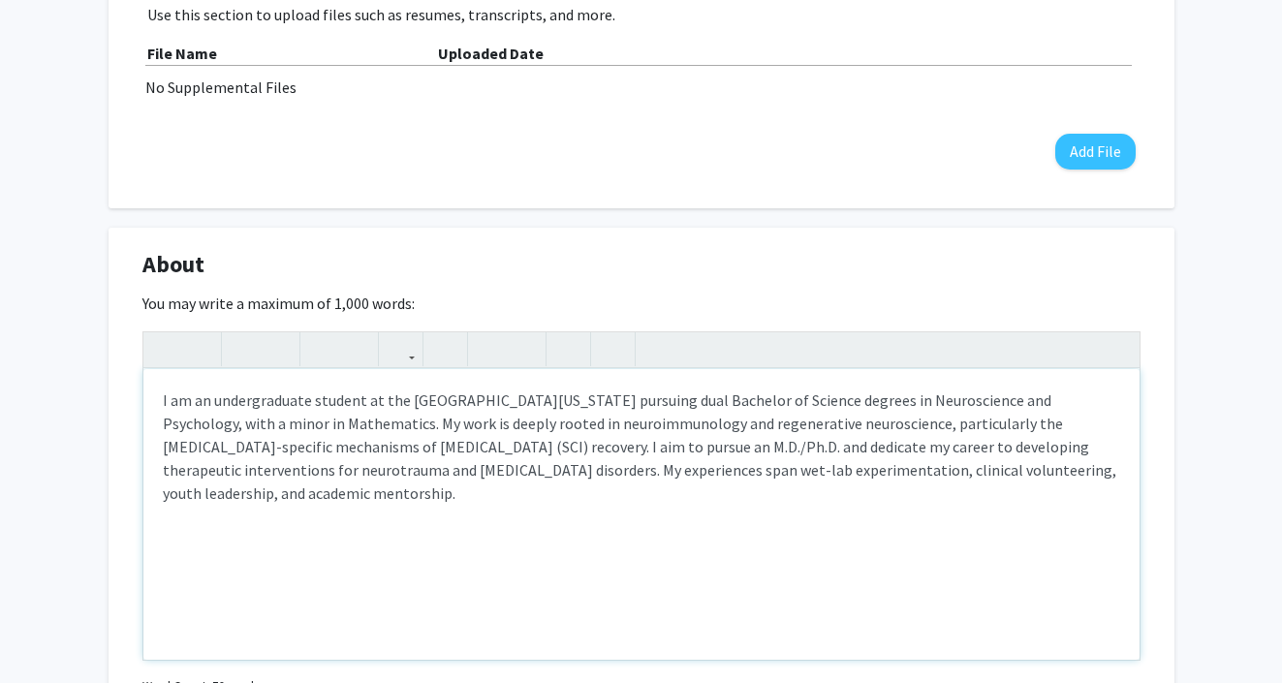
click at [407, 424] on p "I am an undergraduate student at the [GEOGRAPHIC_DATA][US_STATE] pursuing dual …" at bounding box center [641, 446] width 957 height 116
click at [406, 420] on p "I am an undergraduate student at the [GEOGRAPHIC_DATA][US_STATE] pursuing dual …" at bounding box center [641, 446] width 957 height 116
click at [491, 429] on p "I am an undergraduate student at the [GEOGRAPHIC_DATA][US_STATE] pursuing dual …" at bounding box center [641, 446] width 957 height 116
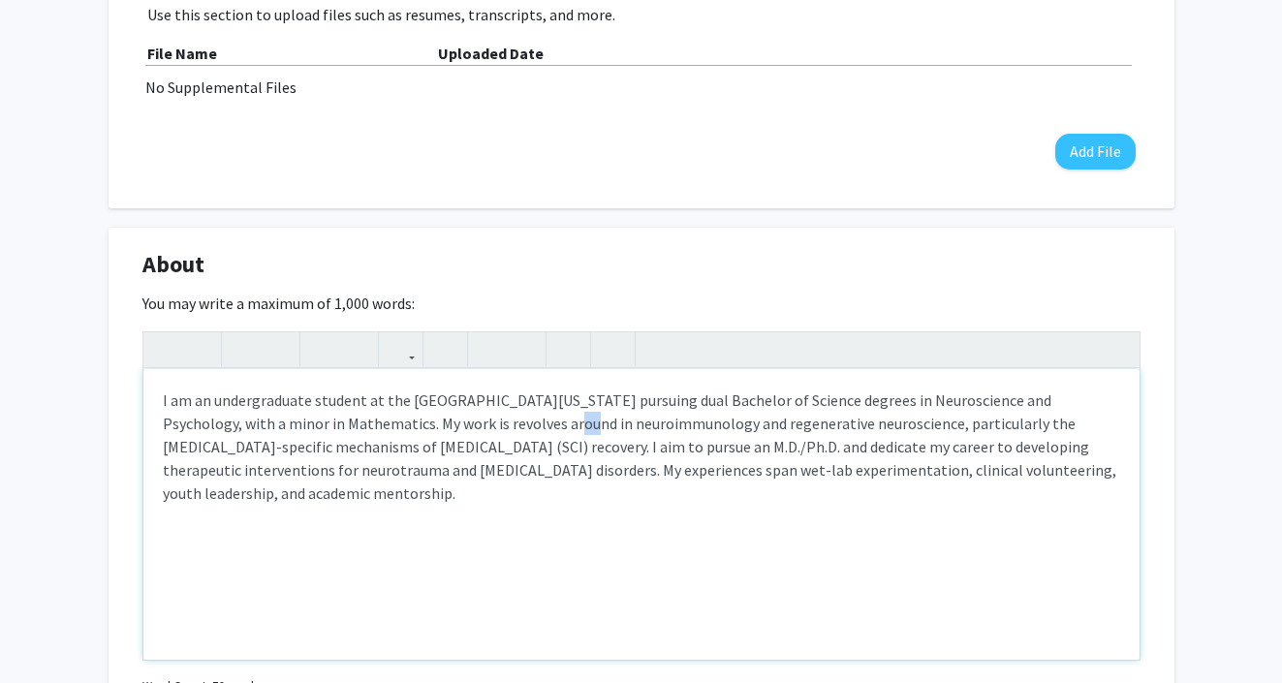
click at [491, 429] on p "I am an undergraduate student at the [GEOGRAPHIC_DATA][US_STATE] pursuing dual …" at bounding box center [641, 446] width 957 height 116
click at [544, 423] on p "I am an undergraduate student at the [GEOGRAPHIC_DATA][US_STATE] pursuing dual …" at bounding box center [641, 446] width 957 height 116
click at [559, 423] on p "I am an undergraduate student at the [GEOGRAPHIC_DATA][US_STATE] pursuing dual …" at bounding box center [641, 446] width 957 height 116
click at [560, 417] on p "I am an undergraduate student at the [GEOGRAPHIC_DATA][US_STATE] pursuing dual …" at bounding box center [641, 446] width 957 height 116
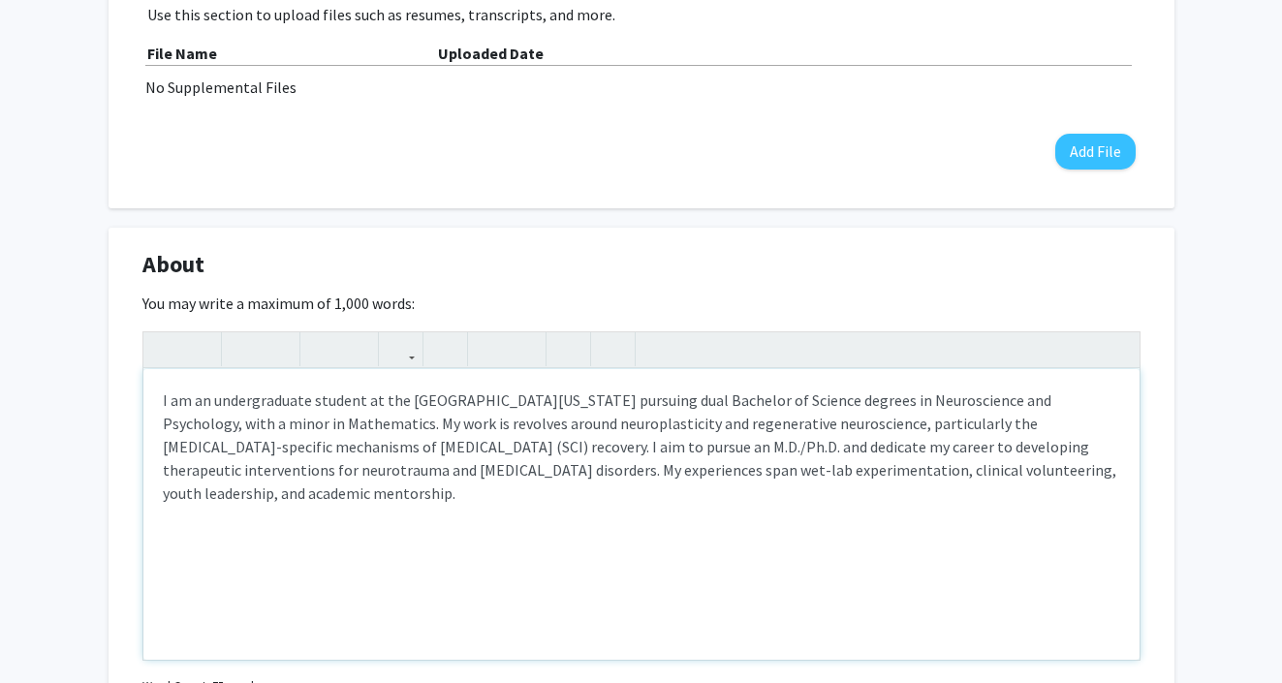
click at [447, 413] on p "I am an undergraduate student at the [GEOGRAPHIC_DATA][US_STATE] pursuing dual …" at bounding box center [641, 446] width 957 height 116
click at [390, 423] on p "I am an undergraduate student at the [GEOGRAPHIC_DATA][US_STATE] pursuing dual …" at bounding box center [641, 446] width 957 height 116
click at [371, 423] on p "I am an undergraduate student at the [GEOGRAPHIC_DATA][US_STATE] pursuing dual …" at bounding box center [641, 446] width 957 height 116
click at [584, 420] on p "I am an undergraduate student at the [GEOGRAPHIC_DATA][US_STATE] pursuing dual …" at bounding box center [641, 446] width 957 height 116
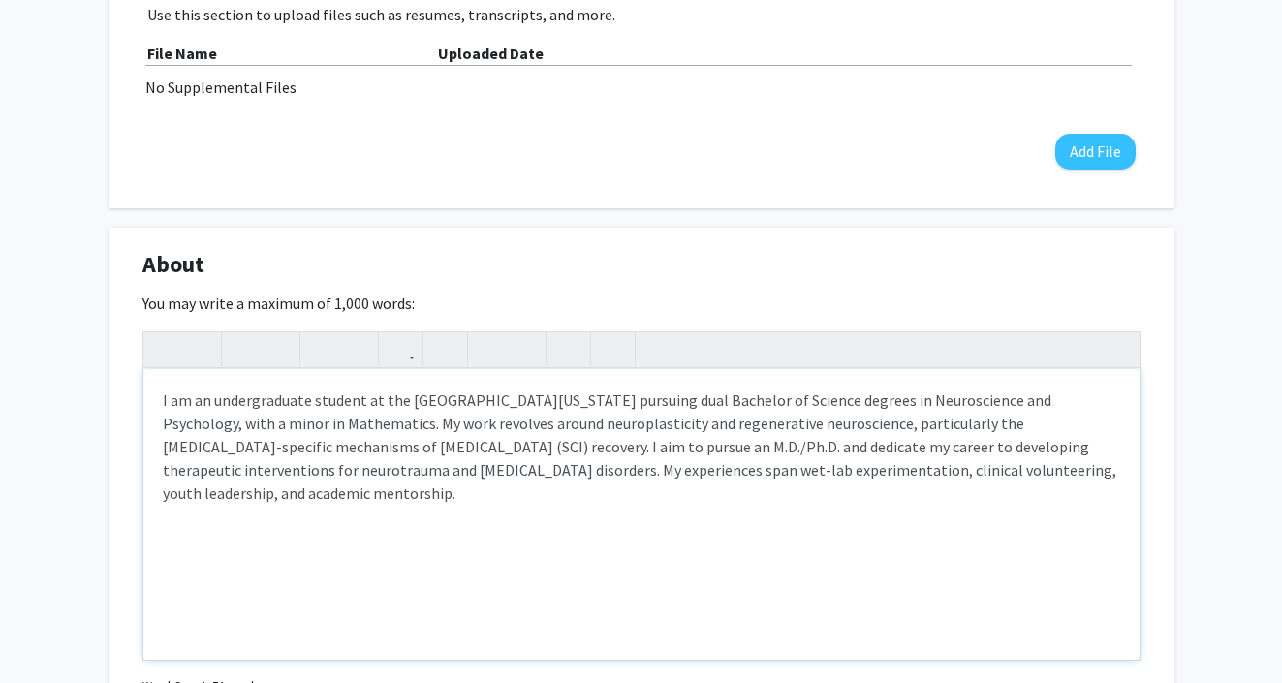
click at [571, 420] on p "I am an undergraduate student at the [GEOGRAPHIC_DATA][US_STATE] pursuing dual …" at bounding box center [641, 446] width 957 height 116
click at [695, 452] on p "I am an undergraduate student at the [GEOGRAPHIC_DATA][US_STATE] pursuing dual …" at bounding box center [641, 446] width 957 height 116
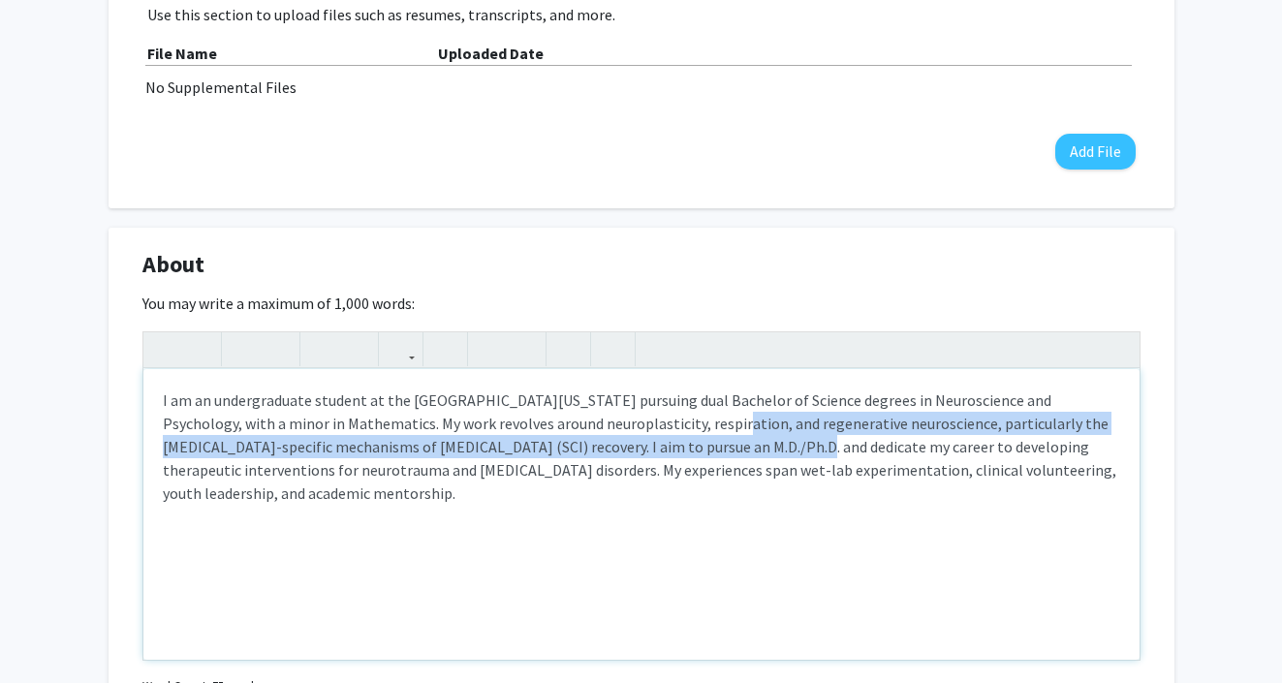
drag, startPoint x: 698, startPoint y: 441, endPoint x: 649, endPoint y: 426, distance: 50.6
click at [649, 426] on p "I am an undergraduate student at the [GEOGRAPHIC_DATA][US_STATE] pursuing dual …" at bounding box center [641, 446] width 957 height 116
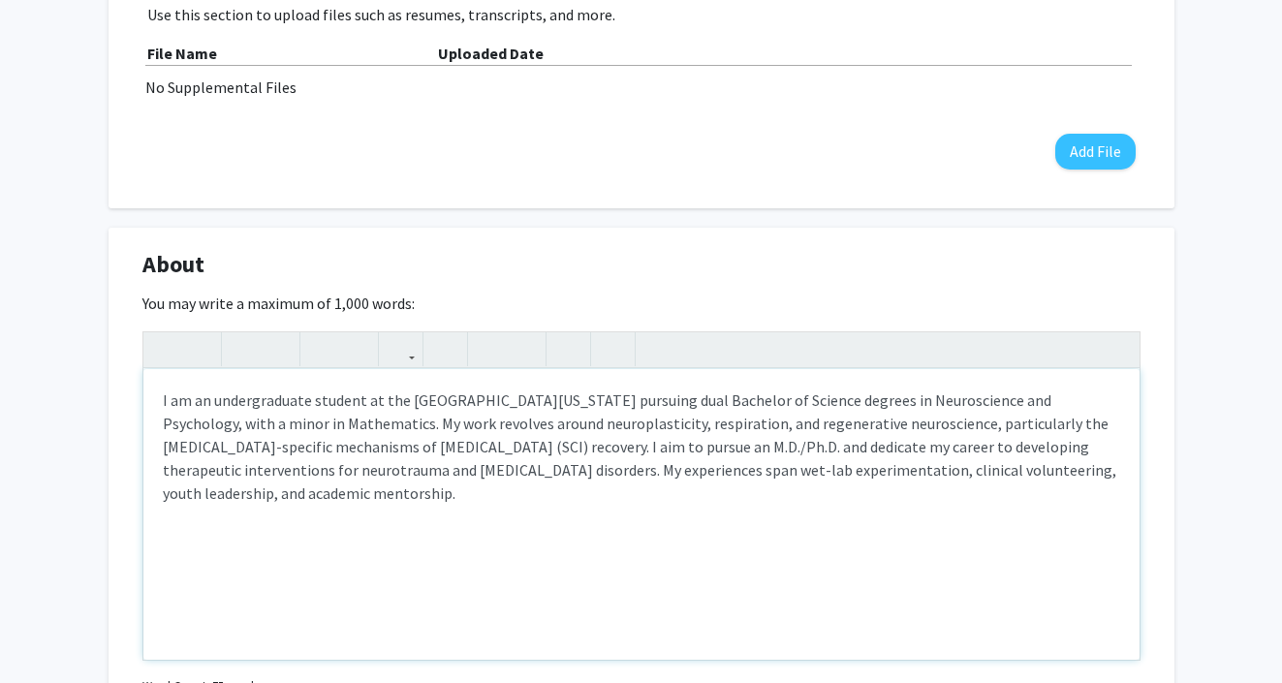
click at [684, 431] on p "I am an undergraduate student at the [GEOGRAPHIC_DATA][US_STATE] pursuing dual …" at bounding box center [641, 446] width 957 height 116
click at [775, 447] on p "I am an undergraduate student at the [GEOGRAPHIC_DATA][US_STATE] pursuing dual …" at bounding box center [641, 446] width 957 height 116
click at [856, 423] on p "I am an undergraduate student at the [GEOGRAPHIC_DATA][US_STATE] pursuing dual …" at bounding box center [641, 446] width 957 height 116
click at [884, 420] on p "I am an undergraduate student at the [GEOGRAPHIC_DATA][US_STATE] pursuing dual …" at bounding box center [641, 446] width 957 height 116
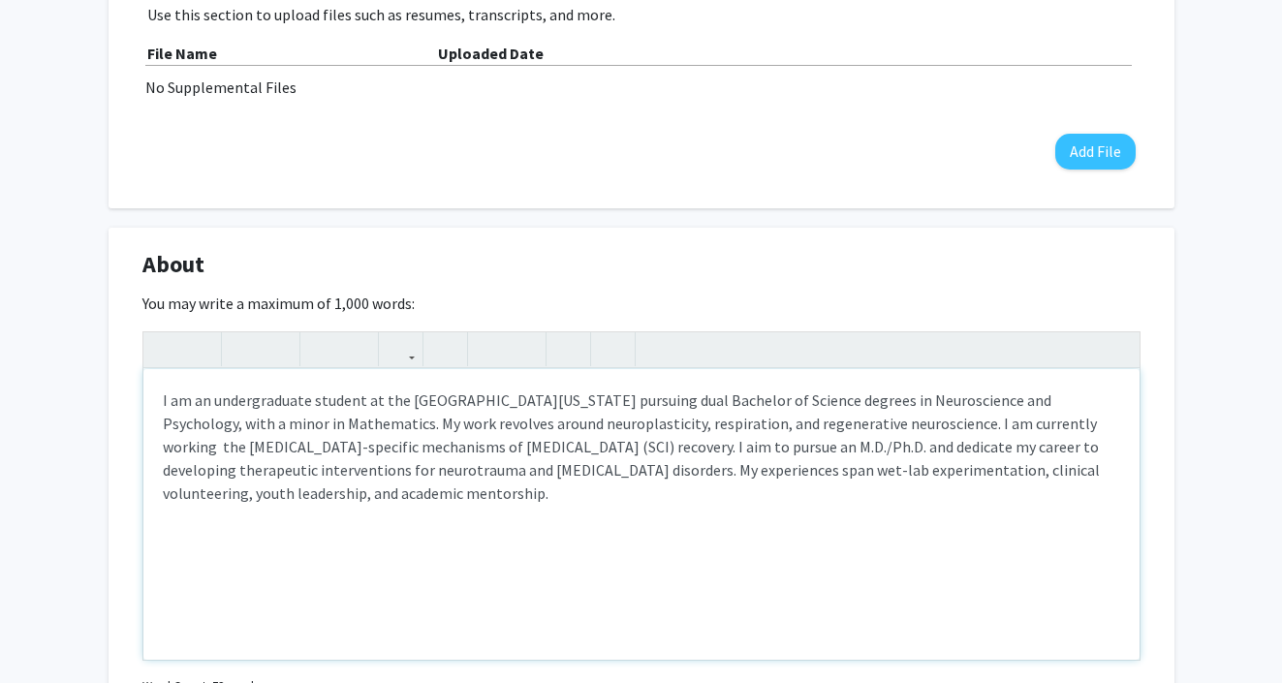
click at [972, 423] on p "I am an undergraduate student at the [GEOGRAPHIC_DATA][US_STATE] pursuing dual …" at bounding box center [641, 446] width 957 height 116
click at [1013, 419] on p "I am an undergraduate student at the [GEOGRAPHIC_DATA][US_STATE] pursuing dual …" at bounding box center [641, 446] width 957 height 116
click at [1017, 420] on p "I am an undergraduate student at the [GEOGRAPHIC_DATA][US_STATE] pursuing dual …" at bounding box center [641, 446] width 957 height 116
click at [163, 450] on p "I am an undergraduate student at the [GEOGRAPHIC_DATA][US_STATE] pursuing dual …" at bounding box center [641, 446] width 957 height 116
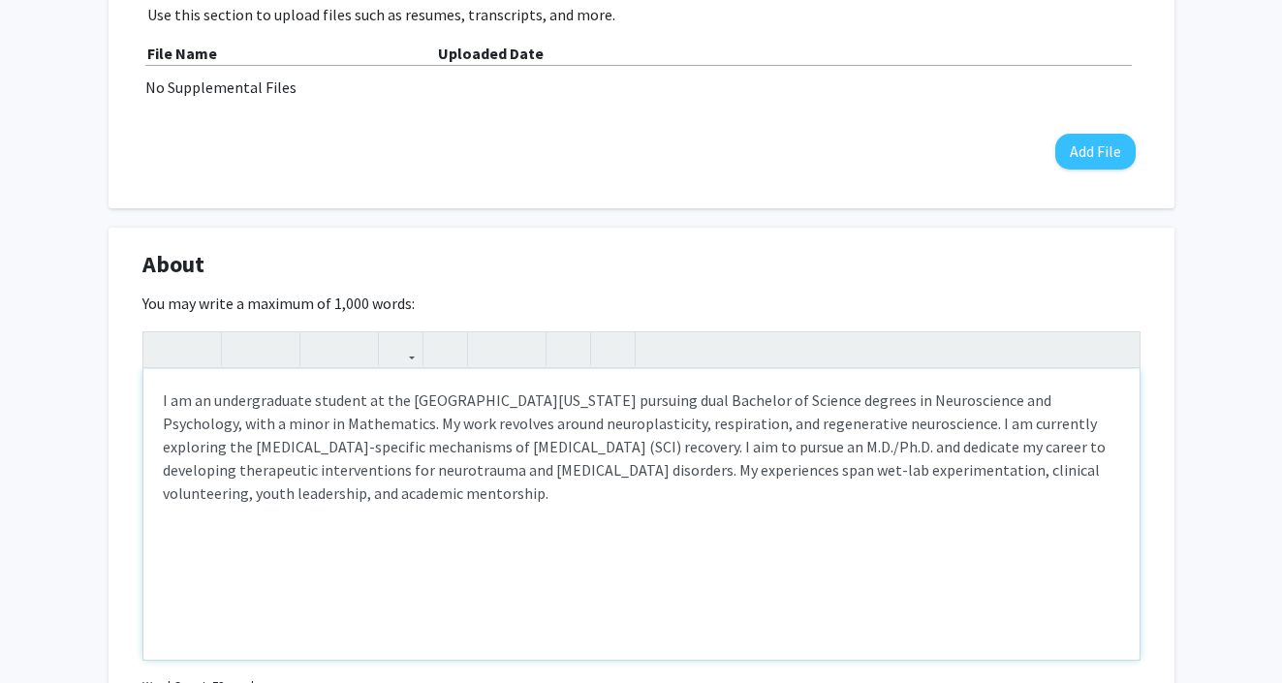
click at [254, 441] on p "I am an undergraduate student at the [GEOGRAPHIC_DATA][US_STATE] pursuing dual …" at bounding box center [641, 446] width 957 height 116
click at [518, 447] on p "I am an undergraduate student at the [GEOGRAPHIC_DATA][US_STATE] pursuing dual …" at bounding box center [641, 446] width 957 height 116
click at [581, 461] on p "I am an undergraduate student at the [GEOGRAPHIC_DATA][US_STATE] pursuing dual …" at bounding box center [641, 446] width 957 height 116
click at [541, 440] on p "I am an undergraduate student at the [GEOGRAPHIC_DATA][US_STATE] pursuing dual …" at bounding box center [641, 446] width 957 height 116
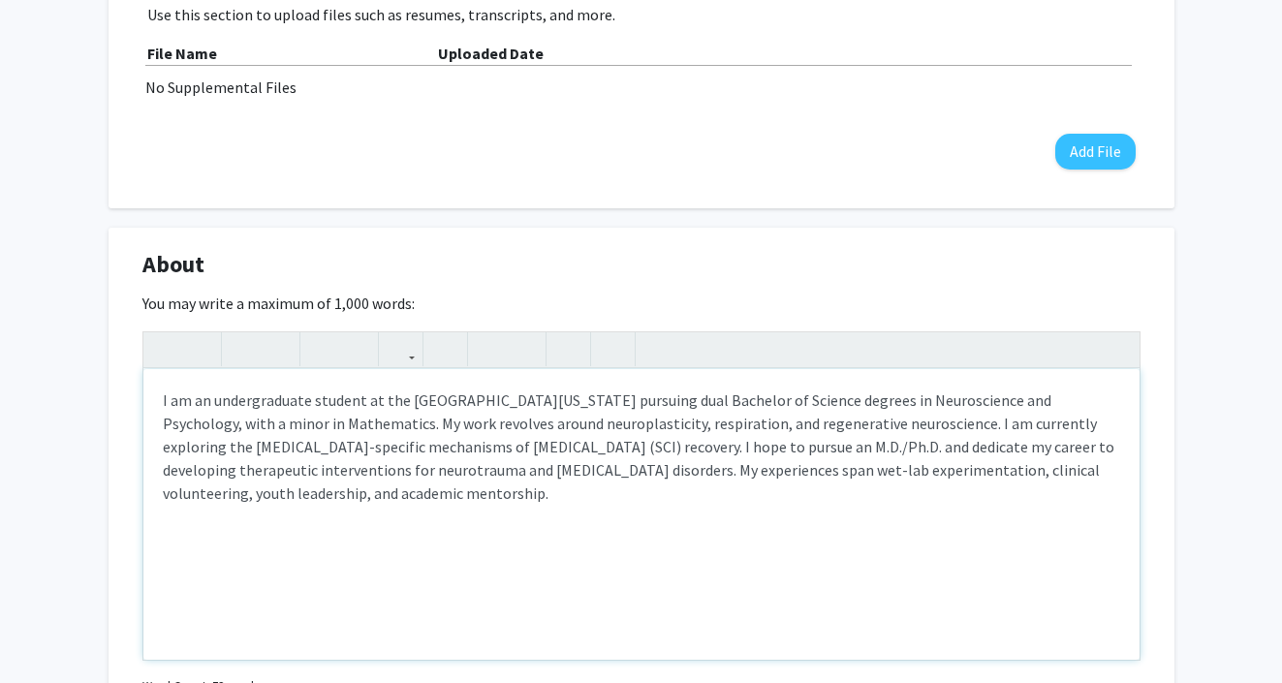
click at [673, 491] on p "I am an undergraduate student at the [GEOGRAPHIC_DATA][US_STATE] pursuing dual …" at bounding box center [641, 446] width 957 height 116
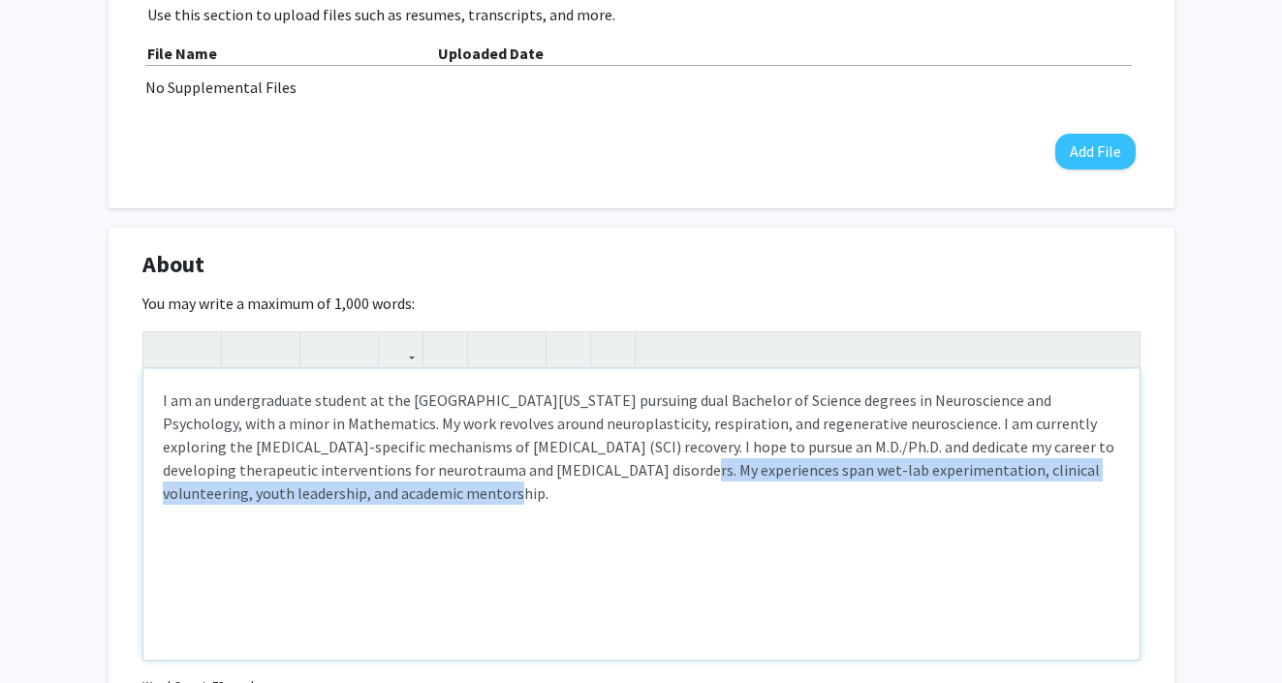
drag, startPoint x: 615, startPoint y: 498, endPoint x: 587, endPoint y: 468, distance: 41.1
click at [587, 468] on p "I am an undergraduate student at the [GEOGRAPHIC_DATA][US_STATE] pursuing dual …" at bounding box center [641, 446] width 957 height 116
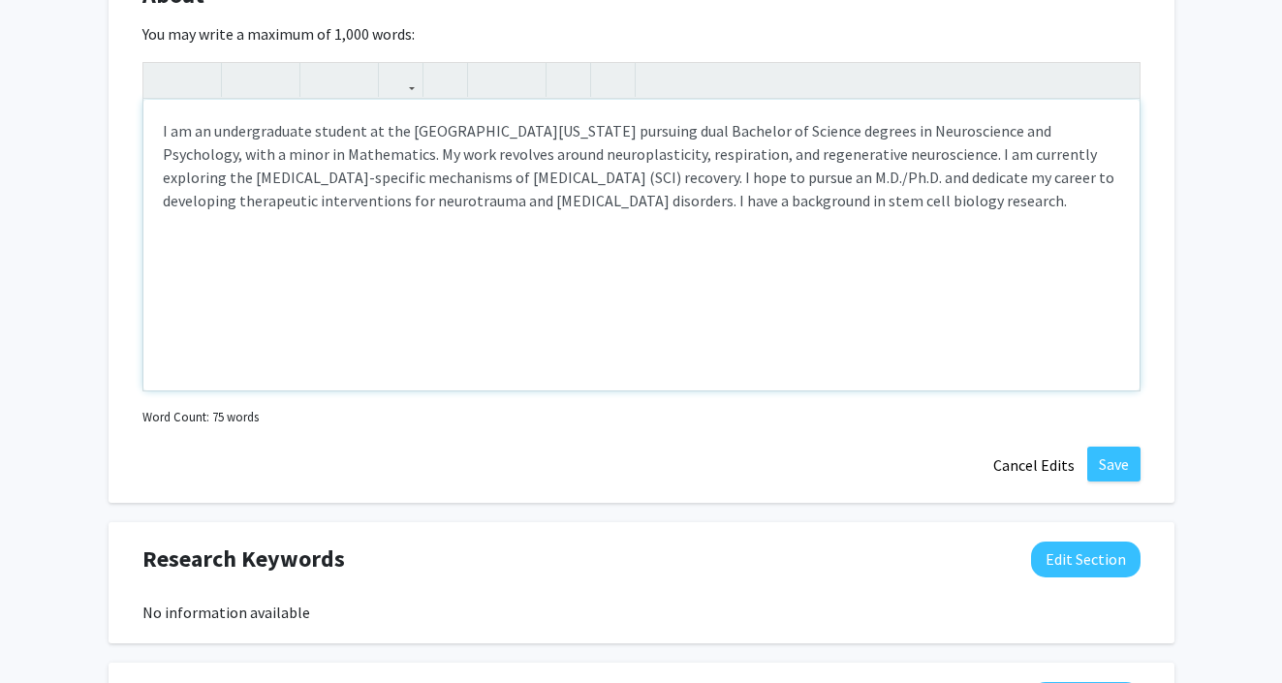
scroll to position [1483, 0]
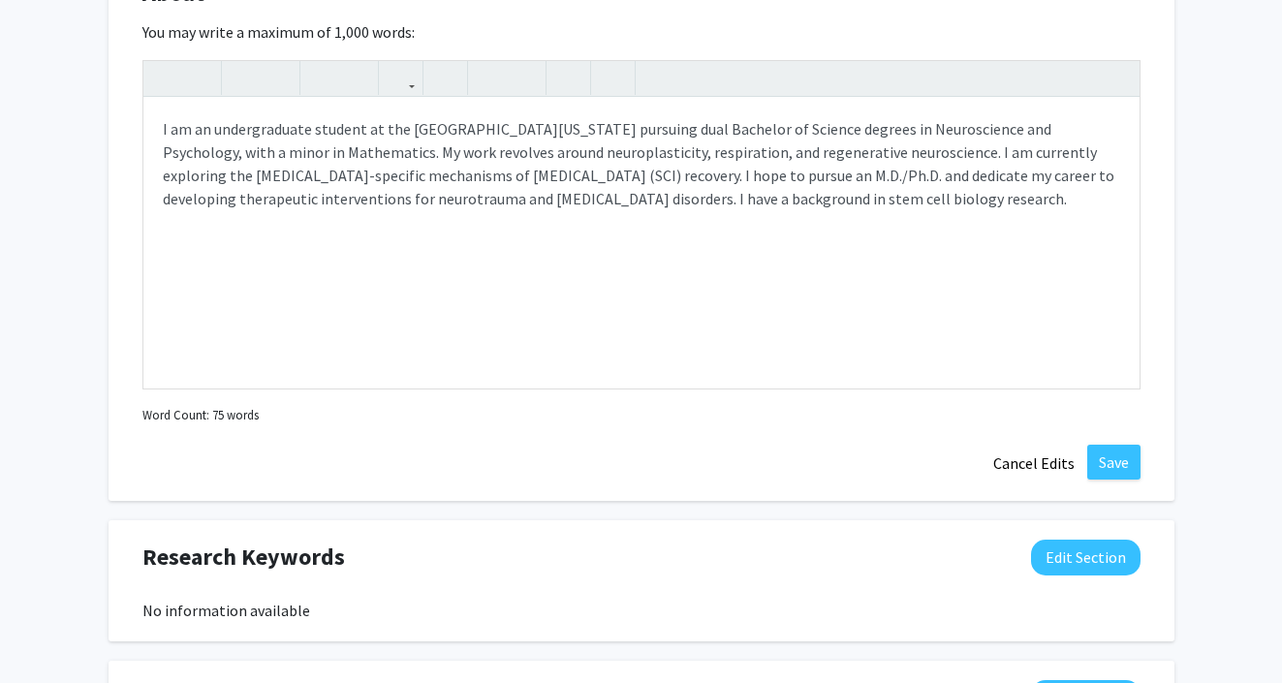
click at [679, 479] on div "About Edit Section You may write a maximum of 1,000 words: <p>I am an undergrad…" at bounding box center [642, 228] width 1066 height 544
click at [1112, 461] on button "Save" at bounding box center [1113, 462] width 53 height 35
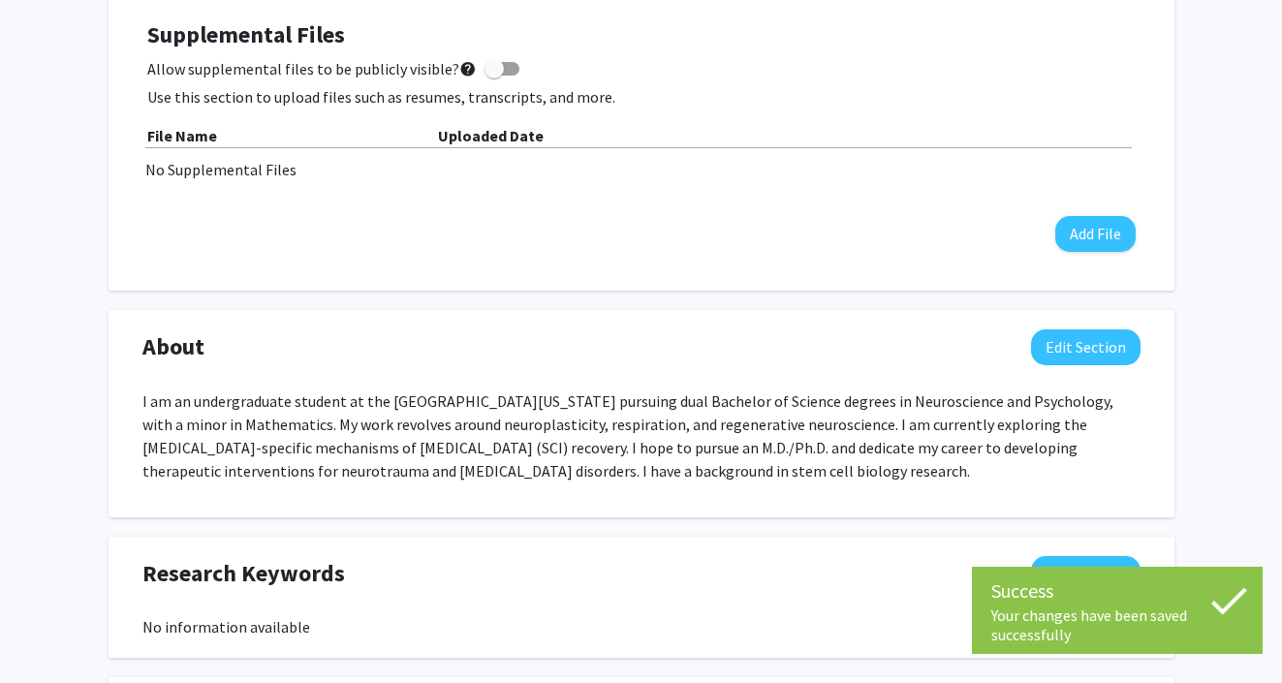
scroll to position [1131, 0]
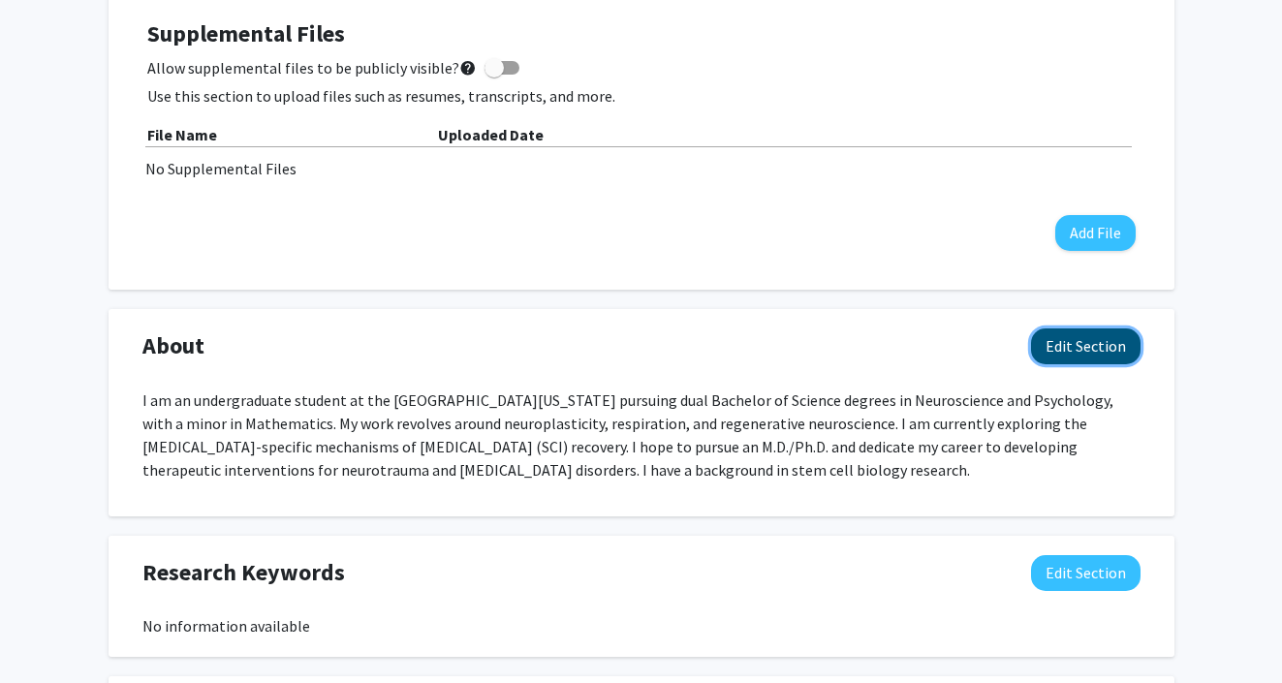
click at [1087, 348] on button "Edit Section" at bounding box center [1085, 346] width 109 height 36
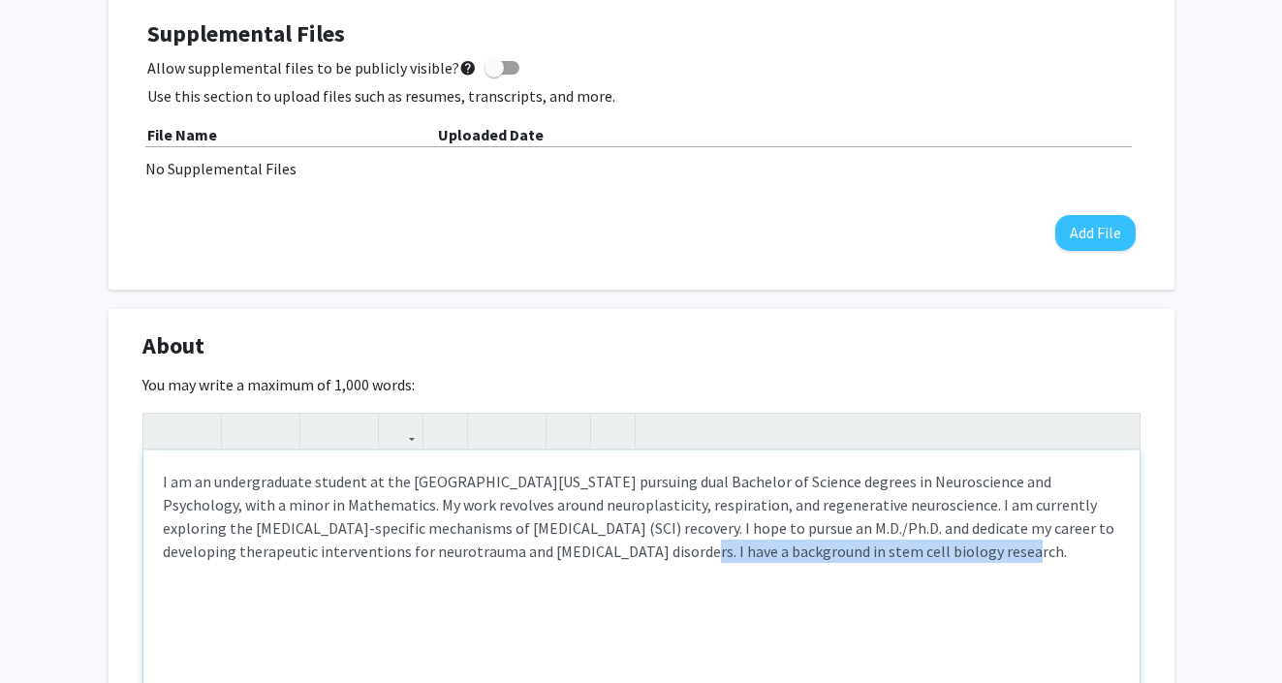
drag, startPoint x: 927, startPoint y: 545, endPoint x: 582, endPoint y: 548, distance: 344.9
click at [582, 548] on p "I am an undergraduate student at the [GEOGRAPHIC_DATA][US_STATE] pursuing dual …" at bounding box center [641, 516] width 957 height 93
copy p "I have a background in stem cell biology research."
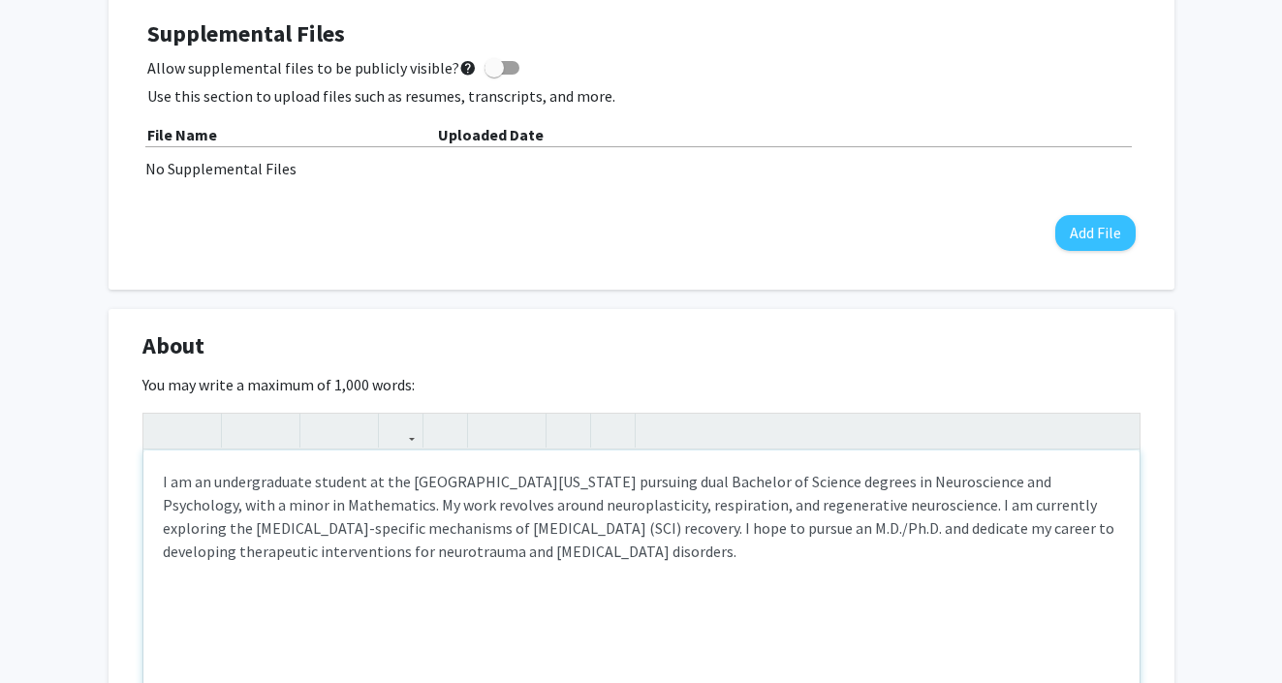
click at [317, 504] on p "I am an undergraduate student at the [GEOGRAPHIC_DATA][US_STATE] pursuing dual …" at bounding box center [641, 516] width 957 height 93
click at [308, 507] on p "I am an undergraduate student at the [GEOGRAPHIC_DATA][US_STATE] pursuing dual …" at bounding box center [641, 516] width 957 height 93
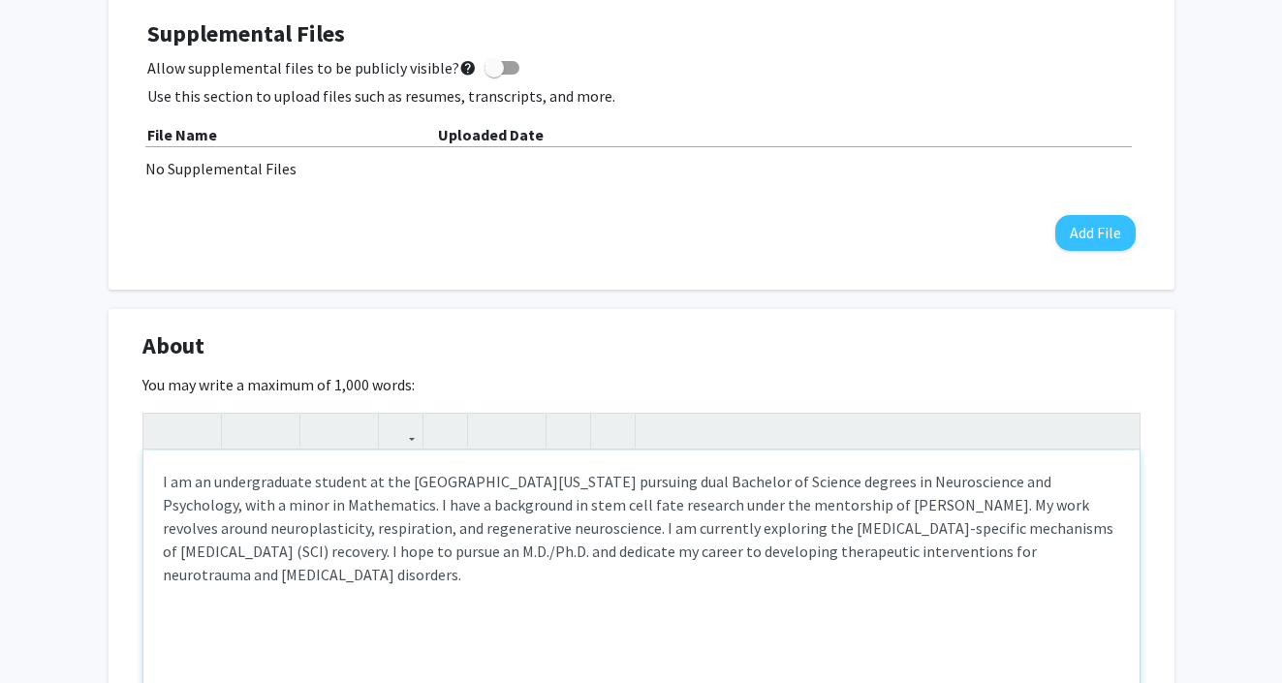
click at [908, 512] on p "I am an undergraduate student at the [GEOGRAPHIC_DATA][US_STATE] pursuing dual …" at bounding box center [641, 528] width 957 height 116
click at [897, 505] on p "I am an undergraduate student at the [GEOGRAPHIC_DATA][US_STATE] pursuing dual …" at bounding box center [641, 528] width 957 height 116
click at [618, 527] on p "I am an undergraduate student at the [GEOGRAPHIC_DATA][US_STATE] pursuing dual …" at bounding box center [641, 528] width 957 height 116
click at [904, 500] on p "I am an undergraduate student at the [GEOGRAPHIC_DATA][US_STATE] pursuing dual …" at bounding box center [641, 528] width 957 height 116
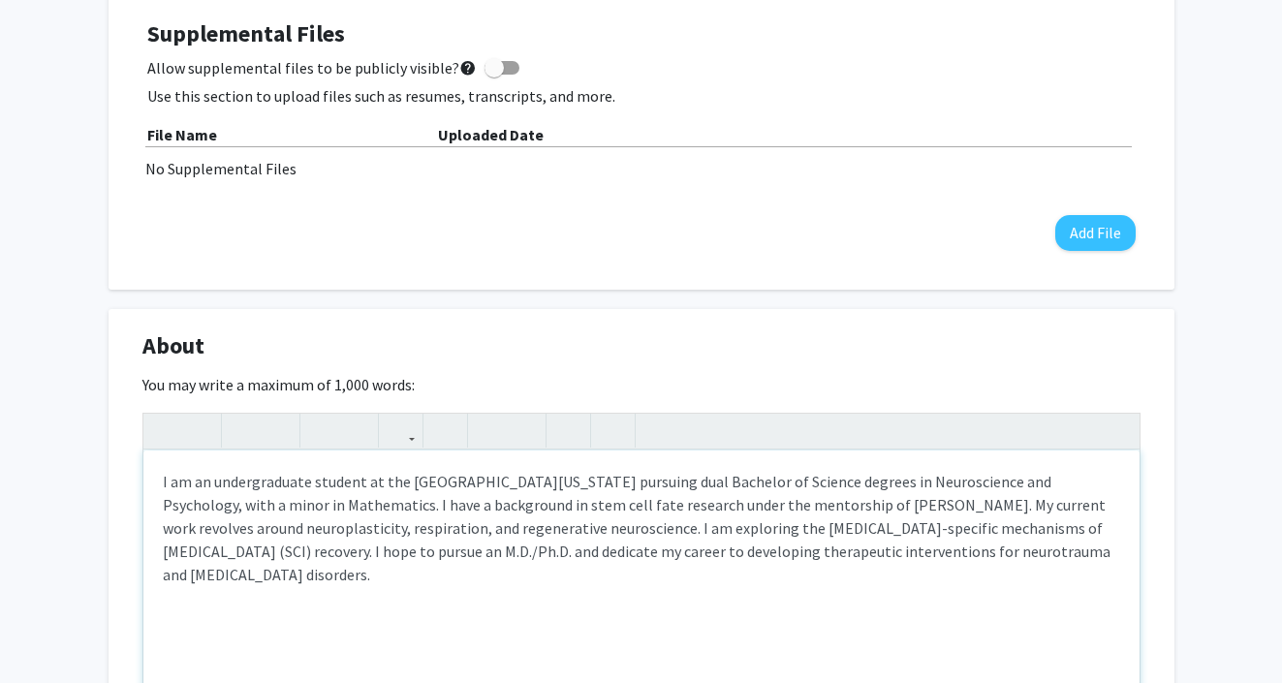
click at [978, 499] on p "I am an undergraduate student at the [GEOGRAPHIC_DATA][US_STATE] pursuing dual …" at bounding box center [641, 528] width 957 height 116
click at [981, 550] on p "I am an undergraduate student at the [GEOGRAPHIC_DATA][US_STATE] pursuing dual …" at bounding box center [641, 528] width 957 height 116
click at [540, 531] on p "I am an undergraduate student at the [GEOGRAPHIC_DATA][US_STATE] pursuing dual …" at bounding box center [641, 528] width 957 height 116
click at [991, 509] on p "I am an undergraduate student at the [GEOGRAPHIC_DATA][US_STATE] pursuing dual …" at bounding box center [641, 528] width 957 height 116
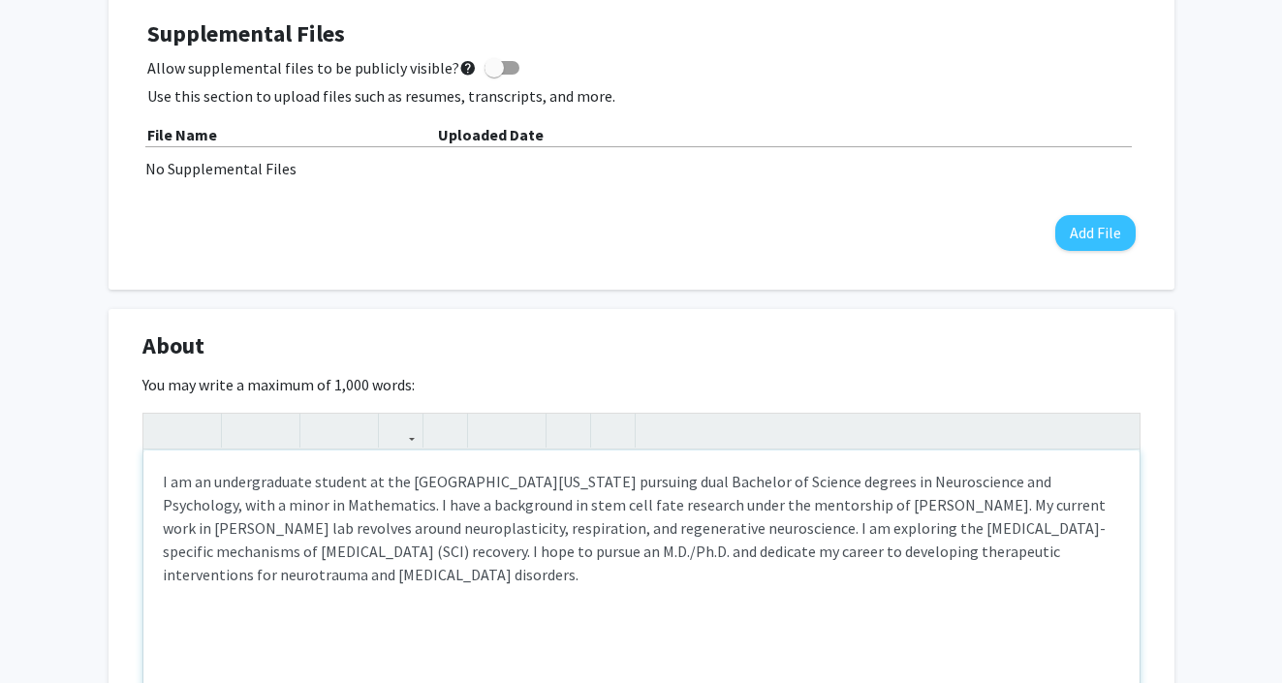
click at [943, 543] on p "I am an undergraduate student at the [GEOGRAPHIC_DATA][US_STATE] pursuing dual …" at bounding box center [641, 528] width 957 height 116
click at [737, 578] on p "I am an undergraduate student at the [GEOGRAPHIC_DATA][US_STATE] pursuing dual …" at bounding box center [641, 528] width 957 height 116
drag, startPoint x: 995, startPoint y: 505, endPoint x: 244, endPoint y: 527, distance: 751.1
click at [244, 527] on p "I am an undergraduate student at the [GEOGRAPHIC_DATA][US_STATE] pursuing dual …" at bounding box center [641, 528] width 957 height 116
click at [300, 568] on div "I am an undergraduate student at the [GEOGRAPHIC_DATA][US_STATE] pursuing dual …" at bounding box center [641, 595] width 996 height 291
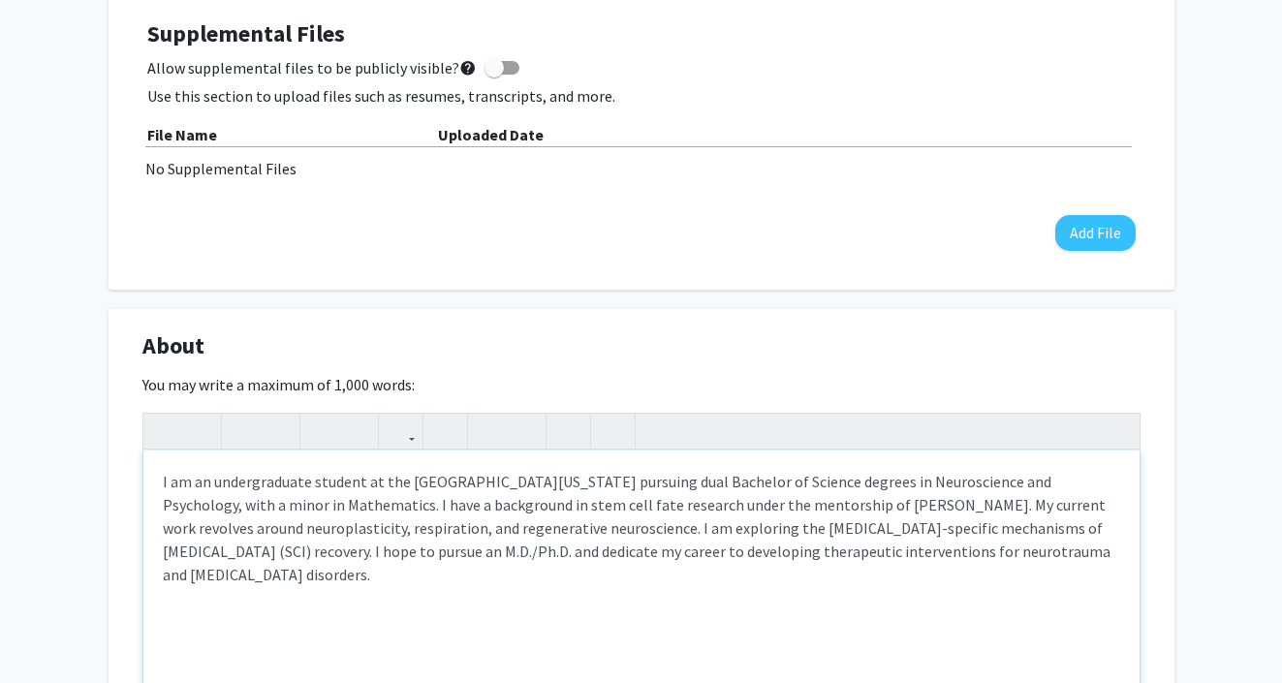
click at [550, 528] on p "I am an undergraduate student at the [GEOGRAPHIC_DATA][US_STATE] pursuing dual …" at bounding box center [641, 528] width 957 height 116
click at [581, 532] on p "I am an undergraduate student at the [GEOGRAPHIC_DATA][US_STATE] pursuing dual …" at bounding box center [641, 528] width 957 height 116
type textarea "<p>I am an undergraduate student at the [GEOGRAPHIC_DATA][US_STATE] pursuing du…"
click at [645, 623] on div "I am an undergraduate student at the [GEOGRAPHIC_DATA][US_STATE] pursuing dual …" at bounding box center [641, 595] width 996 height 291
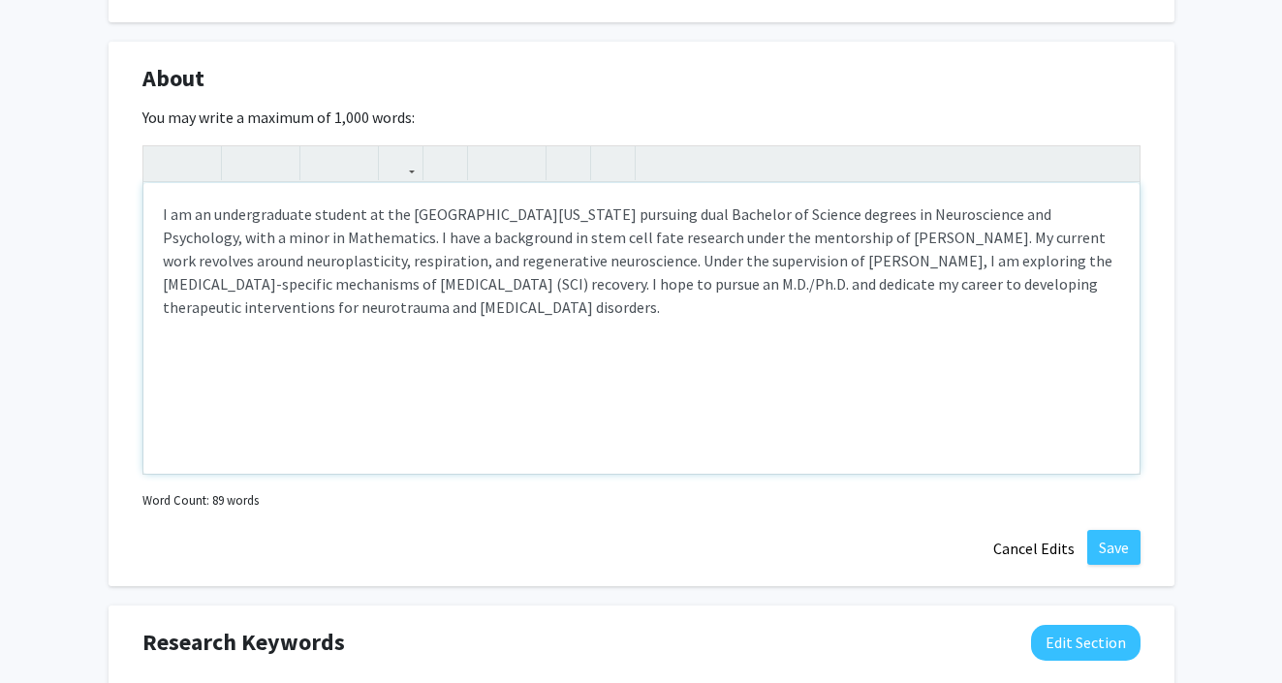
scroll to position [1424, 0]
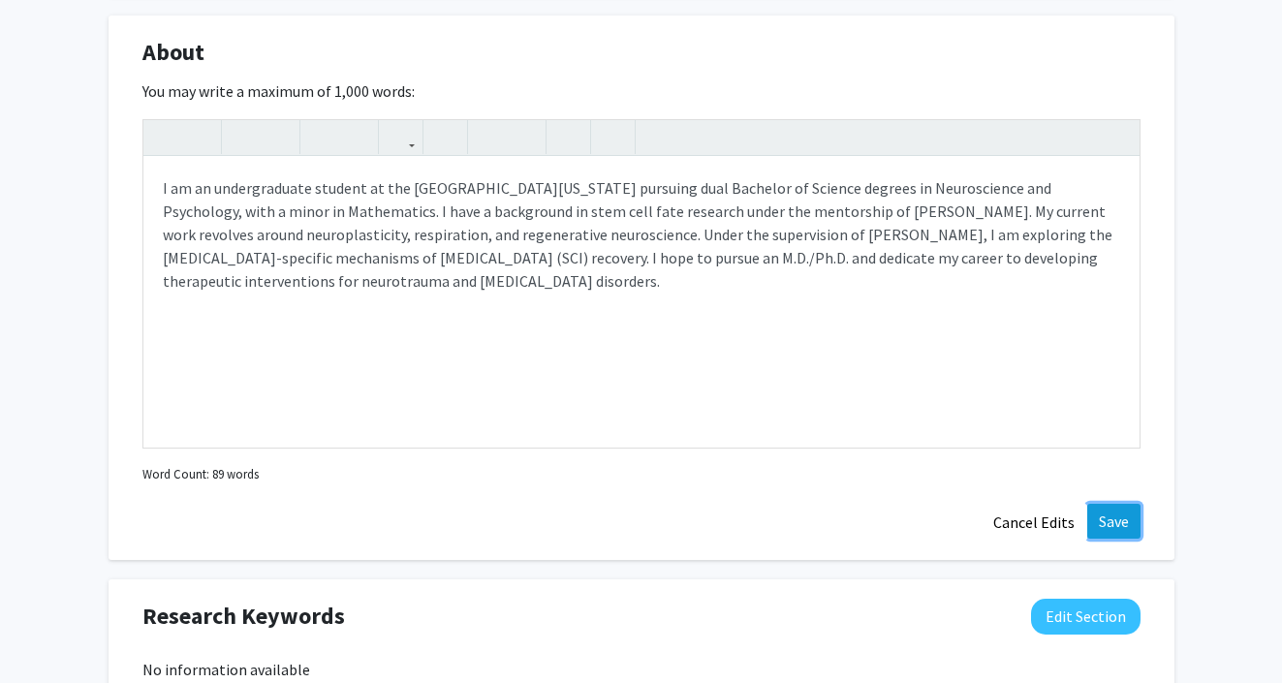
click at [1118, 512] on button "Save" at bounding box center [1113, 521] width 53 height 35
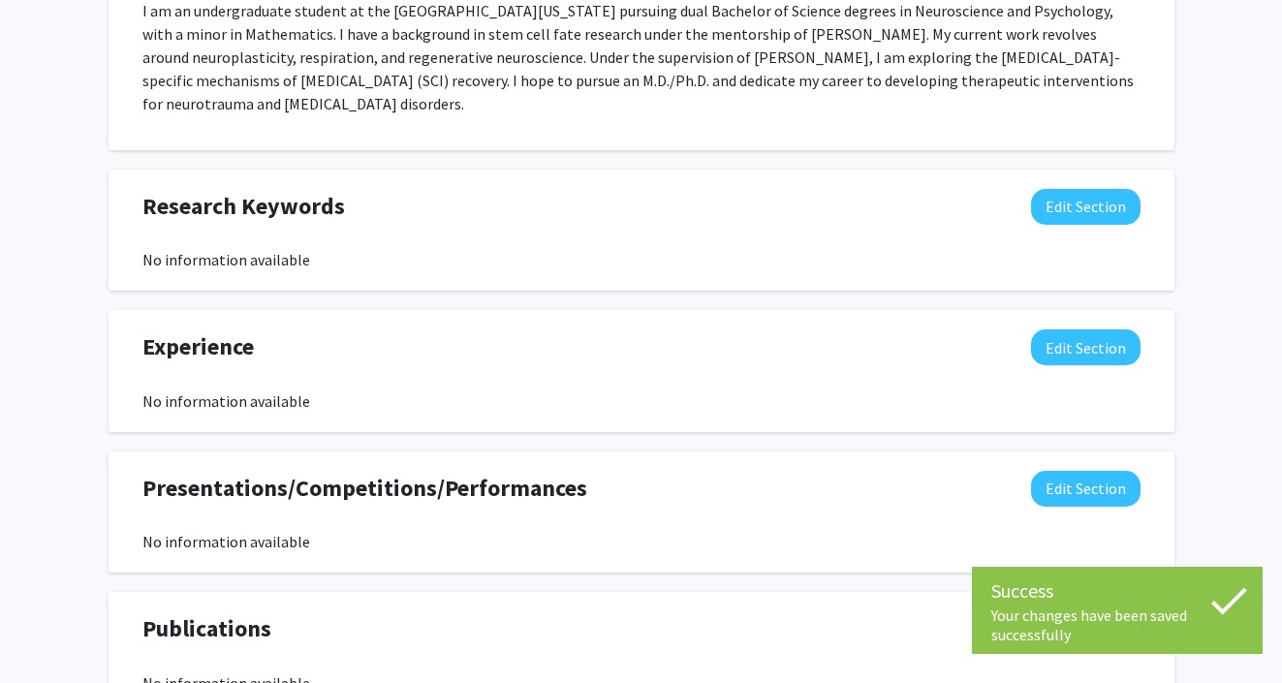
scroll to position [1528, 0]
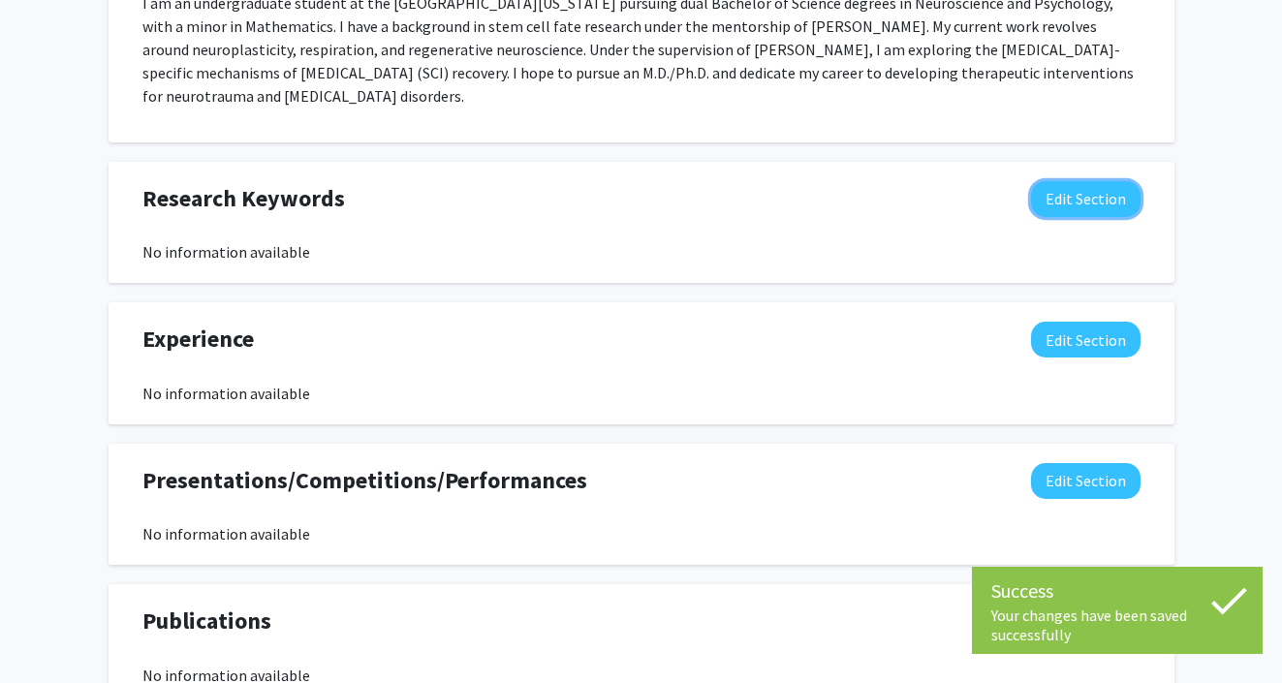
click at [1067, 195] on button "Edit Section" at bounding box center [1085, 199] width 109 height 36
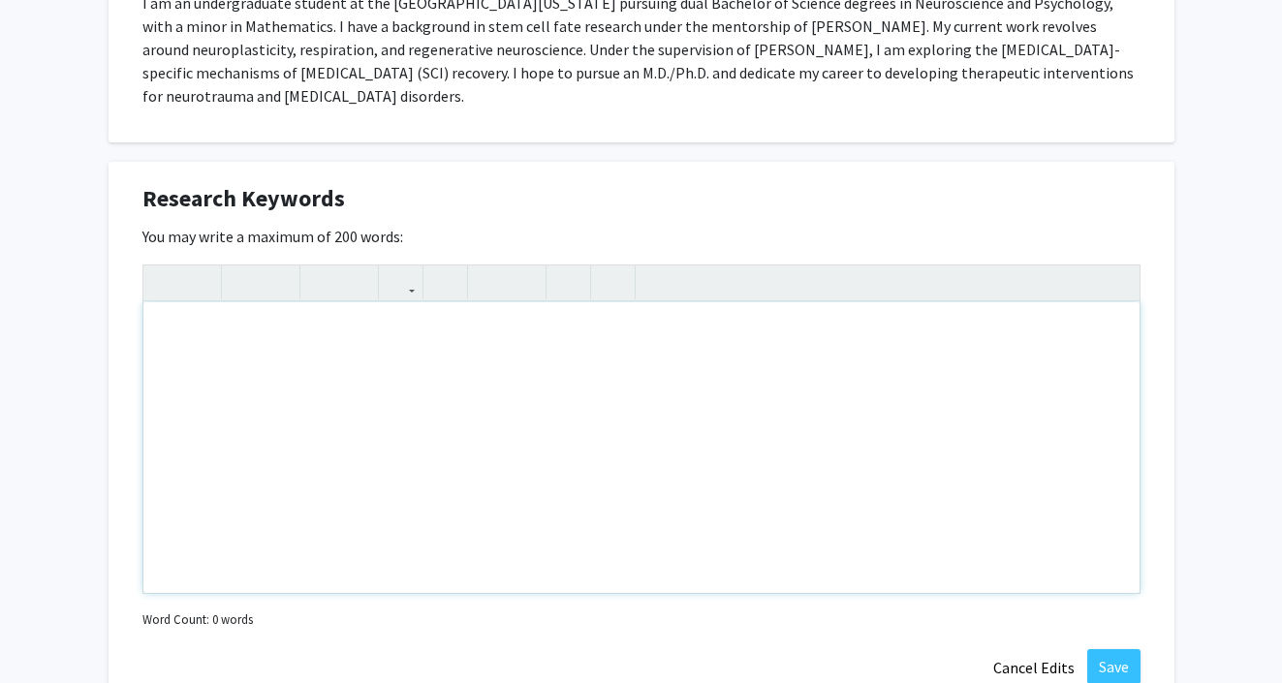
click at [574, 383] on div "Note to users with screen readers: Please deactivate our accessibility plugin f…" at bounding box center [641, 447] width 996 height 291
click at [575, 387] on div "Note to users with screen readers: Please deactivate our accessibility plugin f…" at bounding box center [641, 447] width 996 height 291
type textarea "S"
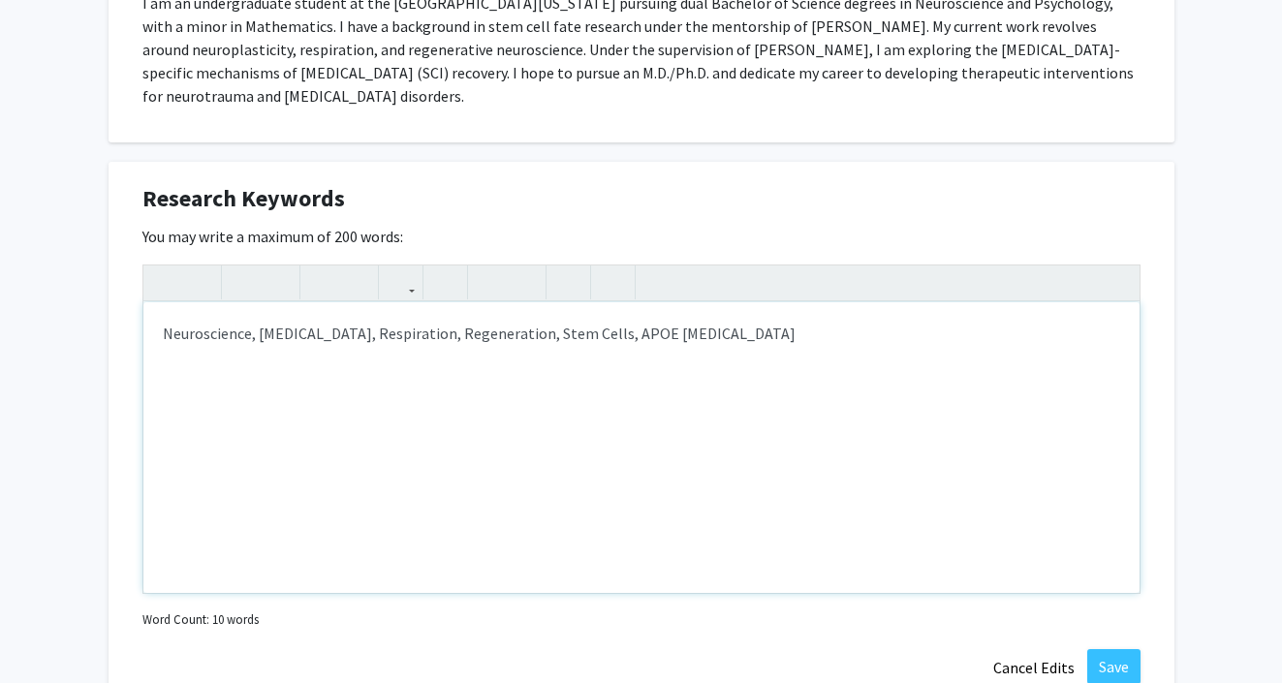
click at [450, 333] on div "Neuroscience, [MEDICAL_DATA], Respiration, Regeneration, Stem Cells, APOE [MEDI…" at bounding box center [641, 447] width 996 height 291
click at [681, 331] on div "Neuroscience, [MEDICAL_DATA], Respiratory Function, Regeneration, Stem Cells, A…" at bounding box center [641, 447] width 996 height 291
click at [810, 332] on div "Neuroscience, [MEDICAL_DATA], Respiratory Function, Regeneration, Stem Cells, A…" at bounding box center [641, 447] width 996 height 291
drag, startPoint x: 612, startPoint y: 334, endPoint x: 612, endPoint y: 352, distance: 17.4
click at [612, 337] on div "Neuroscience, [MEDICAL_DATA], Respiratory Function, Regeneration, Stem Cells, A…" at bounding box center [641, 447] width 996 height 291
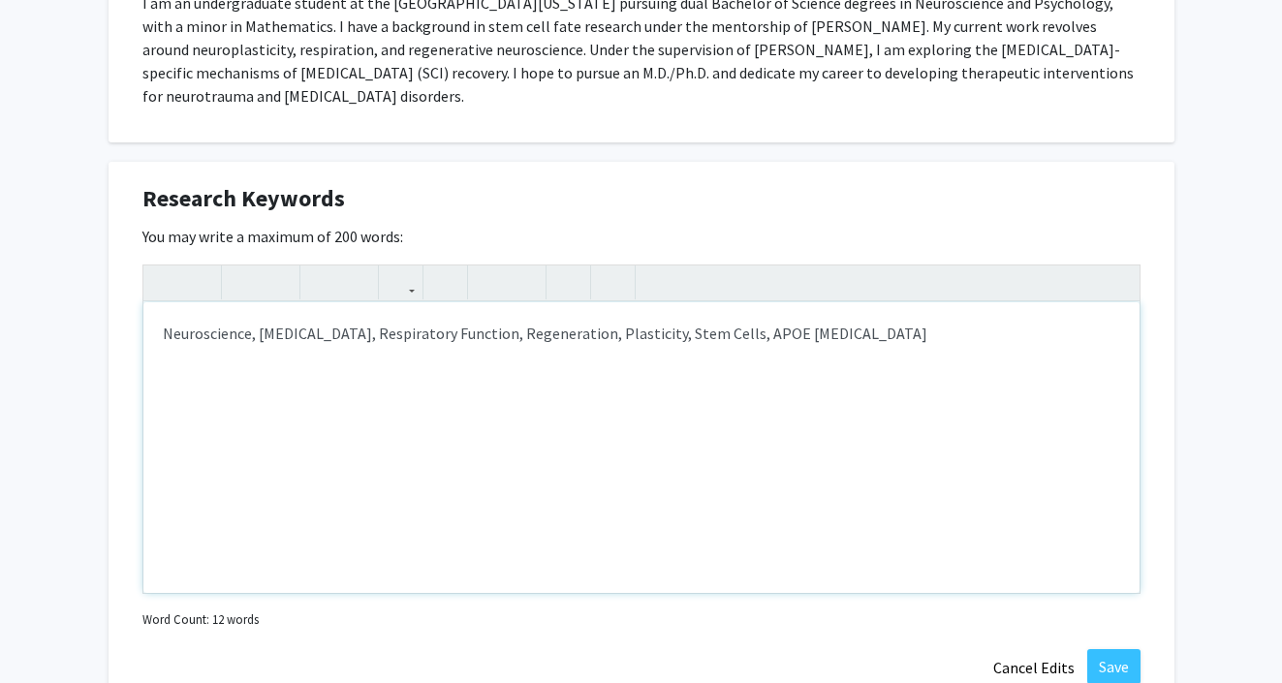
click at [690, 416] on div "Neuroscience, [MEDICAL_DATA], Respiratory Function, Regeneration, Plasticity, S…" at bounding box center [641, 447] width 996 height 291
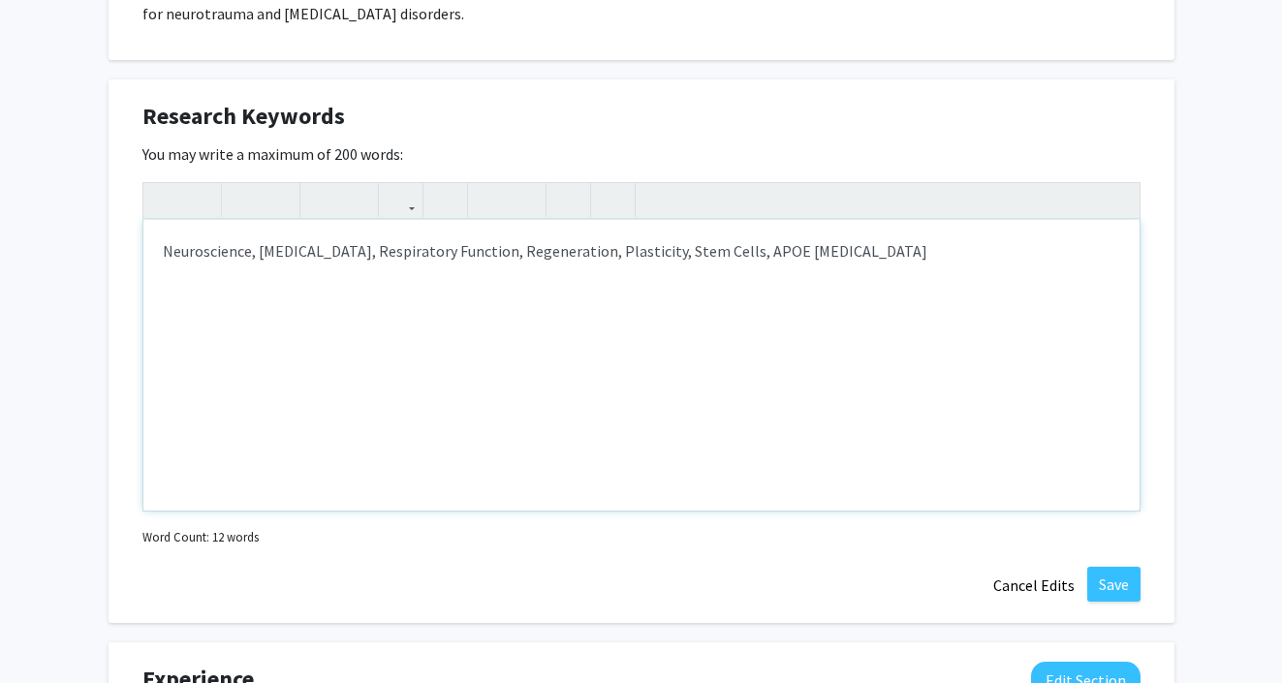
scroll to position [1619, 0]
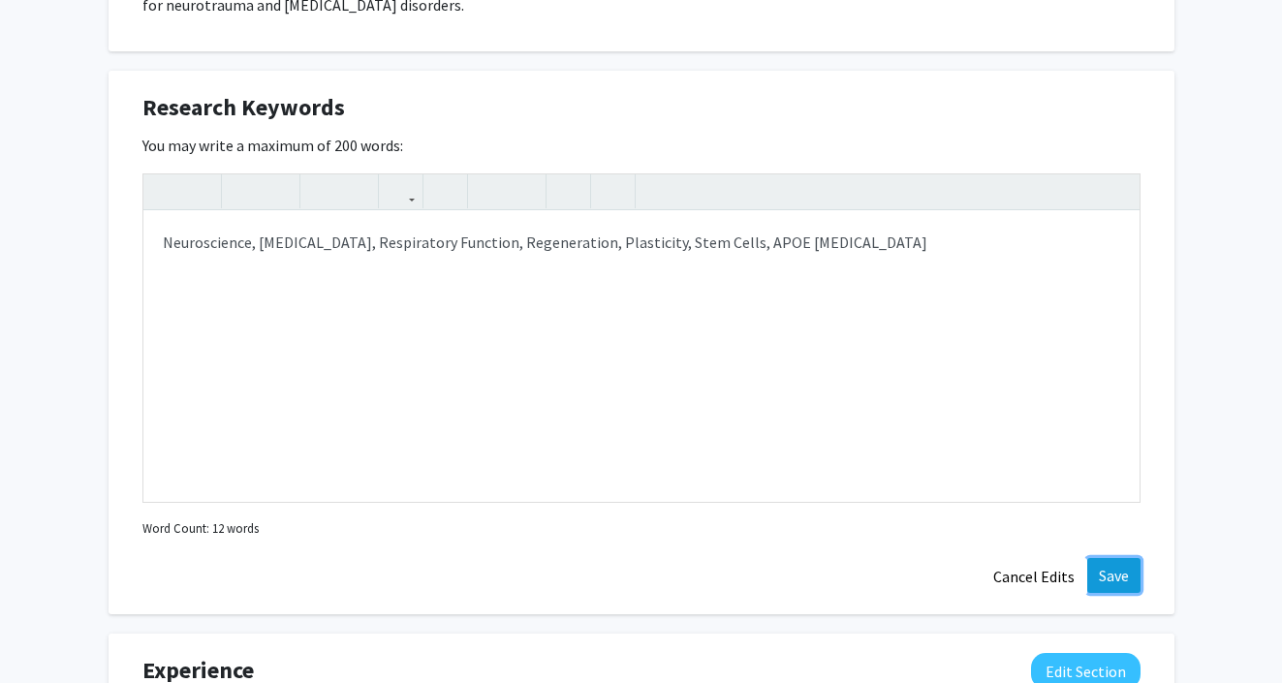
click at [1130, 574] on button "Save" at bounding box center [1113, 575] width 53 height 35
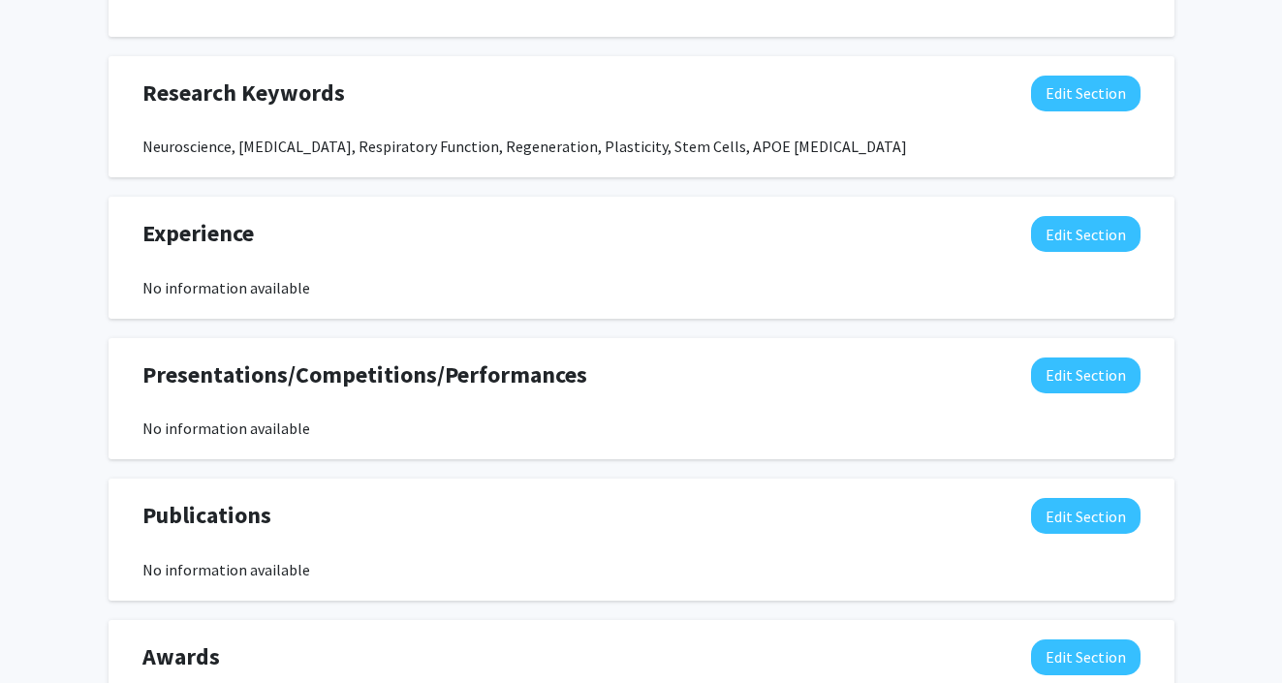
scroll to position [1611, 0]
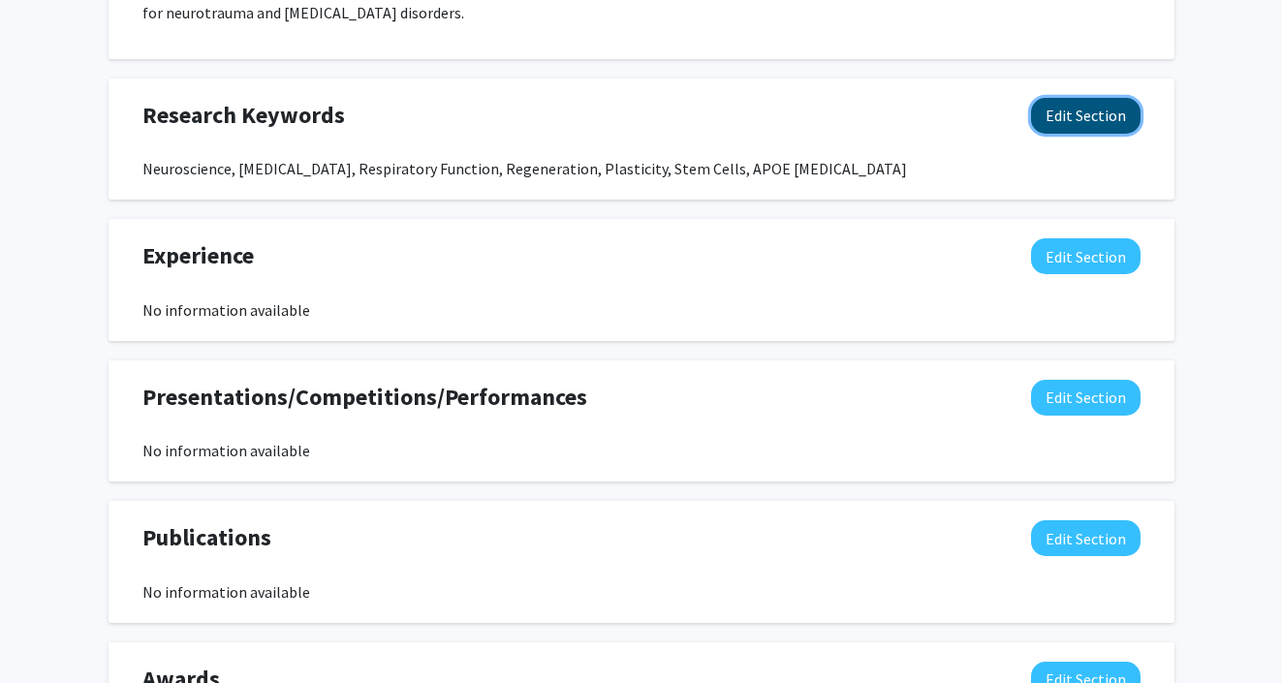
click at [1091, 124] on button "Edit Section" at bounding box center [1085, 116] width 109 height 36
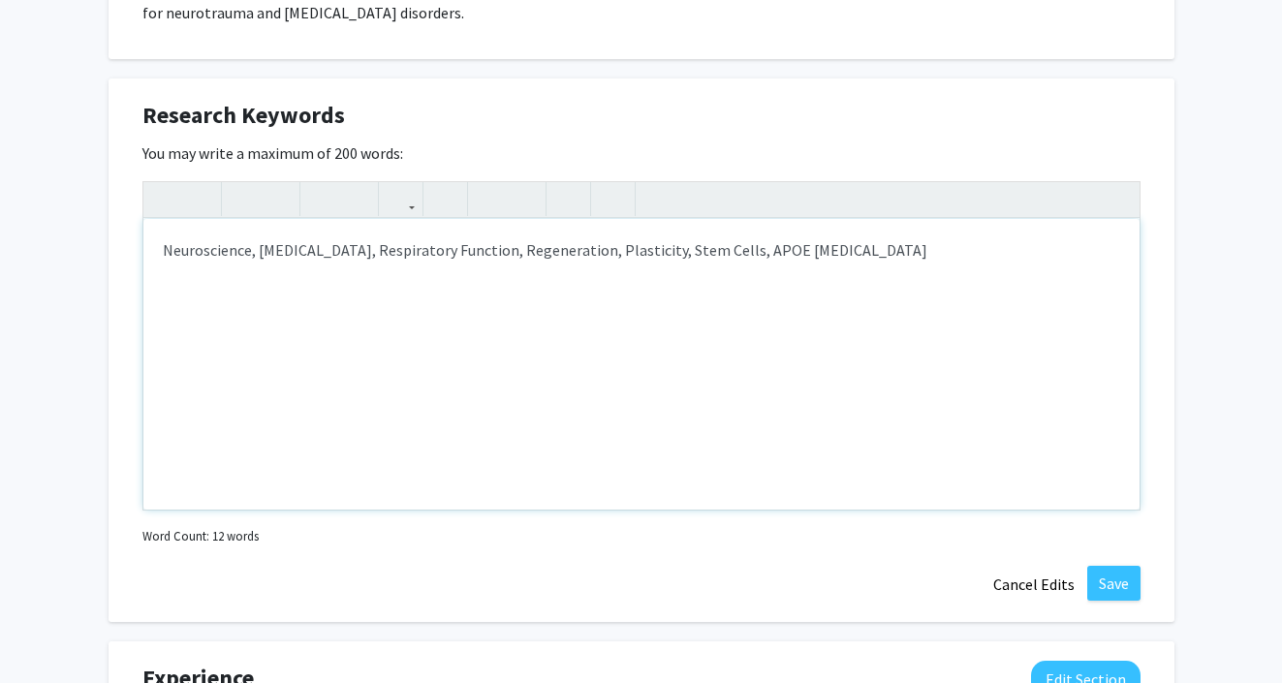
click at [256, 254] on div "Neuroscience, [MEDICAL_DATA], Respiratory Function, Regeneration, Plasticity, S…" at bounding box center [641, 364] width 996 height 291
click at [382, 248] on span "[MEDICAL_DATA], Respiratory Function, Regeneration, Plasticity, Stem Cells, APO…" at bounding box center [590, 249] width 668 height 19
click at [616, 252] on span "[MEDICAL_DATA], Respiratory Function, Regeneration, Plasticity, Stem Cells, APO…" at bounding box center [590, 249] width 668 height 19
click at [751, 252] on span "[MEDICAL_DATA], Respiratory Function, Regeneration, Neuroimmunology, Plasticity…" at bounding box center [656, 249] width 800 height 19
type textarea "<p>Neuroscience, <span style="font-size: 1rem;">[MEDICAL_DATA], Respiratory Fun…"
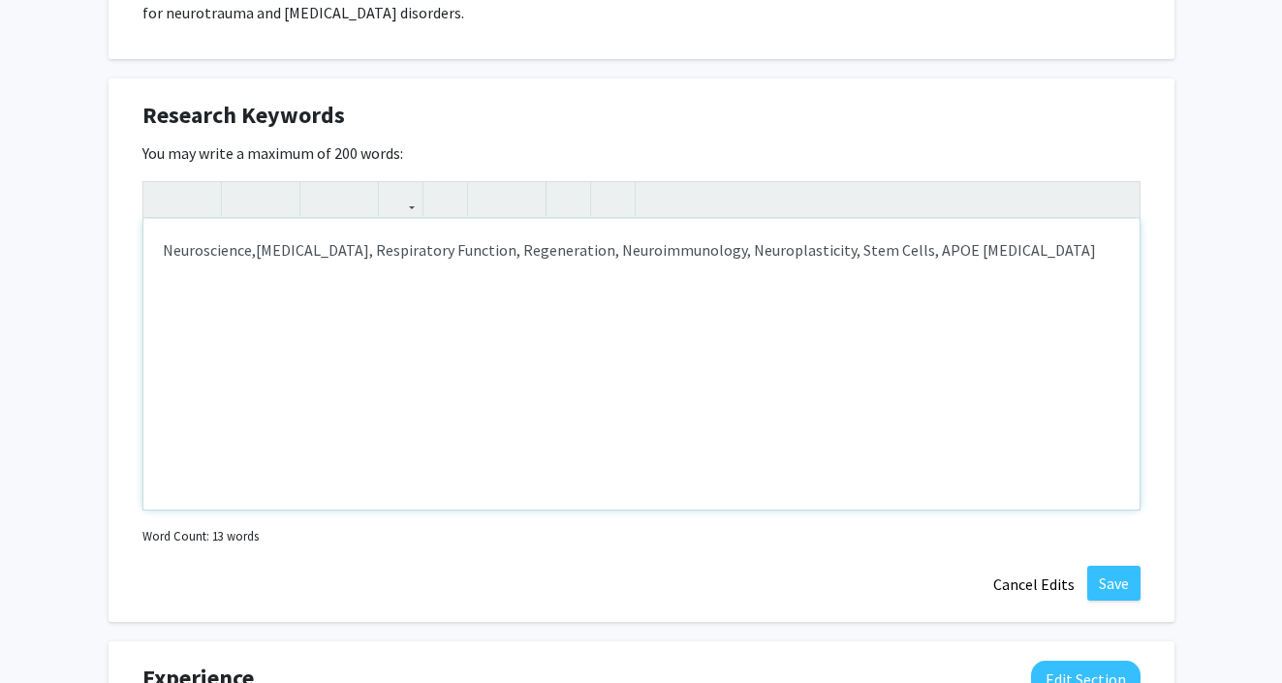
click at [806, 251] on span "[MEDICAL_DATA], Respiratory Function, Regeneration, Neuroimmunology, Neuroplast…" at bounding box center [676, 249] width 840 height 19
click at [862, 263] on div "Neuroscience, [MEDICAL_DATA], Respiratory Function, Regeneration, Neuroimmunolo…" at bounding box center [641, 364] width 996 height 291
click at [1109, 583] on button "Save" at bounding box center [1113, 583] width 53 height 35
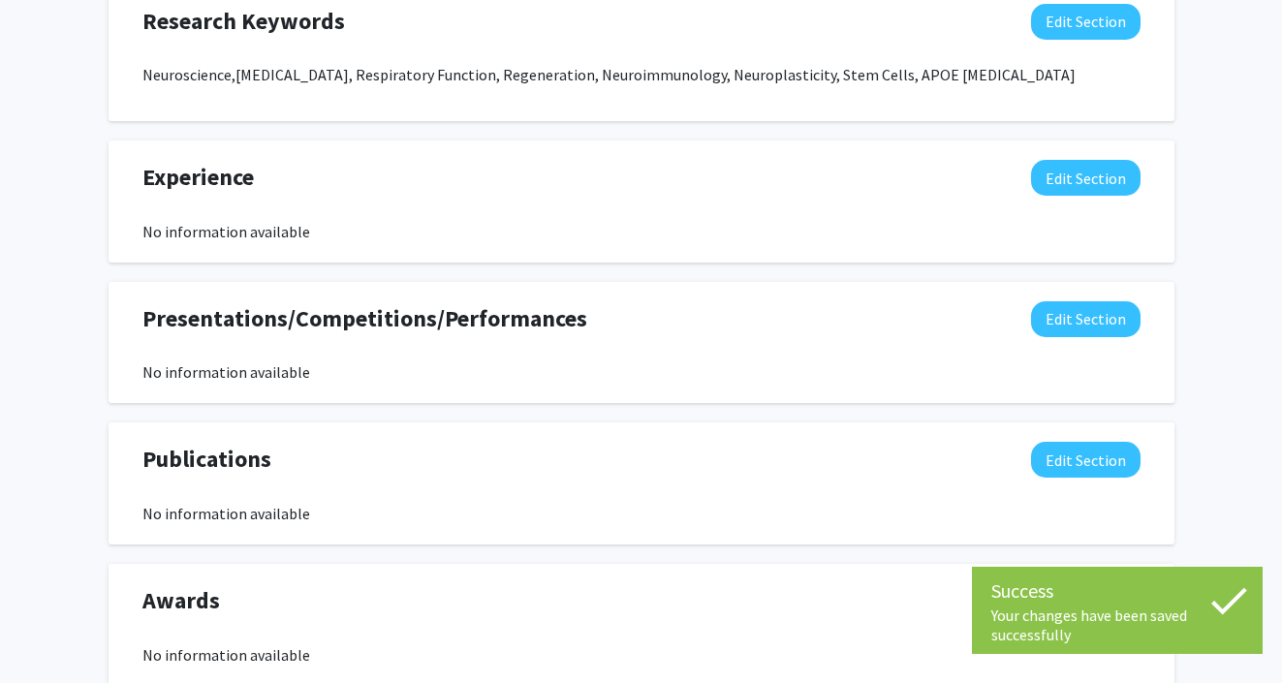
scroll to position [1712, 0]
